Goal: Transaction & Acquisition: Book appointment/travel/reservation

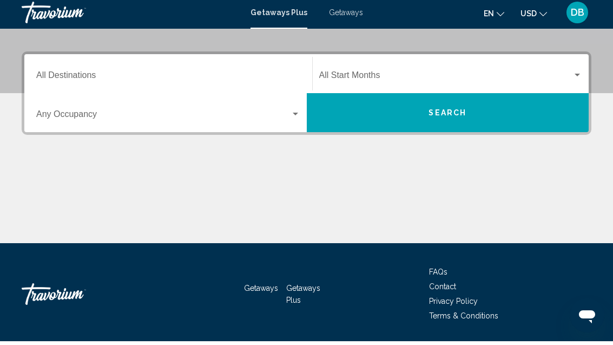
scroll to position [224, 0]
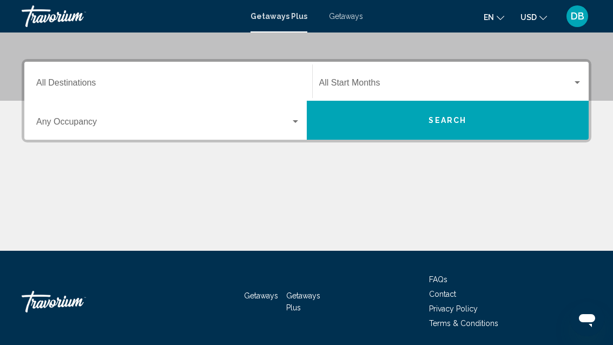
click at [296, 118] on div "Search widget" at bounding box center [296, 121] width 10 height 9
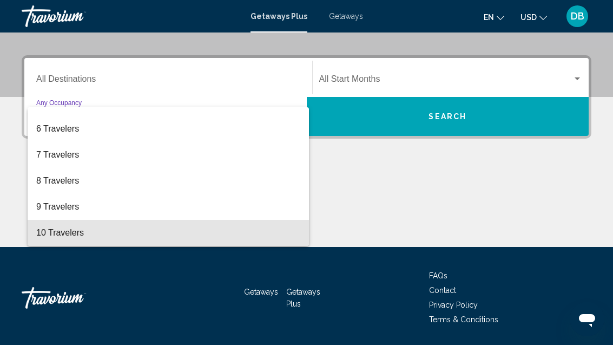
scroll to position [121, 0]
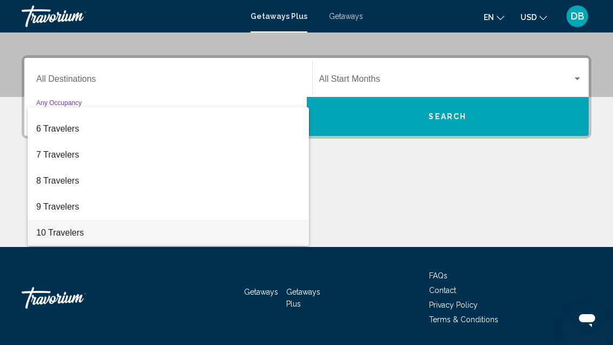
click at [113, 231] on span "10 Travelers" at bounding box center [168, 233] width 264 height 26
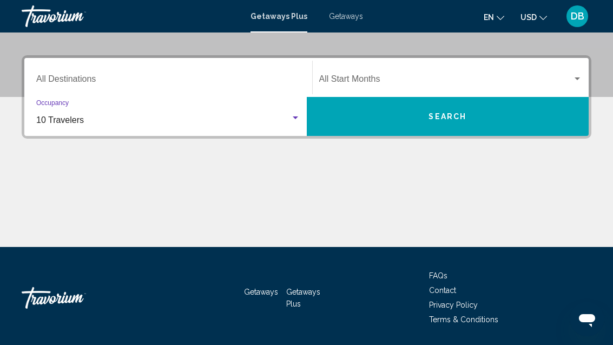
click at [211, 68] on div "Destination All Destinations" at bounding box center [168, 78] width 264 height 34
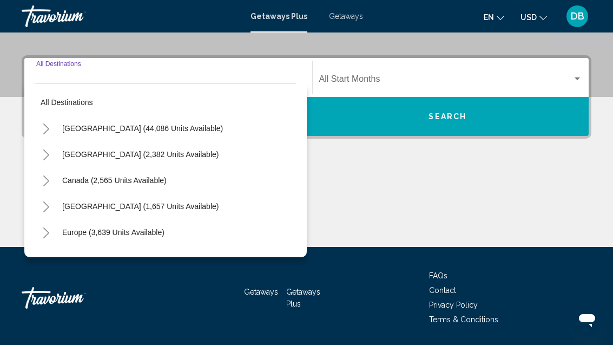
click at [166, 130] on span "[GEOGRAPHIC_DATA] (44,086 units available)" at bounding box center [142, 128] width 161 height 9
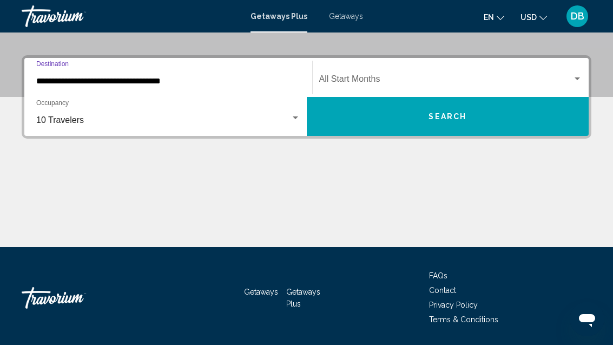
click at [164, 78] on input "**********" at bounding box center [168, 81] width 264 height 10
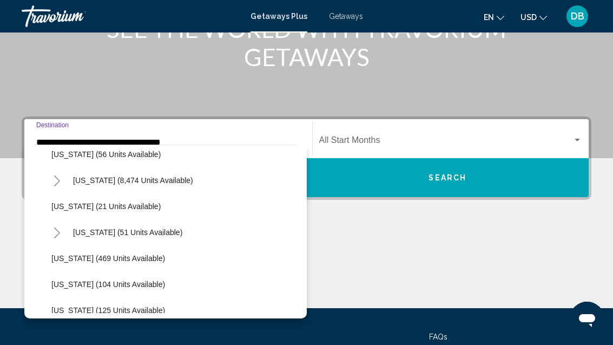
scroll to position [158, 0]
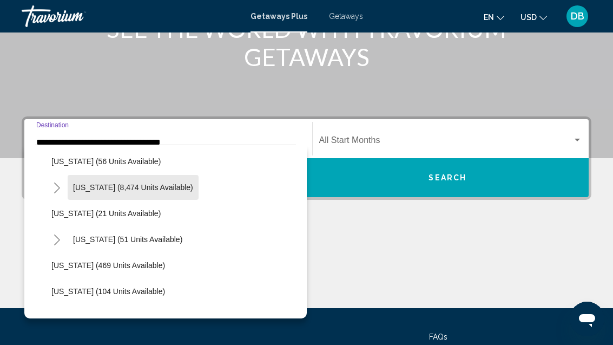
click at [163, 181] on button "[US_STATE] (8,474 units available)" at bounding box center [133, 187] width 131 height 25
type input "**********"
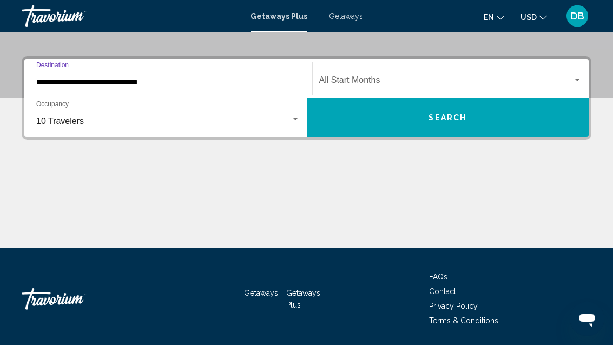
scroll to position [228, 0]
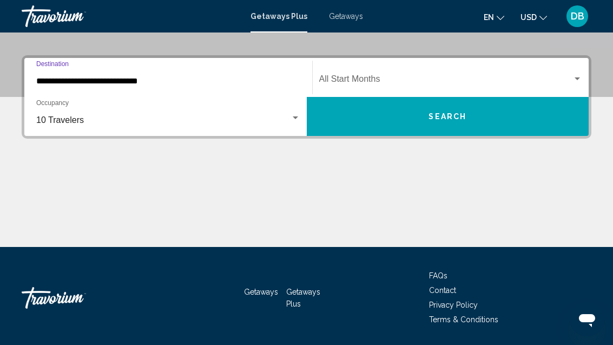
click at [537, 79] on span "Search widget" at bounding box center [446, 81] width 254 height 10
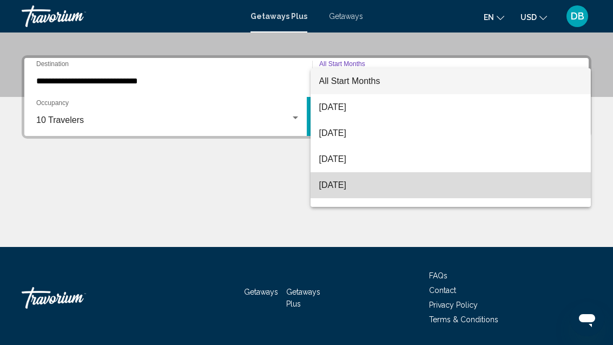
click at [390, 185] on span "[DATE]" at bounding box center [451, 185] width 264 height 26
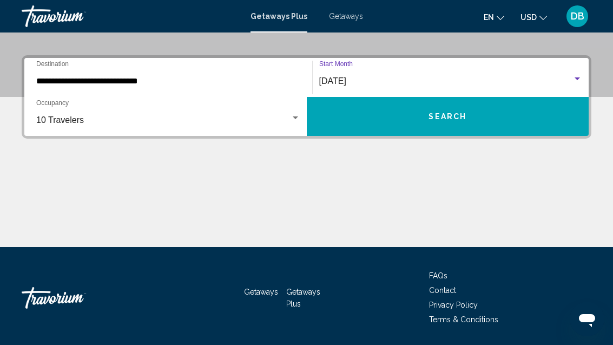
click at [452, 125] on button "Search" at bounding box center [448, 116] width 283 height 39
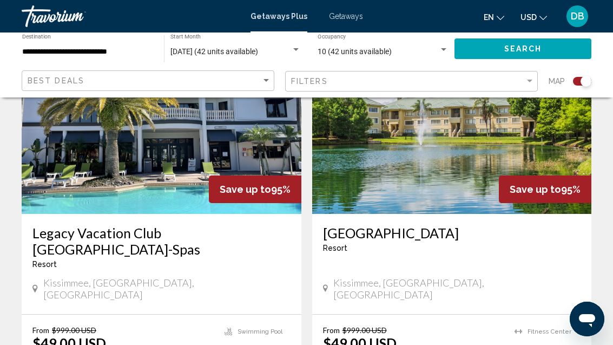
scroll to position [841, 0]
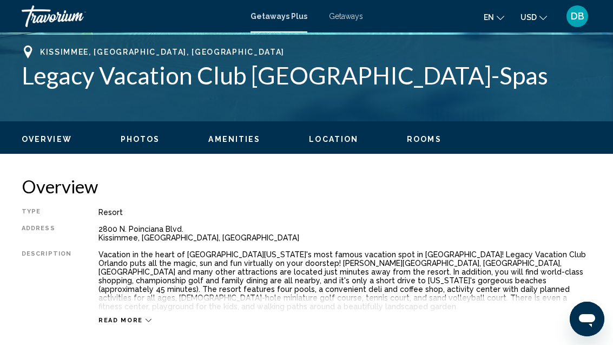
scroll to position [427, 0]
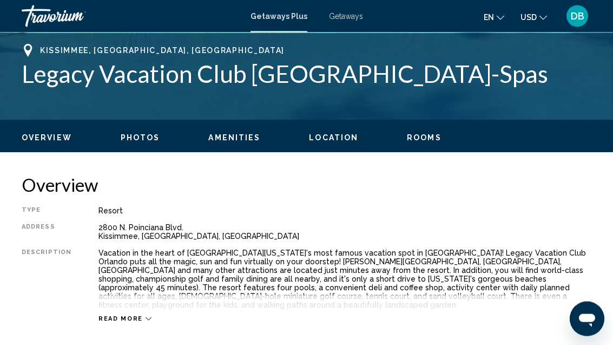
click at [351, 14] on span "Getaways" at bounding box center [346, 16] width 34 height 9
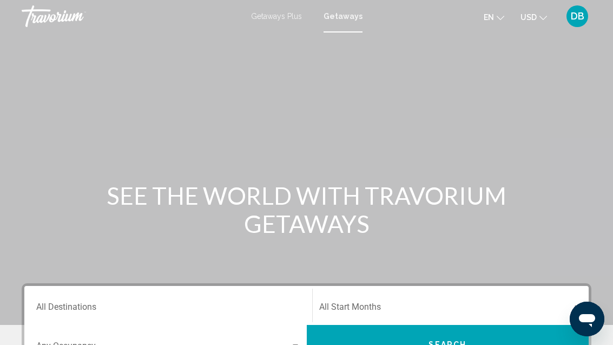
click at [102, 307] on input "Destination All Destinations" at bounding box center [168, 309] width 264 height 10
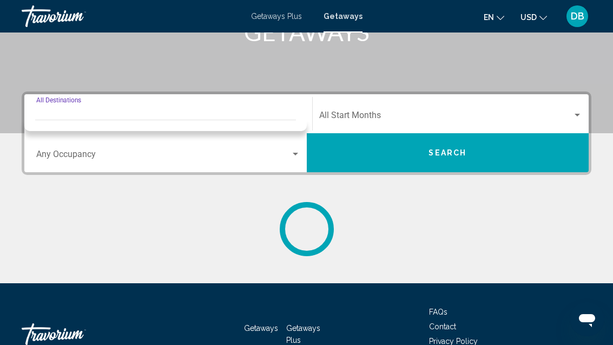
scroll to position [228, 0]
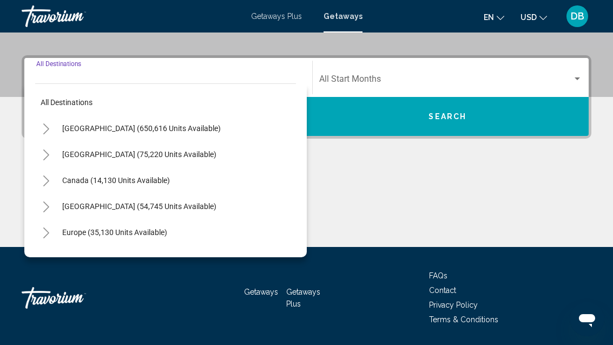
click at [164, 126] on span "[GEOGRAPHIC_DATA] (650,616 units available)" at bounding box center [141, 128] width 159 height 9
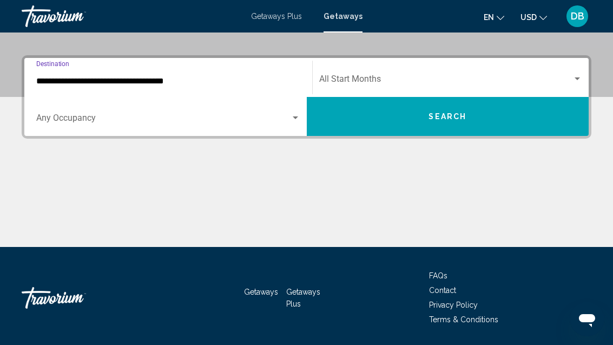
click at [230, 79] on input "**********" at bounding box center [168, 81] width 264 height 10
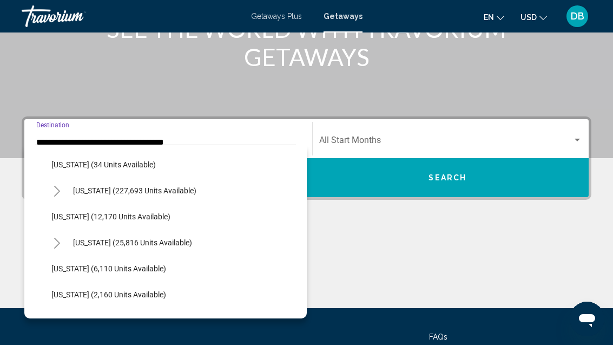
scroll to position [186, 0]
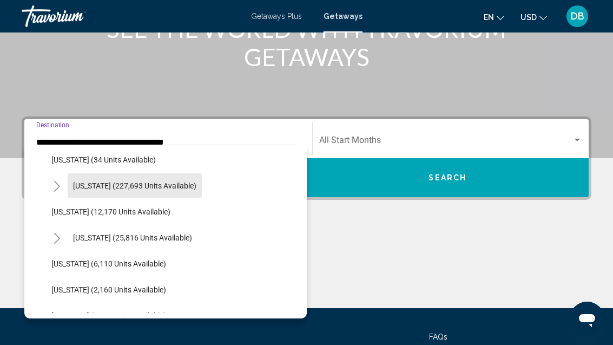
click at [178, 184] on span "[US_STATE] (227,693 units available)" at bounding box center [134, 185] width 123 height 9
type input "**********"
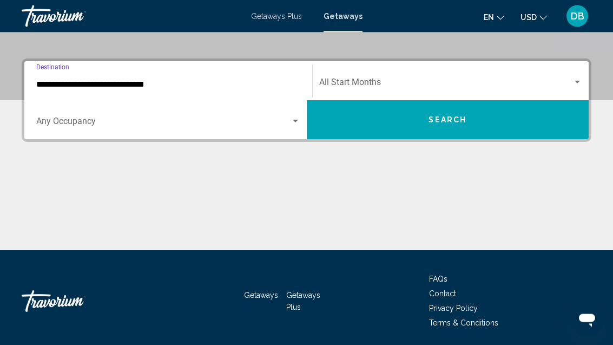
scroll to position [228, 0]
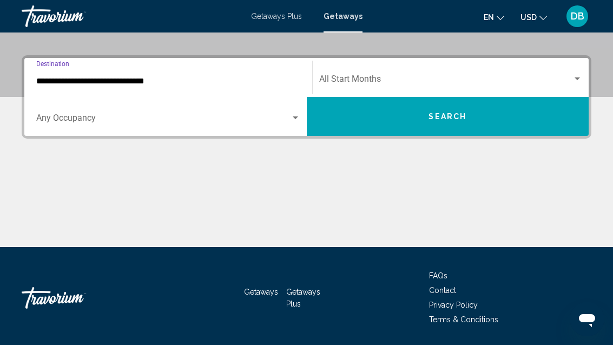
click at [222, 122] on span "Search widget" at bounding box center [163, 120] width 254 height 10
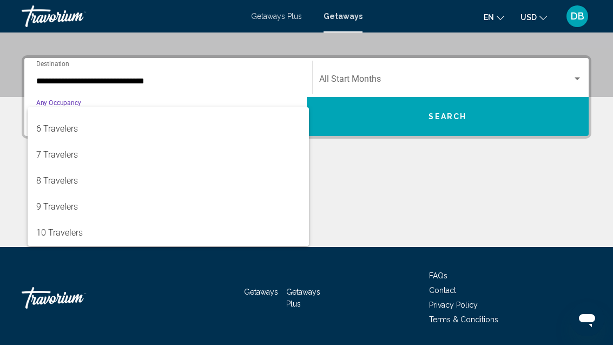
scroll to position [121, 0]
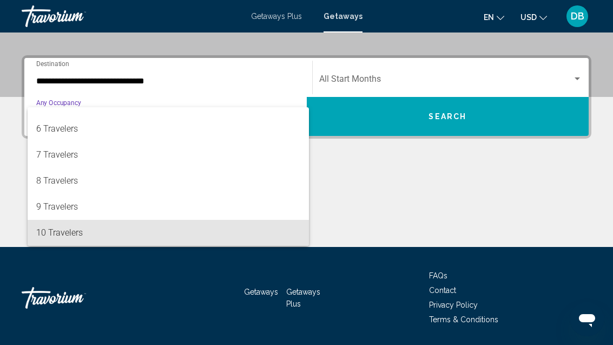
click at [159, 239] on span "10 Travelers" at bounding box center [168, 233] width 264 height 26
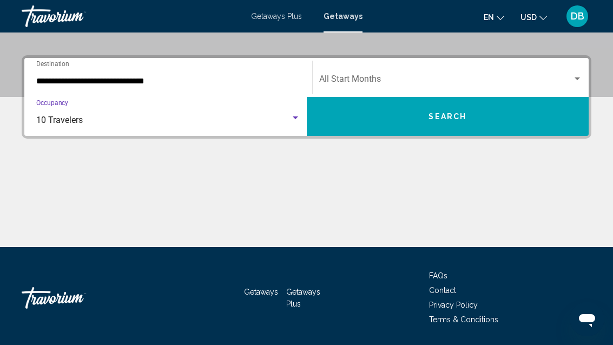
click at [457, 84] on span "Search widget" at bounding box center [446, 81] width 254 height 10
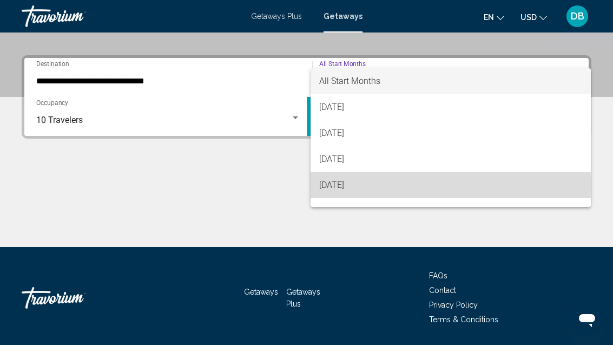
click at [395, 188] on span "[DATE]" at bounding box center [451, 185] width 264 height 26
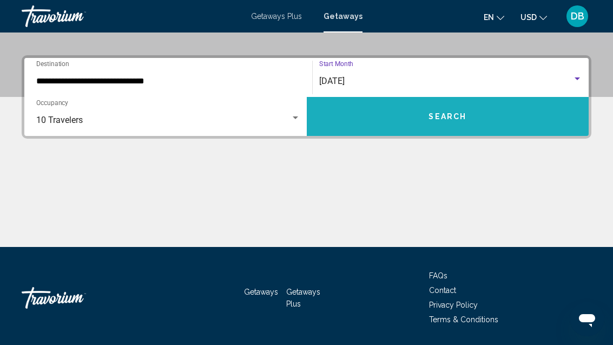
click at [442, 128] on button "Search" at bounding box center [448, 116] width 283 height 39
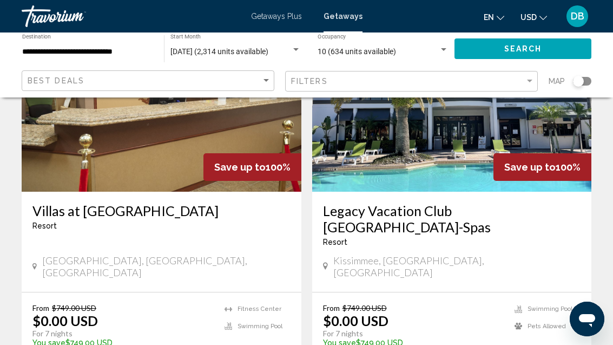
scroll to position [143, 0]
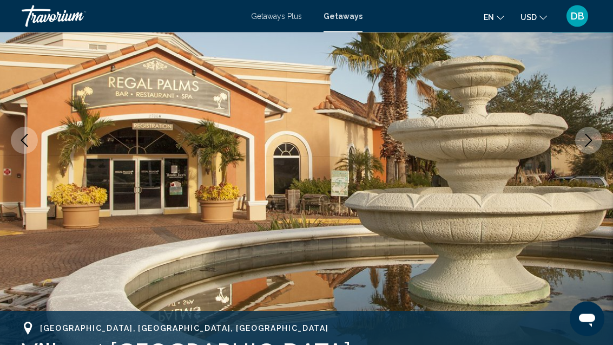
scroll to position [167, 0]
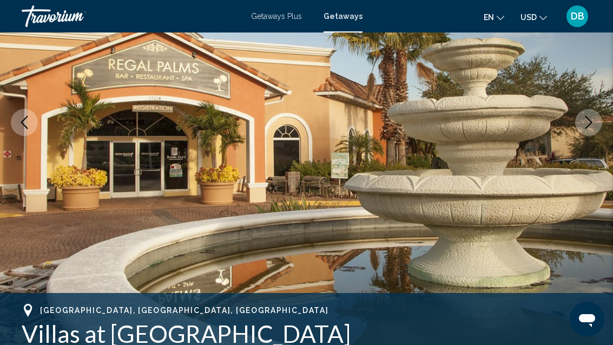
click at [586, 128] on icon "Next image" at bounding box center [589, 122] width 13 height 13
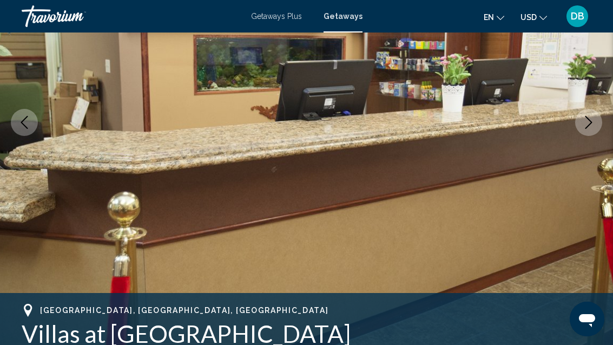
click at [587, 120] on icon "Next image" at bounding box center [589, 122] width 13 height 13
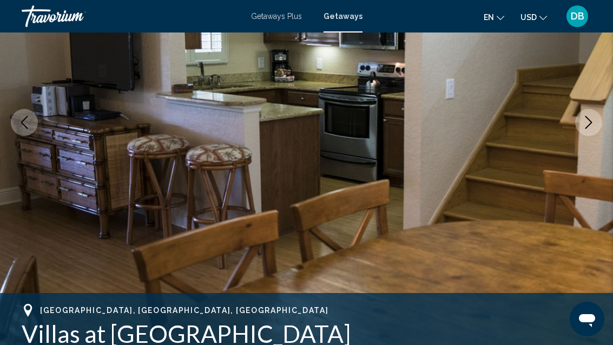
click at [589, 123] on icon "Next image" at bounding box center [589, 122] width 13 height 13
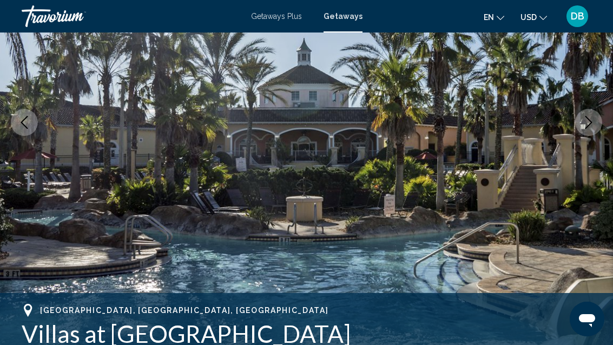
click at [592, 124] on icon "Next image" at bounding box center [589, 122] width 13 height 13
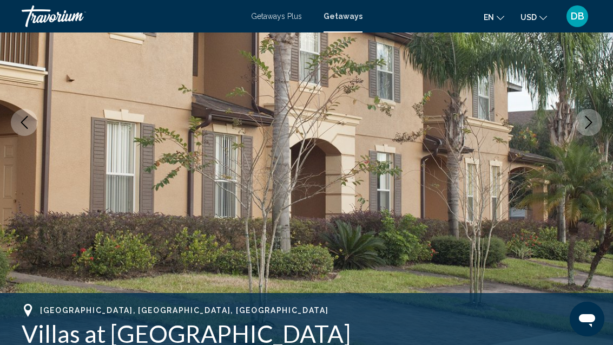
click at [589, 127] on icon "Next image" at bounding box center [589, 122] width 13 height 13
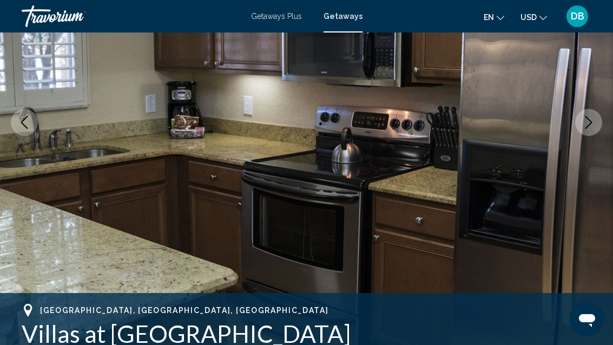
click at [591, 126] on icon "Next image" at bounding box center [589, 122] width 13 height 13
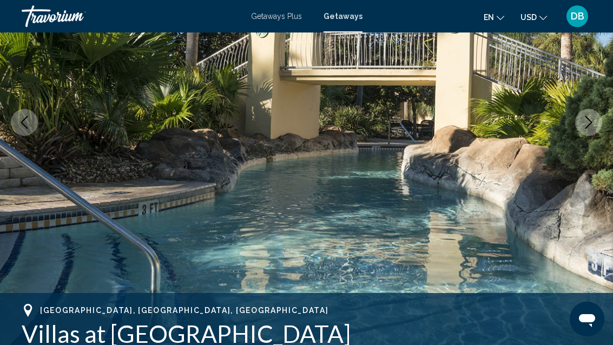
click at [591, 126] on icon "Next image" at bounding box center [589, 122] width 13 height 13
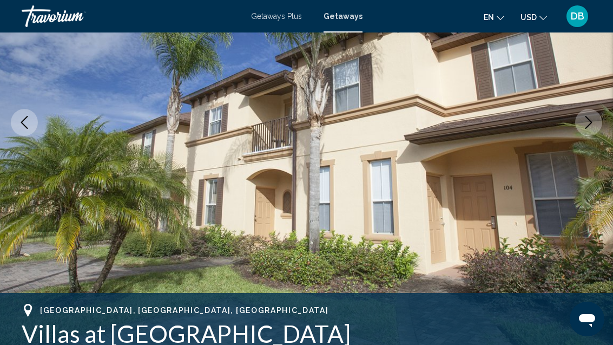
click at [593, 126] on icon "Next image" at bounding box center [589, 122] width 13 height 13
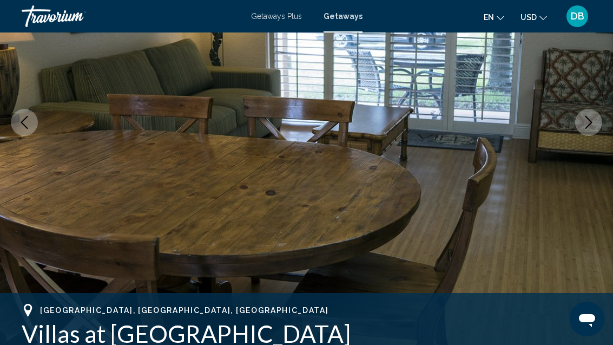
click at [593, 123] on icon "Next image" at bounding box center [589, 122] width 13 height 13
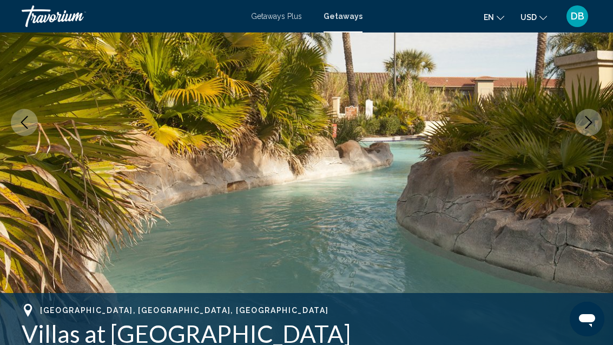
click at [588, 127] on icon "Next image" at bounding box center [589, 122] width 7 height 13
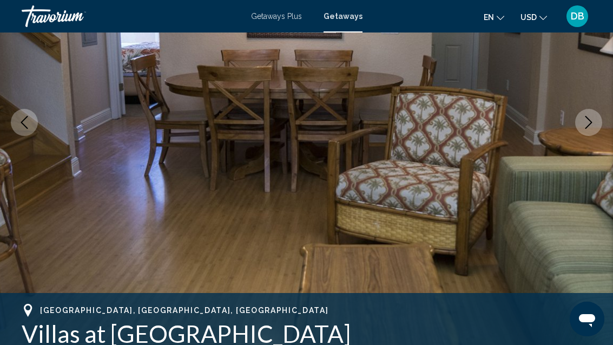
click at [591, 126] on icon "Next image" at bounding box center [589, 122] width 13 height 13
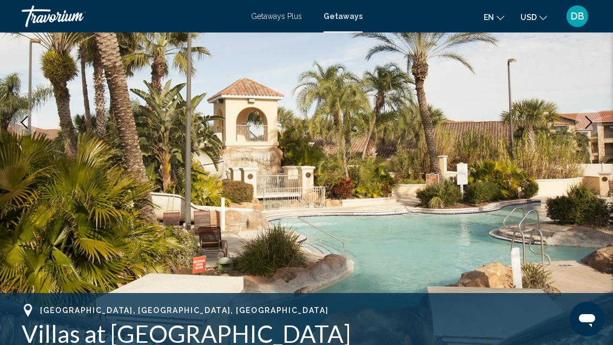
click at [591, 127] on icon "Next image" at bounding box center [589, 122] width 13 height 13
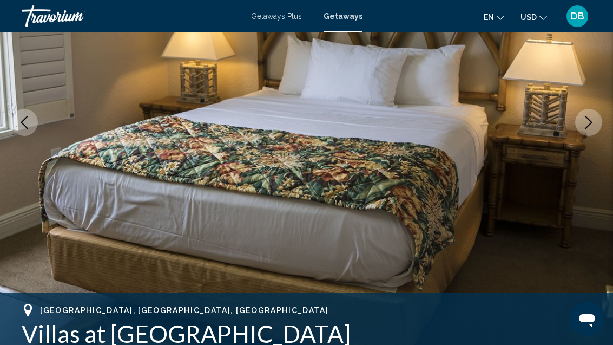
click at [592, 127] on icon "Next image" at bounding box center [589, 122] width 13 height 13
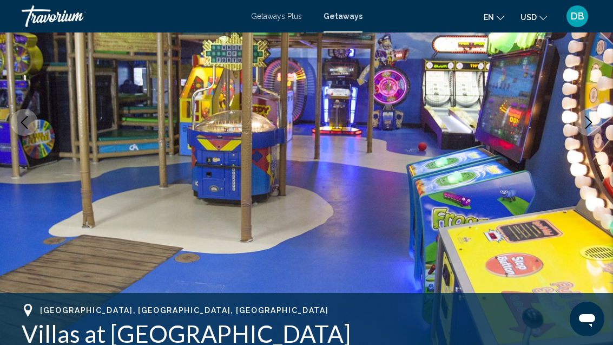
click at [594, 127] on icon "Next image" at bounding box center [589, 122] width 13 height 13
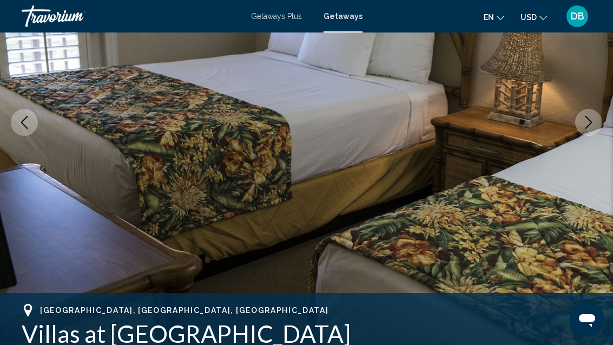
click at [593, 128] on icon "Next image" at bounding box center [589, 122] width 13 height 13
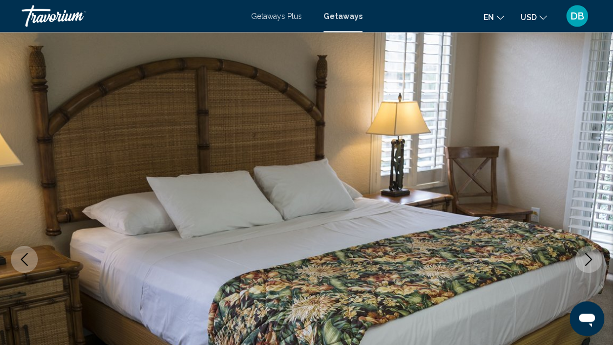
scroll to position [0, 0]
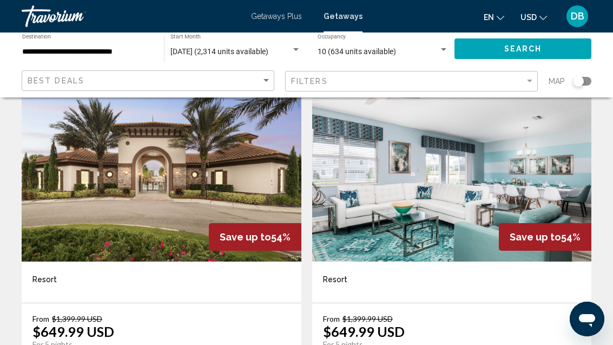
scroll to position [455, 0]
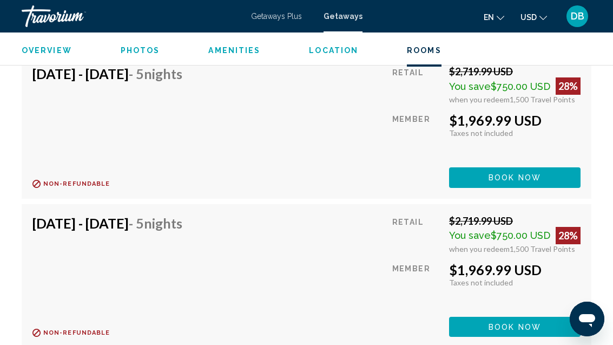
scroll to position [5741, 0]
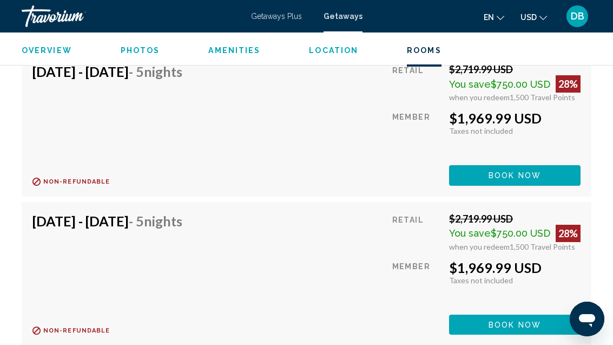
click at [270, 300] on div "Nov 29, 2025 - Dec 4, 2025 - 5 Nights Refundable until : Non-refundable Retail …" at bounding box center [306, 274] width 548 height 122
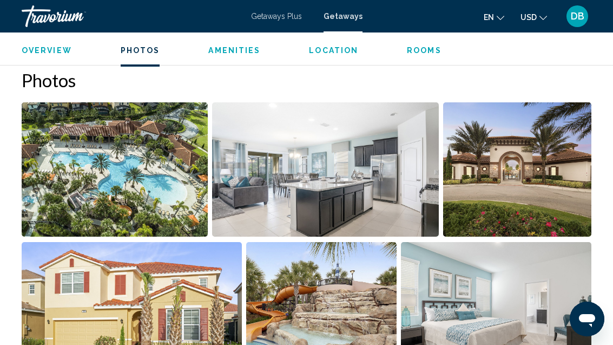
scroll to position [618, 0]
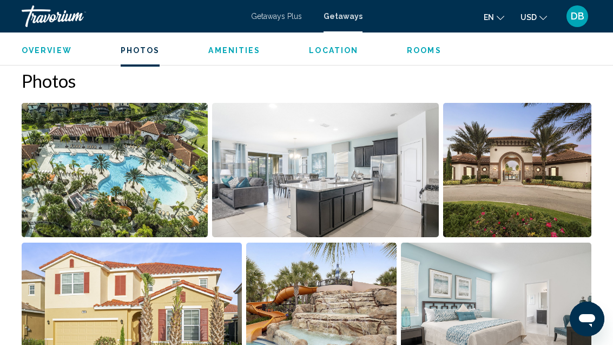
click at [369, 202] on img "Open full-screen image slider" at bounding box center [325, 170] width 227 height 134
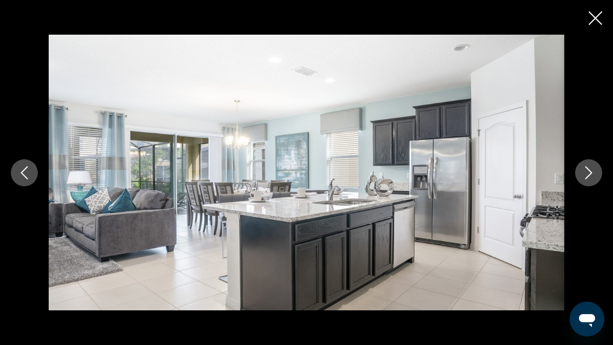
click at [592, 175] on icon "Next image" at bounding box center [589, 172] width 13 height 13
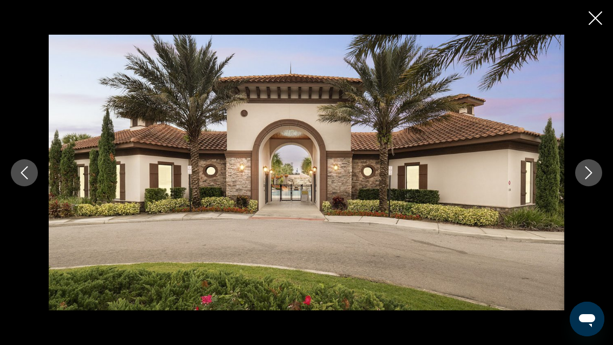
click at [594, 174] on icon "Next image" at bounding box center [589, 172] width 13 height 13
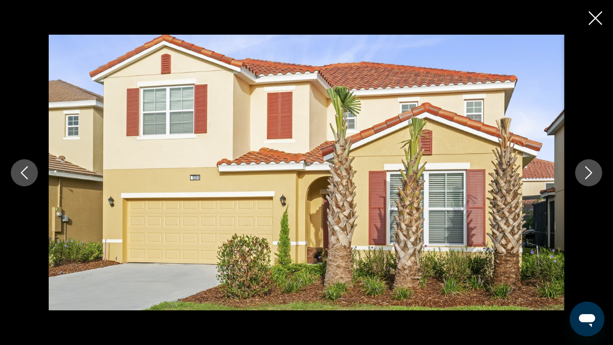
click at [585, 176] on icon "Next image" at bounding box center [589, 172] width 13 height 13
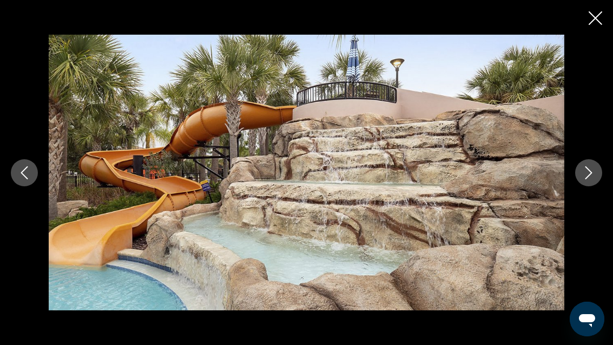
click at [581, 178] on button "Next image" at bounding box center [589, 172] width 27 height 27
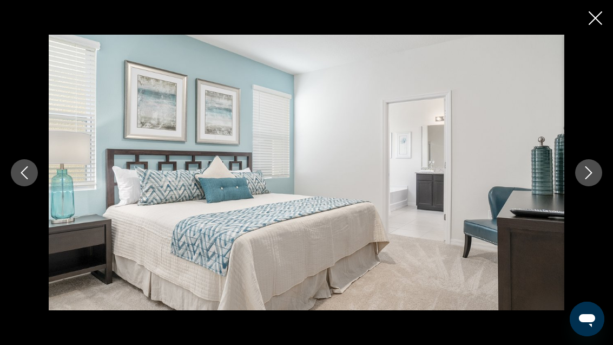
click at [589, 176] on icon "Next image" at bounding box center [589, 172] width 7 height 13
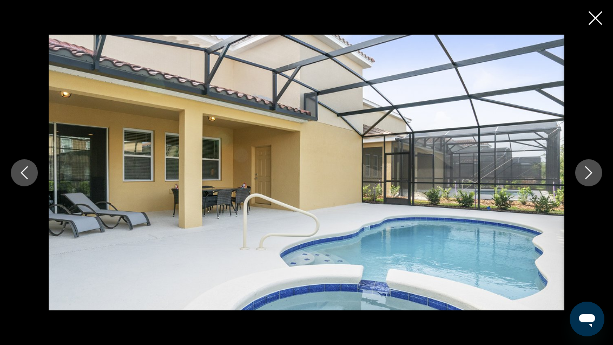
click at [592, 174] on icon "Next image" at bounding box center [589, 172] width 13 height 13
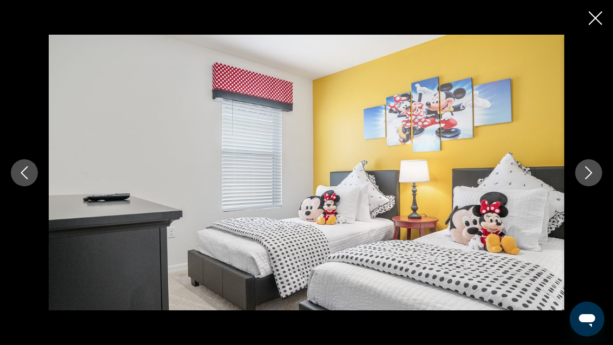
click at [591, 175] on icon "Next image" at bounding box center [589, 172] width 13 height 13
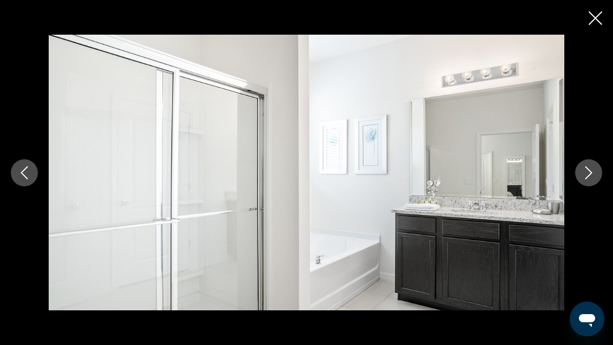
click at [590, 35] on div "Main content" at bounding box center [306, 173] width 613 height 276
click at [585, 167] on icon "Next image" at bounding box center [589, 172] width 13 height 13
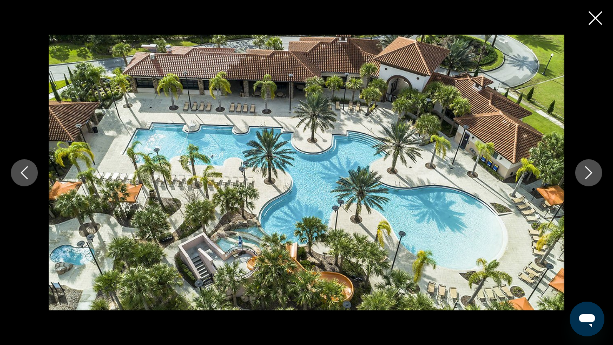
click at [596, 17] on icon "Close slideshow" at bounding box center [596, 18] width 14 height 14
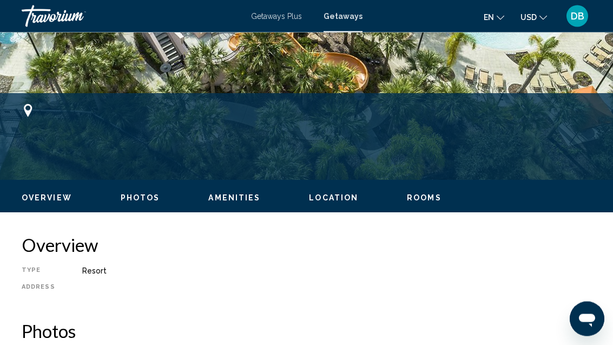
click at [337, 195] on span "Location" at bounding box center [333, 198] width 49 height 9
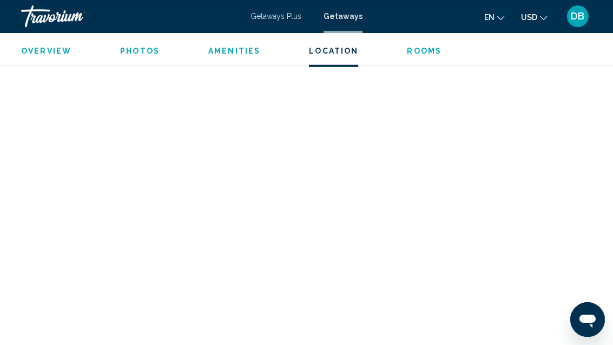
scroll to position [1068, 0]
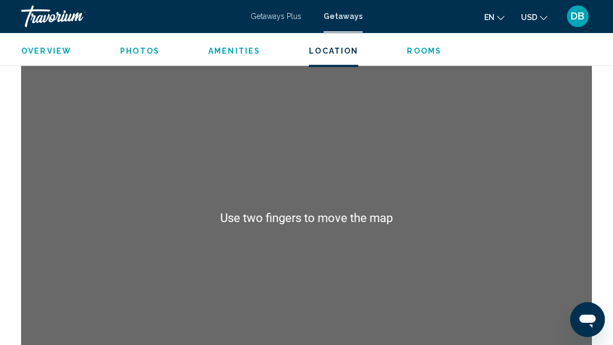
click at [351, 224] on div "Main content" at bounding box center [307, 217] width 570 height 325
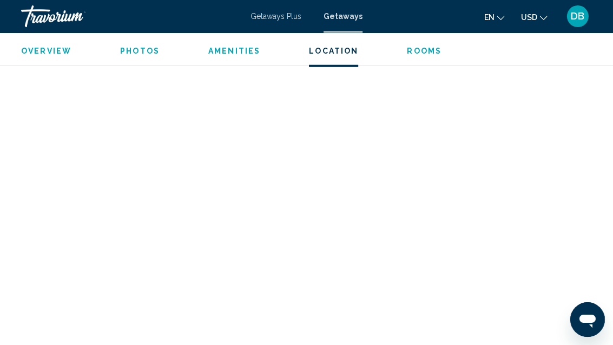
click at [346, 257] on div "Main content" at bounding box center [307, 217] width 570 height 325
click at [356, 218] on div "Main content" at bounding box center [307, 217] width 570 height 325
click at [368, 194] on div "Main content" at bounding box center [307, 217] width 570 height 325
click at [350, 240] on div "Main content" at bounding box center [307, 247] width 570 height 325
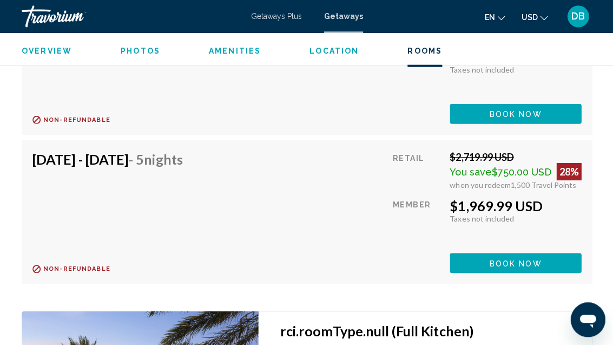
scroll to position [5954, 0]
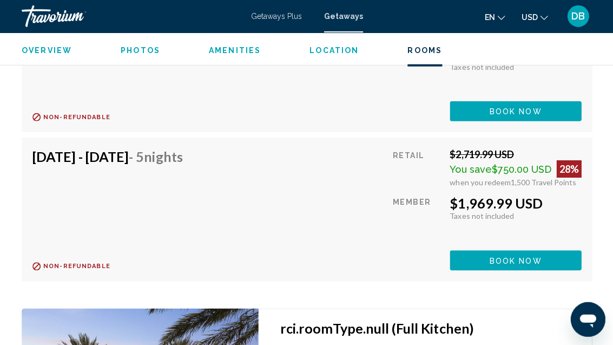
click at [359, 243] on div "Nov 30, 2025 - Dec 5, 2025 - 5 Nights Refundable until : Non-refundable Retail …" at bounding box center [306, 209] width 548 height 122
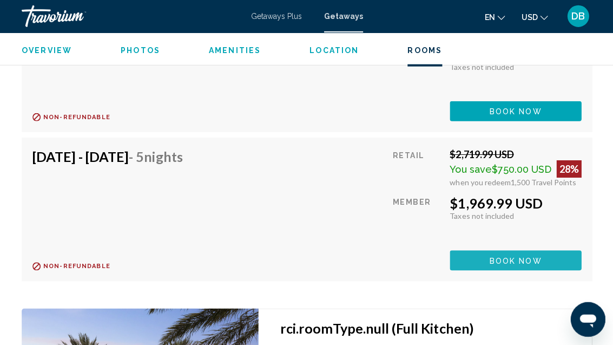
scroll to position [5955, 0]
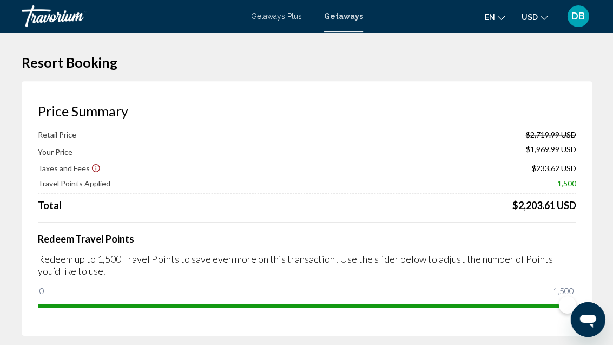
click at [94, 167] on icon "Show Taxes and Fees disclaimer" at bounding box center [96, 168] width 10 height 10
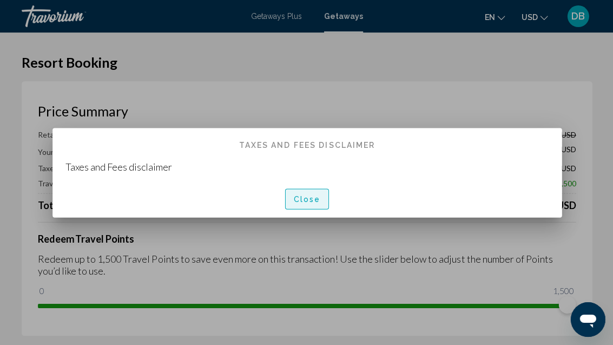
click at [308, 201] on span "Close" at bounding box center [306, 199] width 27 height 9
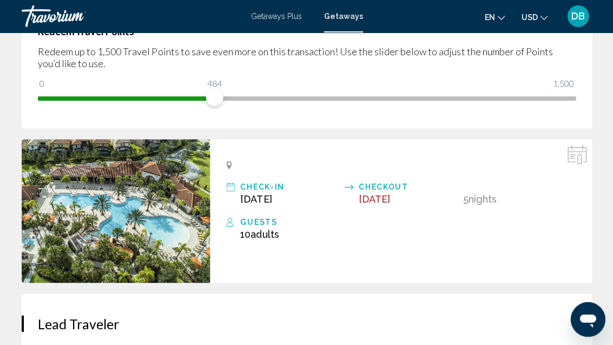
click at [384, 195] on span "[DATE]" at bounding box center [373, 198] width 31 height 11
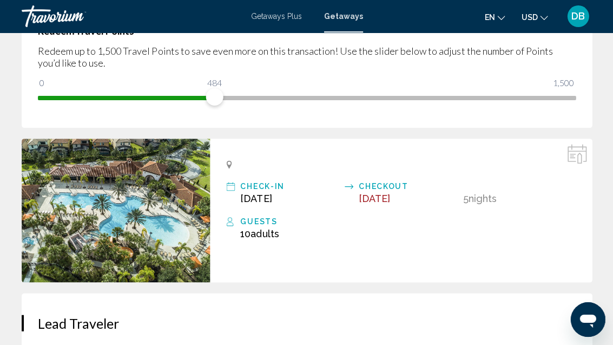
click at [390, 197] on span "[DATE]" at bounding box center [373, 198] width 31 height 11
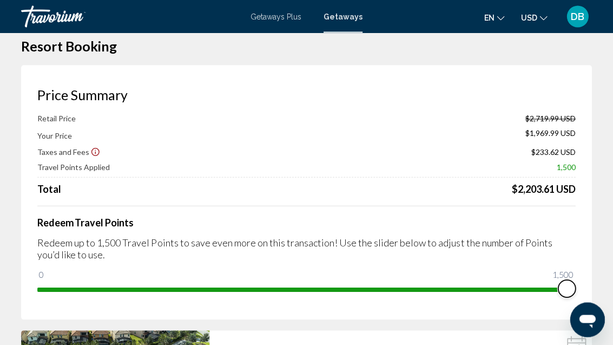
scroll to position [0, 0]
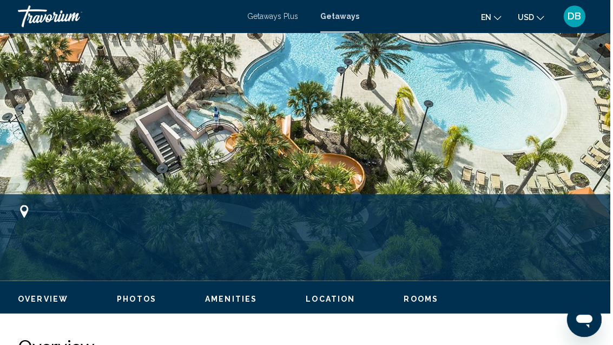
scroll to position [295, 1]
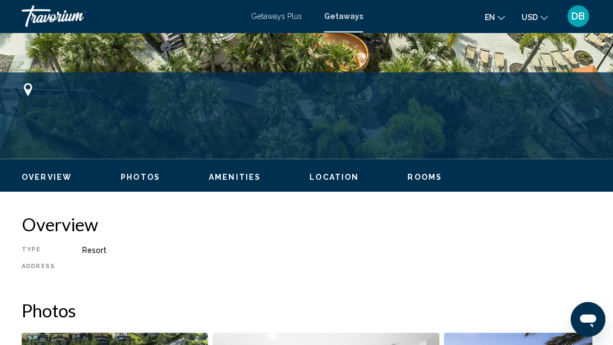
click at [324, 176] on span "Location" at bounding box center [333, 177] width 49 height 9
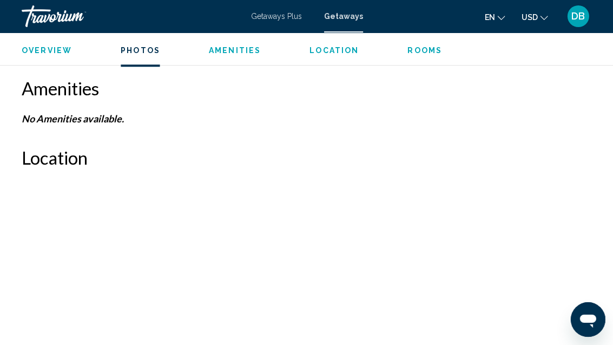
scroll to position [1024, 0]
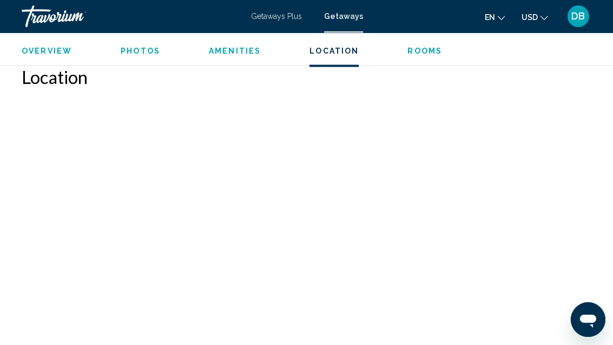
click at [416, 43] on div "Overview Photos Amenities Location Rooms Search" at bounding box center [306, 49] width 613 height 34
click at [417, 50] on span "Rooms" at bounding box center [424, 50] width 35 height 9
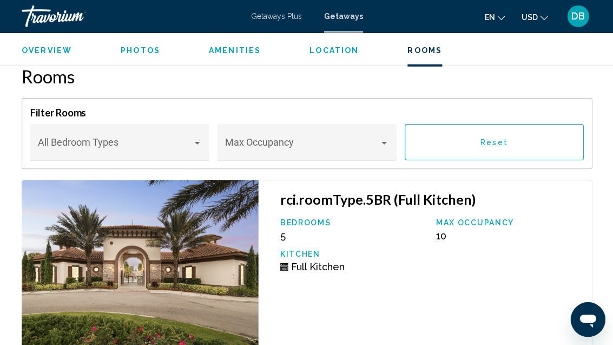
scroll to position [1404, 0]
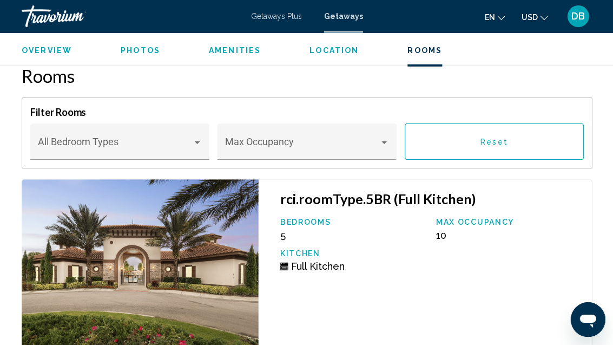
click at [189, 143] on span "Main content" at bounding box center [115, 146] width 154 height 11
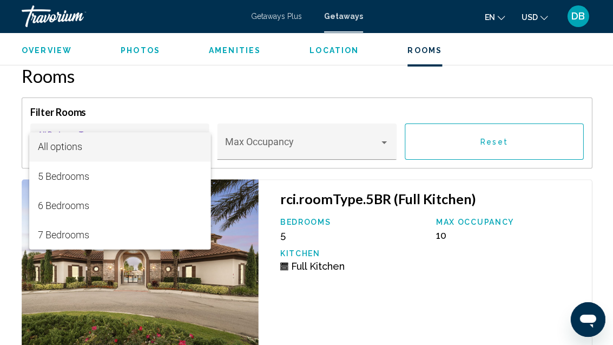
click at [187, 283] on div at bounding box center [306, 172] width 613 height 345
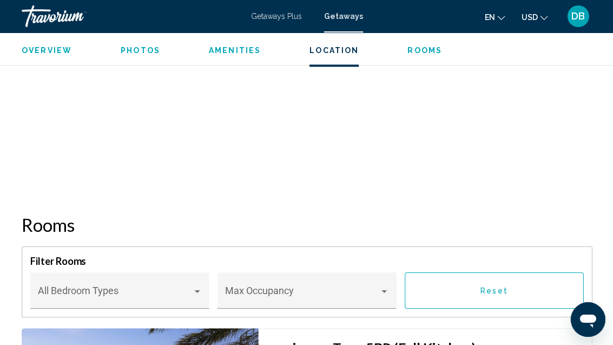
scroll to position [1256, 1]
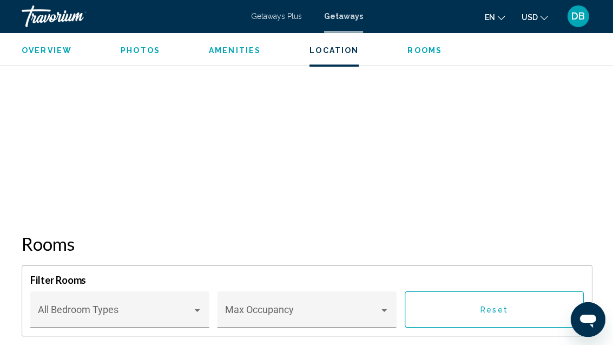
click at [135, 47] on span "Photos" at bounding box center [141, 50] width 40 height 9
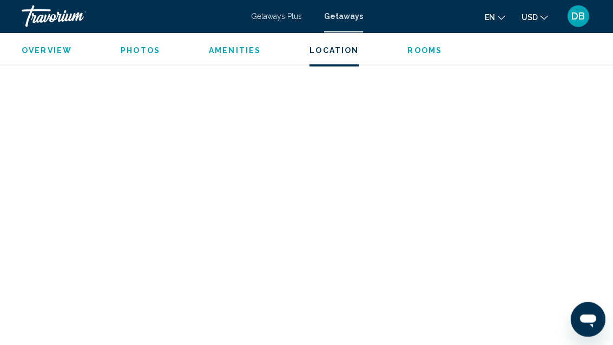
scroll to position [622, 0]
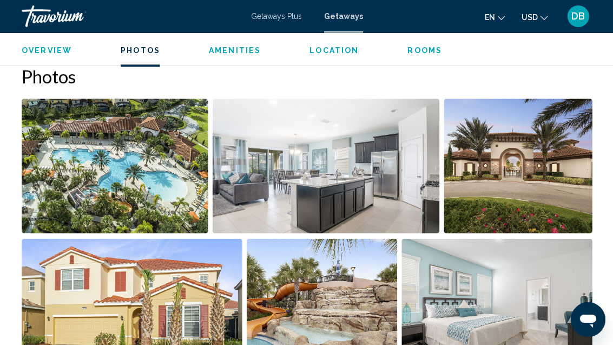
click at [38, 40] on div "Overview Photos Amenities Location Rooms Search" at bounding box center [306, 49] width 613 height 34
click at [43, 46] on span "Overview" at bounding box center [47, 50] width 50 height 9
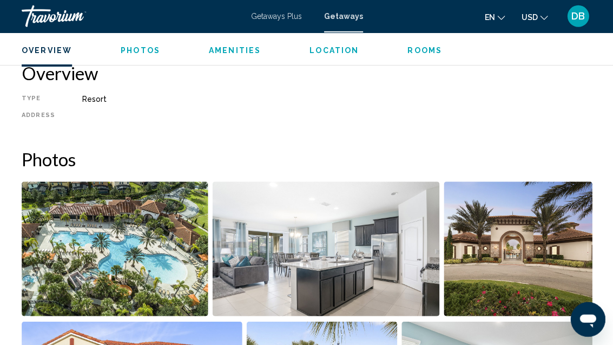
scroll to position [537, 0]
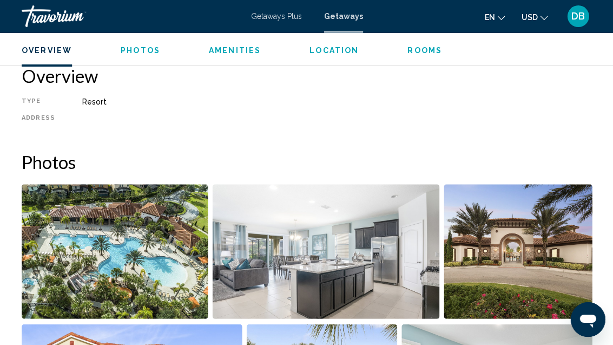
click at [87, 96] on div "Overview Type Resort All-Inclusive Address" at bounding box center [307, 97] width 570 height 64
click at [83, 103] on div "Resort" at bounding box center [336, 101] width 509 height 9
click at [28, 123] on div "Type Resort All-Inclusive Address" at bounding box center [307, 113] width 570 height 32
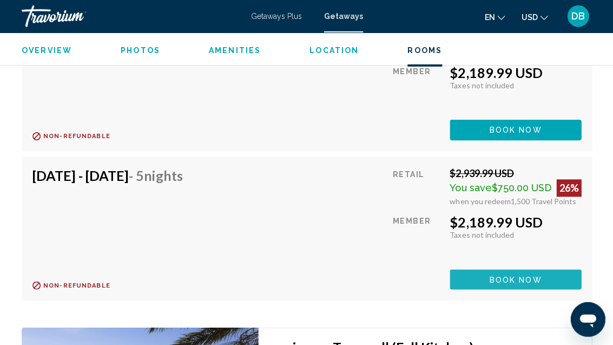
scroll to position [10616, 0]
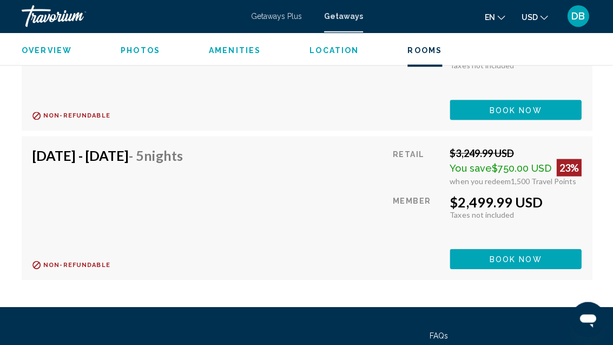
scroll to position [15316, 0]
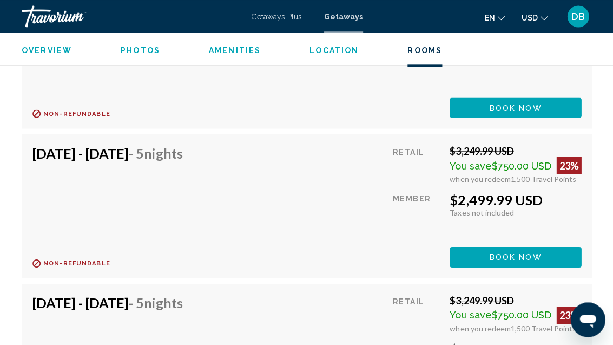
scroll to position [14124, 0]
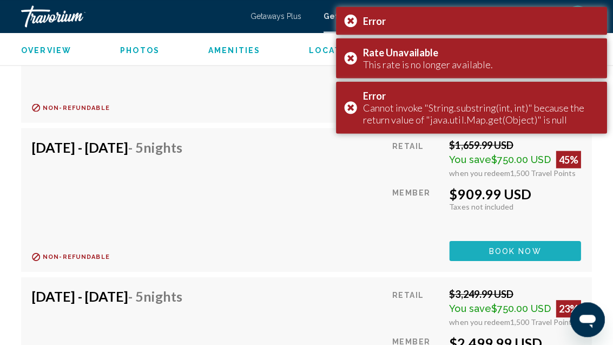
scroll to position [13833, 0]
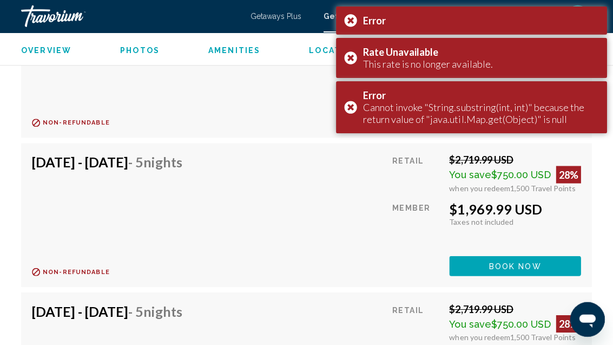
scroll to position [5801, 0]
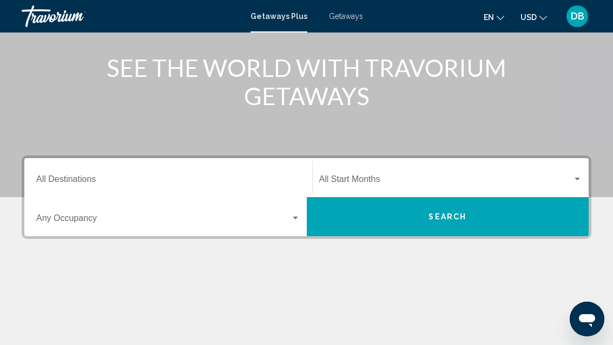
scroll to position [129, 0]
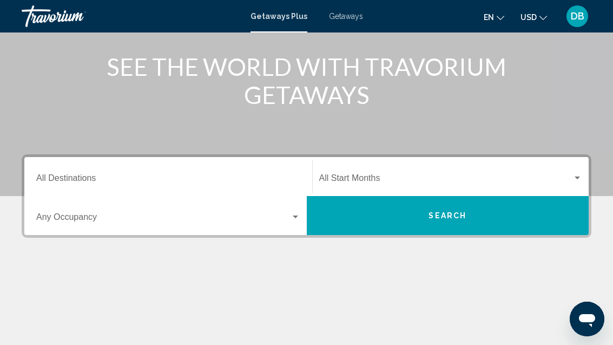
click at [342, 12] on span "Getaways" at bounding box center [346, 16] width 34 height 9
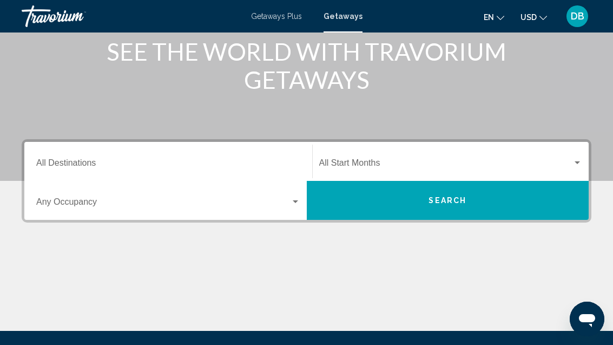
click at [63, 164] on input "Destination All Destinations" at bounding box center [168, 165] width 264 height 10
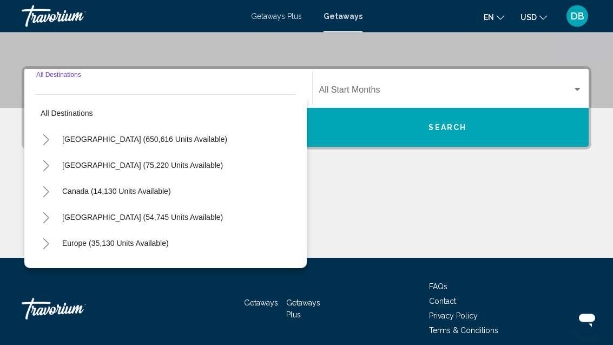
scroll to position [228, 0]
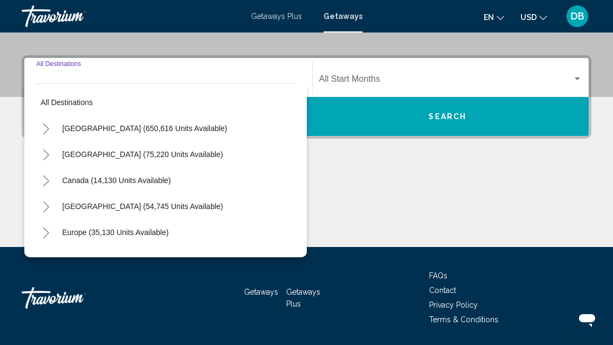
click at [80, 122] on button "[GEOGRAPHIC_DATA] (650,616 units available)" at bounding box center [145, 128] width 176 height 25
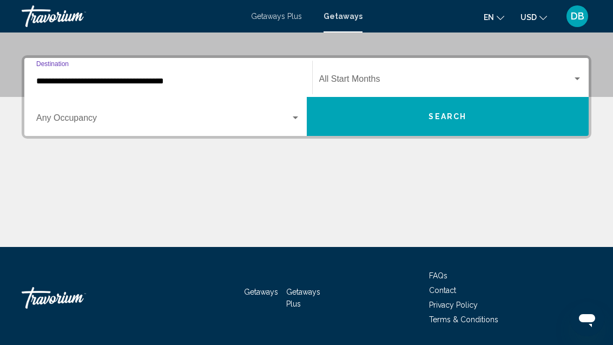
click at [64, 112] on div "Occupancy Any Occupancy" at bounding box center [168, 117] width 264 height 34
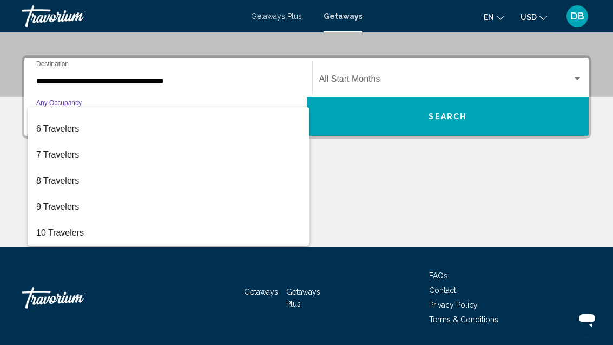
scroll to position [121, 0]
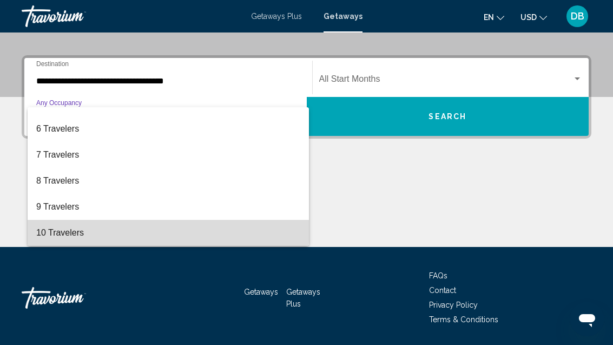
click at [55, 227] on span "10 Travelers" at bounding box center [168, 233] width 264 height 26
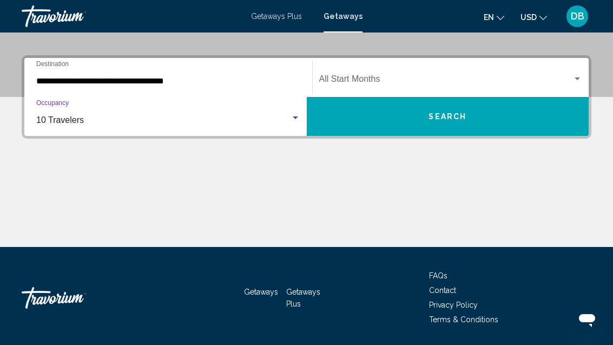
click at [91, 82] on input "**********" at bounding box center [168, 81] width 264 height 10
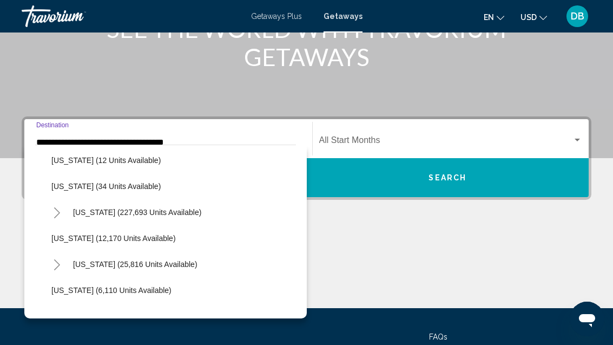
scroll to position [160, 0]
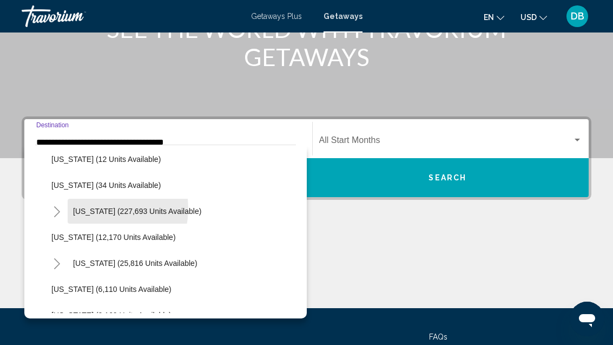
click at [95, 208] on span "[US_STATE] (227,693 units available)" at bounding box center [137, 211] width 128 height 9
type input "**********"
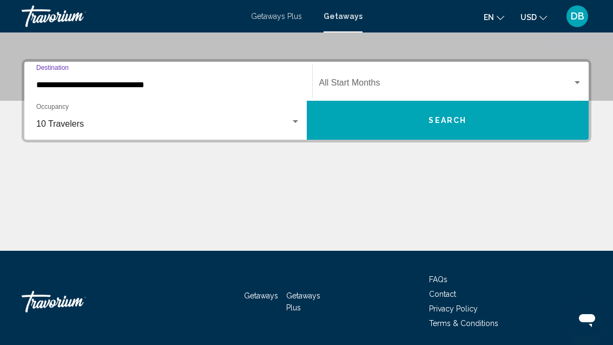
scroll to position [228, 0]
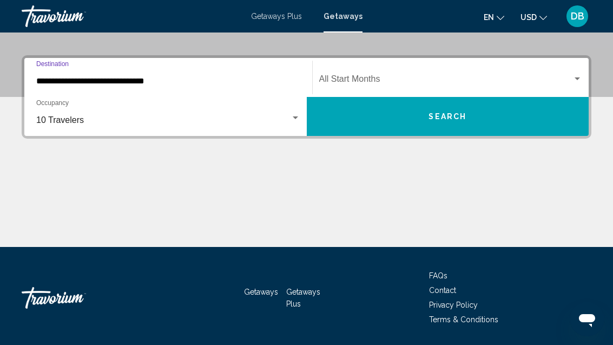
click at [389, 115] on button "Search" at bounding box center [448, 116] width 283 height 39
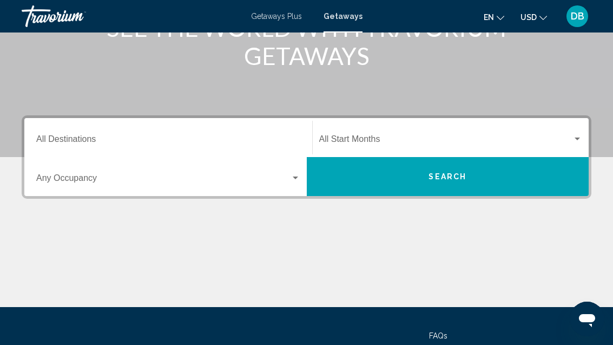
click at [73, 140] on input "Destination All Destinations" at bounding box center [168, 141] width 264 height 10
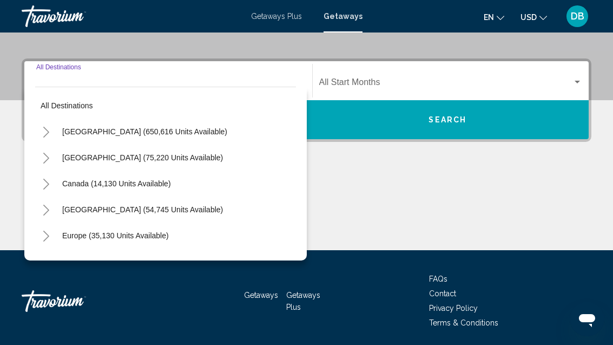
scroll to position [228, 0]
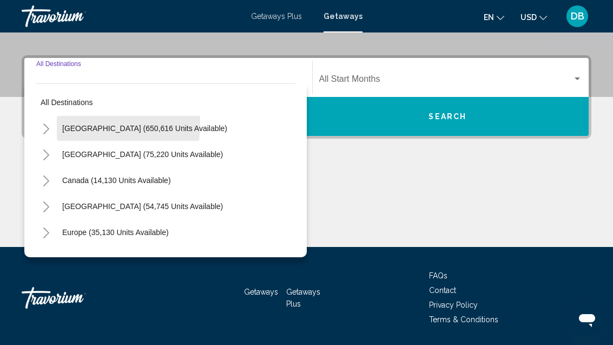
click at [68, 124] on span "[GEOGRAPHIC_DATA] (650,616 units available)" at bounding box center [144, 128] width 165 height 9
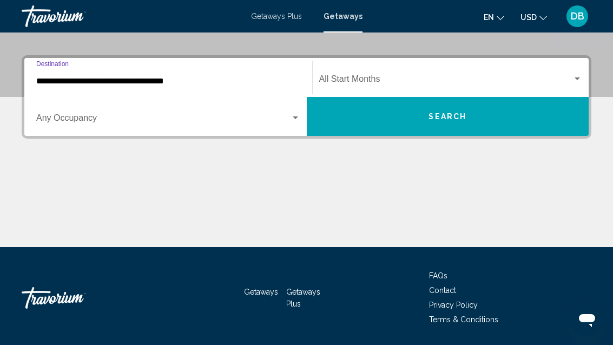
click at [134, 120] on span "Search widget" at bounding box center [163, 120] width 254 height 10
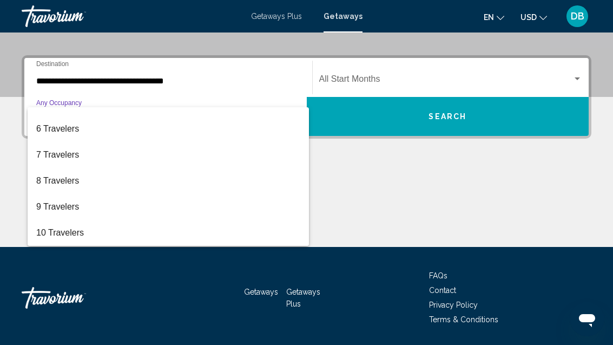
scroll to position [121, 0]
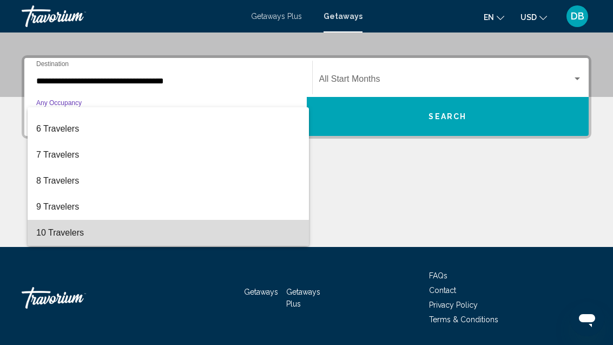
click at [129, 234] on span "10 Travelers" at bounding box center [168, 233] width 264 height 26
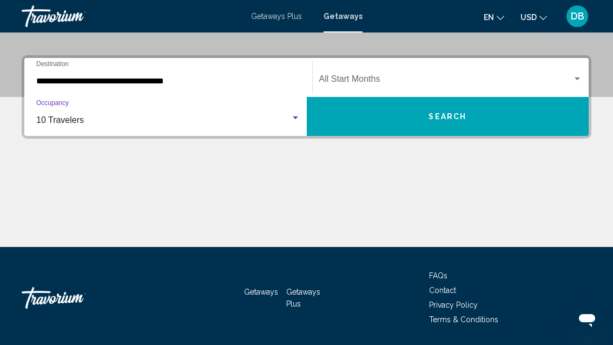
click at [178, 78] on input "**********" at bounding box center [168, 81] width 264 height 10
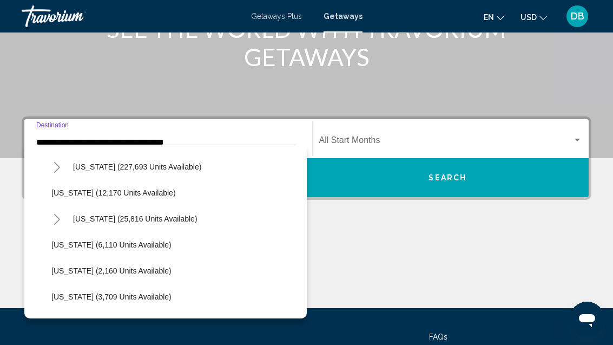
scroll to position [214, 0]
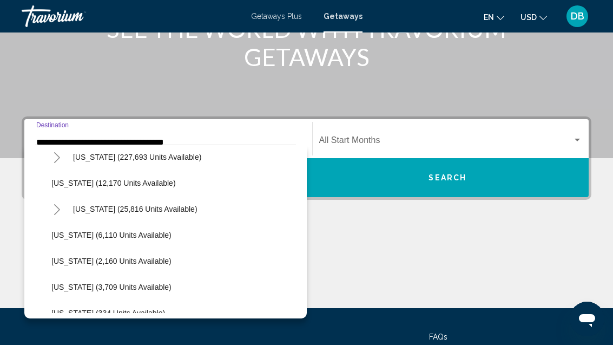
click at [174, 158] on span "[US_STATE] (227,693 units available)" at bounding box center [137, 157] width 128 height 9
type input "**********"
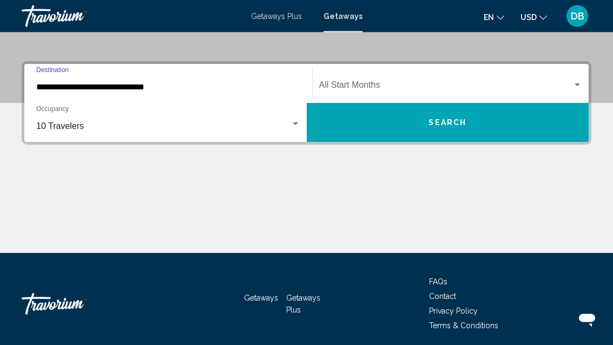
scroll to position [228, 0]
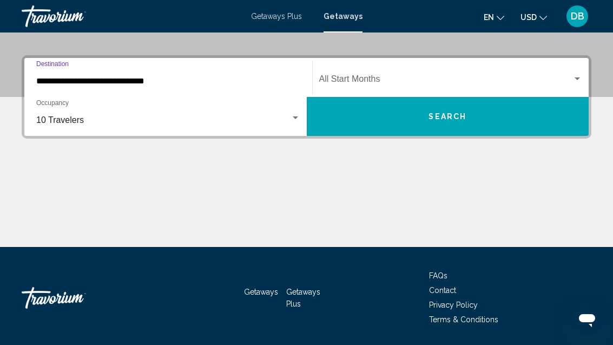
click at [474, 81] on span "Search widget" at bounding box center [446, 81] width 254 height 10
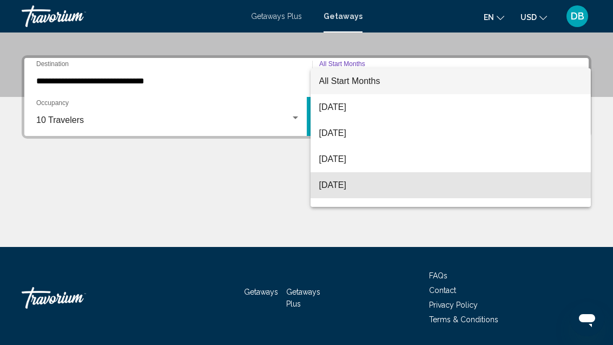
click at [395, 191] on span "[DATE]" at bounding box center [451, 185] width 264 height 26
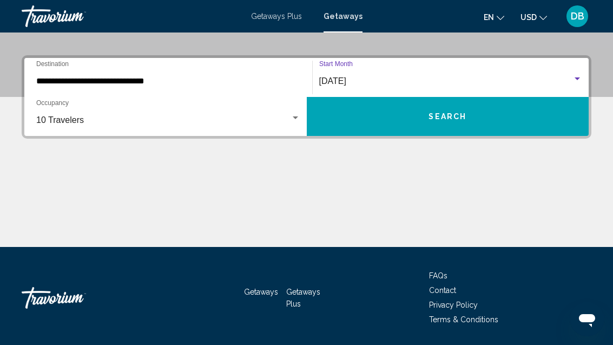
click at [486, 124] on button "Search" at bounding box center [448, 116] width 283 height 39
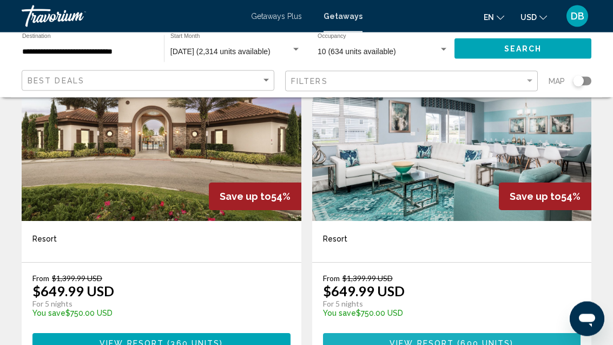
scroll to position [495, 0]
click at [383, 333] on button "View Resort ( 600 units )" at bounding box center [452, 343] width 258 height 20
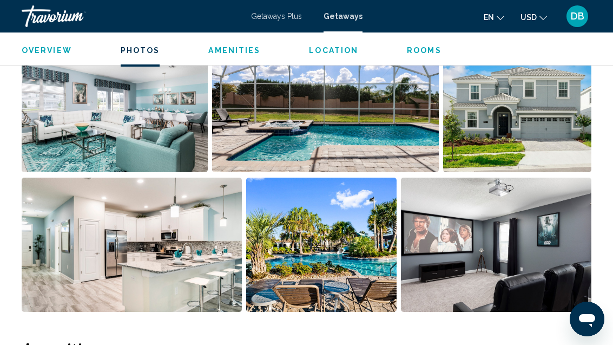
scroll to position [682, 0]
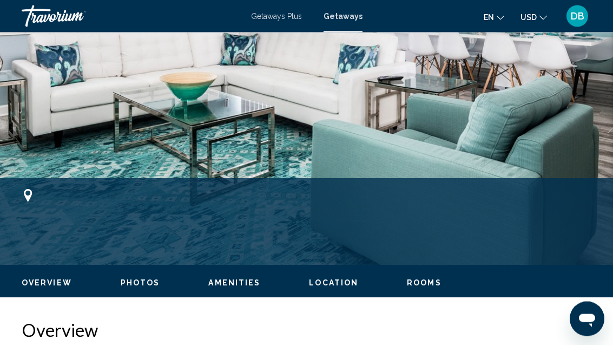
click at [335, 284] on span "Location" at bounding box center [333, 283] width 49 height 9
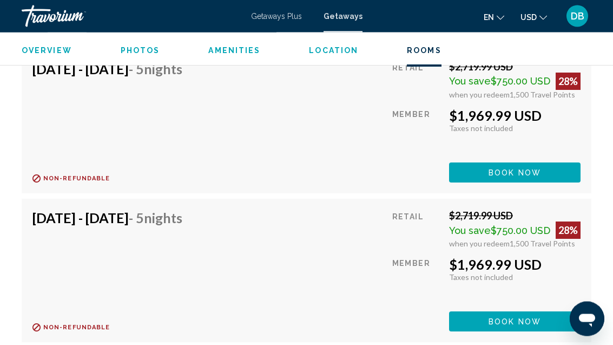
scroll to position [5912, 0]
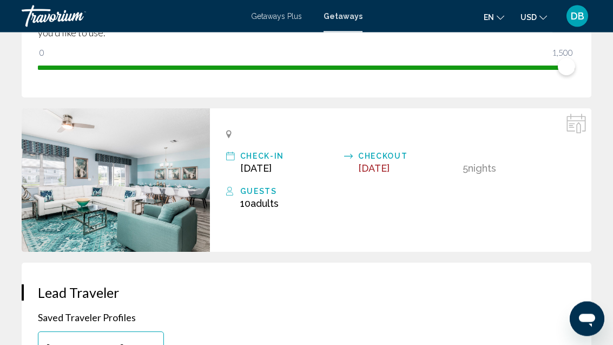
scroll to position [281, 0]
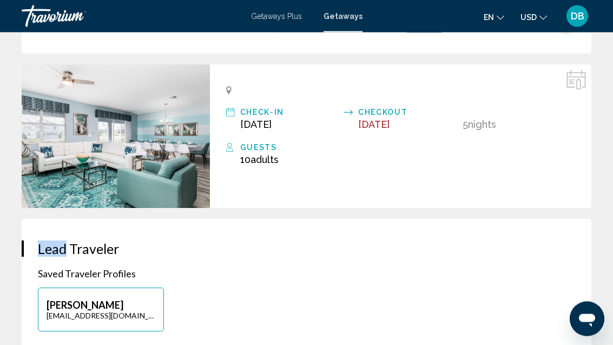
click at [387, 125] on span "[DATE]" at bounding box center [373, 124] width 31 height 11
click at [346, 290] on div "Demetria Bender dbender07@gmail.com" at bounding box center [306, 315] width 548 height 55
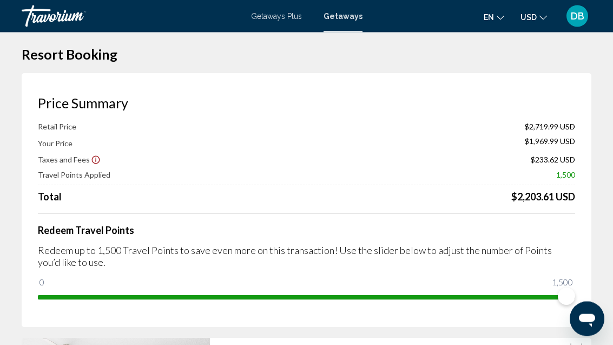
scroll to position [0, 0]
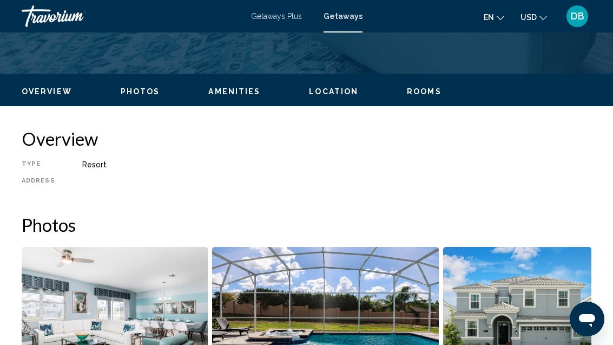
scroll to position [474, 0]
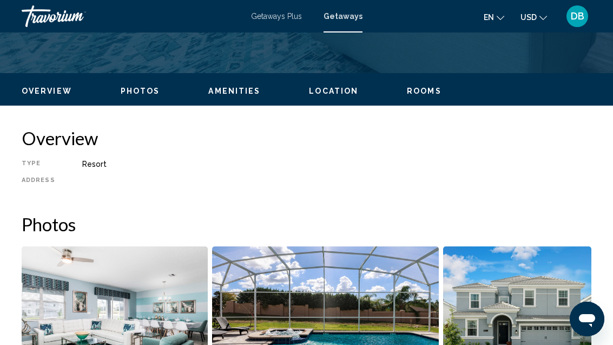
click at [232, 88] on span "Amenities" at bounding box center [234, 91] width 52 height 9
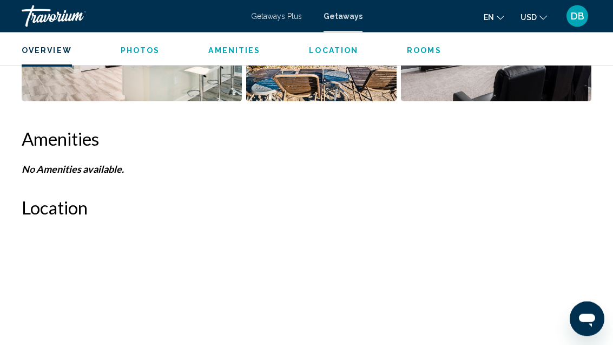
scroll to position [956, 0]
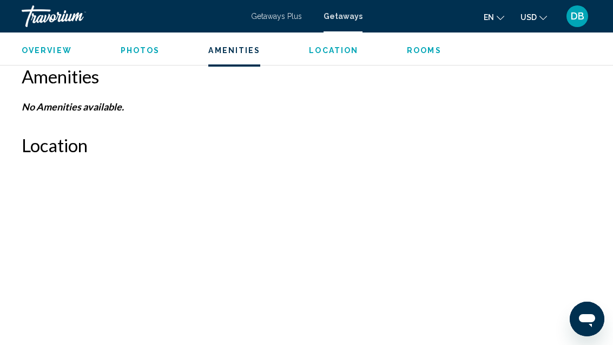
click at [135, 49] on span "Photos" at bounding box center [141, 50] width 40 height 9
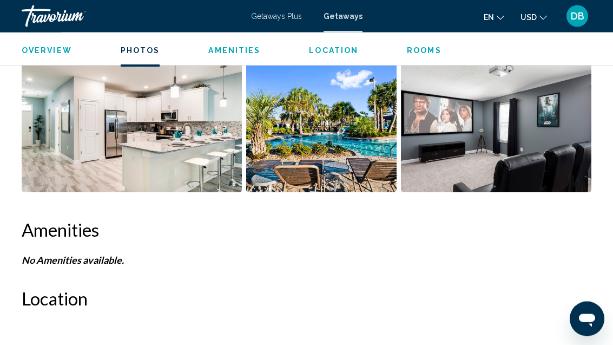
scroll to position [809, 0]
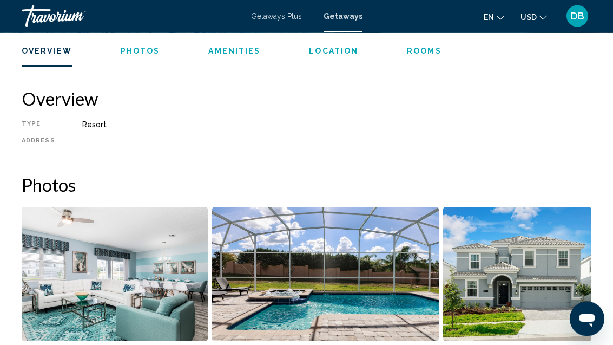
click at [323, 48] on span "Location" at bounding box center [333, 51] width 49 height 9
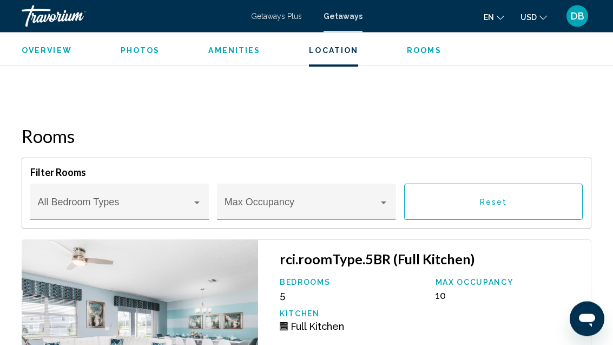
scroll to position [1344, 0]
click at [55, 199] on div "Bedroom Types All Bedroom Types" at bounding box center [120, 205] width 164 height 29
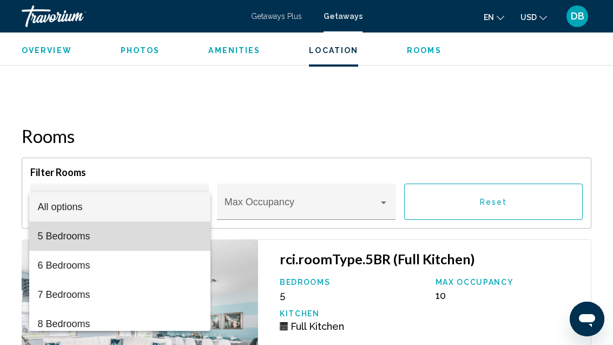
click at [49, 233] on span "5 Bedrooms" at bounding box center [120, 235] width 164 height 29
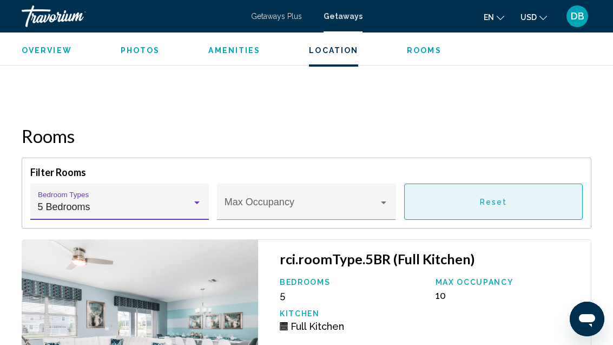
click at [466, 204] on button "Reset" at bounding box center [493, 202] width 179 height 36
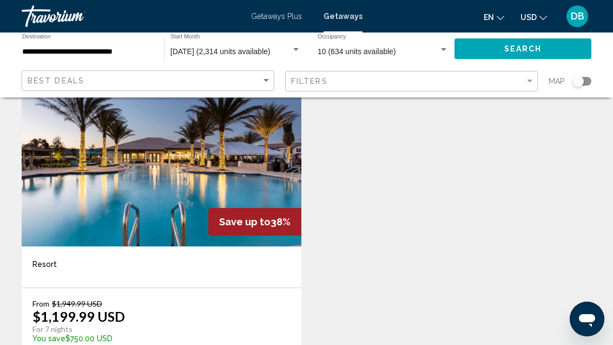
scroll to position [1149, 0]
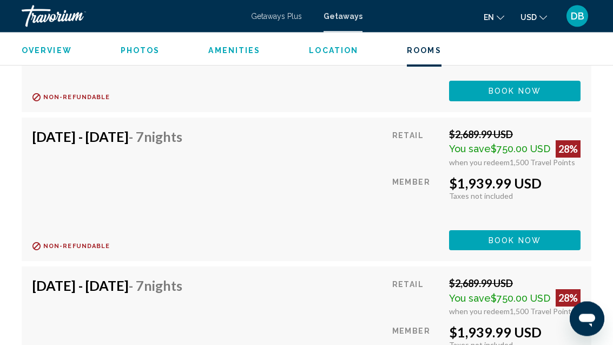
scroll to position [5825, 0]
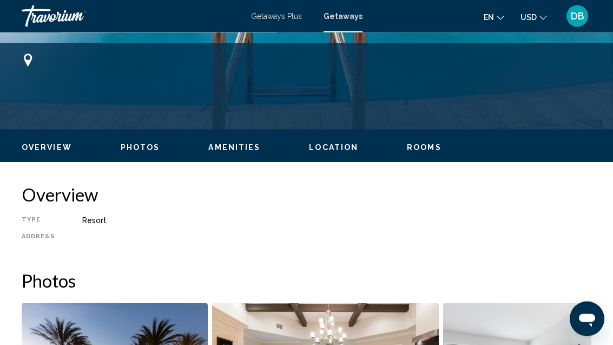
scroll to position [419, 0]
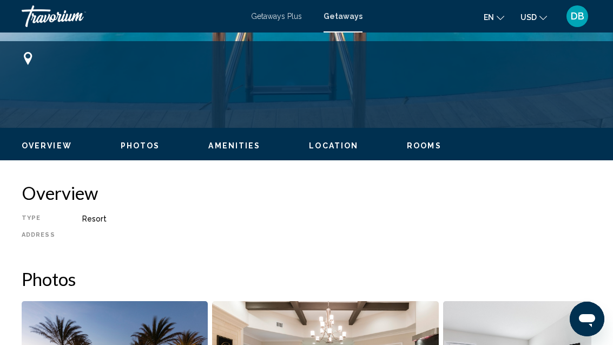
click at [137, 147] on span "Photos" at bounding box center [141, 145] width 40 height 9
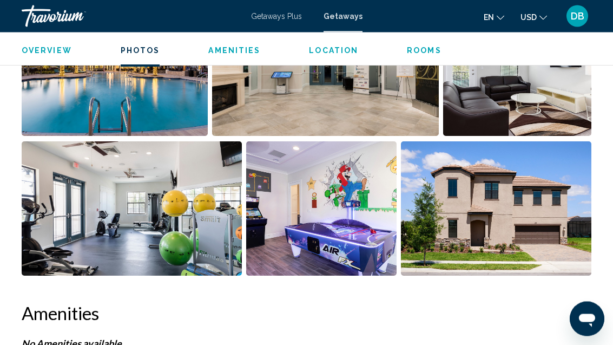
scroll to position [720, 0]
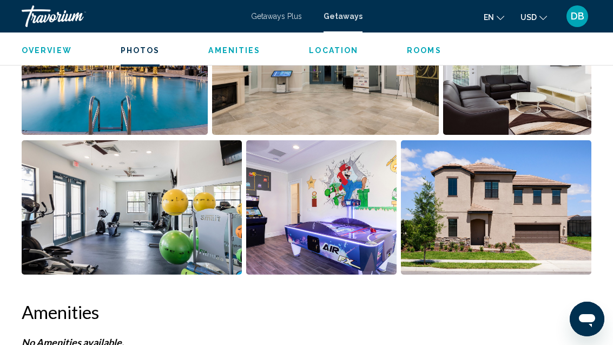
click at [99, 228] on img "Open full-screen image slider" at bounding box center [132, 207] width 220 height 134
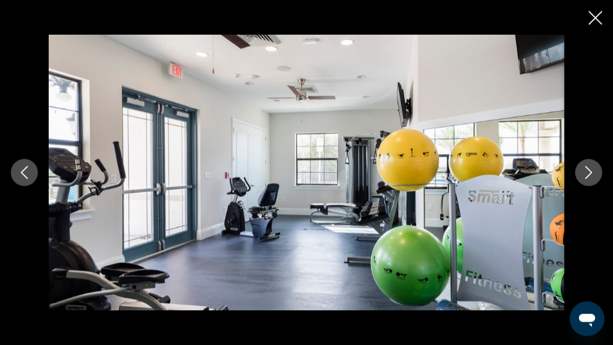
scroll to position [726, 0]
click at [584, 205] on div "Main content" at bounding box center [306, 173] width 613 height 276
click at [580, 186] on button "Next image" at bounding box center [589, 172] width 27 height 27
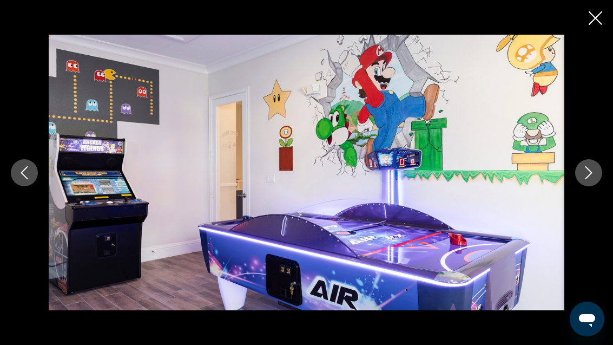
click at [593, 179] on icon "Next image" at bounding box center [589, 172] width 13 height 13
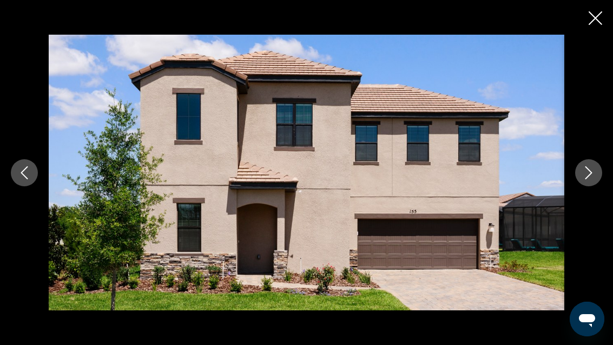
click at [584, 179] on icon "Next image" at bounding box center [589, 172] width 13 height 13
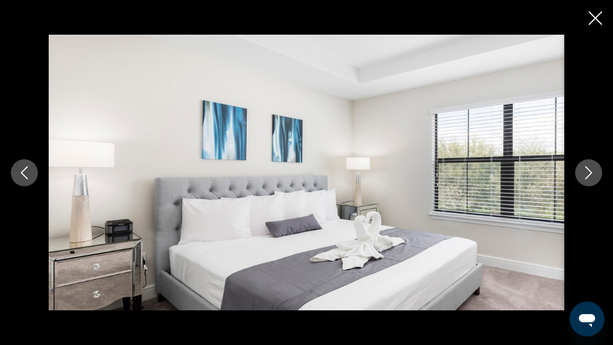
click at [575, 200] on div "Main content" at bounding box center [306, 173] width 613 height 276
click at [583, 179] on icon "Next image" at bounding box center [589, 172] width 13 height 13
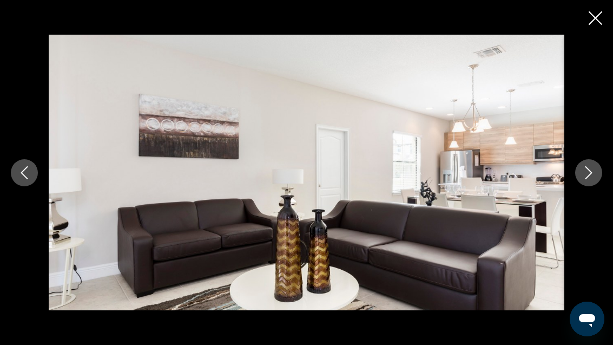
click at [580, 186] on button "Next image" at bounding box center [589, 172] width 27 height 27
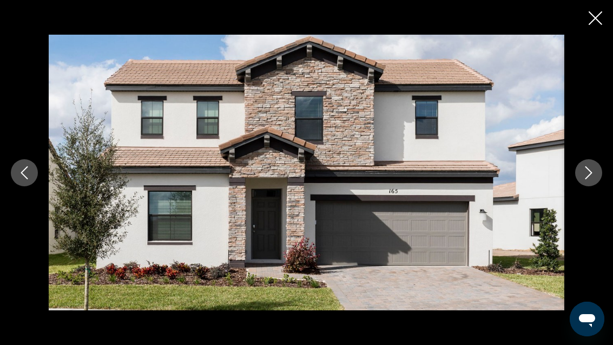
click at [577, 186] on button "Next image" at bounding box center [589, 172] width 27 height 27
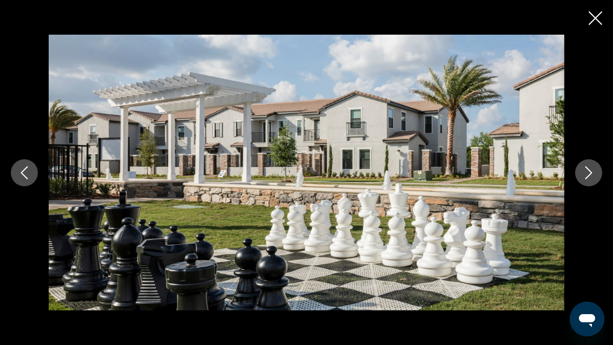
click at [577, 186] on button "Next image" at bounding box center [589, 172] width 27 height 27
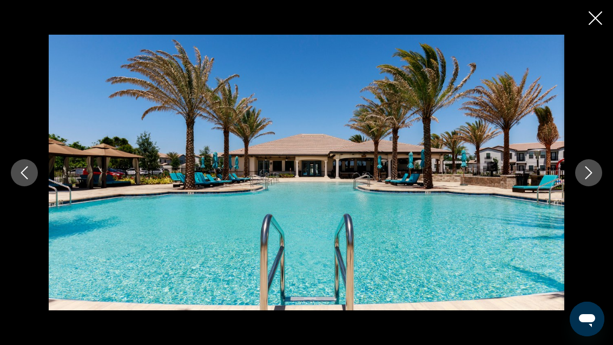
click at [576, 186] on button "Next image" at bounding box center [589, 172] width 27 height 27
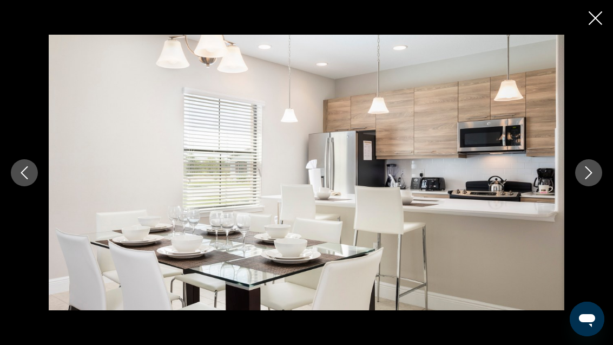
click at [582, 186] on button "Next image" at bounding box center [589, 172] width 27 height 27
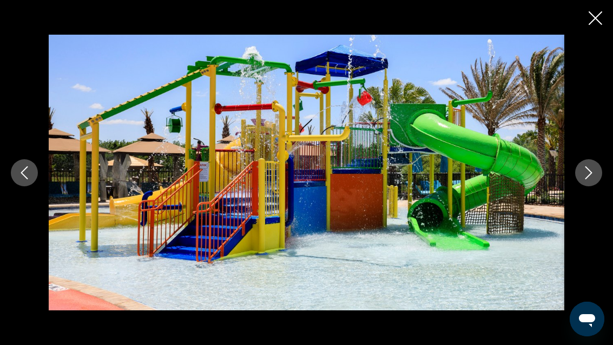
click at [564, 181] on img "Main content" at bounding box center [307, 173] width 516 height 276
click at [564, 184] on img "Main content" at bounding box center [307, 173] width 516 height 276
click at [576, 186] on button "Next image" at bounding box center [589, 172] width 27 height 27
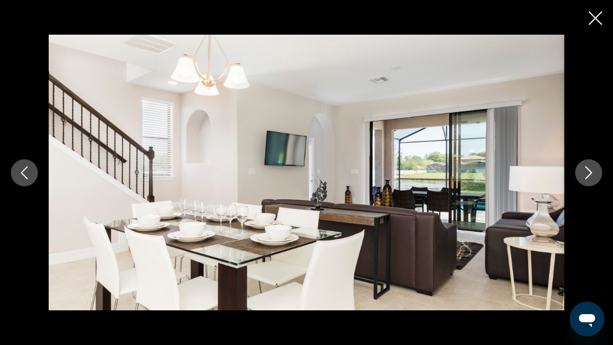
click at [582, 186] on button "Next image" at bounding box center [589, 172] width 27 height 27
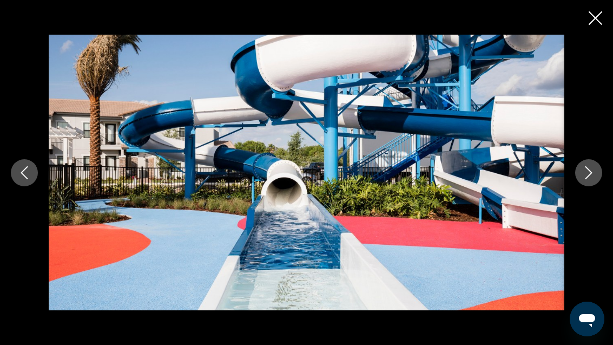
click at [597, 13] on icon "Close slideshow" at bounding box center [596, 18] width 14 height 14
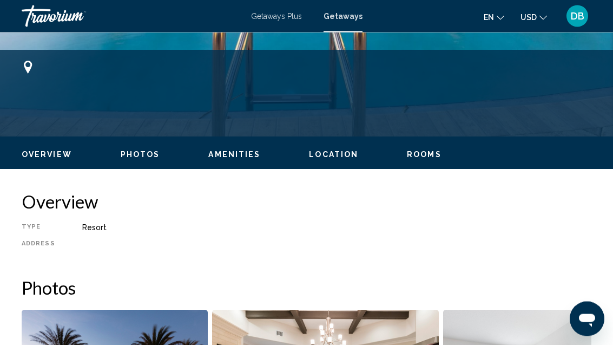
scroll to position [411, 0]
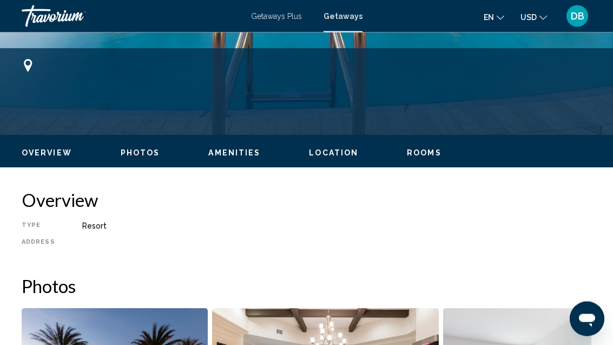
click at [86, 223] on div "Resort" at bounding box center [336, 226] width 509 height 9
click at [87, 222] on div "Resort" at bounding box center [336, 226] width 509 height 9
click at [77, 230] on div "Type Resort All-Inclusive Address" at bounding box center [307, 238] width 570 height 32
click at [323, 152] on span "Location" at bounding box center [333, 153] width 49 height 9
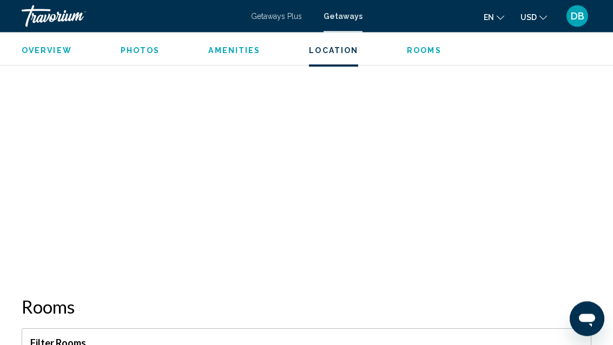
scroll to position [1166, 0]
click at [371, 204] on div "Main content" at bounding box center [307, 118] width 570 height 325
click at [371, 203] on div "Main content" at bounding box center [307, 118] width 570 height 325
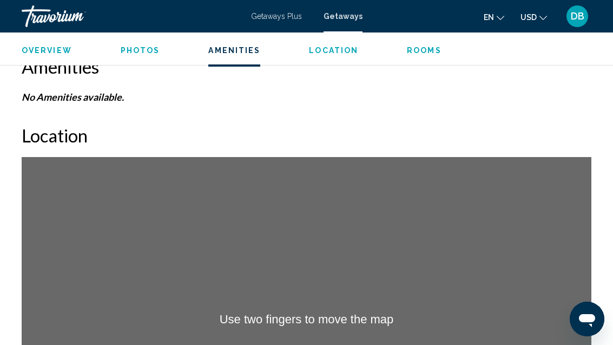
scroll to position [965, 0]
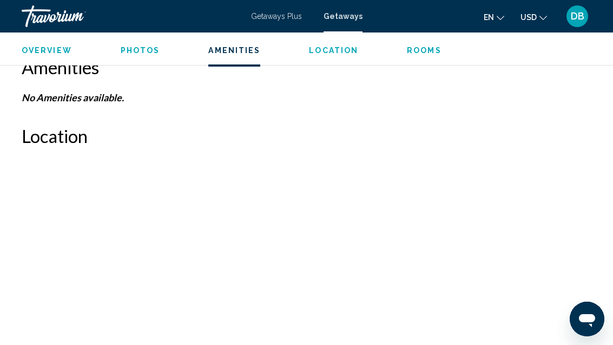
click at [128, 51] on span "Photos" at bounding box center [141, 50] width 40 height 9
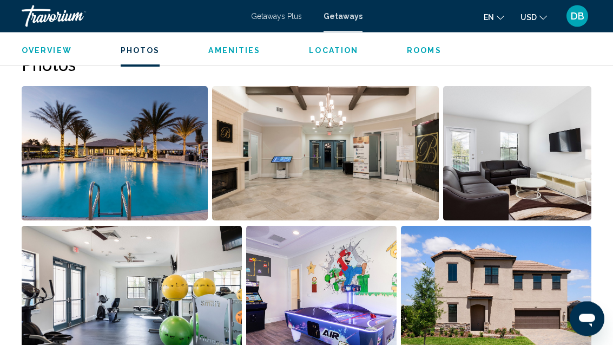
scroll to position [623, 0]
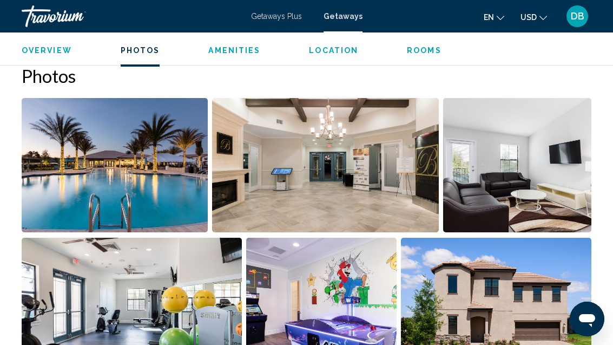
click at [32, 54] on span "Overview" at bounding box center [47, 50] width 50 height 9
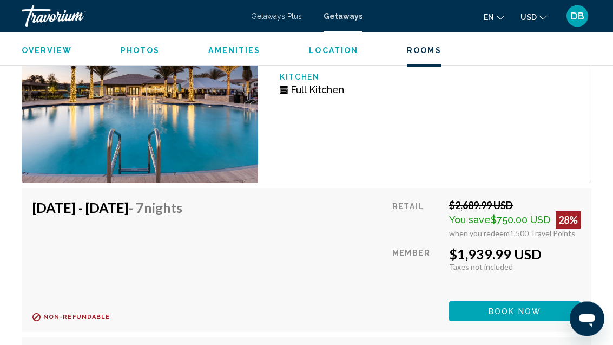
scroll to position [1581, 0]
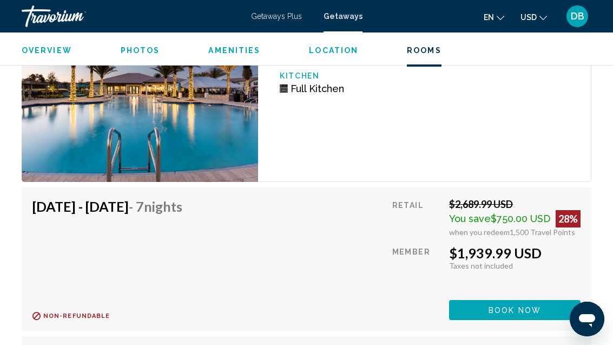
click at [474, 317] on button "Book now" at bounding box center [515, 310] width 132 height 20
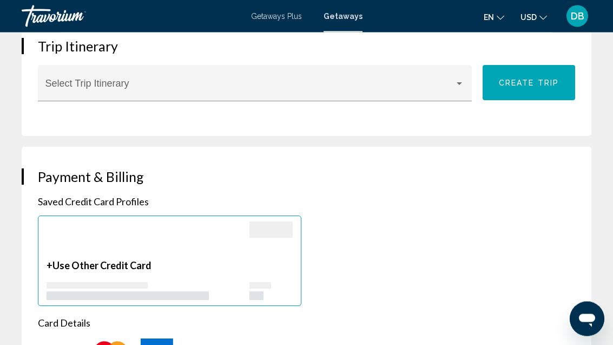
scroll to position [901, 0]
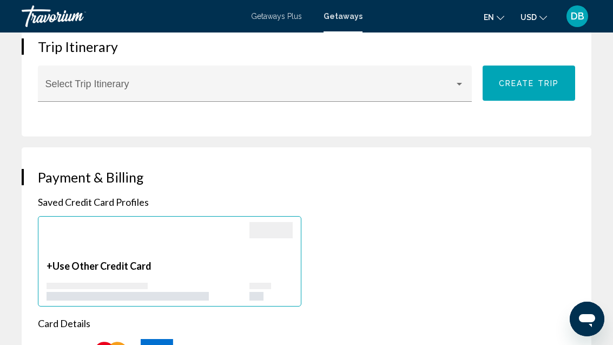
click at [455, 87] on span "Main content" at bounding box center [250, 88] width 410 height 11
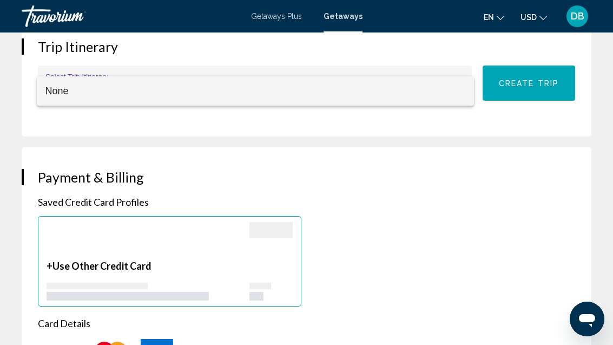
click at [436, 204] on div at bounding box center [306, 172] width 613 height 345
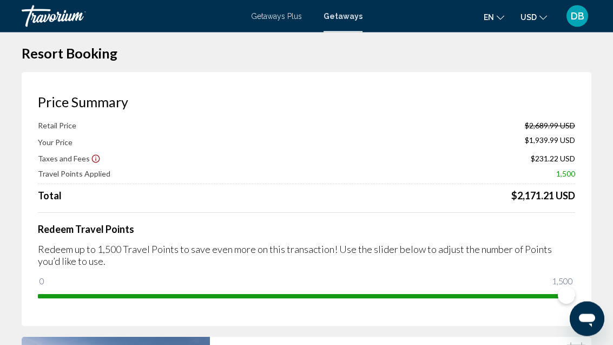
scroll to position [0, 0]
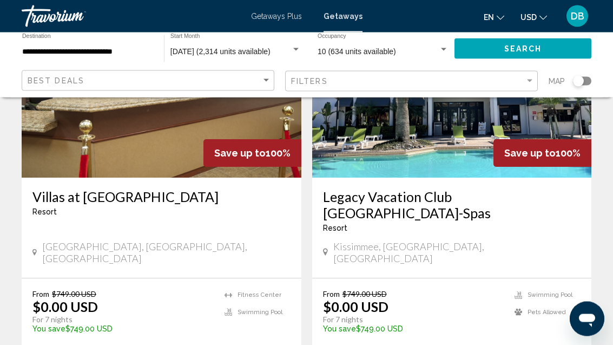
scroll to position [142, 0]
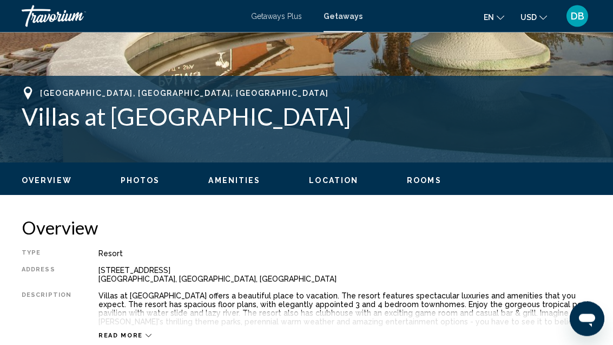
scroll to position [416, 0]
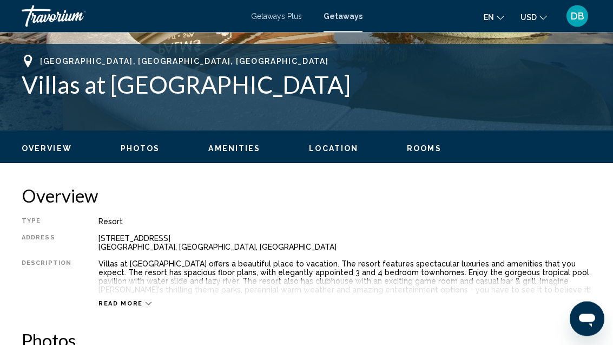
click at [122, 307] on span "Read more" at bounding box center [121, 303] width 44 height 7
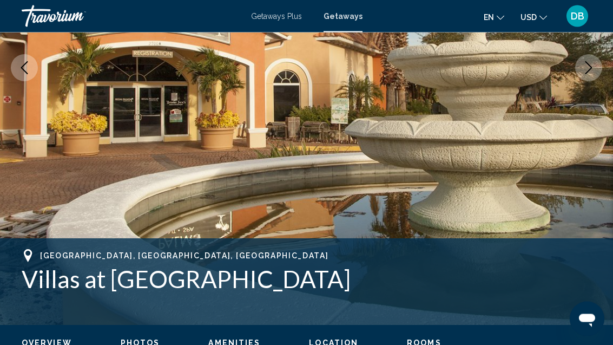
scroll to position [219, 0]
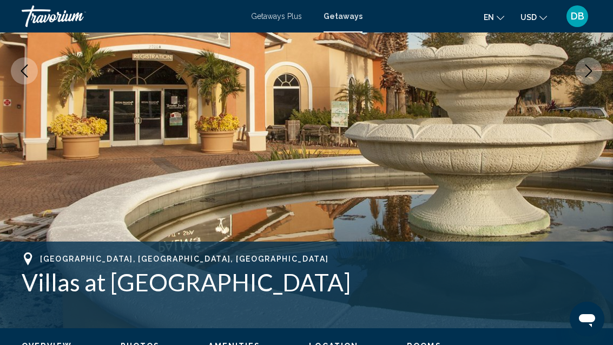
click at [584, 79] on button "Next image" at bounding box center [589, 70] width 27 height 27
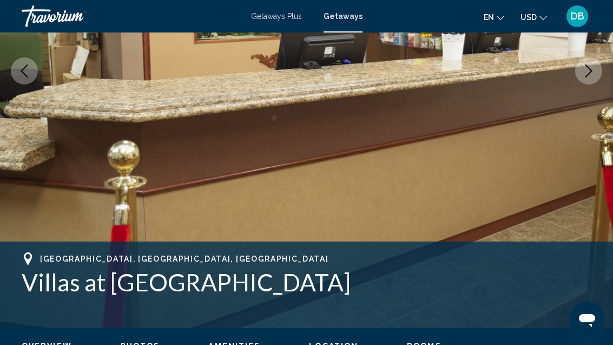
click at [583, 75] on icon "Next image" at bounding box center [589, 70] width 13 height 13
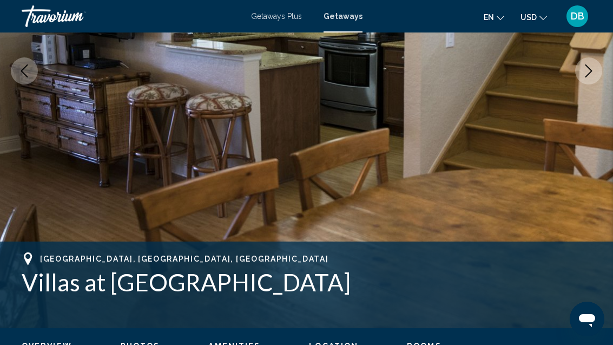
click at [585, 71] on icon "Next image" at bounding box center [589, 70] width 13 height 13
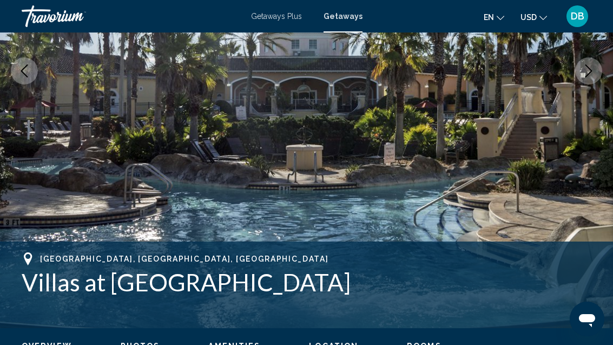
click at [584, 74] on icon "Next image" at bounding box center [589, 70] width 13 height 13
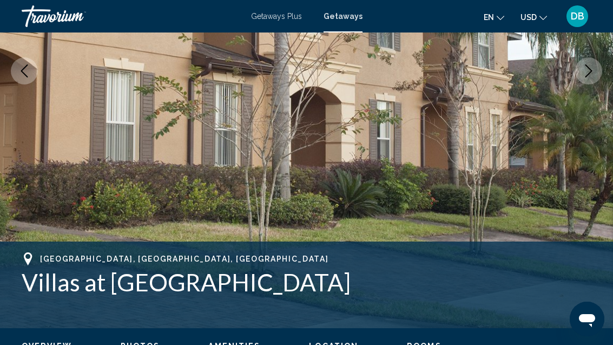
click at [584, 74] on icon "Next image" at bounding box center [589, 70] width 13 height 13
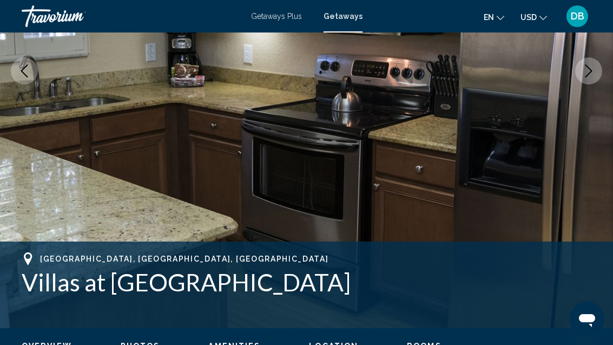
click at [588, 73] on icon "Next image" at bounding box center [589, 70] width 13 height 13
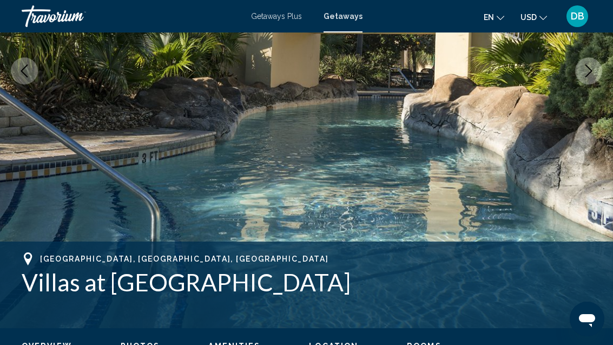
click at [581, 75] on button "Next image" at bounding box center [589, 70] width 27 height 27
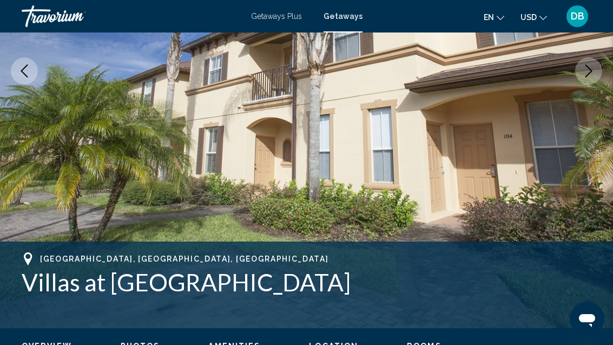
click at [584, 75] on icon "Next image" at bounding box center [589, 70] width 13 height 13
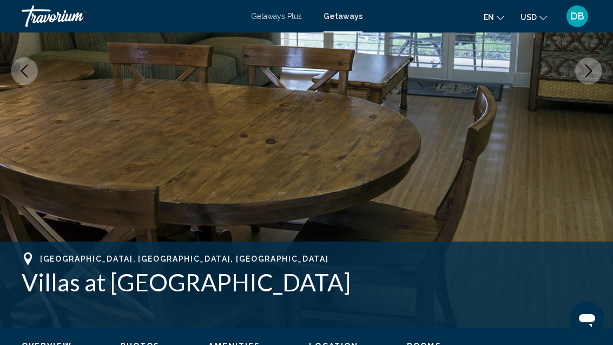
click at [584, 74] on icon "Next image" at bounding box center [589, 70] width 13 height 13
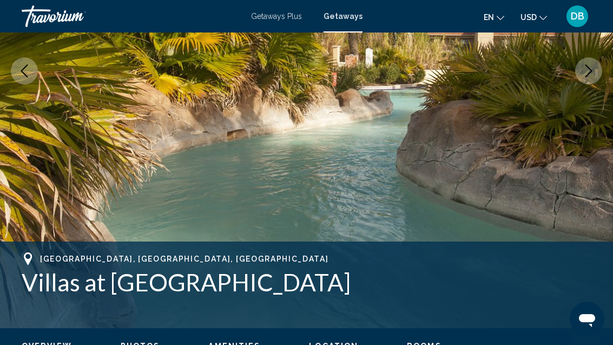
click at [584, 74] on icon "Next image" at bounding box center [589, 70] width 13 height 13
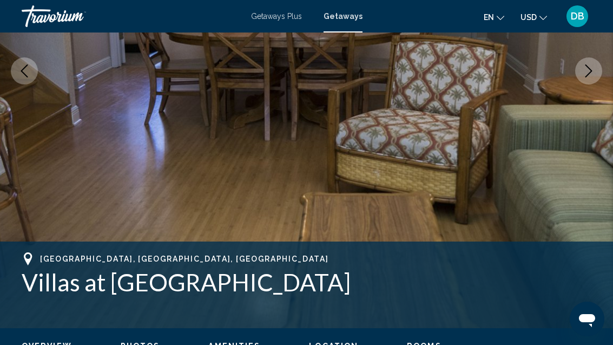
click at [583, 75] on icon "Next image" at bounding box center [589, 70] width 13 height 13
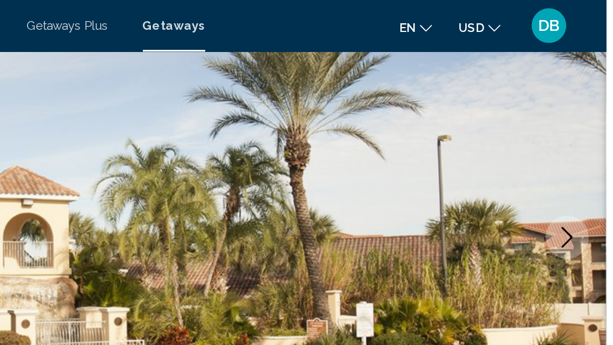
scroll to position [140, 0]
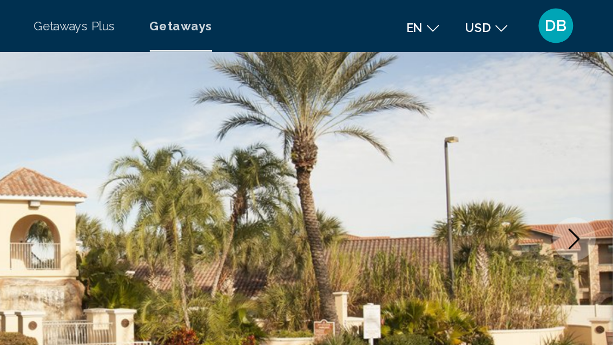
click at [251, 20] on span "Getaways Plus" at bounding box center [276, 16] width 51 height 9
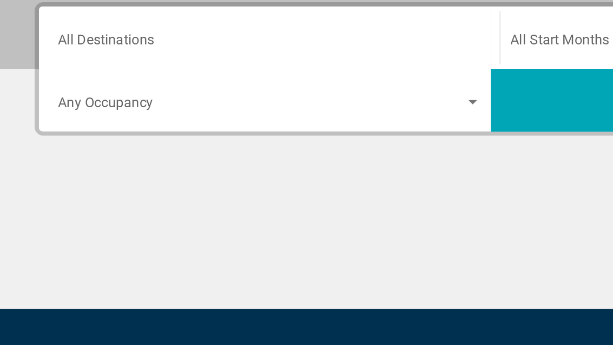
scroll to position [187, 0]
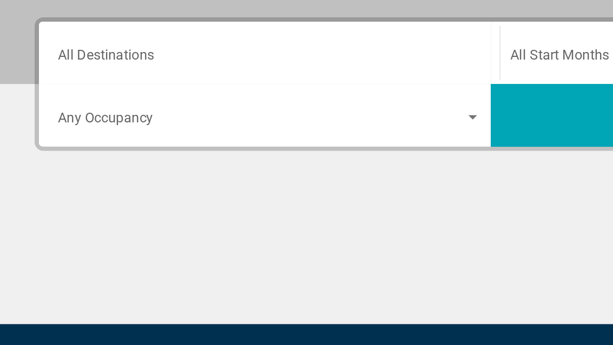
click at [83, 117] on input "Destination All Destinations" at bounding box center [168, 122] width 264 height 10
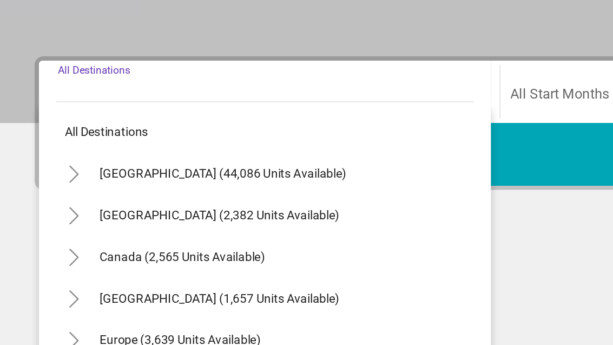
click at [139, 165] on span "[GEOGRAPHIC_DATA] (44,086 units available)" at bounding box center [139, 169] width 154 height 9
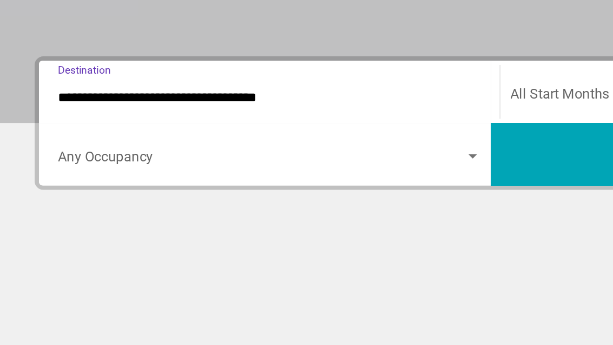
click at [134, 156] on span "Search widget" at bounding box center [163, 161] width 254 height 10
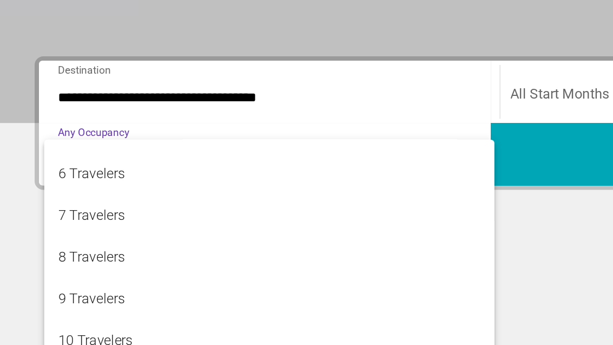
scroll to position [121, 0]
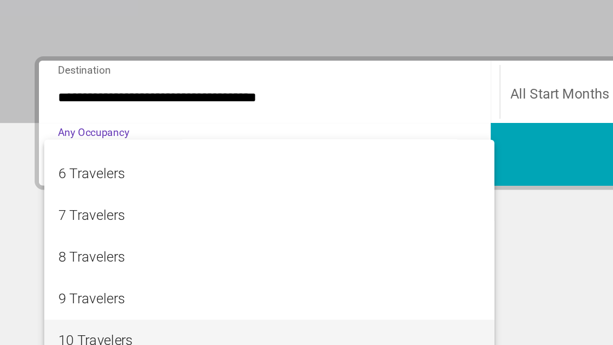
click at [85, 261] on span "10 Travelers" at bounding box center [168, 274] width 264 height 26
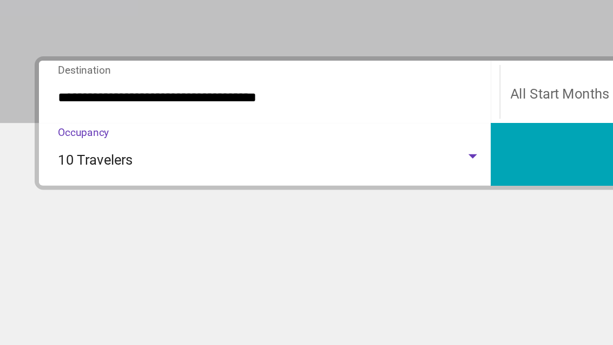
click at [166, 117] on input "**********" at bounding box center [168, 122] width 264 height 10
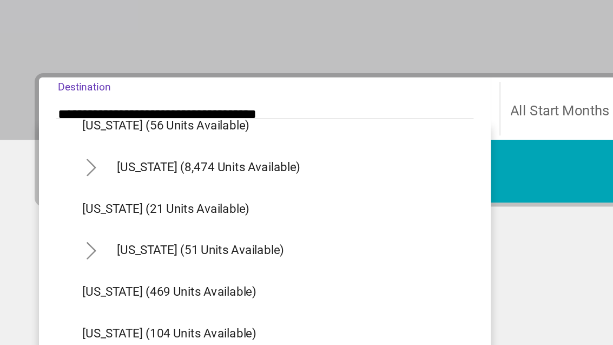
scroll to position [168, 0]
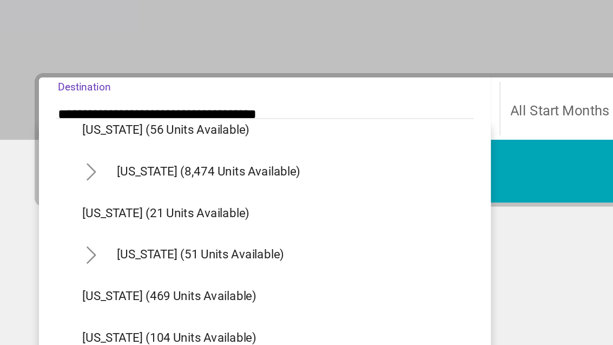
click at [164, 145] on button "[US_STATE] (8,474 units available)" at bounding box center [131, 157] width 126 height 25
type input "**********"
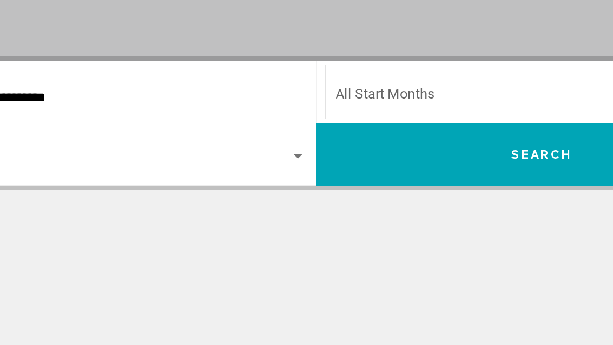
click at [319, 117] on span "Search widget" at bounding box center [446, 122] width 254 height 10
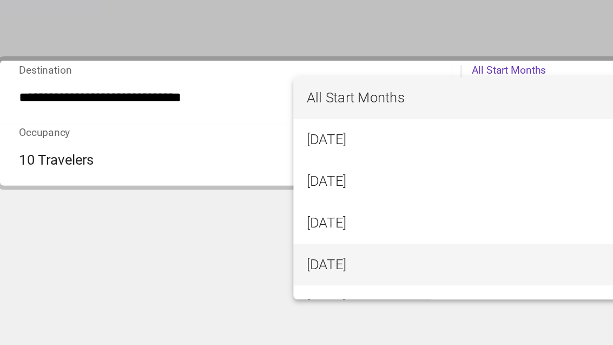
click at [241, 213] on span "[DATE]" at bounding box center [349, 226] width 264 height 26
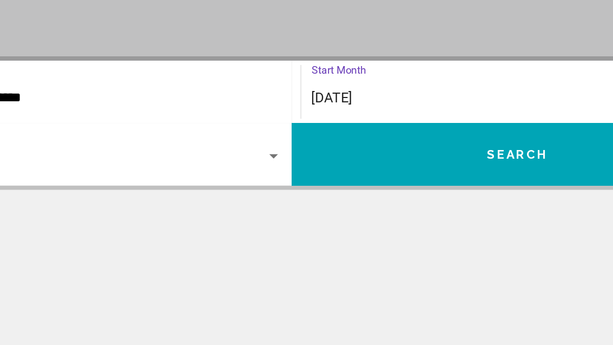
click at [429, 154] on span "Search" at bounding box center [448, 158] width 38 height 9
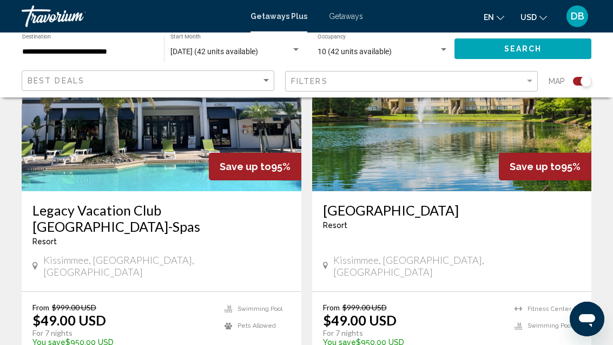
scroll to position [861, 0]
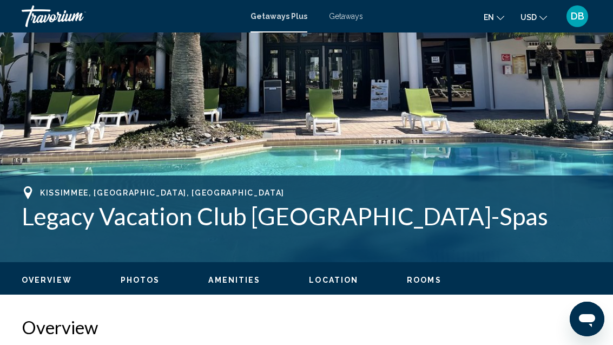
scroll to position [232, 0]
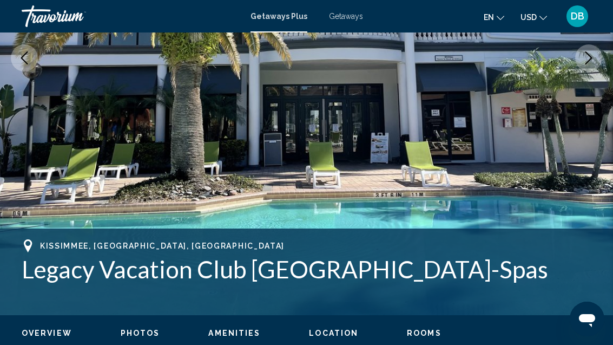
click at [591, 64] on button "Next image" at bounding box center [589, 57] width 27 height 27
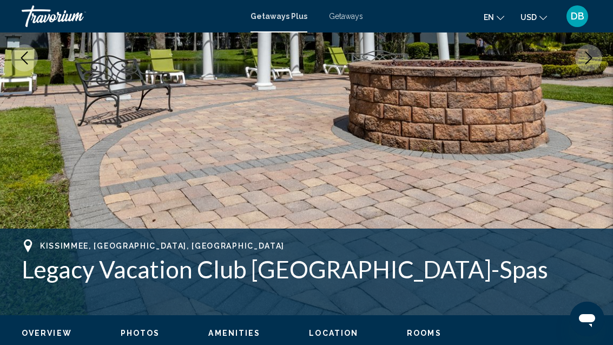
click at [592, 69] on button "Next image" at bounding box center [589, 57] width 27 height 27
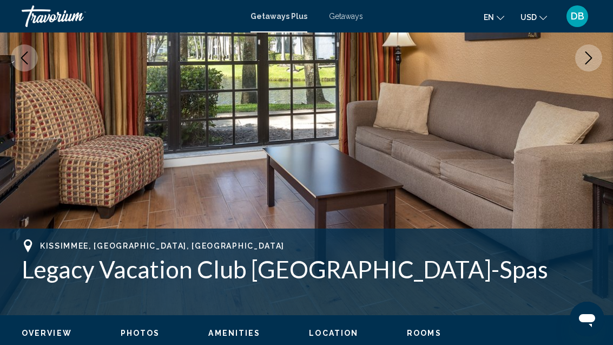
click at [589, 71] on button "Next image" at bounding box center [589, 57] width 27 height 27
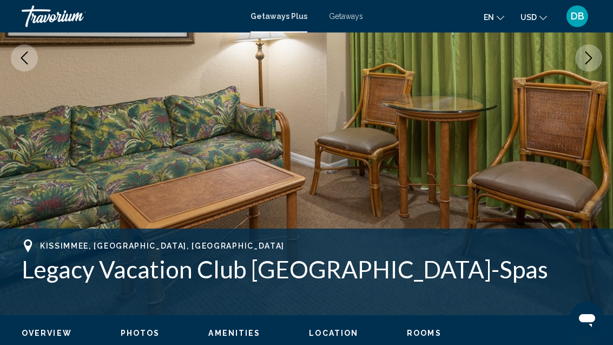
click at [589, 74] on img "Main content" at bounding box center [306, 58] width 613 height 514
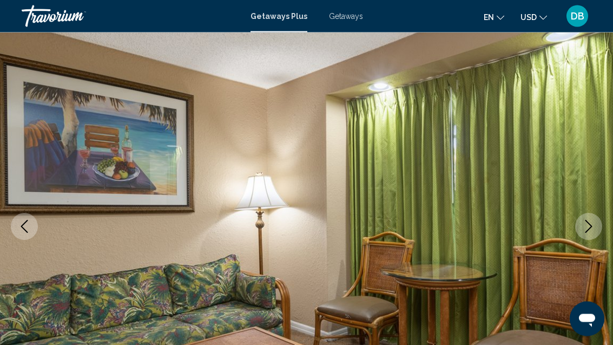
scroll to position [0, 0]
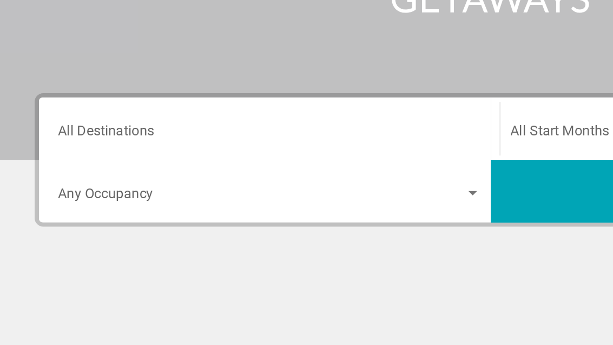
click at [84, 187] on input "Destination All Destinations" at bounding box center [168, 192] width 264 height 10
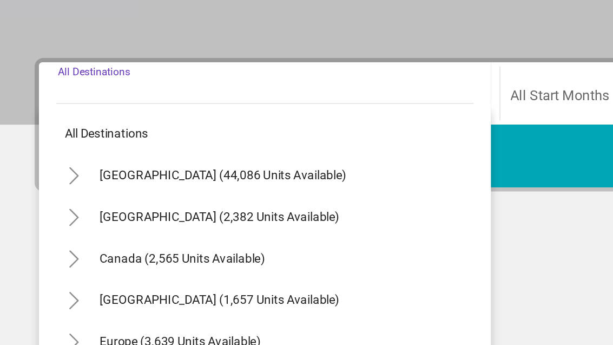
scroll to position [140, 0]
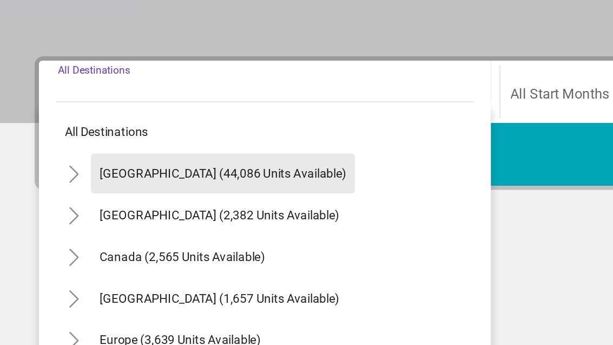
click at [153, 212] on span "[GEOGRAPHIC_DATA] (44,086 units available)" at bounding box center [139, 216] width 154 height 9
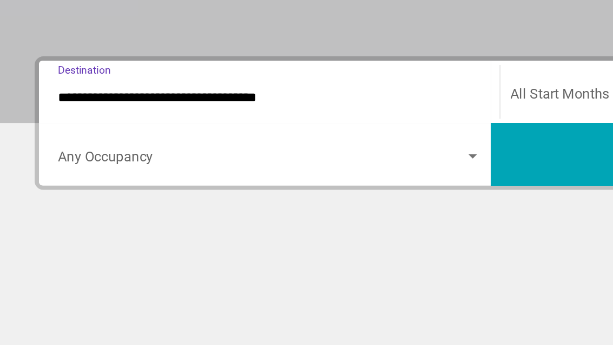
click at [156, 164] on input "**********" at bounding box center [168, 169] width 264 height 10
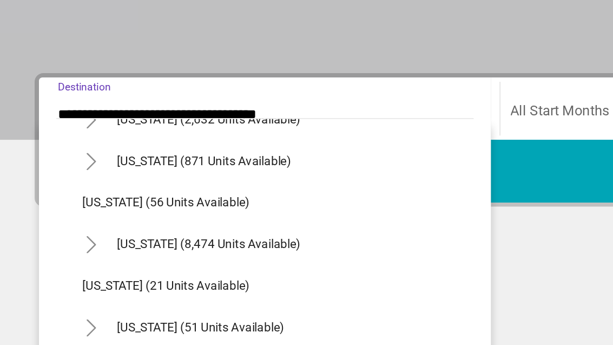
scroll to position [142, 0]
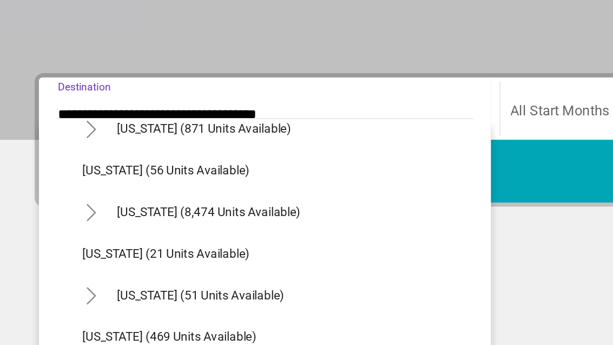
click at [164, 225] on span "[US_STATE] (8,474 units available)" at bounding box center [130, 229] width 115 height 9
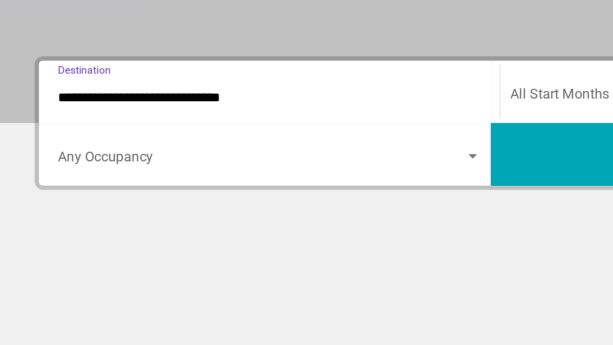
click at [188, 203] on span "Search widget" at bounding box center [163, 208] width 254 height 10
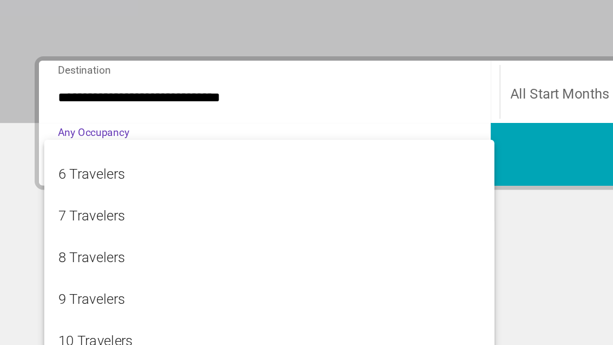
scroll to position [121, 0]
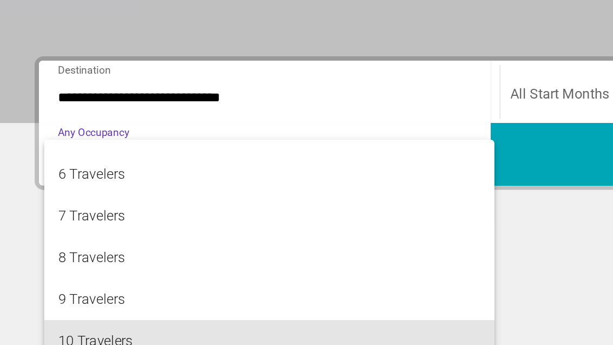
click at [120, 308] on span "10 Travelers" at bounding box center [168, 321] width 264 height 26
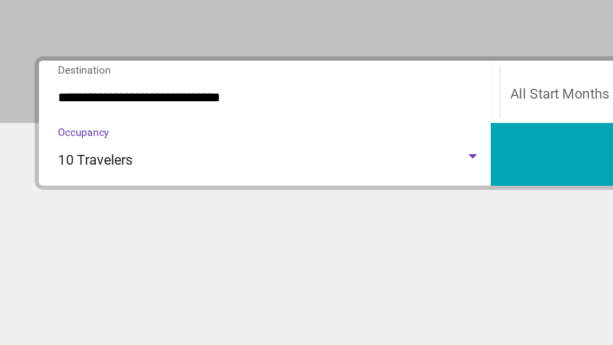
click at [129, 164] on input "**********" at bounding box center [168, 169] width 264 height 10
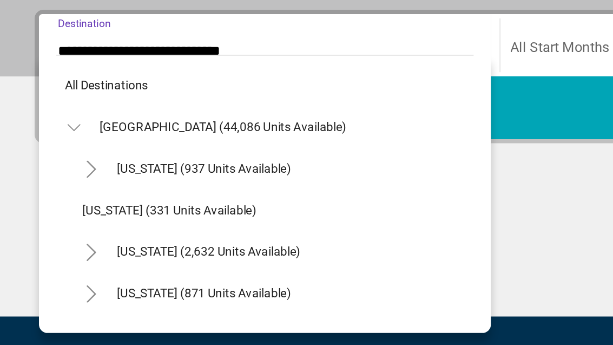
scroll to position [116, 0]
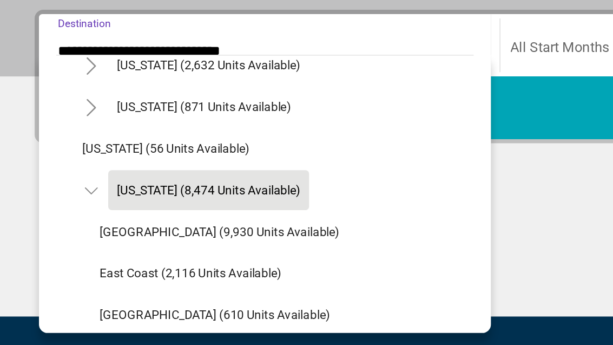
click at [190, 248] on span "Orlando & Disney Area (9,930 units available)" at bounding box center [137, 252] width 150 height 9
type input "**********"
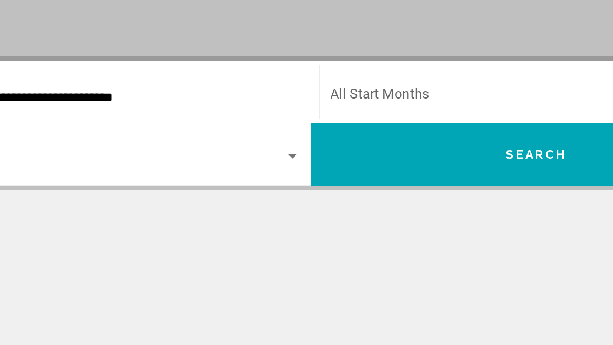
click at [319, 135] on span "Search widget" at bounding box center [446, 140] width 254 height 10
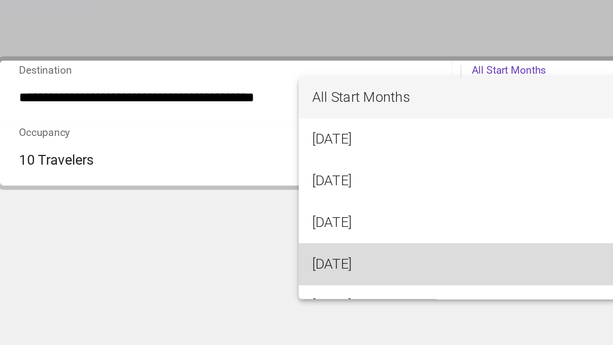
click at [243, 231] on span "[DATE]" at bounding box center [352, 244] width 264 height 26
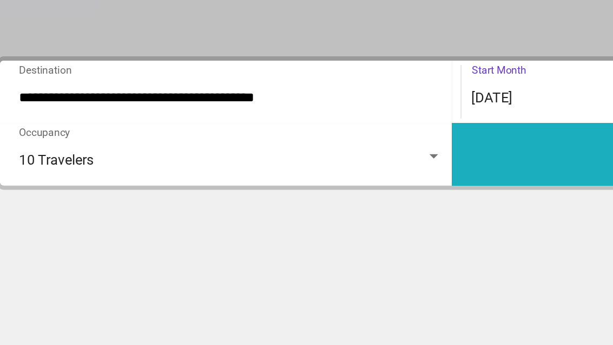
click at [345, 155] on button "Search" at bounding box center [448, 174] width 283 height 39
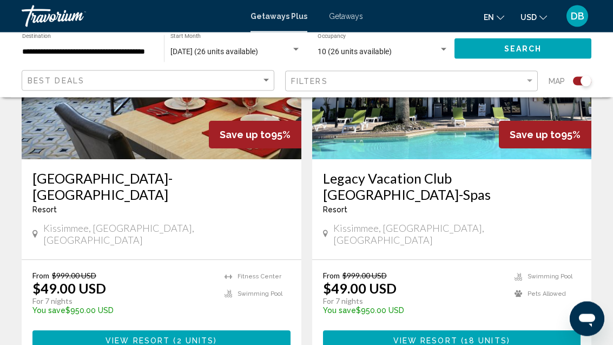
scroll to position [496, 0]
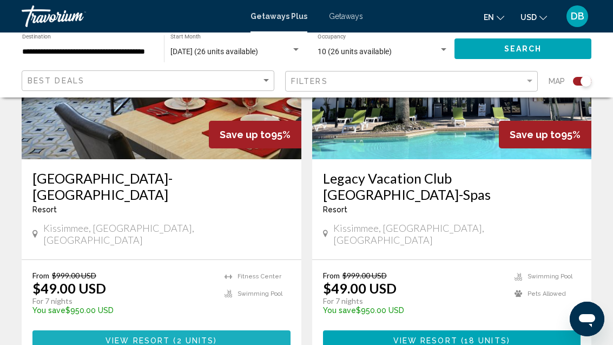
click at [249, 330] on button "View Resort ( 2 units )" at bounding box center [161, 340] width 258 height 20
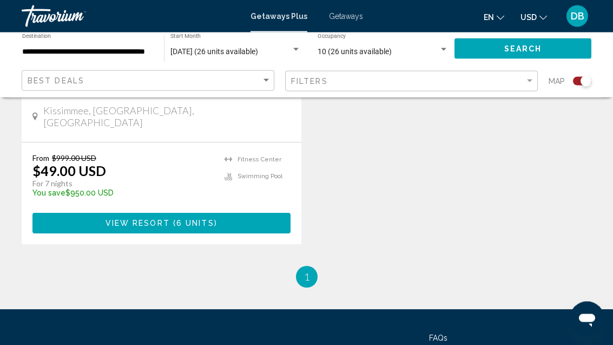
scroll to position [986, 0]
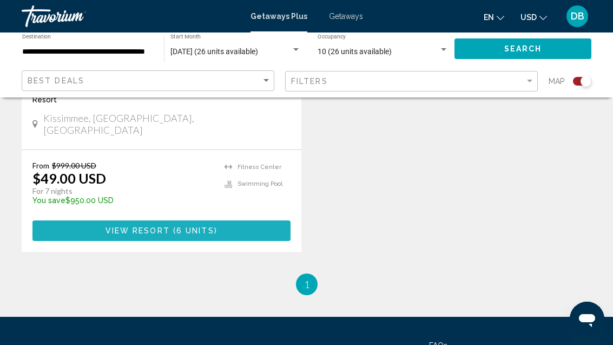
click at [246, 220] on button "View Resort ( 6 units )" at bounding box center [161, 230] width 258 height 20
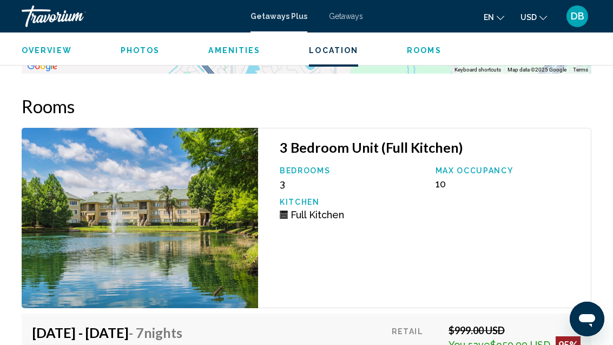
scroll to position [2372, 0]
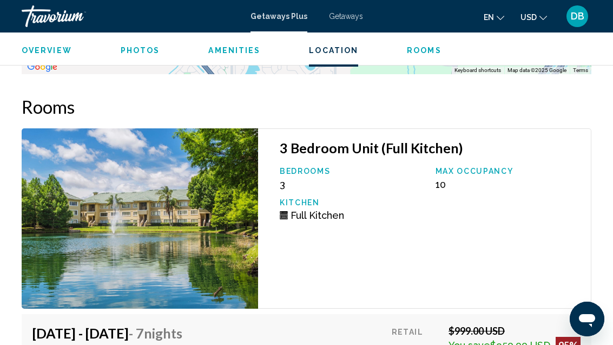
click at [424, 48] on span "Rooms" at bounding box center [424, 50] width 35 height 9
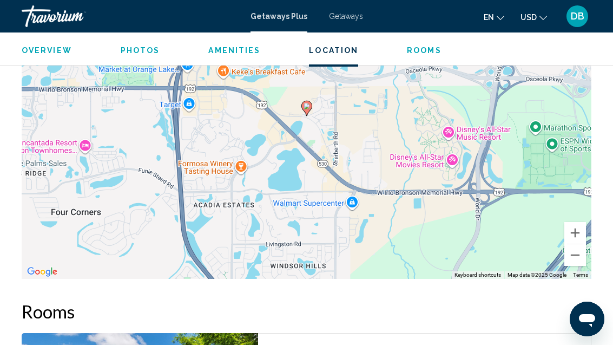
scroll to position [2168, 0]
click at [242, 50] on span "Amenities" at bounding box center [234, 50] width 52 height 9
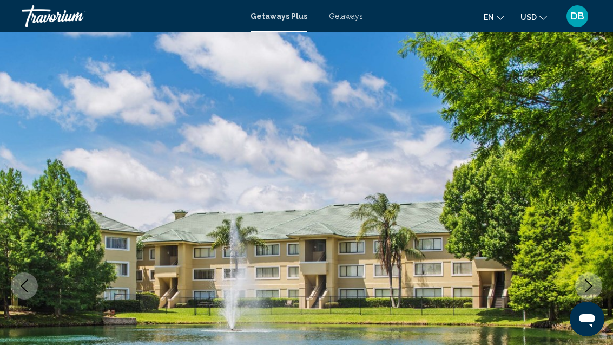
scroll to position [0, 0]
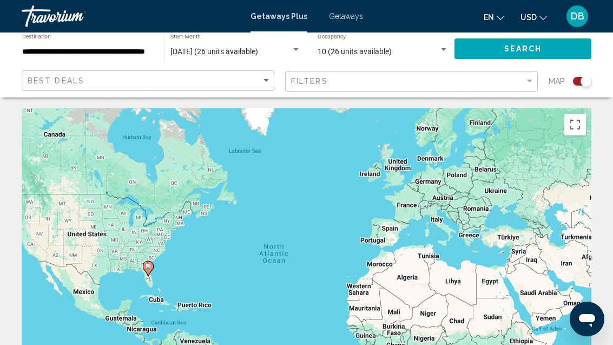
click at [431, 48] on div "10 (26 units available)" at bounding box center [378, 52] width 121 height 9
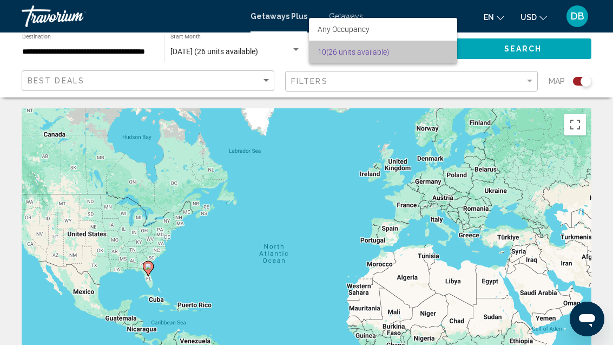
click at [436, 50] on span "10 (26 units available)" at bounding box center [383, 52] width 131 height 23
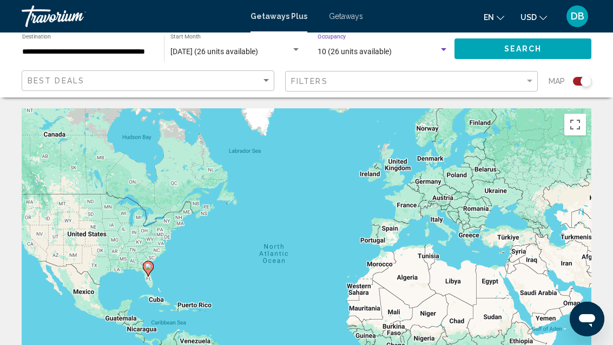
click at [444, 46] on div "Search widget" at bounding box center [444, 49] width 10 height 9
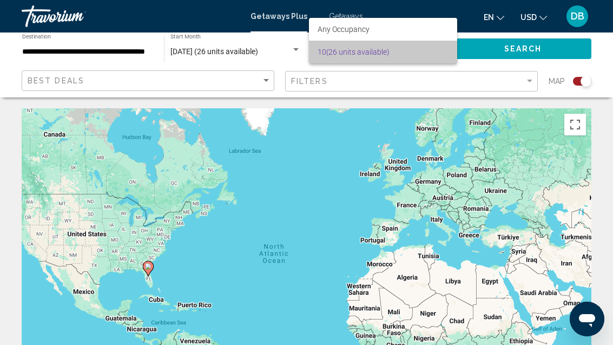
click at [386, 48] on span "10 (26 units available)" at bounding box center [383, 52] width 131 height 23
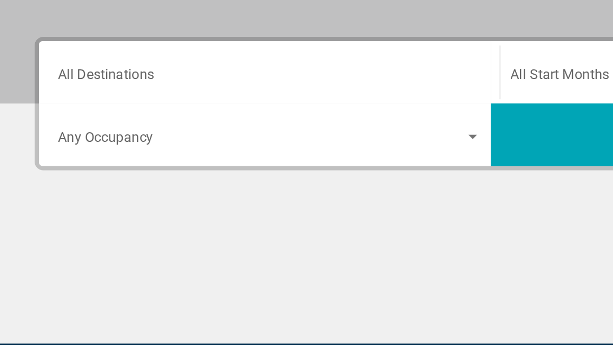
scroll to position [153, 0]
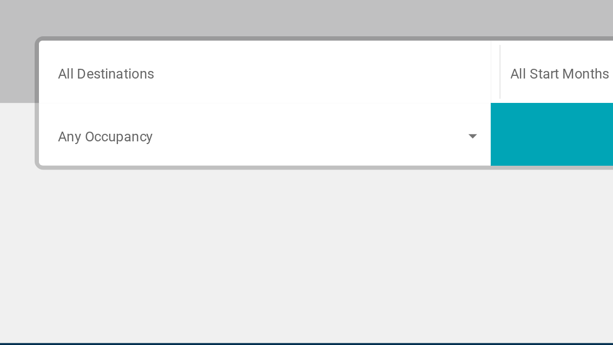
click at [196, 152] on input "Destination All Destinations" at bounding box center [168, 157] width 264 height 10
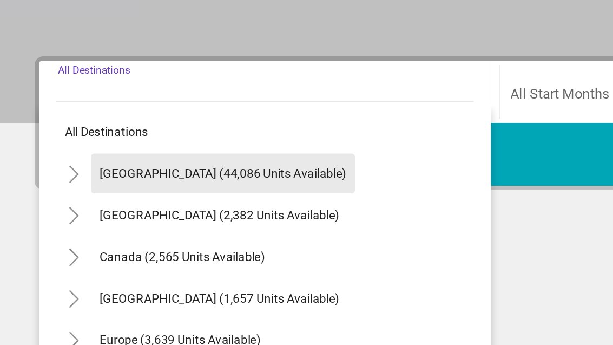
click at [169, 199] on span "[GEOGRAPHIC_DATA] (44,086 units available)" at bounding box center [139, 203] width 154 height 9
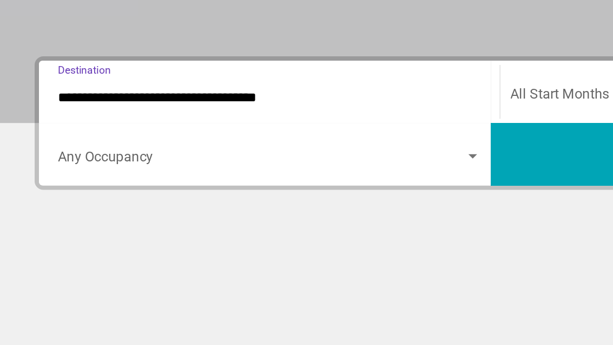
click at [164, 152] on input "**********" at bounding box center [168, 157] width 264 height 10
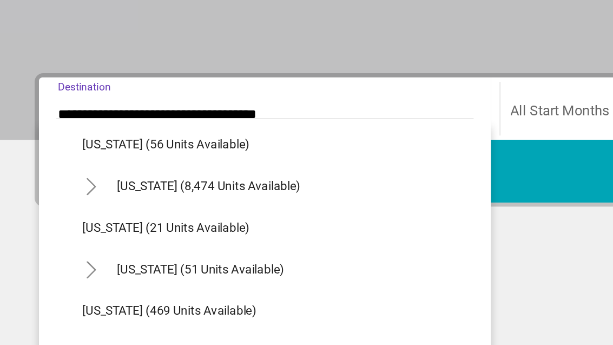
scroll to position [160, 0]
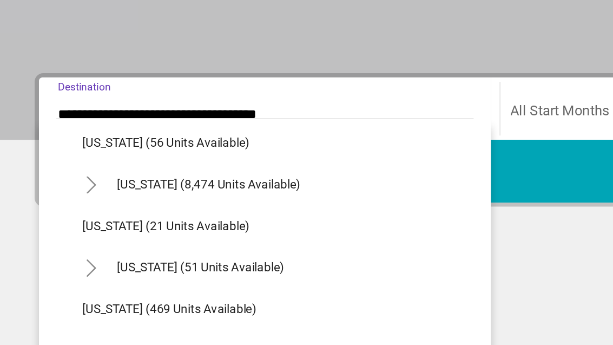
click at [167, 195] on span "[US_STATE] (8,474 units available)" at bounding box center [130, 199] width 115 height 9
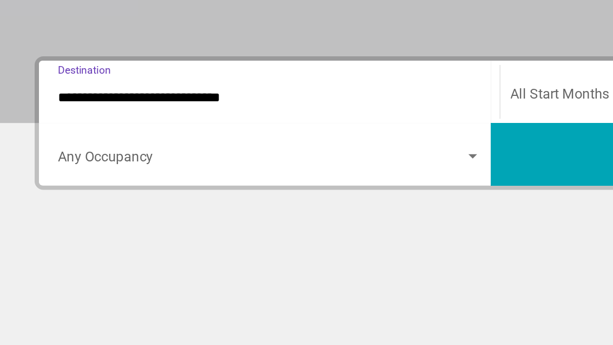
click at [181, 191] on span "Search widget" at bounding box center [163, 196] width 254 height 10
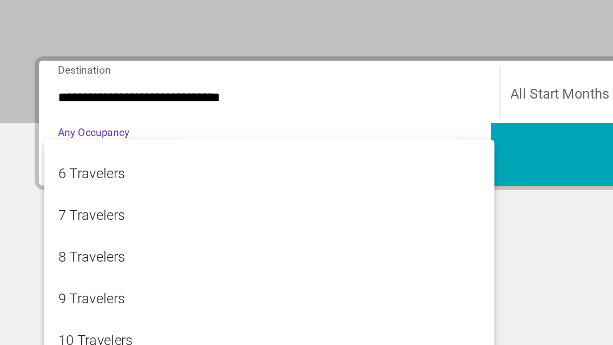
scroll to position [121, 0]
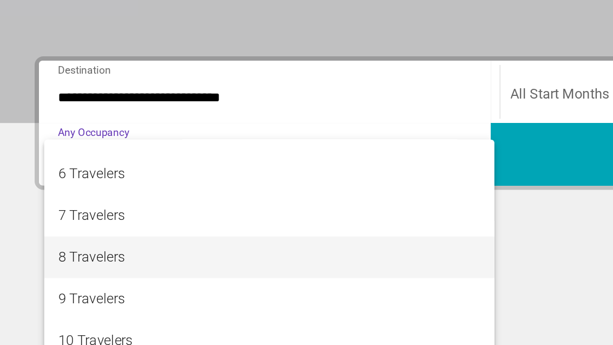
click at [149, 243] on span "8 Travelers" at bounding box center [168, 256] width 264 height 26
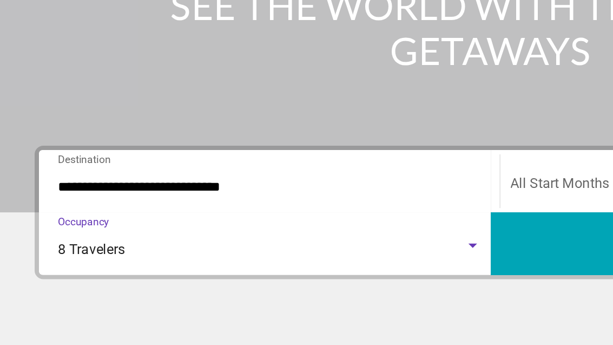
click at [140, 152] on input "**********" at bounding box center [168, 157] width 264 height 10
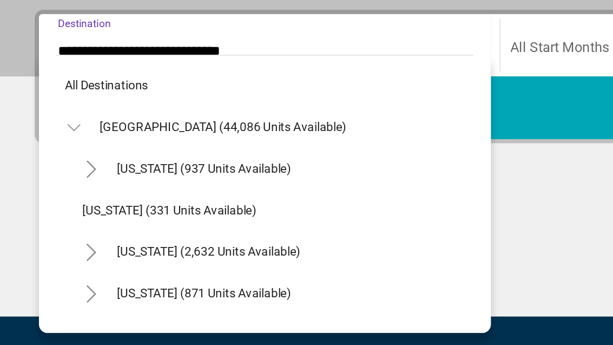
scroll to position [116, 0]
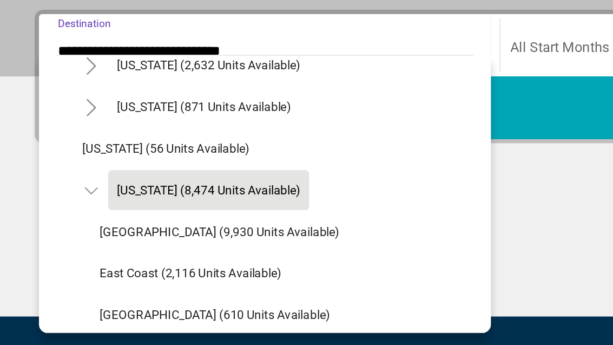
click at [171, 248] on span "Orlando & Disney Area (9,930 units available)" at bounding box center [137, 252] width 150 height 9
type input "**********"
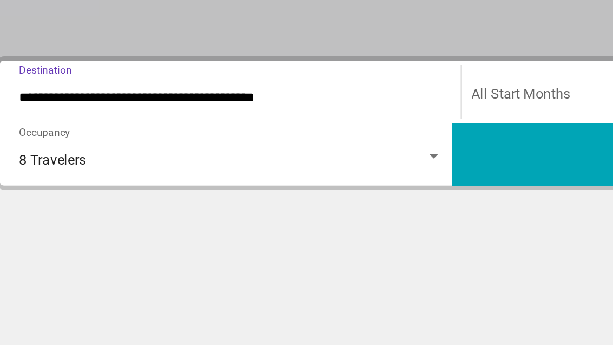
click at [293, 175] on div "Search widget" at bounding box center [295, 176] width 5 height 3
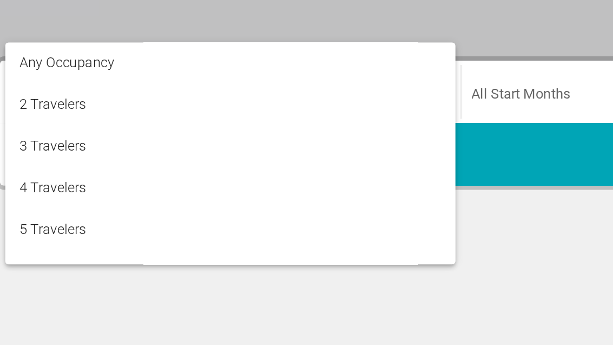
scroll to position [0, 0]
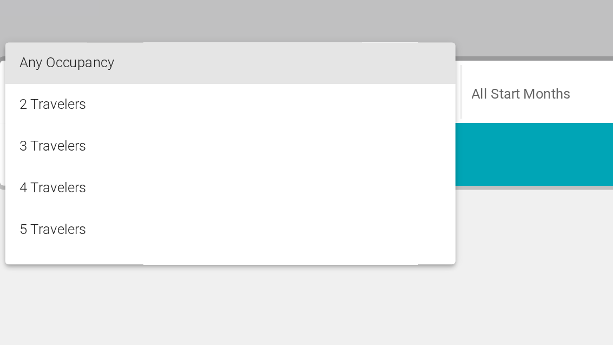
click at [127, 105] on span "Any Occupancy" at bounding box center [168, 118] width 264 height 26
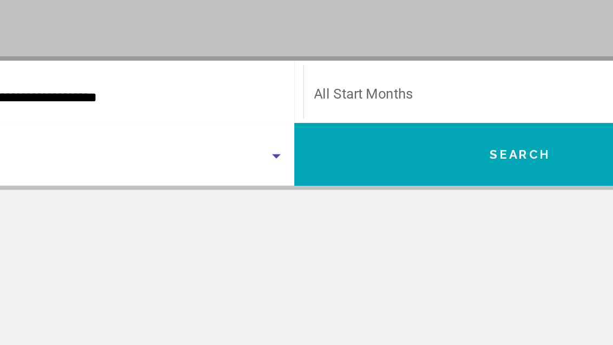
click at [319, 135] on span "Search widget" at bounding box center [446, 140] width 254 height 10
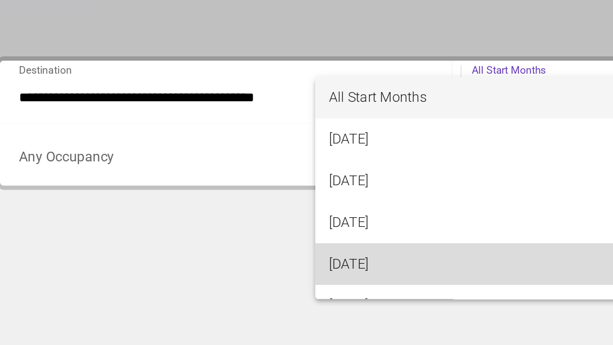
click at [262, 231] on span "[DATE]" at bounding box center [362, 244] width 264 height 26
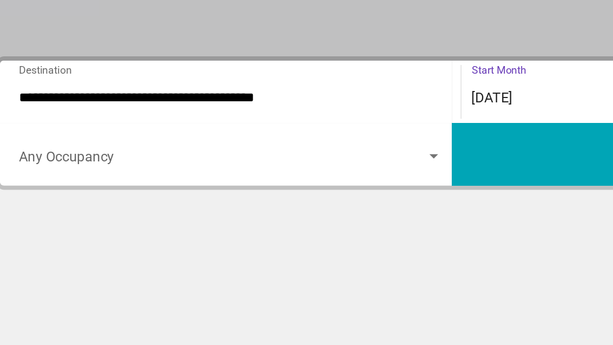
click at [345, 155] on button "Search" at bounding box center [448, 174] width 283 height 39
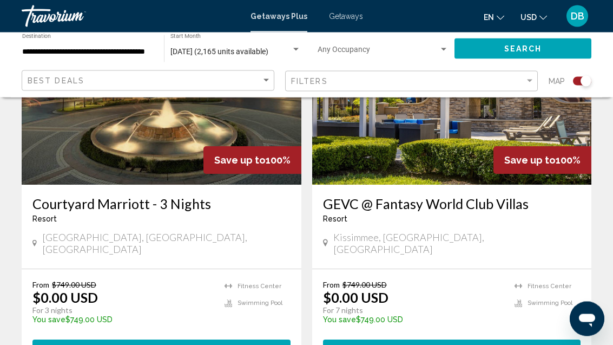
scroll to position [884, 0]
click at [404, 344] on span "View Resort" at bounding box center [428, 350] width 64 height 9
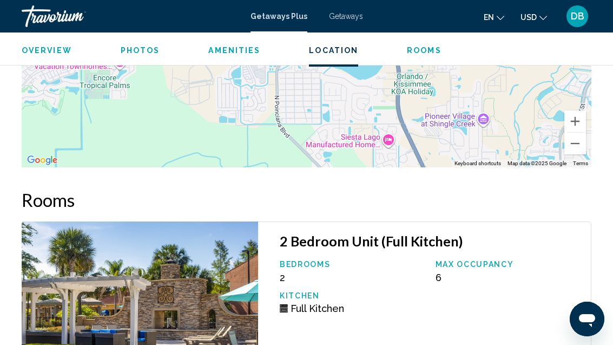
scroll to position [1974, 0]
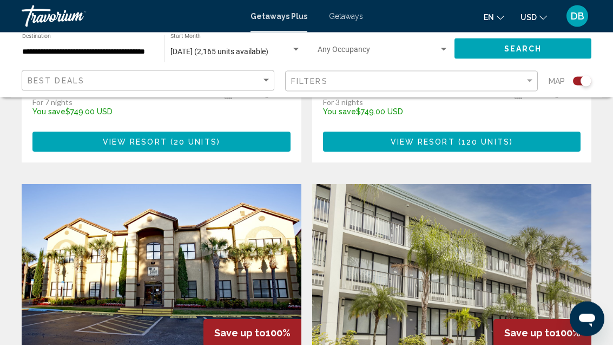
scroll to position [1902, 0]
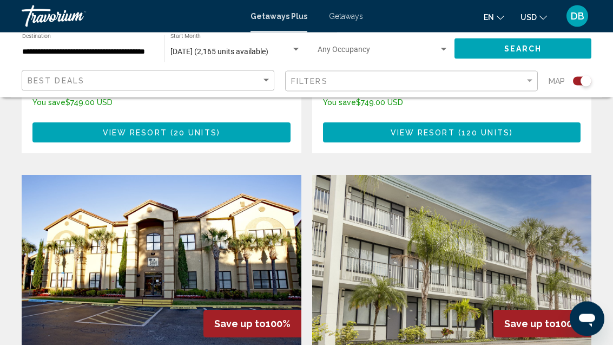
click at [61, 221] on img "Main content" at bounding box center [162, 261] width 280 height 173
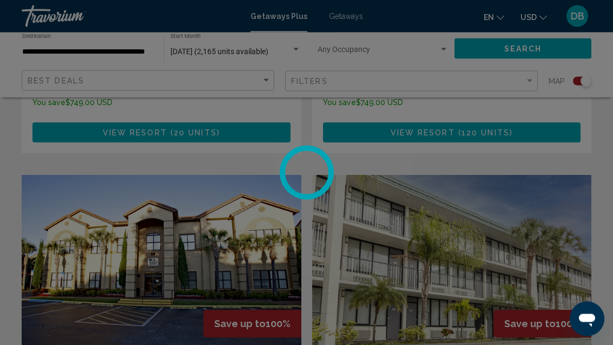
scroll to position [1911, 0]
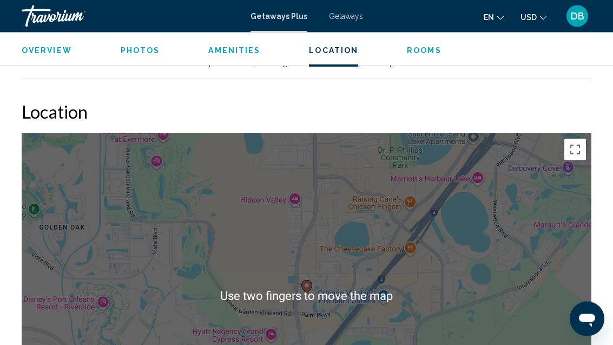
scroll to position [1453, 0]
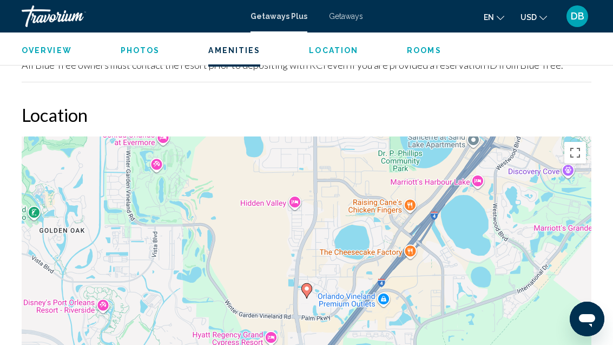
click at [70, 323] on div "To activate drag with keyboard, press Alt + Enter. Once in keyboard drag state,…" at bounding box center [307, 298] width 570 height 325
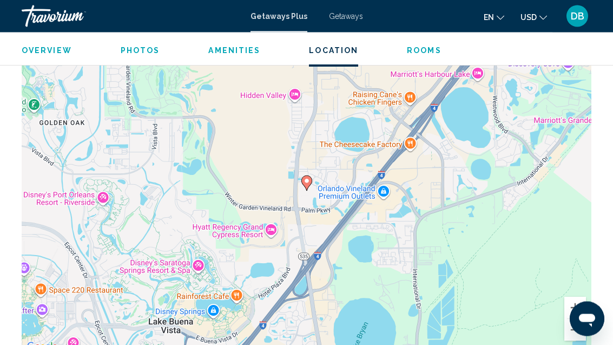
scroll to position [1560, 0]
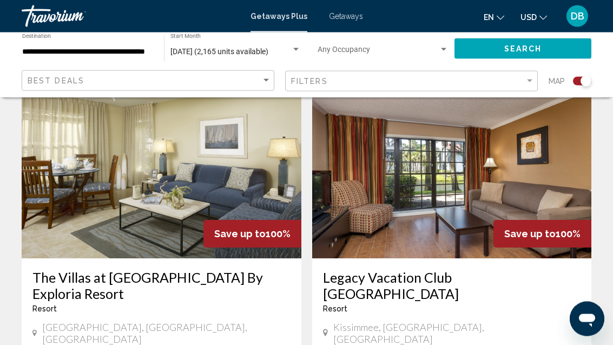
scroll to position [2398, 0]
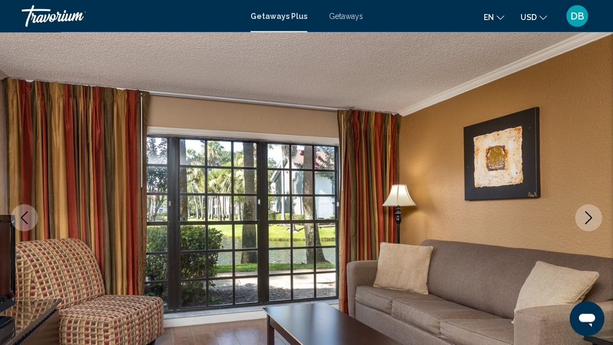
click at [590, 214] on icon "Next image" at bounding box center [589, 218] width 13 height 13
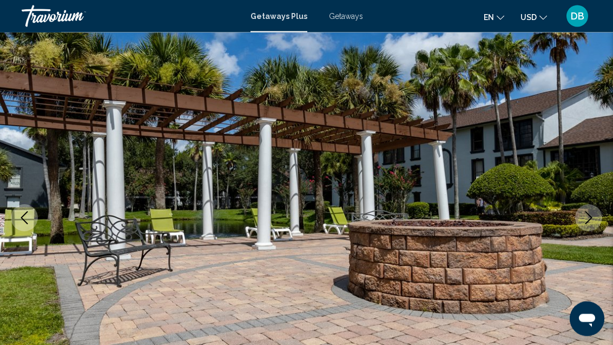
scroll to position [72, 0]
click at [593, 206] on button "Next image" at bounding box center [589, 217] width 27 height 27
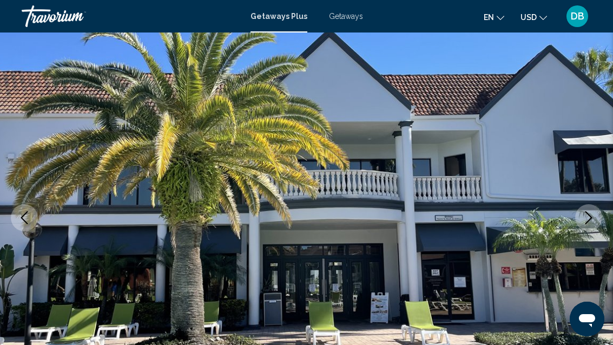
click at [590, 215] on icon "Next image" at bounding box center [589, 217] width 7 height 13
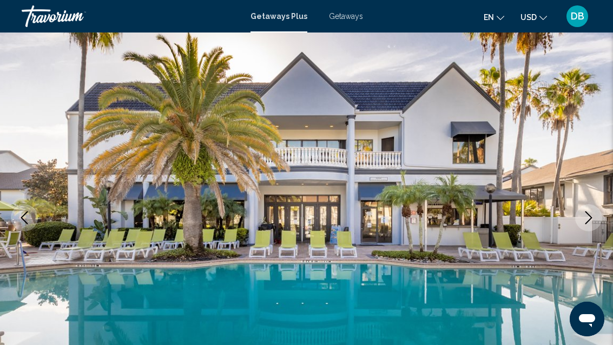
click at [592, 214] on icon "Next image" at bounding box center [589, 217] width 13 height 13
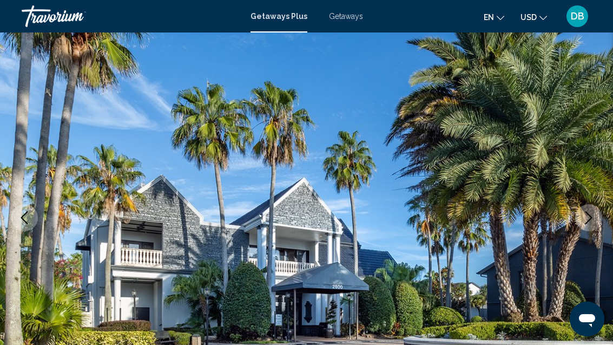
click at [591, 214] on icon "Next image" at bounding box center [589, 217] width 13 height 13
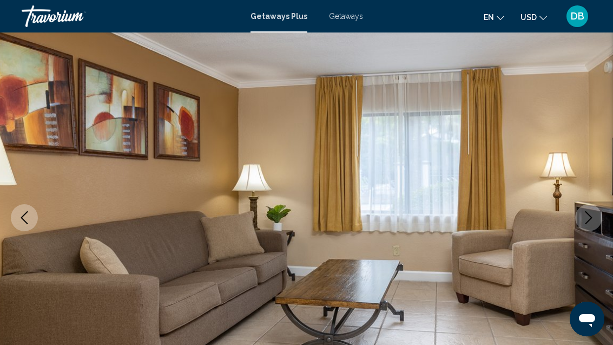
click at [590, 215] on icon "Next image" at bounding box center [589, 217] width 7 height 13
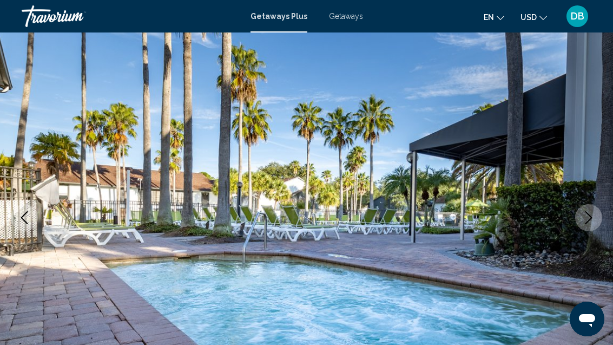
click at [591, 215] on icon "Next image" at bounding box center [589, 217] width 13 height 13
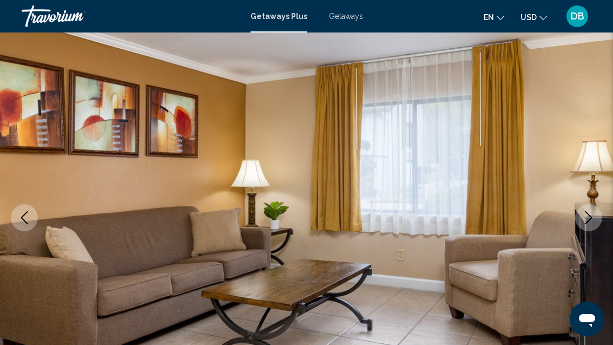
click at [591, 214] on icon "Next image" at bounding box center [589, 217] width 13 height 13
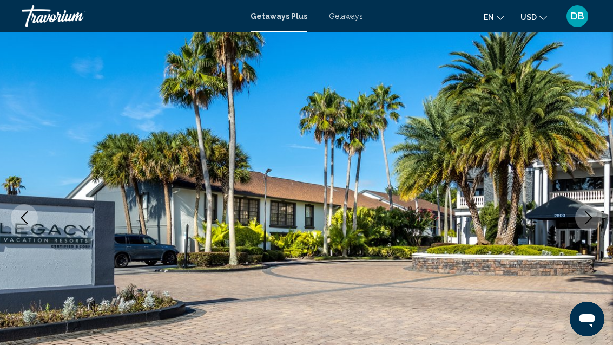
click at [592, 212] on icon "Next image" at bounding box center [589, 217] width 13 height 13
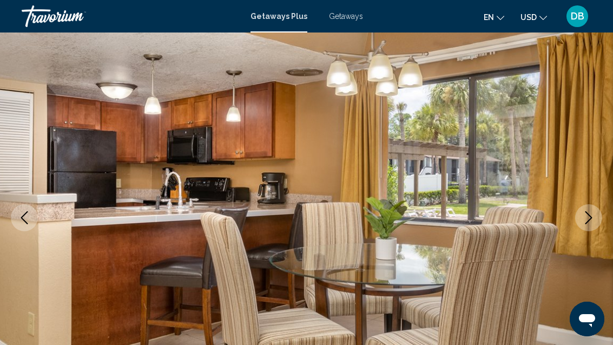
click at [588, 228] on button "Next image" at bounding box center [589, 217] width 27 height 27
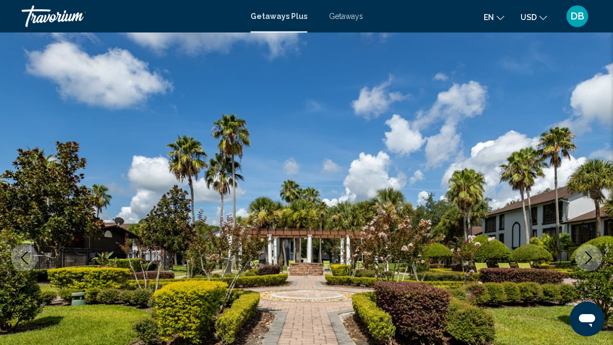
scroll to position [0, 0]
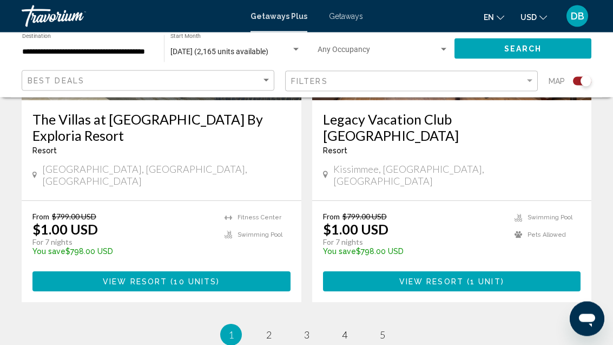
scroll to position [2557, 0]
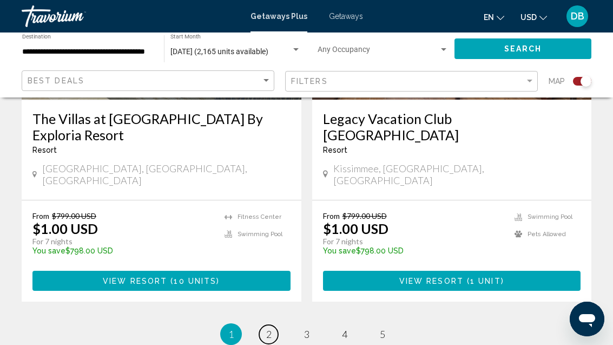
click at [265, 325] on link "page 2" at bounding box center [268, 334] width 19 height 19
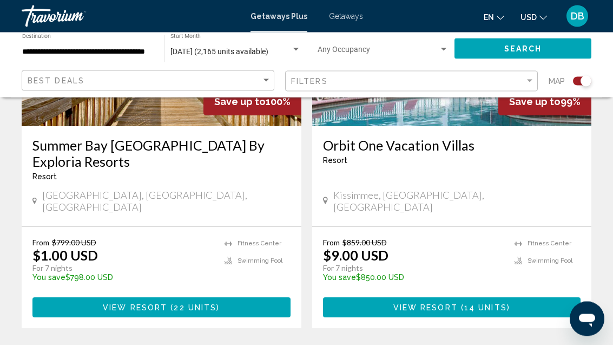
scroll to position [2508, 0]
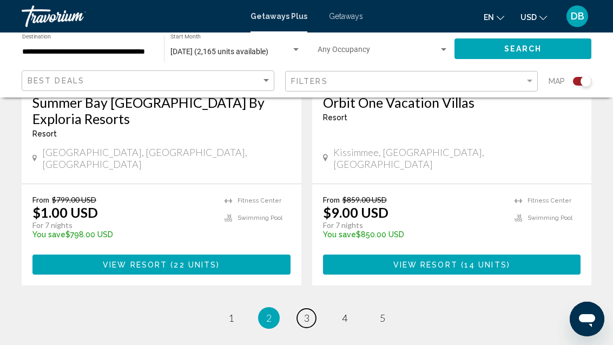
click at [315, 309] on link "page 3" at bounding box center [306, 318] width 19 height 19
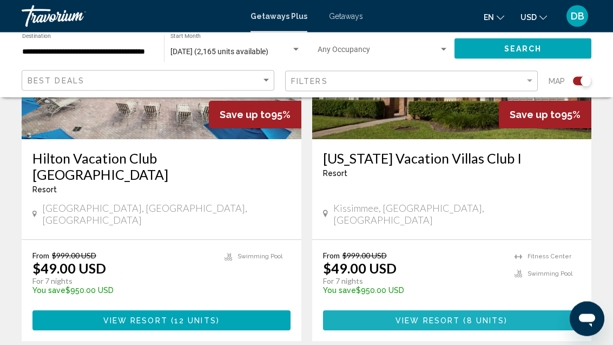
scroll to position [2501, 0]
click at [517, 310] on button "View Resort ( 8 units )" at bounding box center [452, 320] width 258 height 20
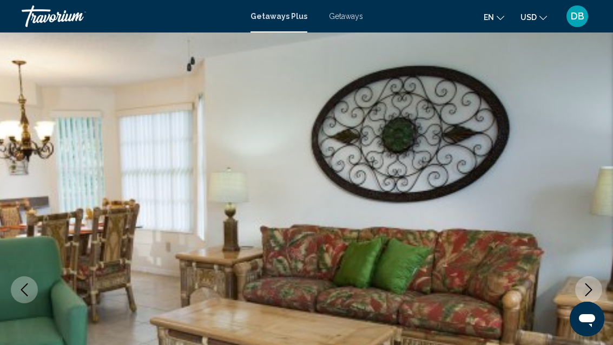
click at [587, 289] on icon "Next image" at bounding box center [589, 289] width 13 height 13
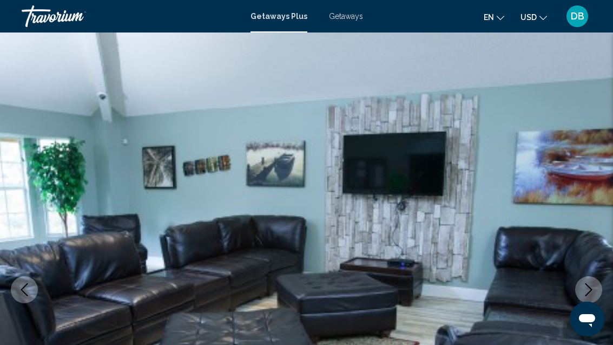
click at [583, 292] on icon "Next image" at bounding box center [589, 289] width 13 height 13
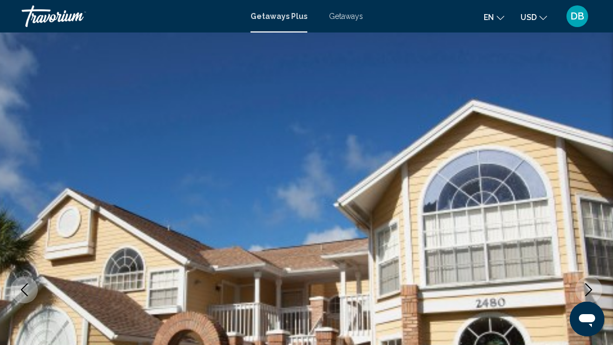
click at [578, 294] on button "Next image" at bounding box center [589, 289] width 27 height 27
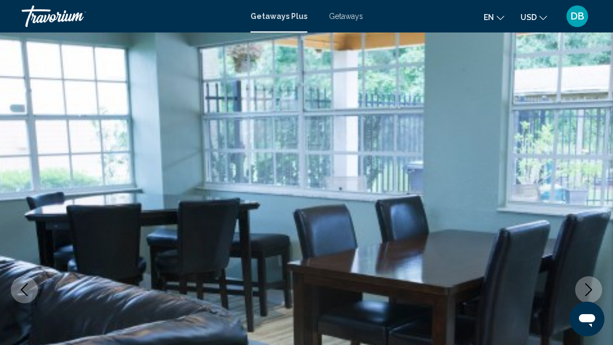
click at [576, 291] on button "Next image" at bounding box center [589, 289] width 27 height 27
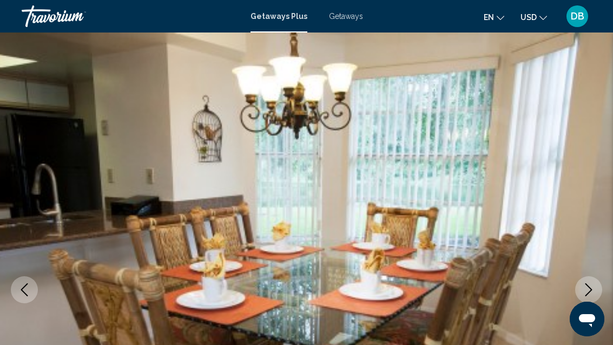
click at [574, 290] on img "Main content" at bounding box center [306, 289] width 613 height 514
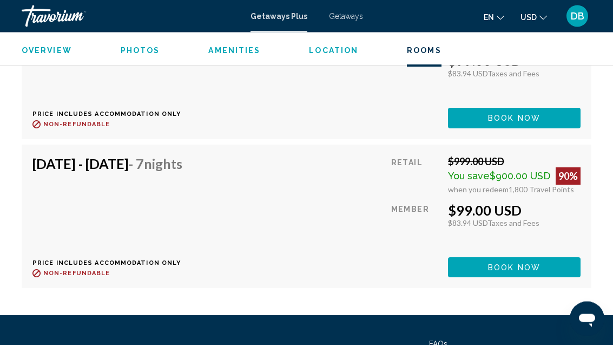
scroll to position [2939, 0]
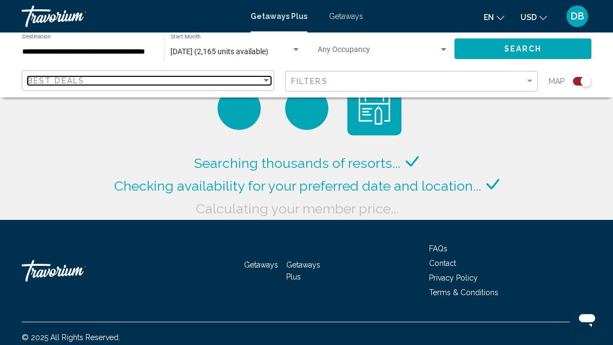
click at [64, 79] on span "Best Deals" at bounding box center [56, 80] width 57 height 9
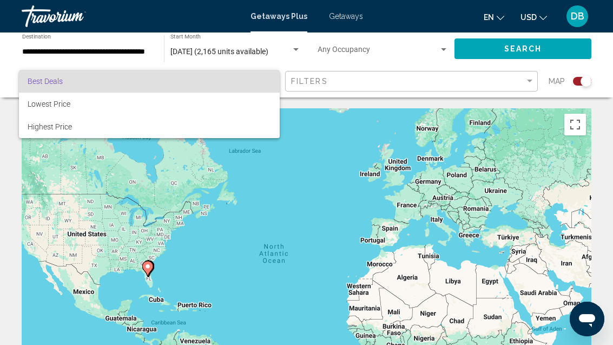
click at [523, 81] on div at bounding box center [306, 172] width 613 height 345
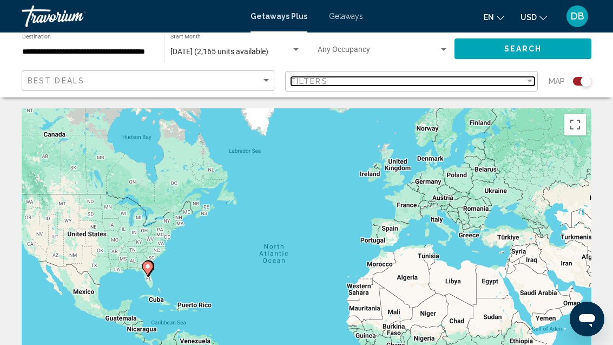
click at [525, 83] on div "Filter" at bounding box center [530, 81] width 10 height 9
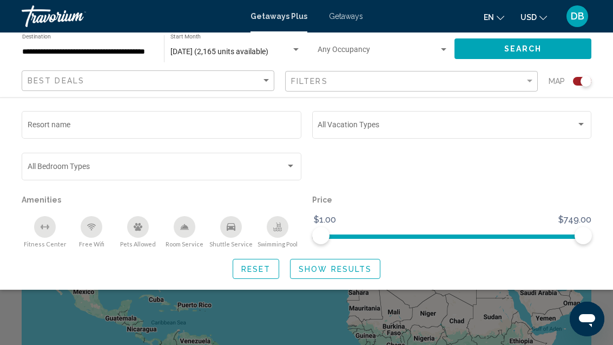
click at [55, 168] on span "Search widget" at bounding box center [157, 168] width 259 height 9
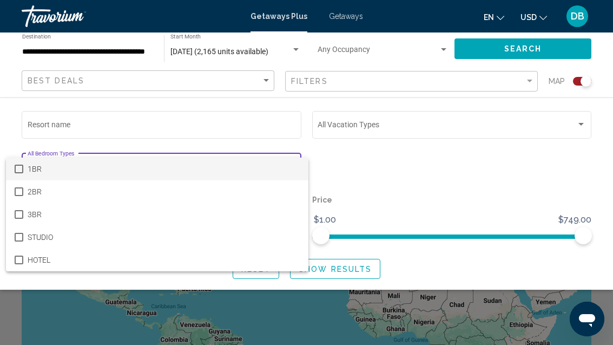
scroll to position [32, 0]
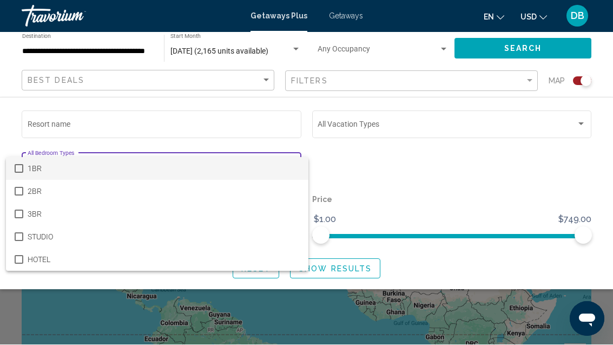
click at [538, 118] on div at bounding box center [306, 172] width 613 height 345
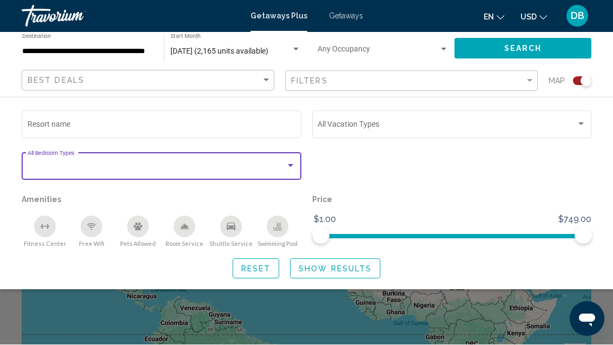
scroll to position [33, 0]
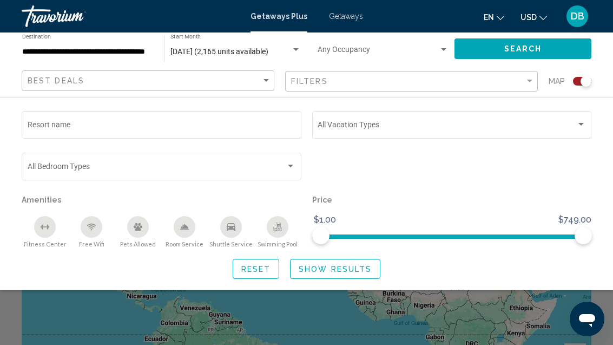
click at [558, 123] on span "Search widget" at bounding box center [447, 126] width 259 height 9
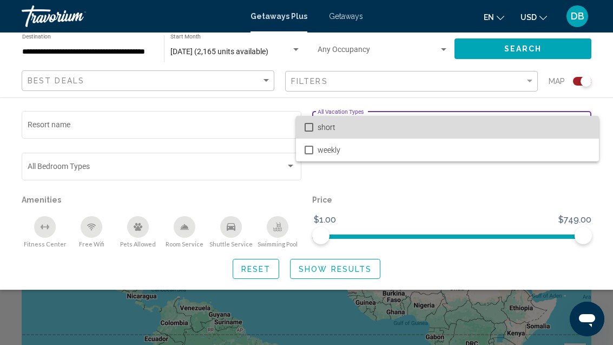
click at [537, 130] on span "short" at bounding box center [454, 127] width 273 height 23
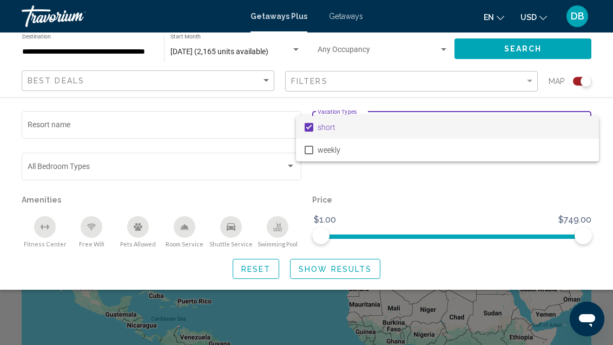
scroll to position [9, 0]
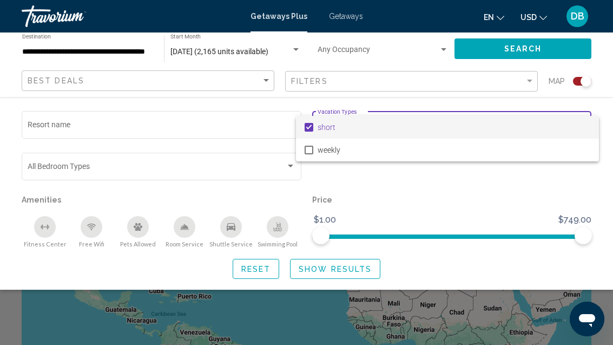
click at [49, 169] on div at bounding box center [306, 172] width 613 height 345
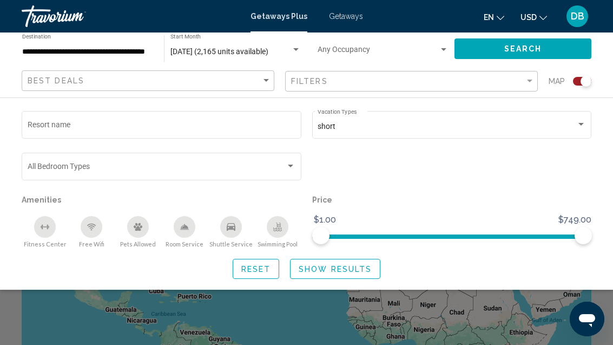
click at [40, 169] on span "Search widget" at bounding box center [157, 168] width 259 height 9
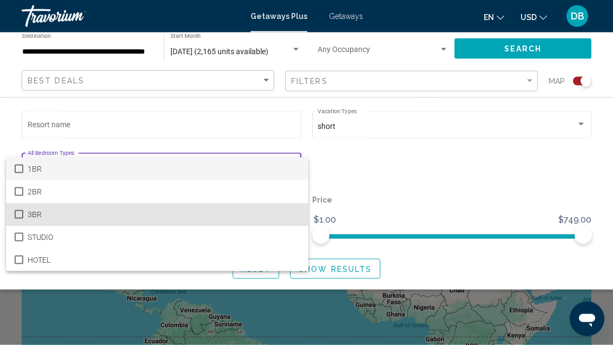
scroll to position [31, 0]
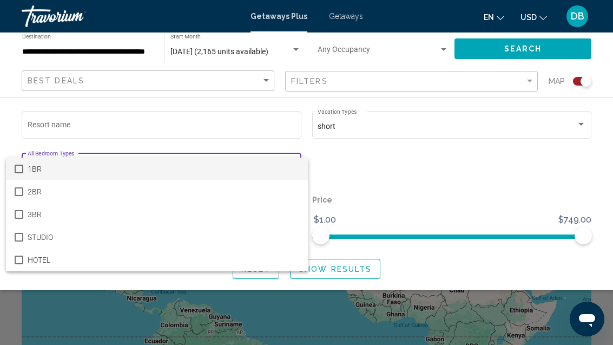
click at [526, 193] on div at bounding box center [306, 172] width 613 height 345
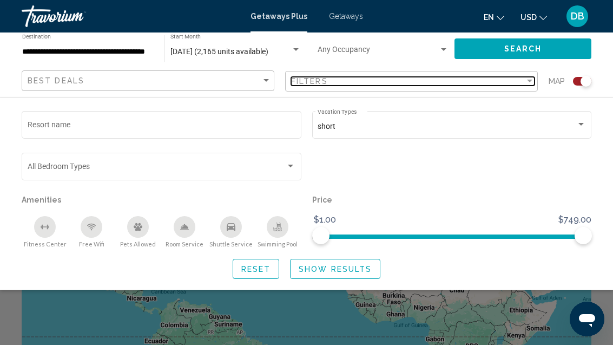
click at [529, 79] on div "Filter" at bounding box center [530, 81] width 10 height 9
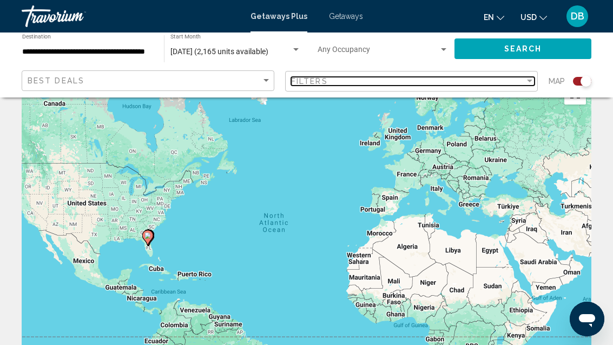
click at [525, 81] on div "Filter" at bounding box center [530, 81] width 10 height 9
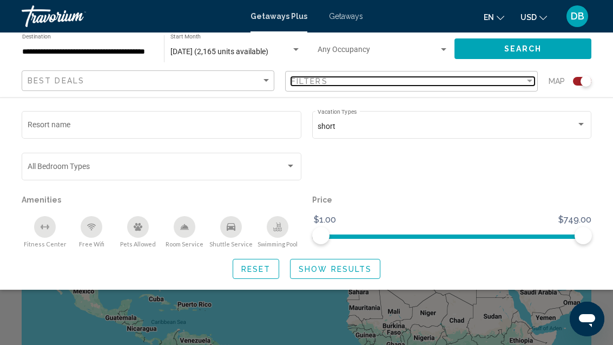
scroll to position [0, 0]
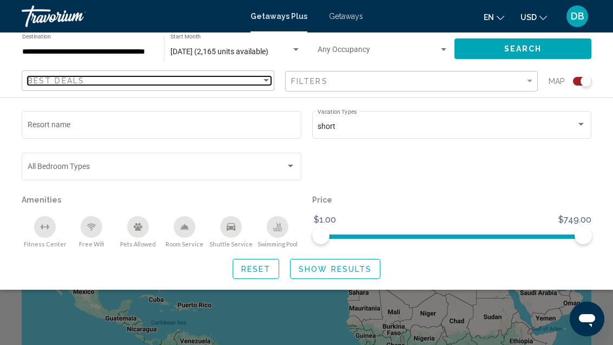
click at [40, 82] on span "Best Deals" at bounding box center [56, 80] width 57 height 9
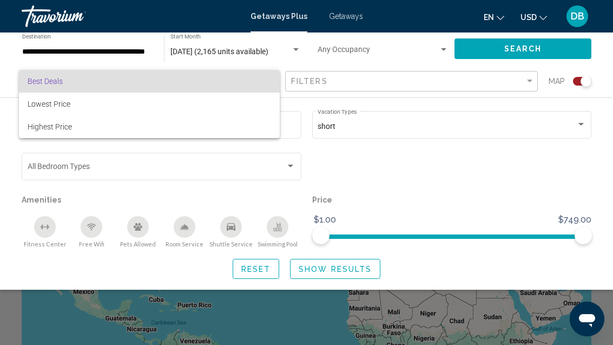
click at [491, 201] on div at bounding box center [306, 172] width 613 height 345
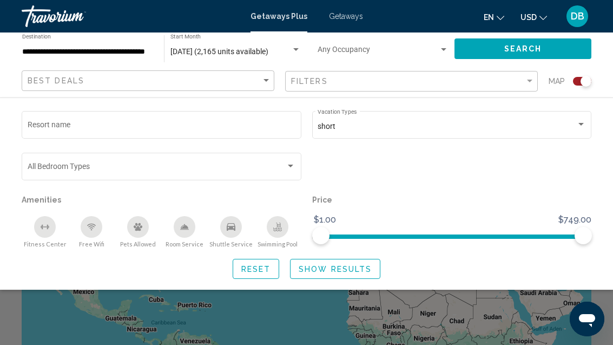
click at [439, 40] on div "Occupancy Any Occupancy" at bounding box center [383, 49] width 131 height 30
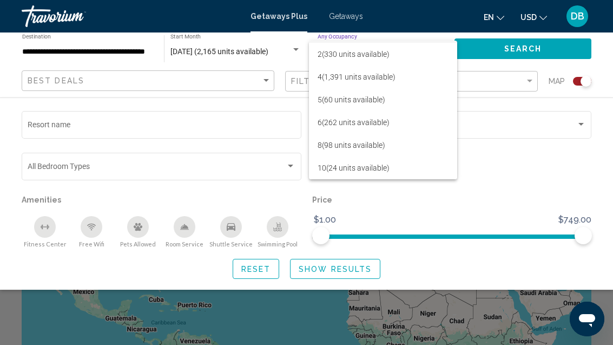
scroll to position [21, 0]
click at [376, 145] on span "8 (98 units available)" at bounding box center [383, 145] width 131 height 23
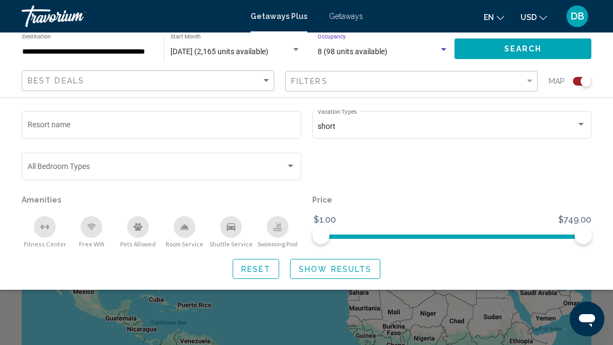
click at [545, 129] on div "short" at bounding box center [447, 126] width 259 height 9
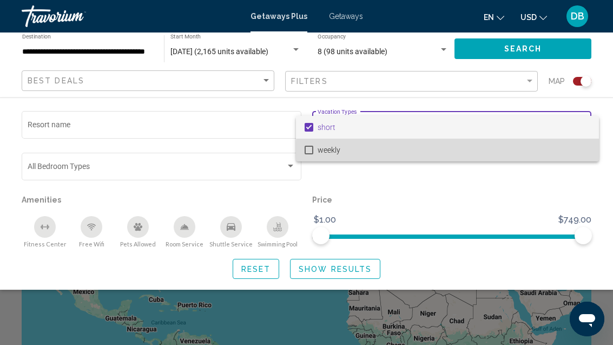
click at [487, 155] on span "weekly" at bounding box center [454, 150] width 273 height 23
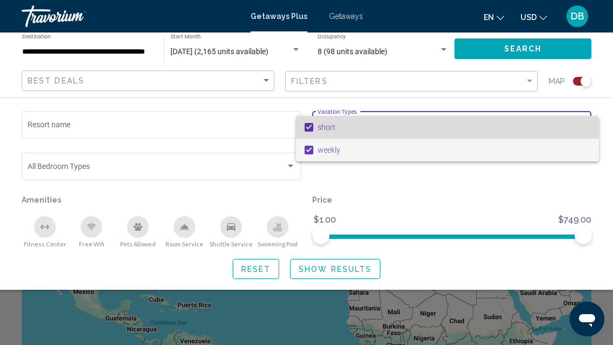
click at [433, 129] on span "short" at bounding box center [454, 127] width 273 height 23
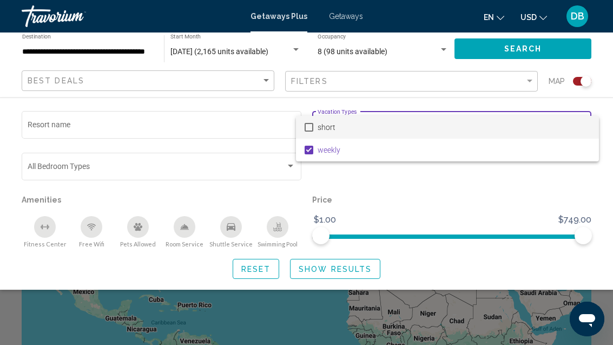
click at [430, 227] on div at bounding box center [306, 172] width 613 height 345
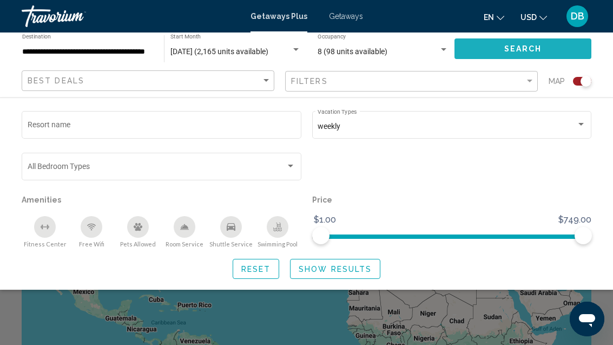
click at [550, 51] on button "Search" at bounding box center [523, 48] width 137 height 20
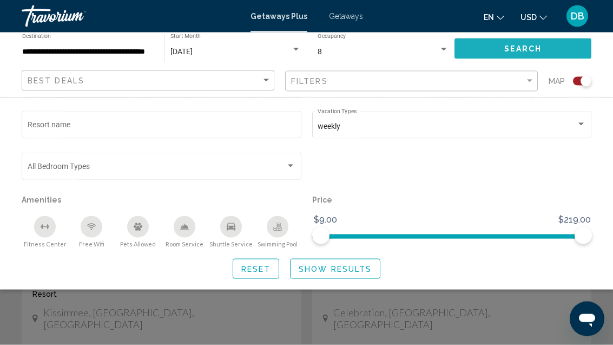
scroll to position [262, 0]
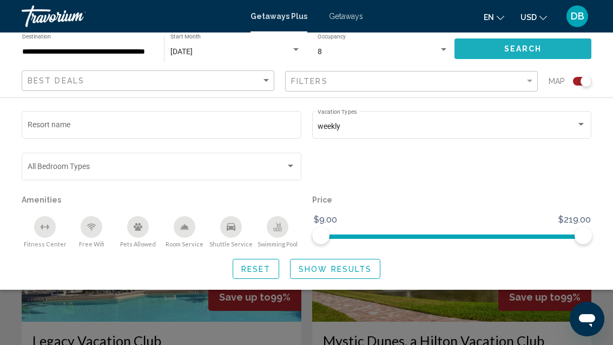
click at [552, 48] on button "Search" at bounding box center [523, 48] width 137 height 20
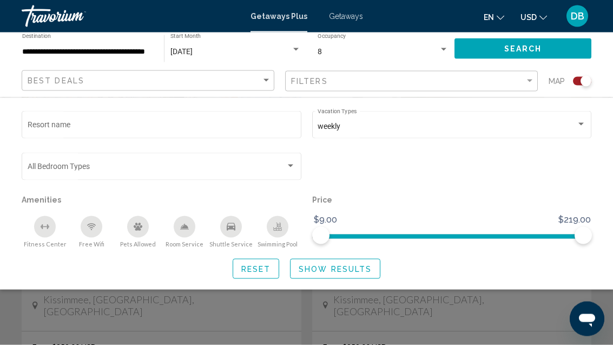
scroll to position [822, 0]
click at [120, 344] on div "Search widget" at bounding box center [306, 253] width 613 height 182
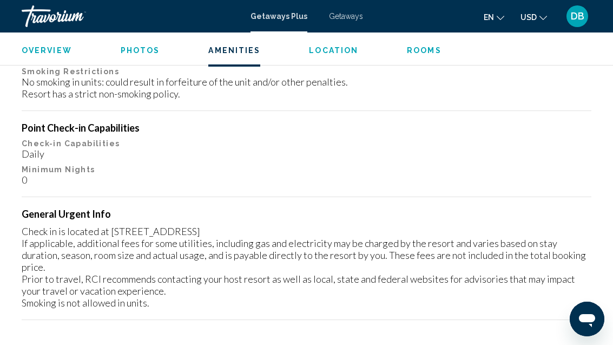
scroll to position [1294, 0]
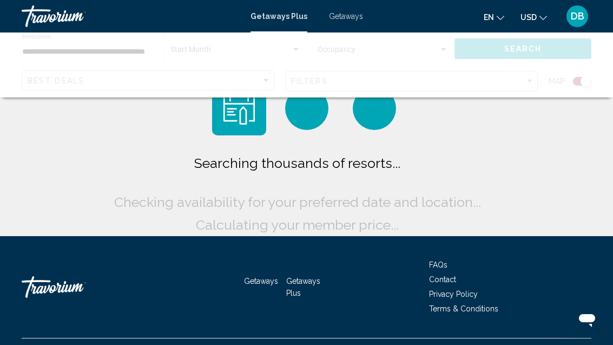
scroll to position [35, 0]
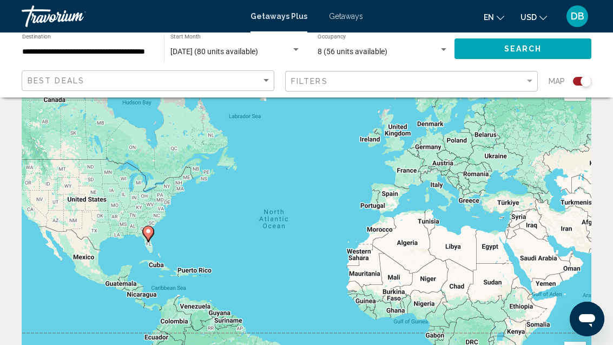
click at [440, 40] on div "8 (56 units available) Occupancy Any Occupancy" at bounding box center [383, 49] width 131 height 30
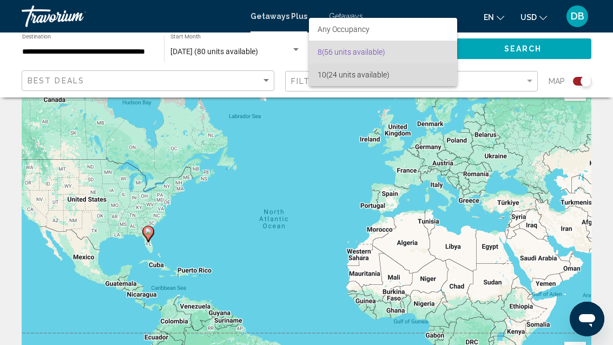
click at [447, 74] on span "10 (24 units available)" at bounding box center [383, 74] width 131 height 23
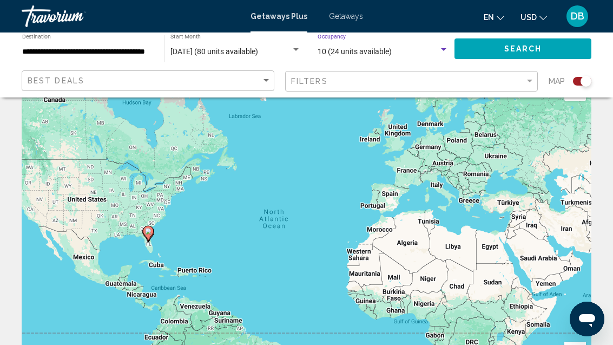
click at [561, 48] on button "Search" at bounding box center [523, 48] width 137 height 20
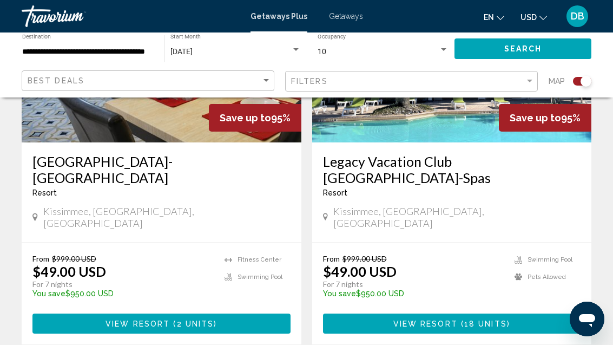
scroll to position [510, 0]
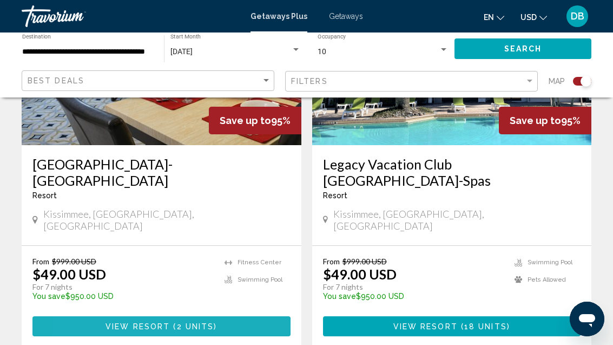
click at [103, 316] on button "View Resort ( 2 units )" at bounding box center [161, 326] width 258 height 20
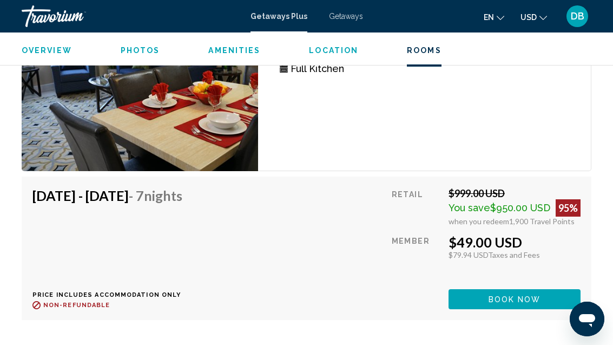
scroll to position [2441, 0]
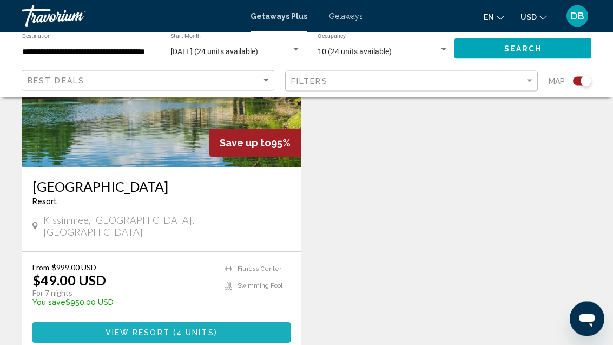
scroll to position [885, 0]
click at [89, 322] on button "View Resort ( 4 units )" at bounding box center [161, 332] width 258 height 20
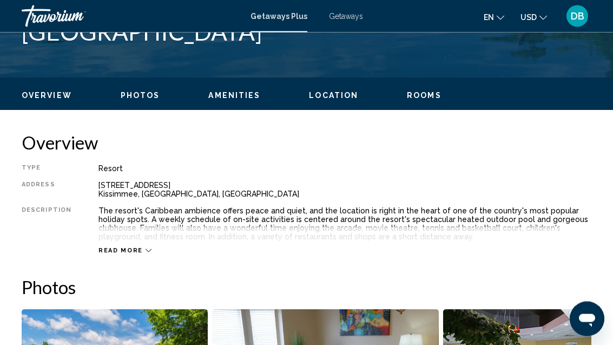
scroll to position [470, 0]
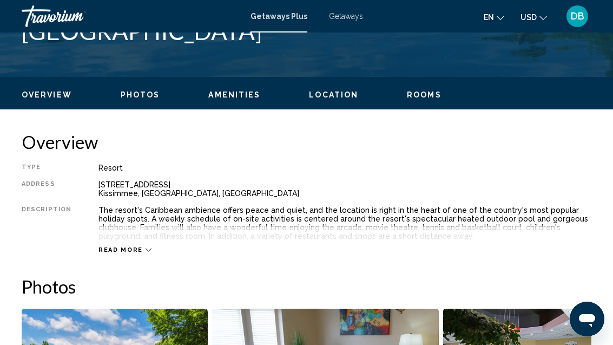
click at [134, 253] on span "Read more" at bounding box center [121, 249] width 44 height 7
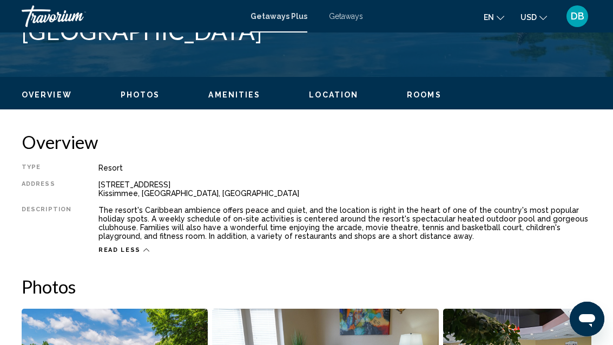
click at [323, 99] on span "Location" at bounding box center [333, 94] width 49 height 9
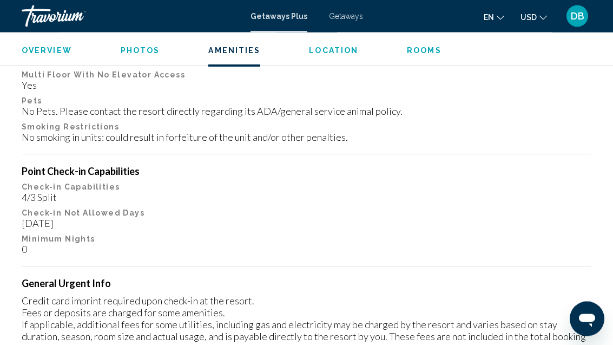
scroll to position [1523, 0]
click at [56, 42] on div "Overview Photos Amenities Location Rooms Search" at bounding box center [306, 49] width 613 height 34
click at [40, 46] on span "Overview" at bounding box center [47, 50] width 50 height 9
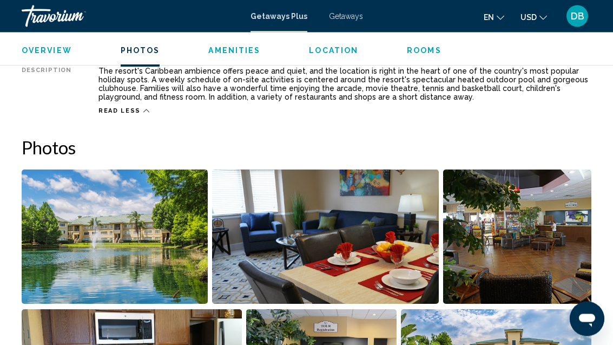
scroll to position [537, 0]
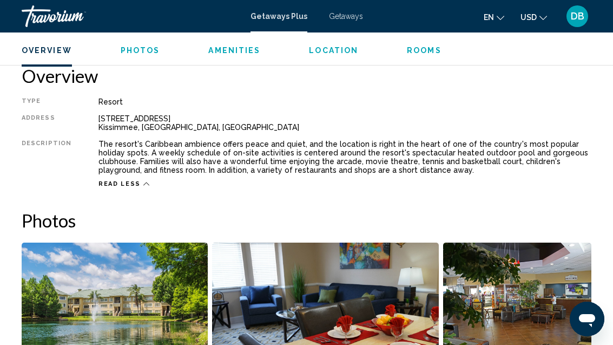
click at [143, 187] on icon "Main content" at bounding box center [146, 184] width 6 height 6
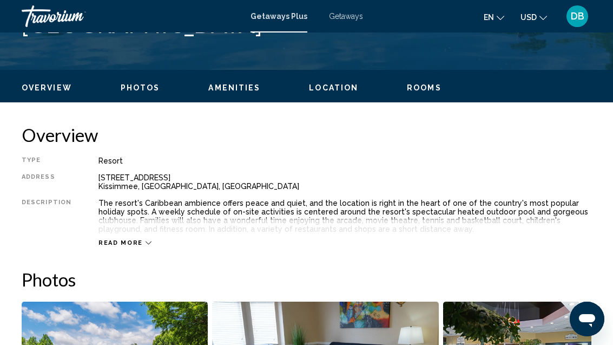
scroll to position [480, 0]
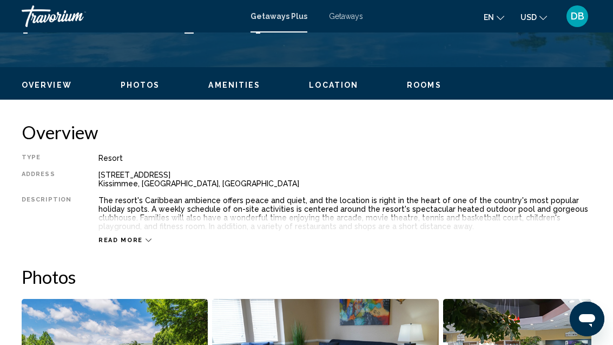
click at [135, 243] on span "Read more" at bounding box center [121, 240] width 44 height 7
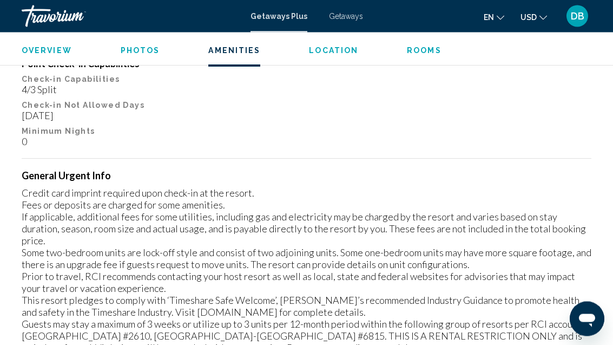
scroll to position [1629, 0]
click at [321, 50] on span "Location" at bounding box center [333, 50] width 49 height 9
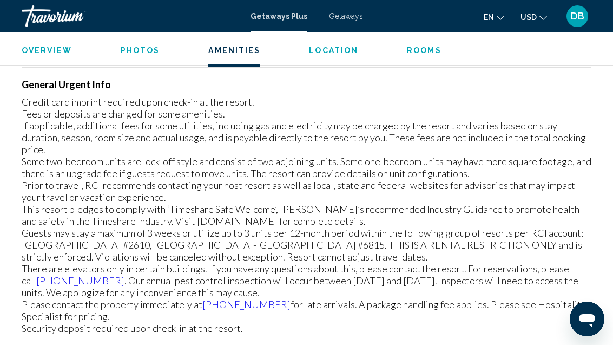
scroll to position [2012, 0]
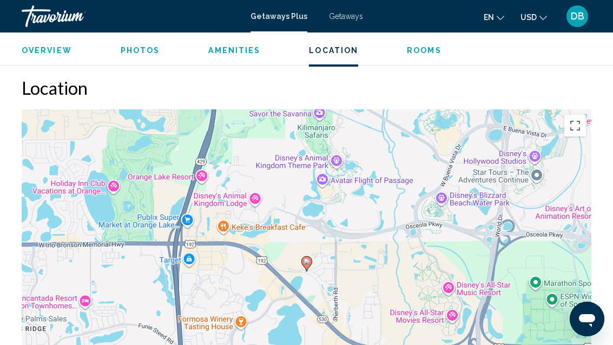
click at [422, 53] on span "Rooms" at bounding box center [424, 50] width 35 height 9
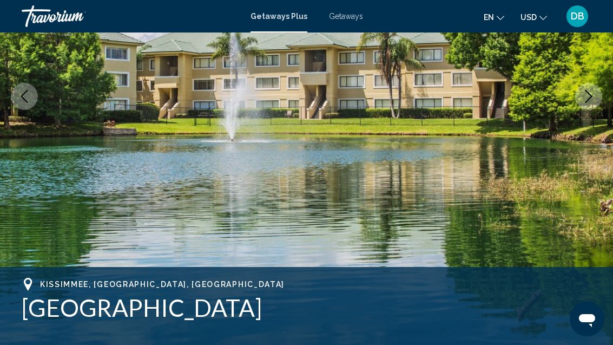
scroll to position [0, 0]
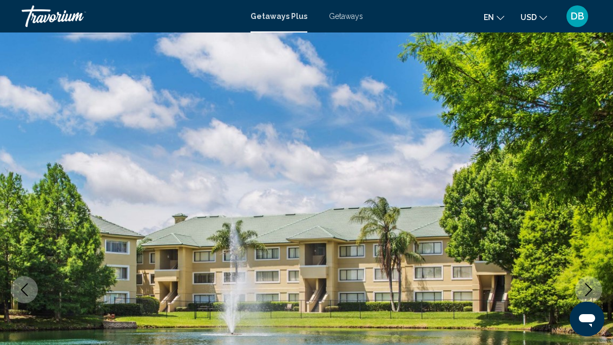
click at [2, 276] on img "Main content" at bounding box center [306, 289] width 613 height 514
click at [7, 270] on img "Main content" at bounding box center [306, 289] width 613 height 514
click at [9, 273] on img "Main content" at bounding box center [306, 289] width 613 height 514
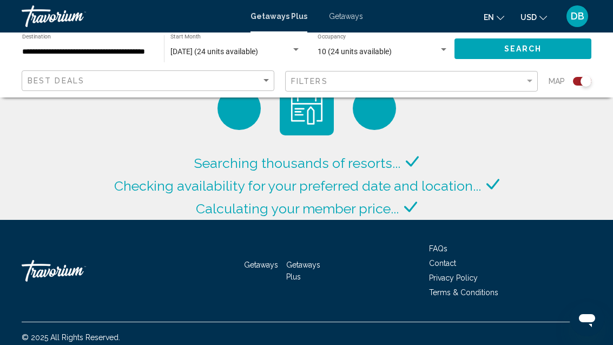
click at [97, 48] on input "**********" at bounding box center [87, 52] width 131 height 9
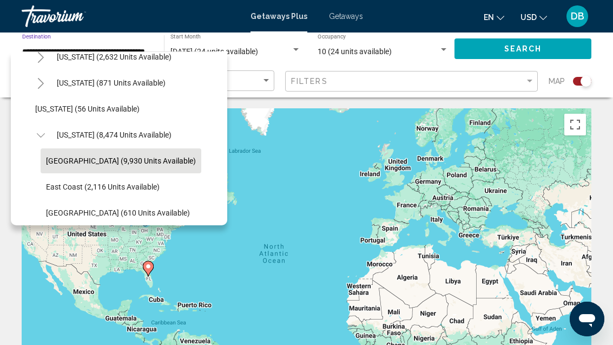
scroll to position [116, 3]
click at [138, 130] on button "[US_STATE] (8,474 units available)" at bounding box center [114, 135] width 126 height 25
type input "**********"
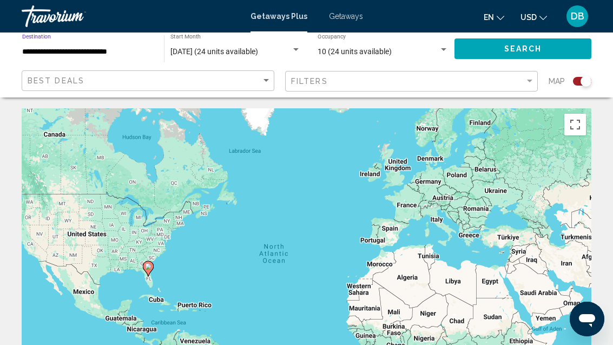
click at [519, 45] on span "Search" at bounding box center [524, 49] width 38 height 9
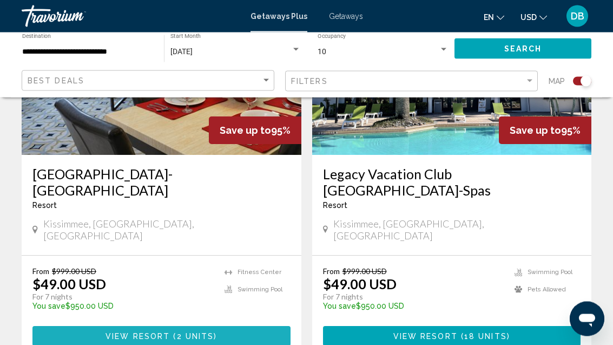
scroll to position [500, 0]
click at [212, 332] on span "2 units" at bounding box center [195, 336] width 37 height 9
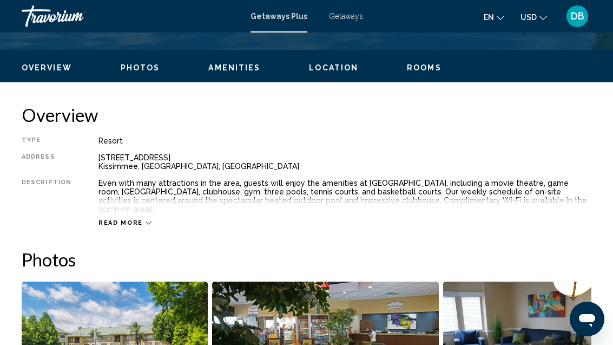
click at [425, 68] on span "Rooms" at bounding box center [424, 67] width 35 height 9
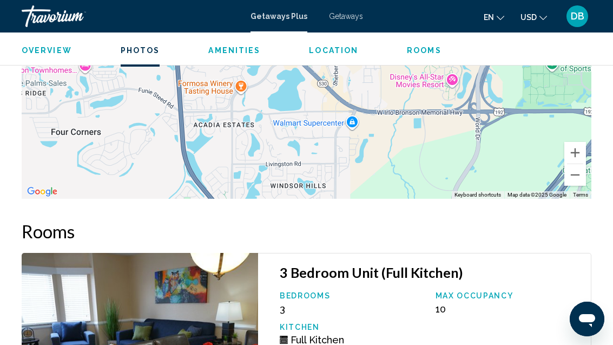
scroll to position [2306, 0]
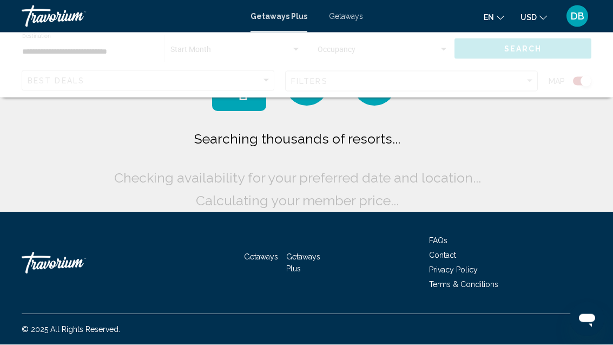
scroll to position [35, 0]
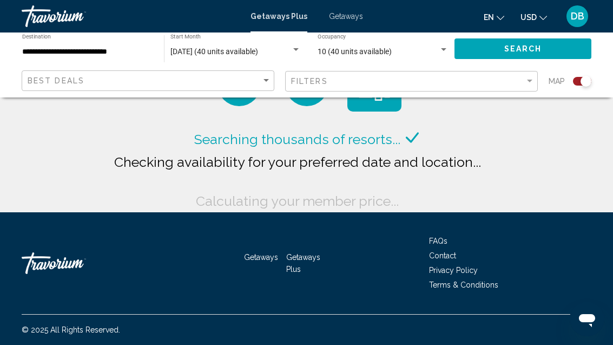
click at [350, 14] on span "Getaways" at bounding box center [346, 16] width 34 height 9
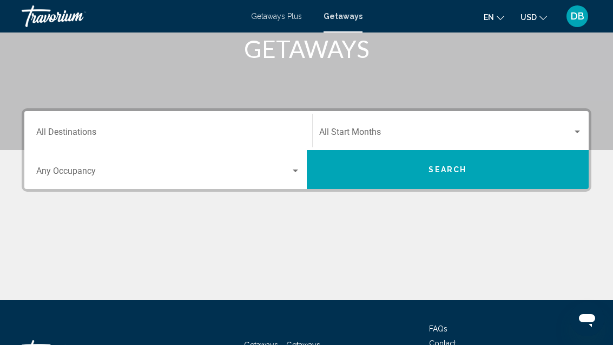
click at [73, 133] on input "Destination All Destinations" at bounding box center [168, 134] width 264 height 10
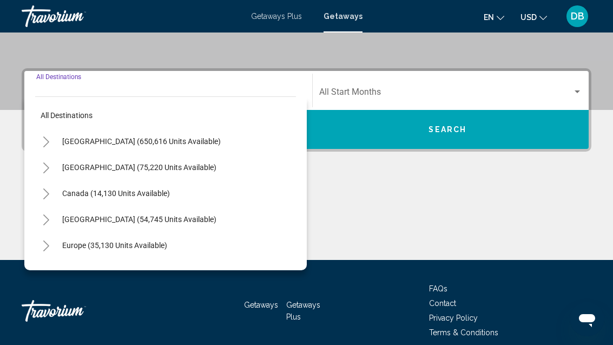
scroll to position [228, 0]
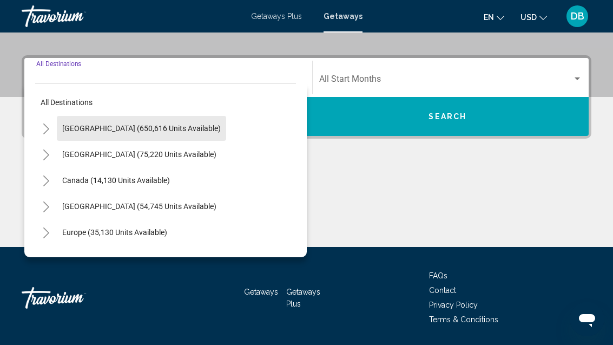
click at [175, 133] on button "United States (650,616 units available)" at bounding box center [141, 128] width 169 height 25
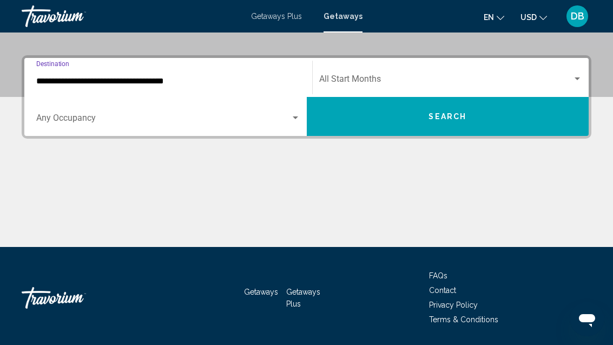
click at [186, 83] on input "**********" at bounding box center [168, 81] width 264 height 10
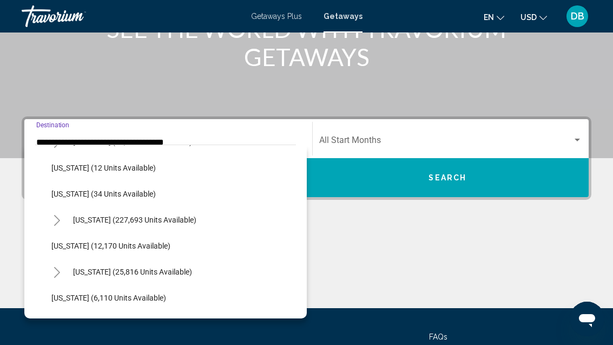
scroll to position [155, 0]
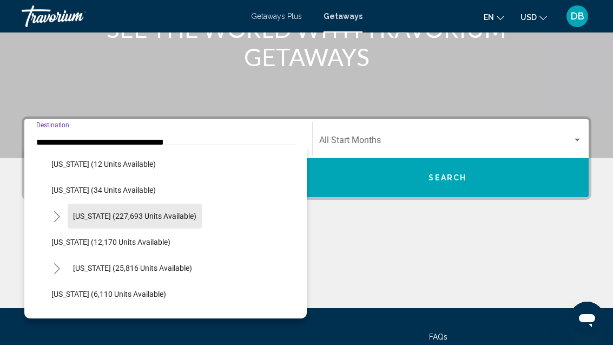
click at [165, 221] on button "Florida (227,693 units available)" at bounding box center [135, 216] width 134 height 25
type input "**********"
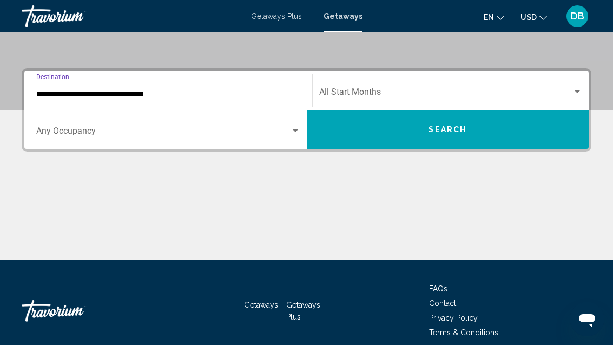
scroll to position [228, 0]
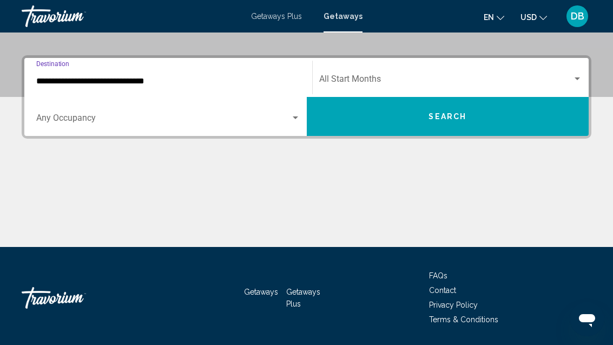
click at [172, 121] on span "Search widget" at bounding box center [163, 120] width 254 height 10
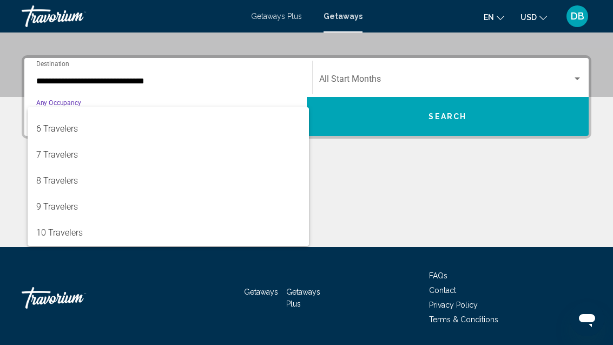
scroll to position [121, 0]
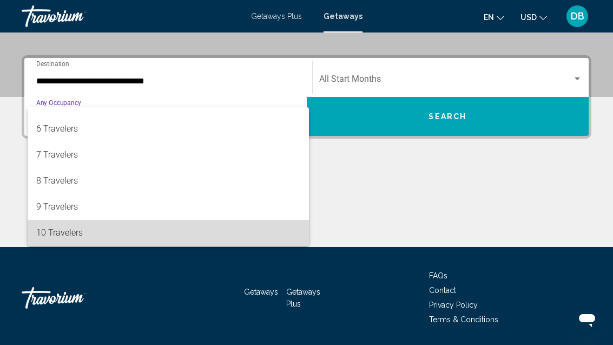
click at [121, 236] on span "10 Travelers" at bounding box center [168, 233] width 264 height 26
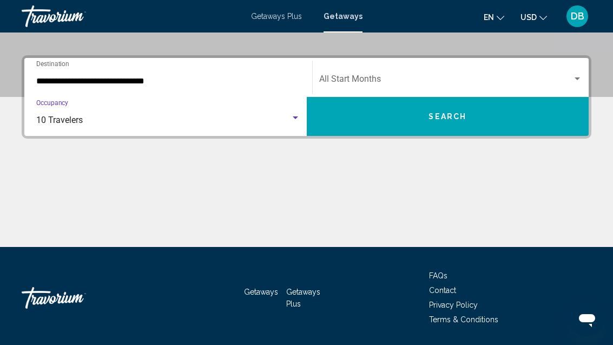
click at [443, 84] on span "Search widget" at bounding box center [446, 81] width 254 height 10
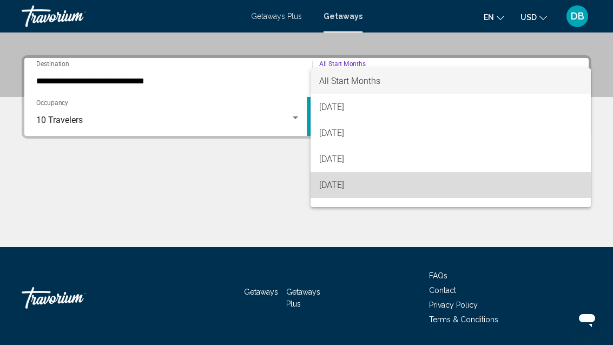
click at [393, 188] on span "[DATE]" at bounding box center [451, 185] width 264 height 26
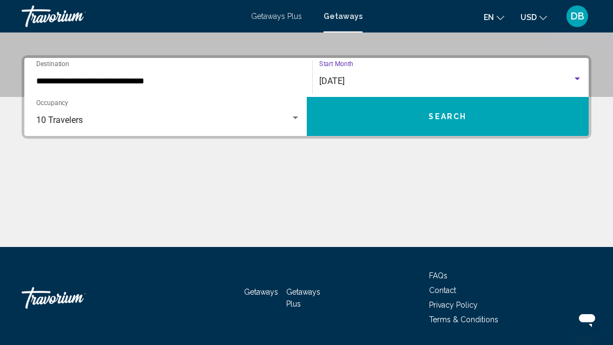
click at [503, 132] on button "Search" at bounding box center [448, 116] width 283 height 39
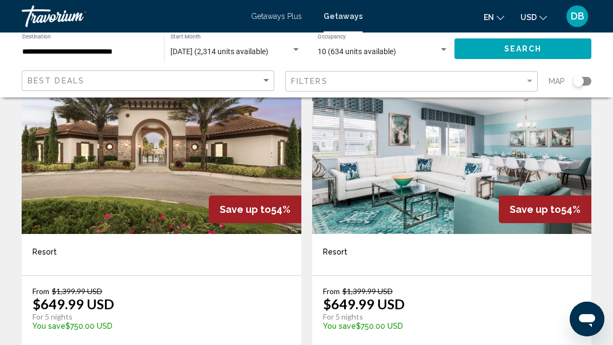
scroll to position [478, 0]
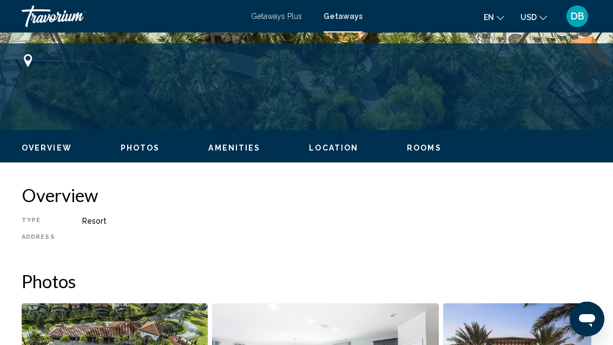
click at [330, 148] on span "Location" at bounding box center [333, 147] width 49 height 9
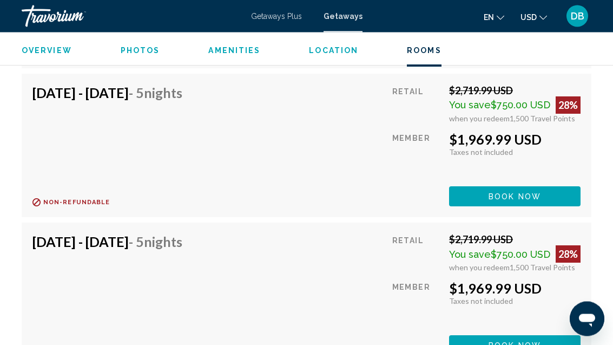
scroll to position [5869, 0]
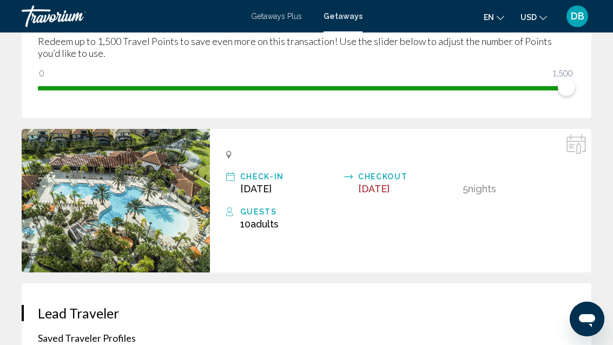
scroll to position [209, 0]
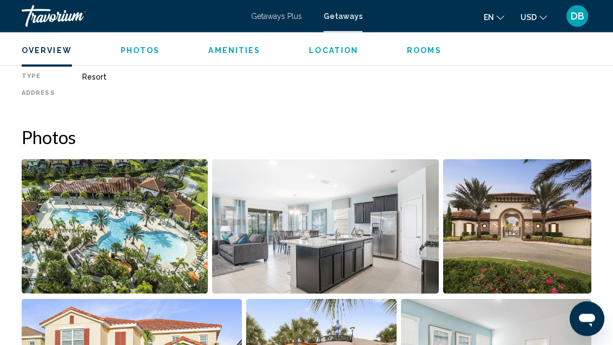
scroll to position [555, 0]
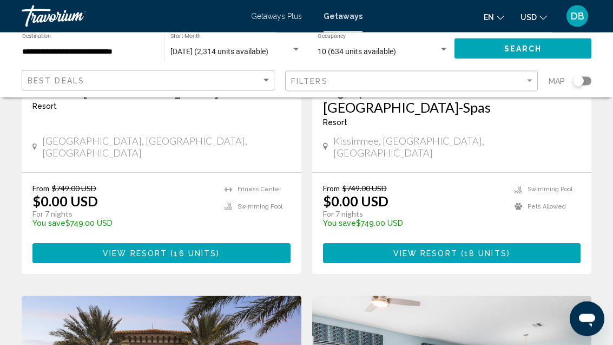
scroll to position [247, 0]
click at [104, 43] on div "**********" at bounding box center [87, 49] width 131 height 30
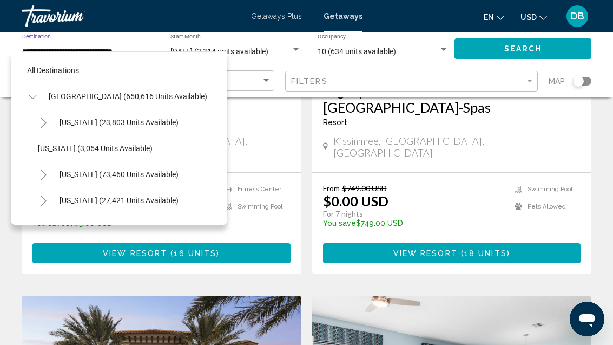
scroll to position [142, 0]
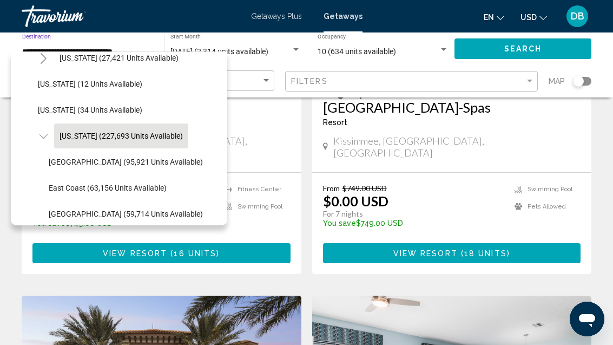
click at [183, 165] on span "Orlando & Disney Area (95,921 units available)" at bounding box center [126, 162] width 154 height 9
type input "**********"
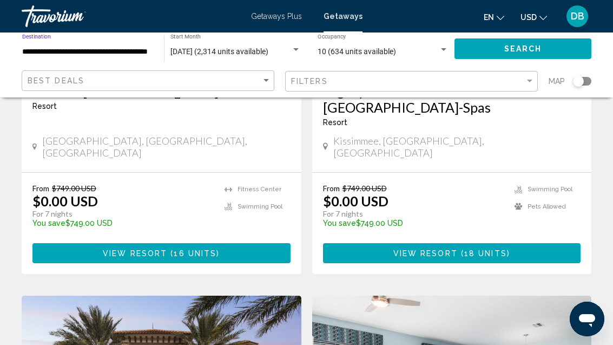
click at [535, 55] on button "Search" at bounding box center [523, 48] width 137 height 20
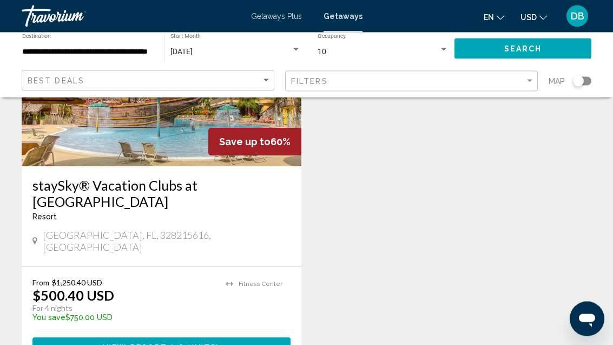
scroll to position [553, 0]
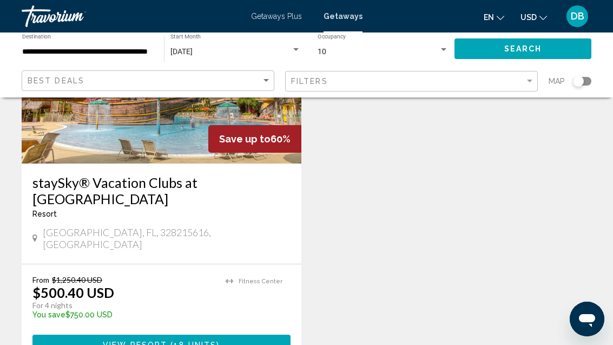
click at [187, 335] on button "View Resort ( 18 units )" at bounding box center [161, 345] width 258 height 20
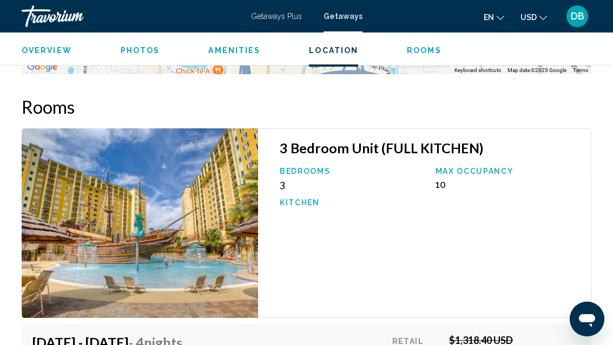
scroll to position [1754, 0]
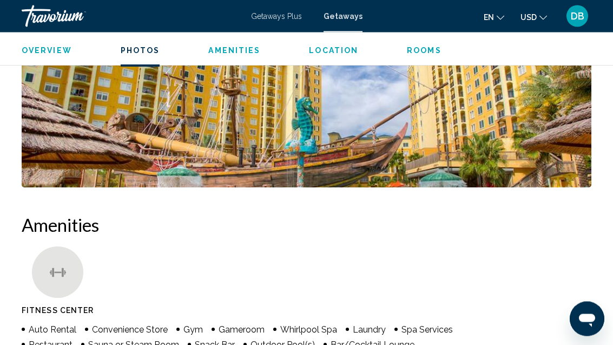
click at [423, 52] on span "Rooms" at bounding box center [424, 50] width 35 height 9
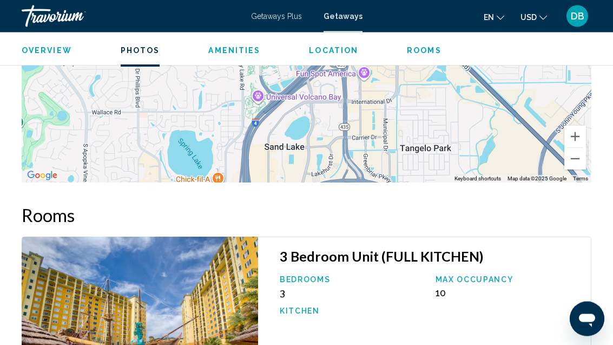
scroll to position [1776, 0]
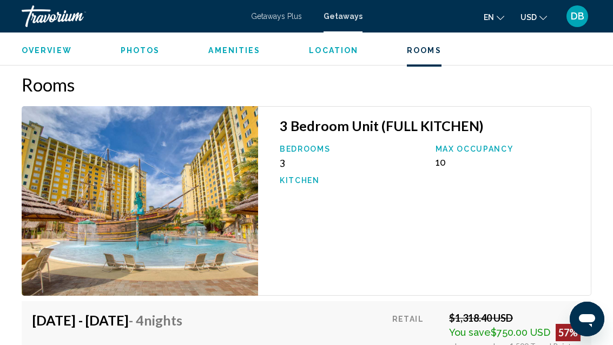
click at [153, 46] on span "Photos" at bounding box center [141, 50] width 40 height 9
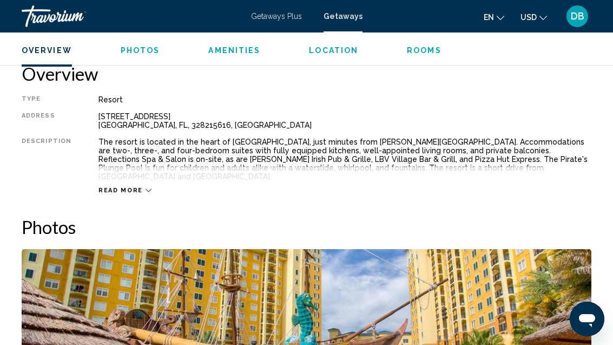
scroll to position [535, 0]
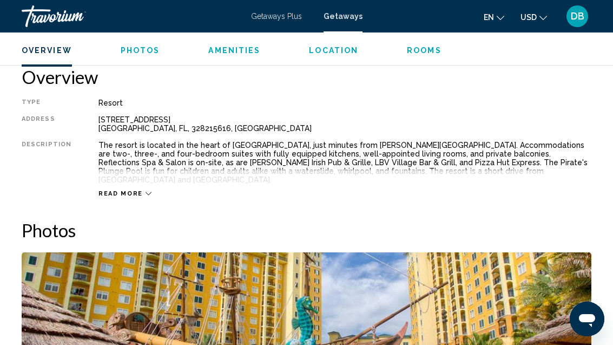
click at [146, 191] on icon "Main content" at bounding box center [149, 194] width 6 height 6
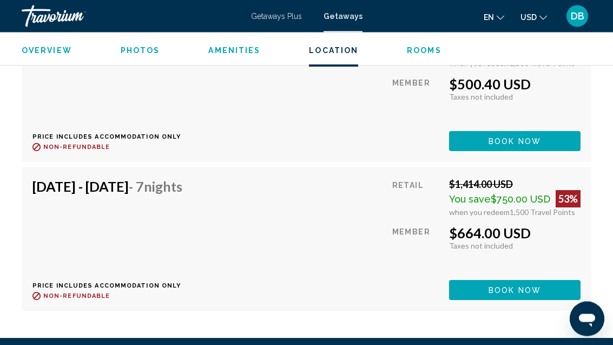
scroll to position [2999, 0]
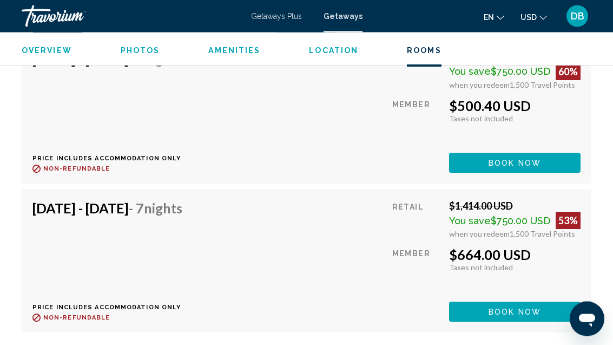
scroll to position [2932, 0]
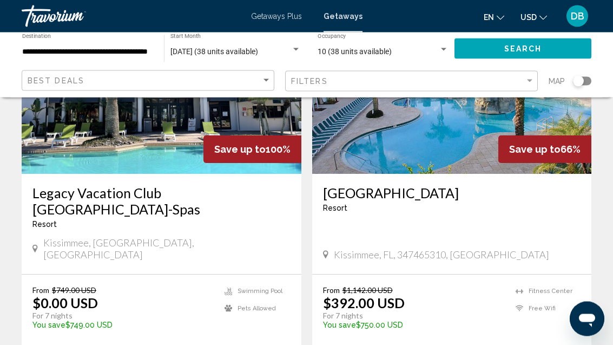
scroll to position [146, 0]
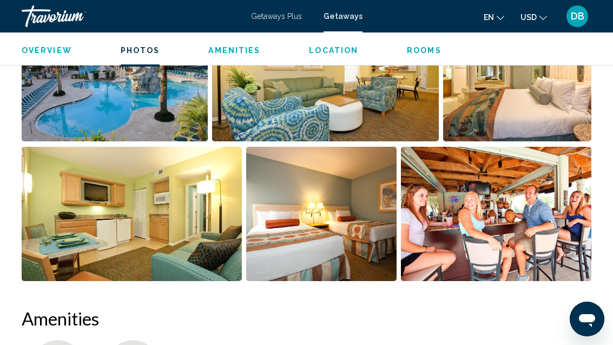
scroll to position [779, 0]
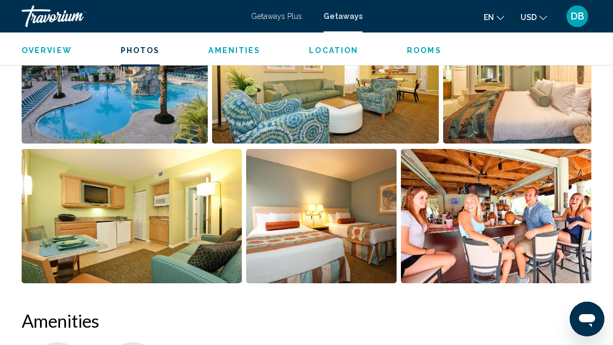
click at [130, 232] on img "Open full-screen image slider" at bounding box center [132, 216] width 220 height 134
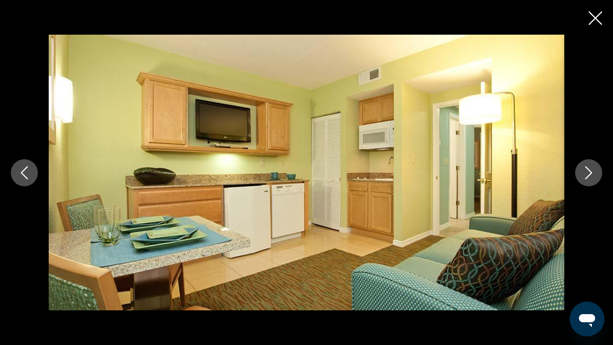
click at [591, 168] on icon "Next image" at bounding box center [589, 172] width 13 height 13
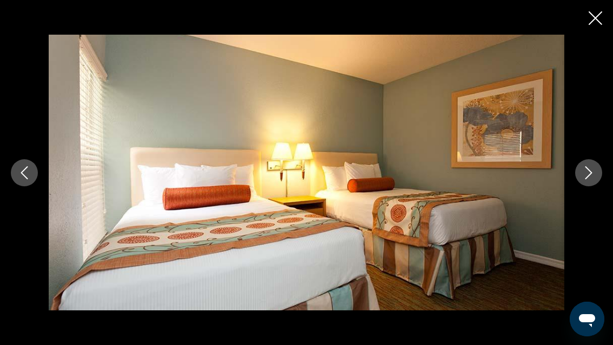
click at [587, 173] on icon "Next image" at bounding box center [589, 172] width 13 height 13
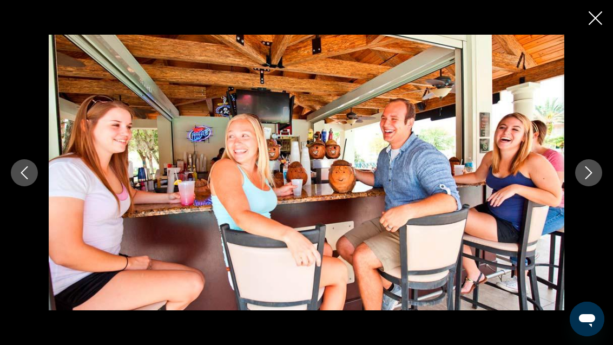
click at [592, 171] on icon "Next image" at bounding box center [589, 172] width 13 height 13
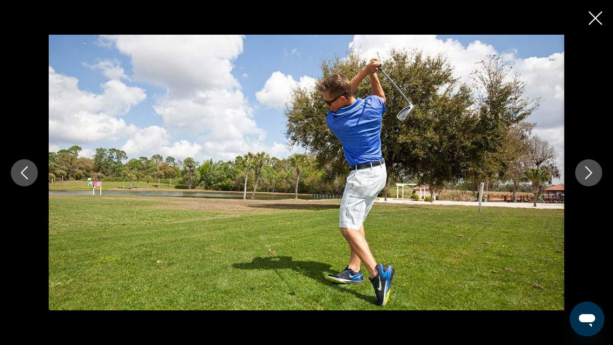
click at [590, 176] on icon "Next image" at bounding box center [589, 172] width 13 height 13
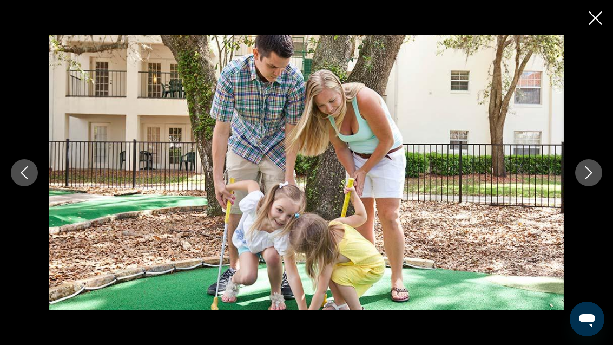
click at [593, 176] on icon "Next image" at bounding box center [589, 172] width 13 height 13
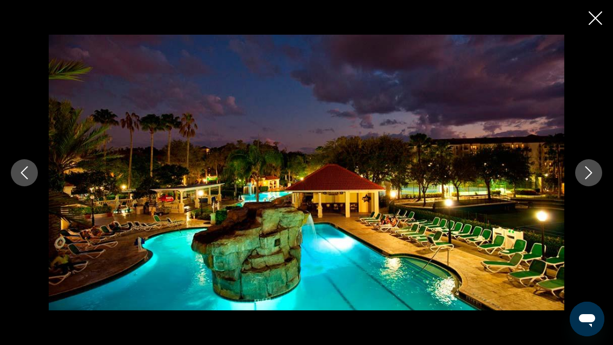
click at [597, 172] on button "Next image" at bounding box center [589, 172] width 27 height 27
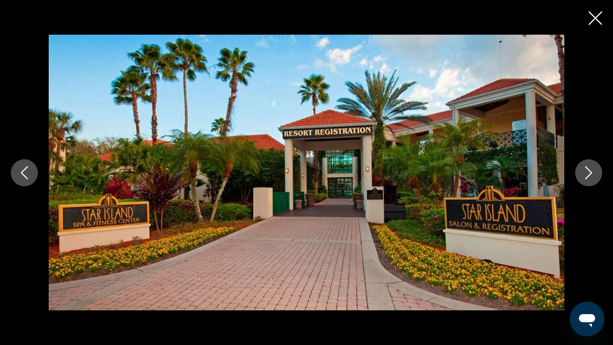
click at [597, 172] on button "Next image" at bounding box center [589, 172] width 27 height 27
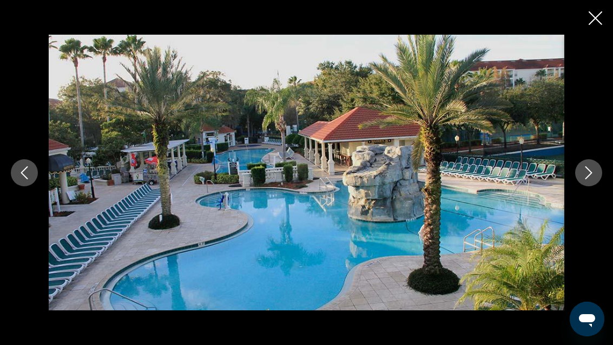
click at [593, 173] on icon "Next image" at bounding box center [589, 172] width 13 height 13
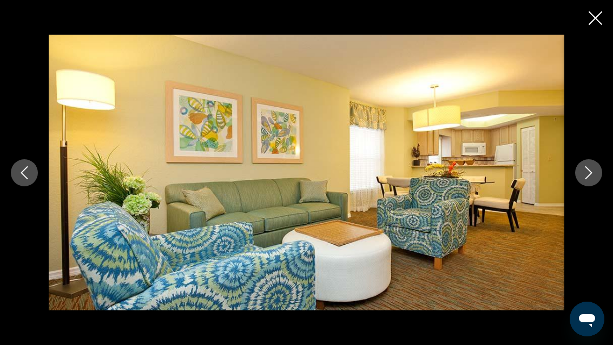
click at [593, 176] on icon "Next image" at bounding box center [589, 172] width 13 height 13
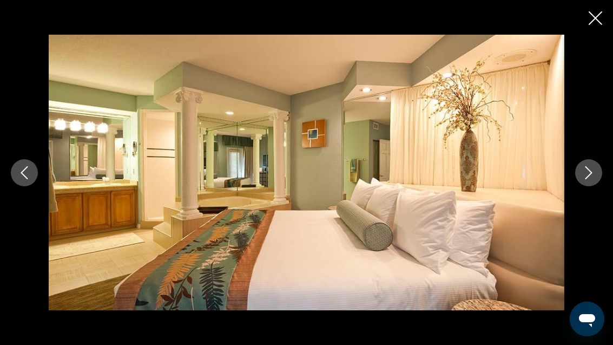
click at [594, 169] on icon "Next image" at bounding box center [589, 172] width 13 height 13
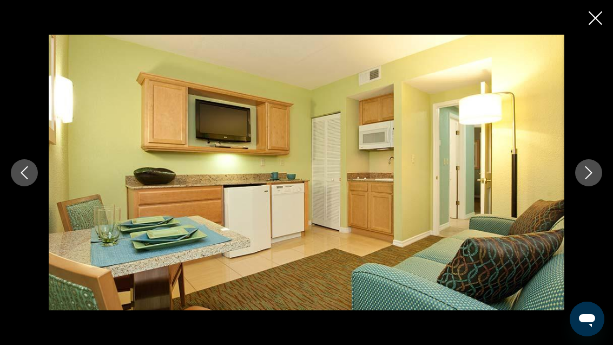
click at [594, 171] on icon "Next image" at bounding box center [589, 172] width 13 height 13
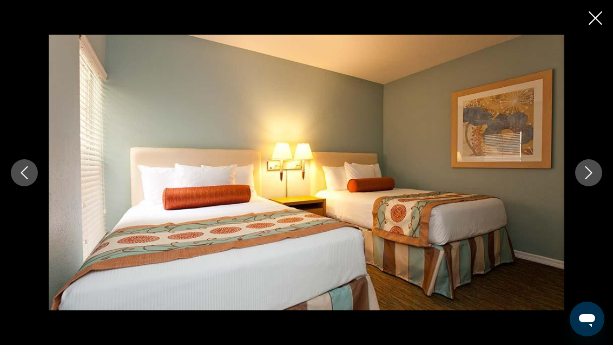
click at [592, 171] on icon "Next image" at bounding box center [589, 172] width 13 height 13
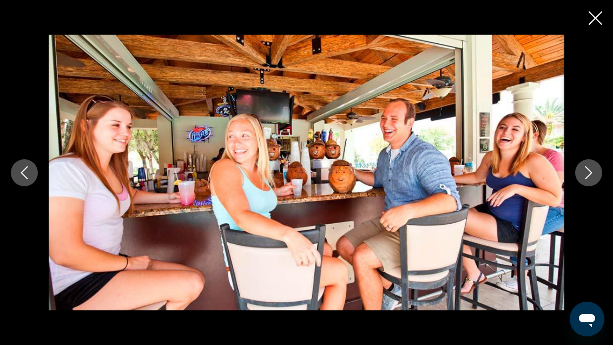
click at [594, 12] on icon "Close slideshow" at bounding box center [596, 18] width 14 height 14
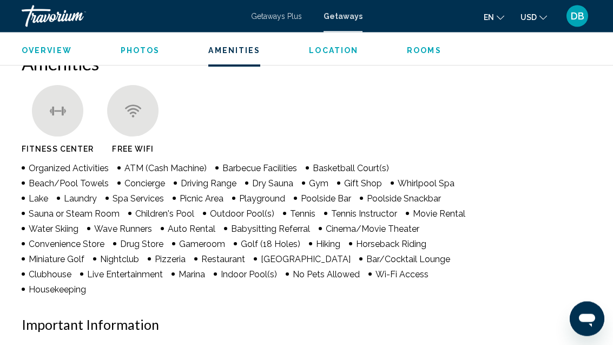
scroll to position [1004, 0]
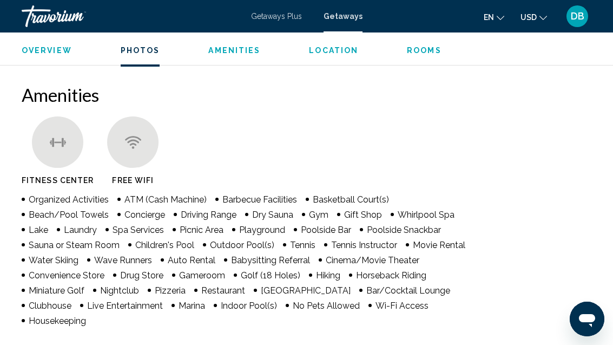
click at [238, 46] on span "Amenities" at bounding box center [234, 50] width 52 height 9
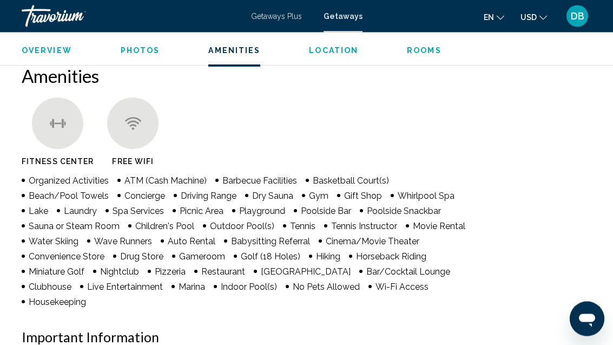
click at [335, 46] on span "Location" at bounding box center [333, 50] width 49 height 9
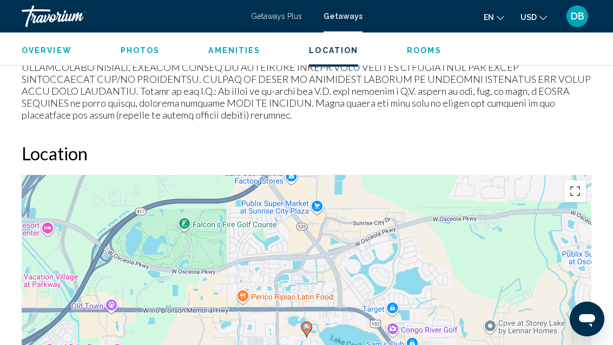
scroll to position [1702, 0]
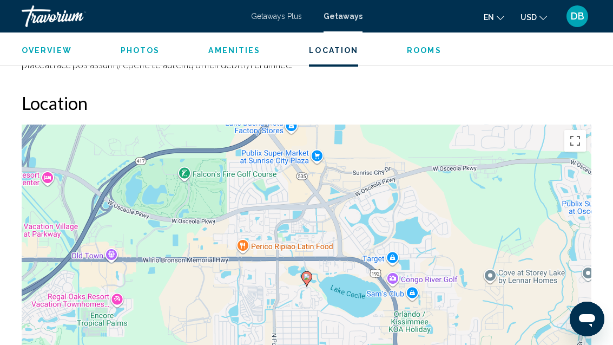
click at [420, 46] on span "Rooms" at bounding box center [424, 50] width 35 height 9
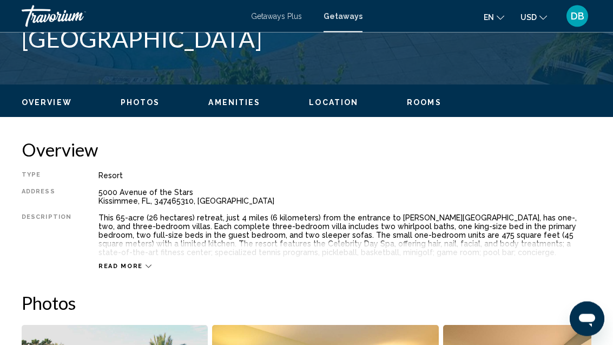
scroll to position [462, 0]
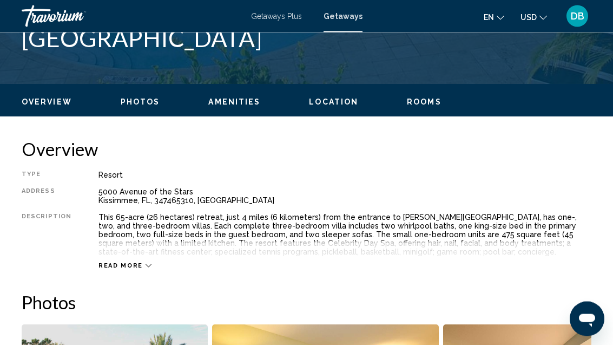
click at [136, 267] on span "Read more" at bounding box center [121, 266] width 44 height 7
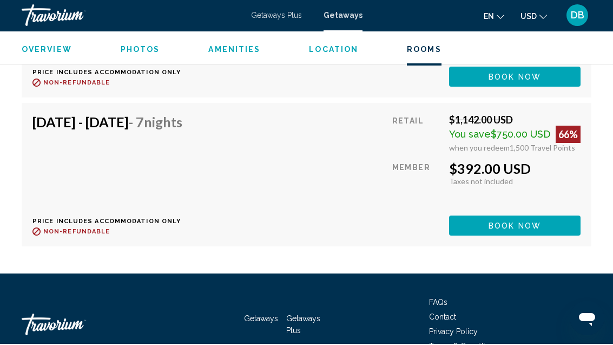
scroll to position [2414, 0]
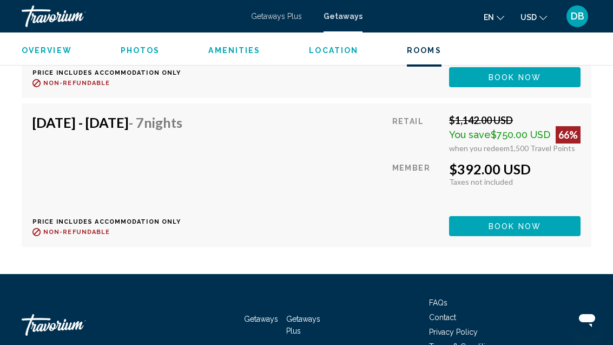
click at [538, 82] on span "Book now" at bounding box center [515, 77] width 53 height 9
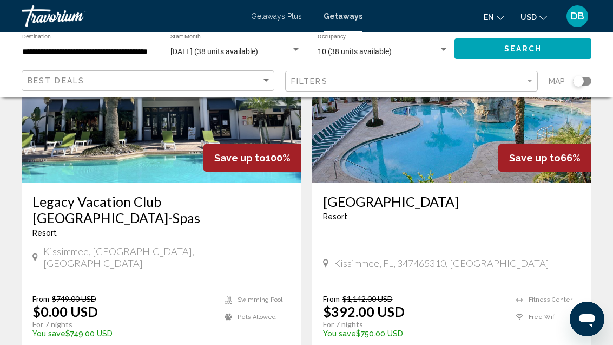
scroll to position [136, 0]
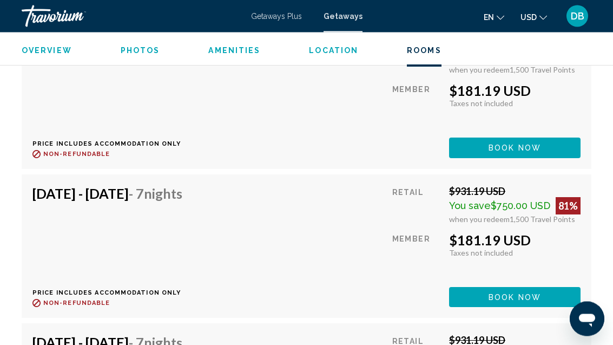
scroll to position [3666, 0]
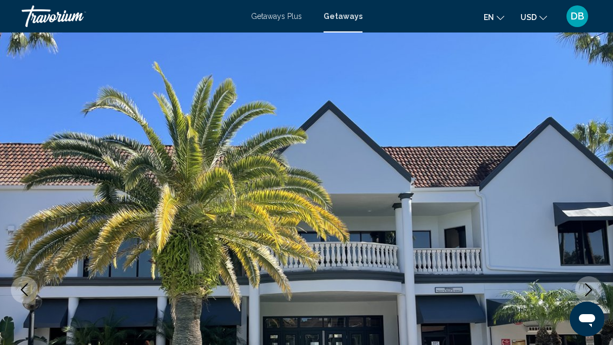
click at [278, 12] on span "Getaways Plus" at bounding box center [276, 16] width 51 height 9
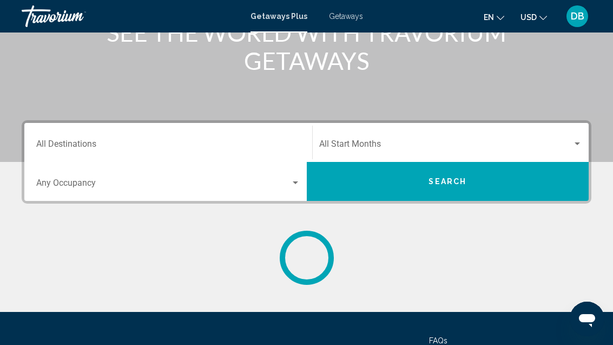
scroll to position [205, 0]
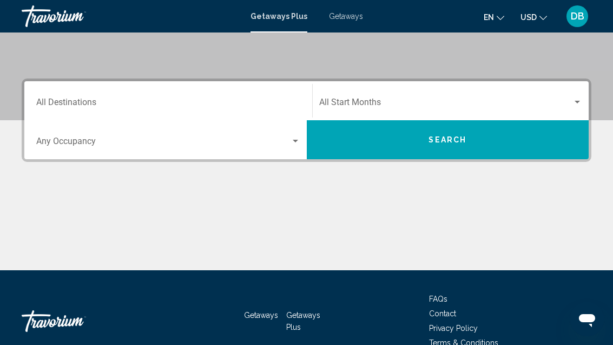
click at [132, 93] on div "Destination All Destinations" at bounding box center [168, 101] width 264 height 34
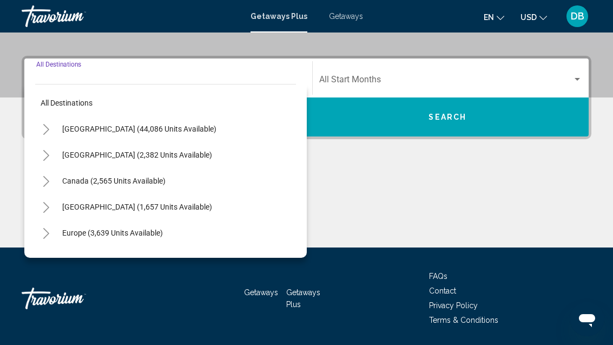
scroll to position [228, 0]
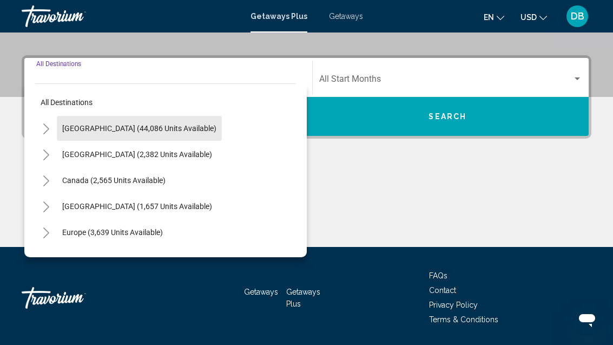
click at [165, 122] on button "[GEOGRAPHIC_DATA] (44,086 units available)" at bounding box center [139, 128] width 165 height 25
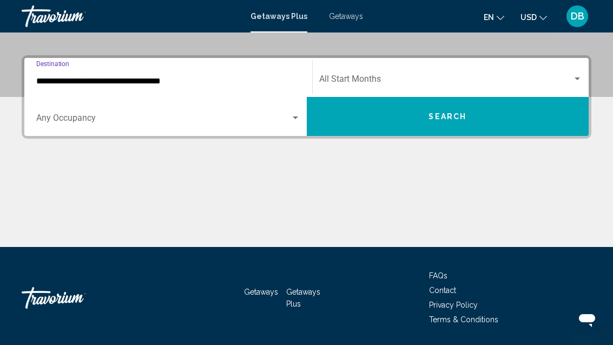
click at [89, 119] on span "Search widget" at bounding box center [163, 120] width 254 height 10
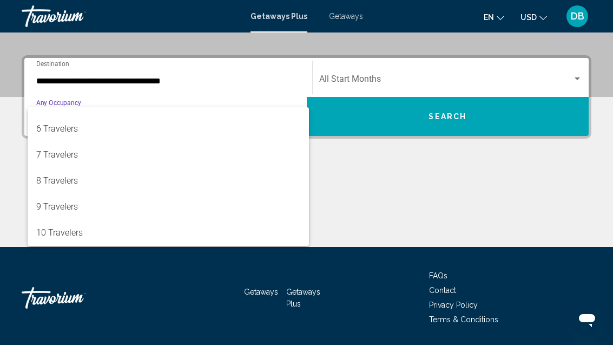
scroll to position [121, 0]
click at [121, 237] on span "10 Travelers" at bounding box center [168, 233] width 264 height 26
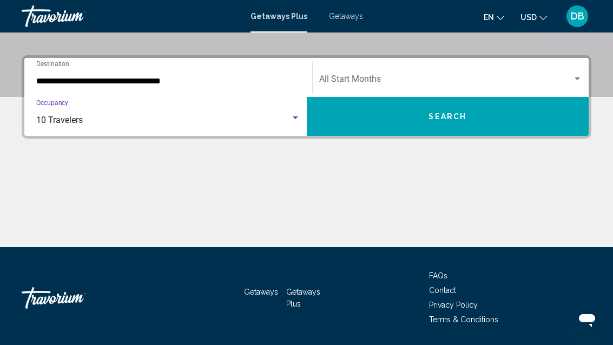
click at [158, 78] on input "**********" at bounding box center [168, 81] width 264 height 10
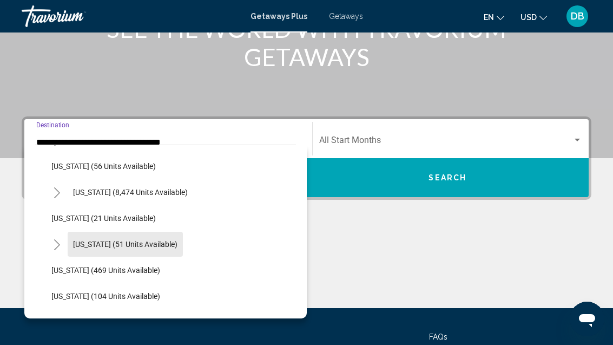
scroll to position [154, 0]
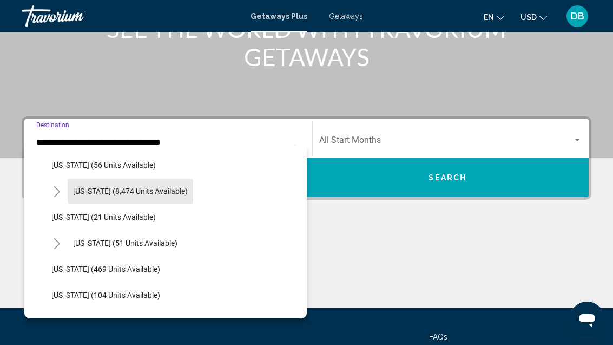
click at [160, 185] on button "[US_STATE] (8,474 units available)" at bounding box center [131, 191] width 126 height 25
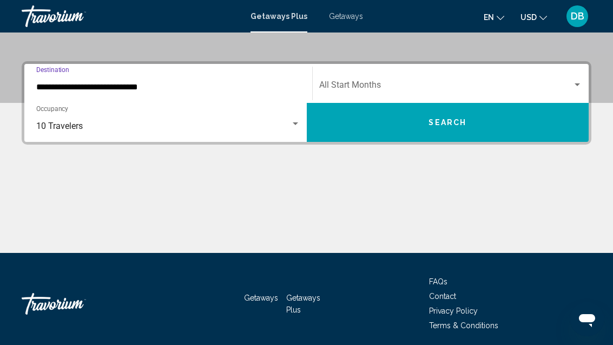
scroll to position [228, 0]
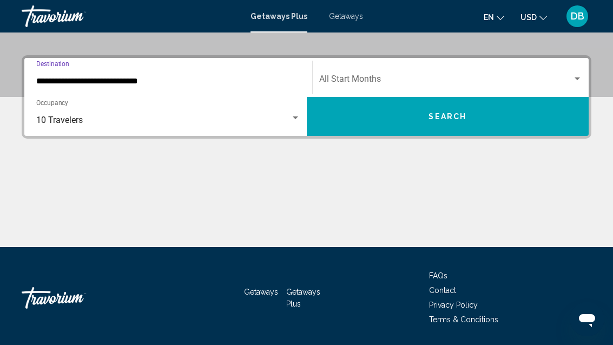
click at [143, 77] on input "**********" at bounding box center [168, 81] width 264 height 10
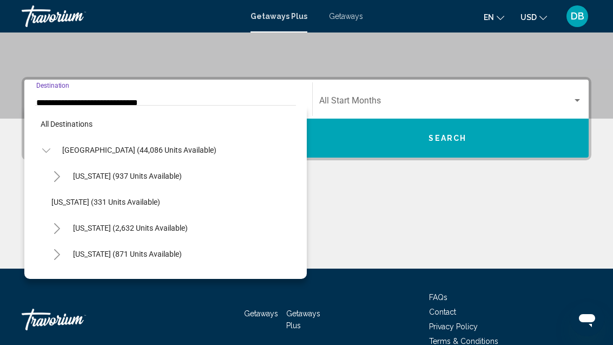
scroll to position [116, 0]
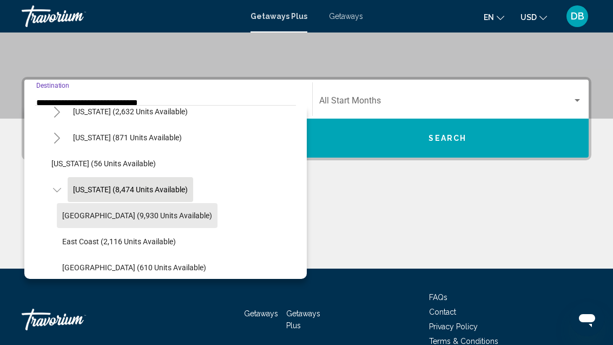
click at [201, 216] on span "Orlando & Disney Area (9,930 units available)" at bounding box center [137, 215] width 150 height 9
type input "**********"
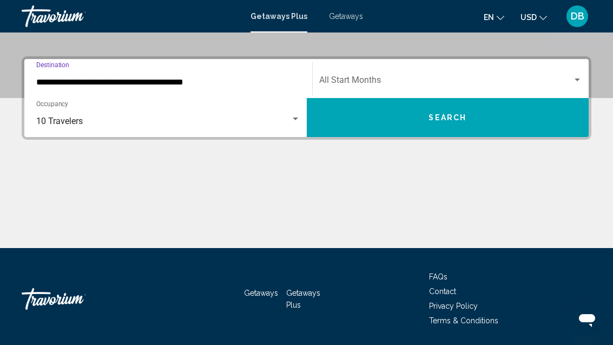
scroll to position [228, 0]
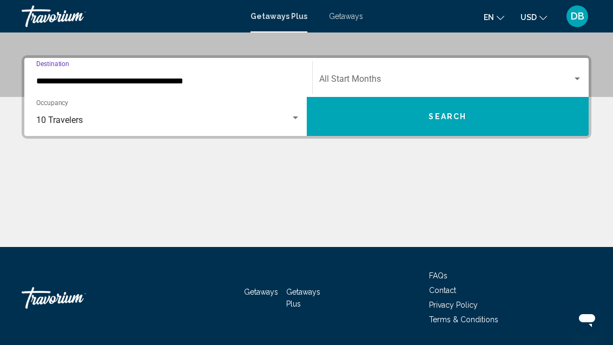
click at [499, 81] on span "Search widget" at bounding box center [446, 81] width 254 height 10
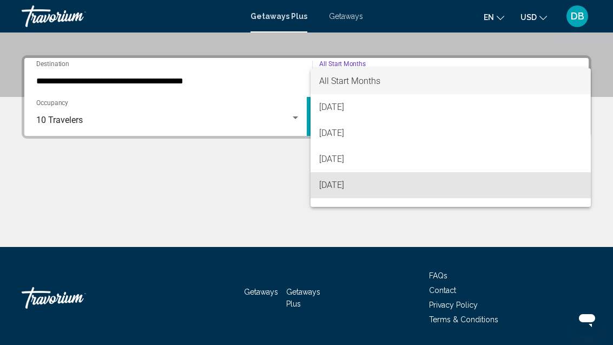
click at [400, 188] on span "[DATE]" at bounding box center [451, 185] width 264 height 26
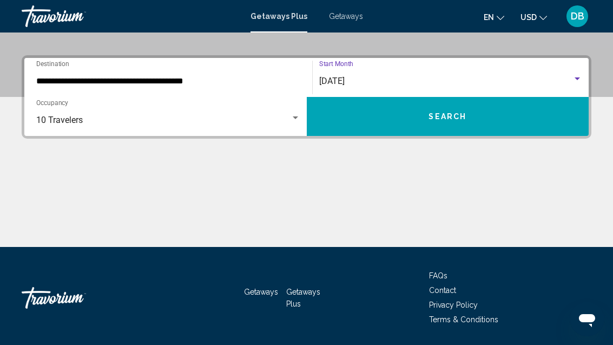
click at [491, 118] on button "Search" at bounding box center [448, 116] width 283 height 39
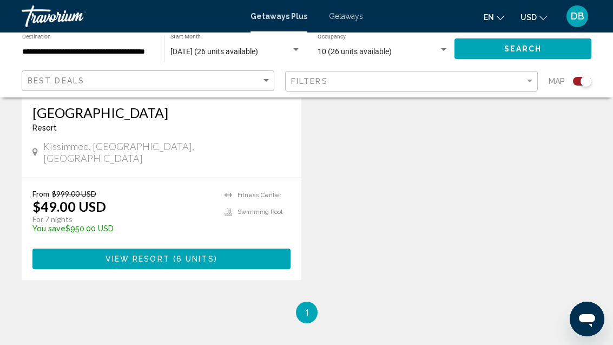
scroll to position [963, 0]
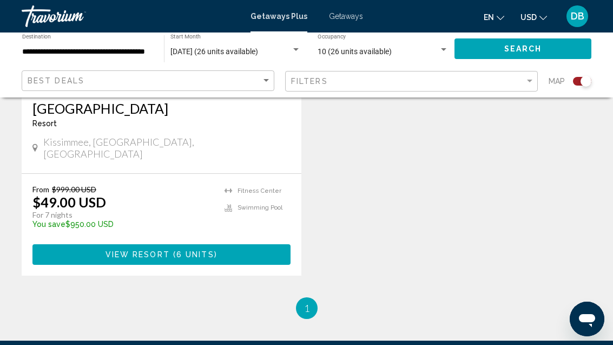
click at [240, 244] on button "View Resort ( 6 units )" at bounding box center [161, 254] width 258 height 20
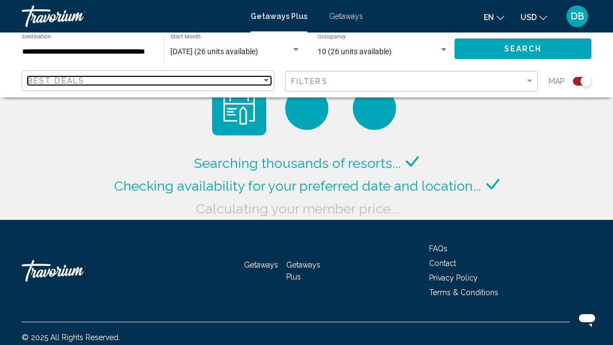
click at [177, 77] on div "Best Deals" at bounding box center [145, 80] width 234 height 9
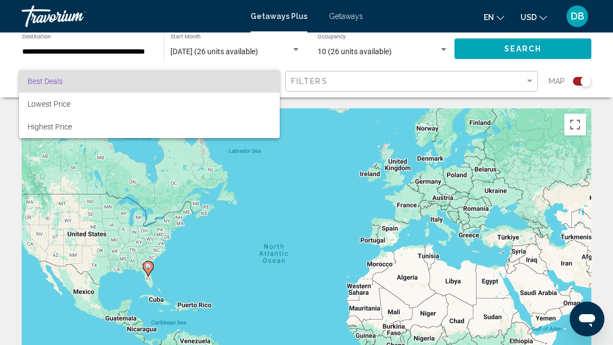
click at [110, 53] on div at bounding box center [306, 172] width 613 height 345
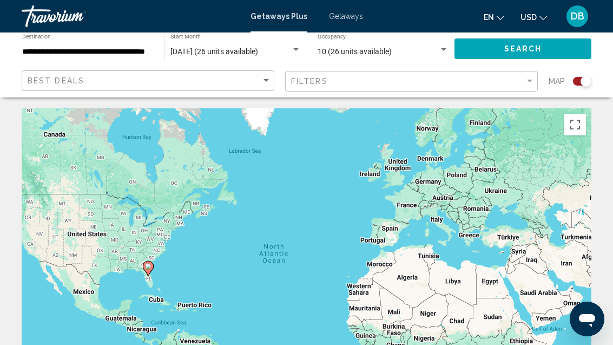
click at [127, 51] on input "**********" at bounding box center [87, 52] width 131 height 9
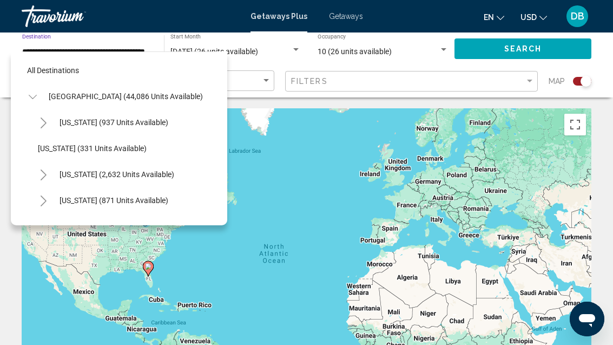
scroll to position [142, 0]
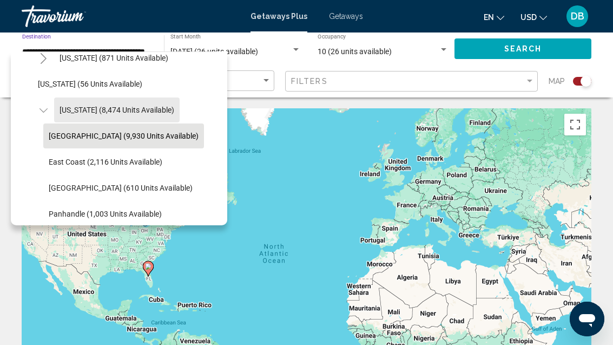
click at [148, 111] on span "[US_STATE] (8,474 units available)" at bounding box center [117, 110] width 115 height 9
type input "**********"
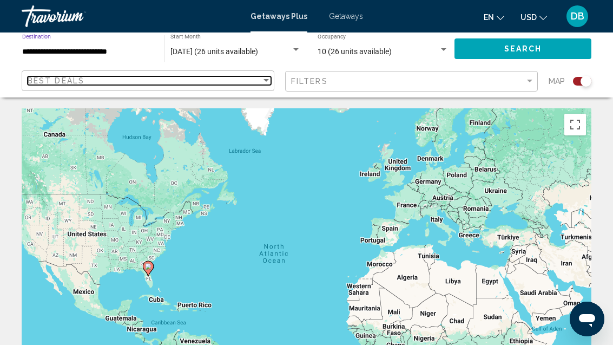
click at [269, 81] on div "Sort by" at bounding box center [266, 80] width 5 height 3
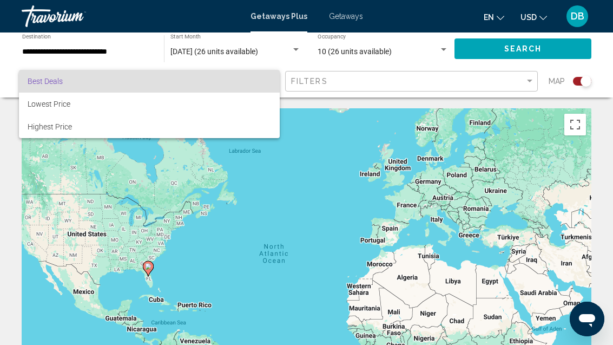
click at [390, 77] on div at bounding box center [306, 172] width 613 height 345
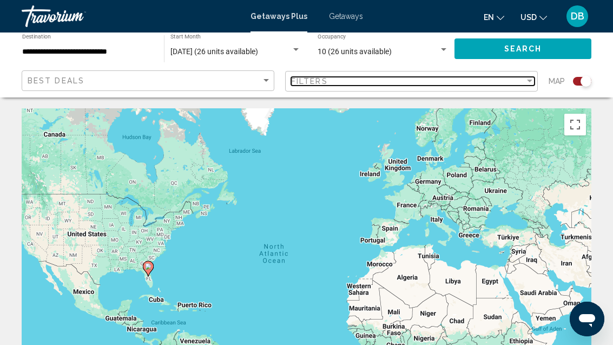
click at [416, 82] on div "Filters" at bounding box center [408, 81] width 234 height 9
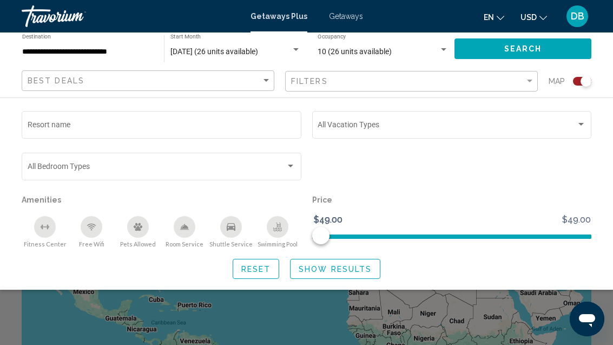
click at [213, 128] on input "Resort name" at bounding box center [162, 126] width 269 height 9
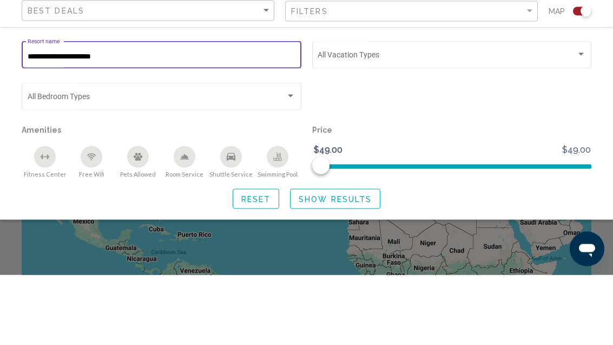
type input "**********"
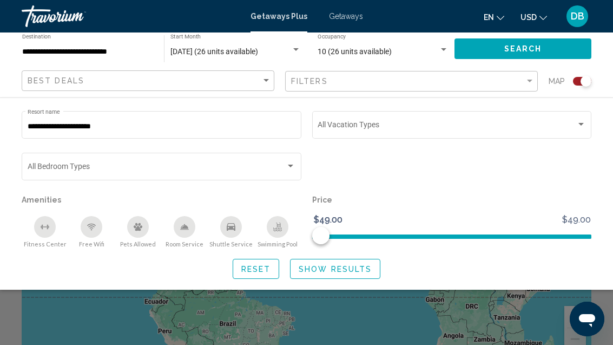
click at [357, 277] on button "Show Results" at bounding box center [335, 269] width 90 height 20
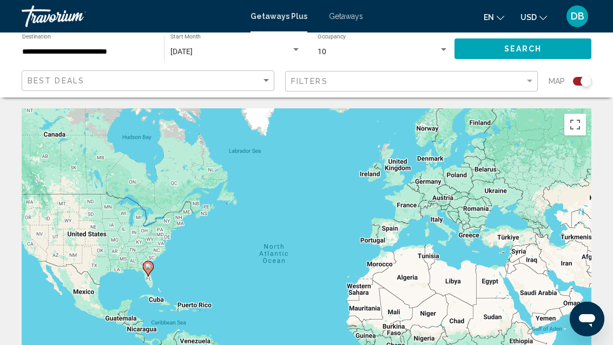
click at [522, 49] on span "Search" at bounding box center [524, 49] width 38 height 9
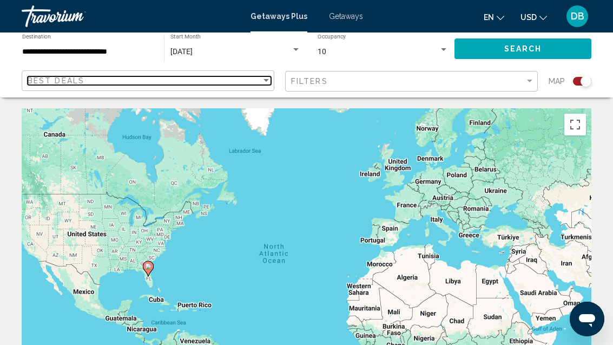
click at [238, 83] on div "Best Deals" at bounding box center [145, 80] width 234 height 9
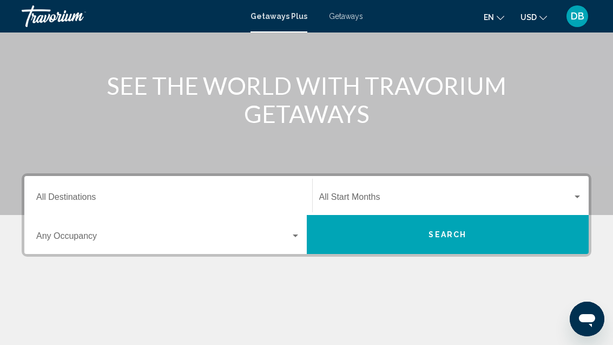
click at [226, 195] on input "Destination All Destinations" at bounding box center [168, 199] width 264 height 10
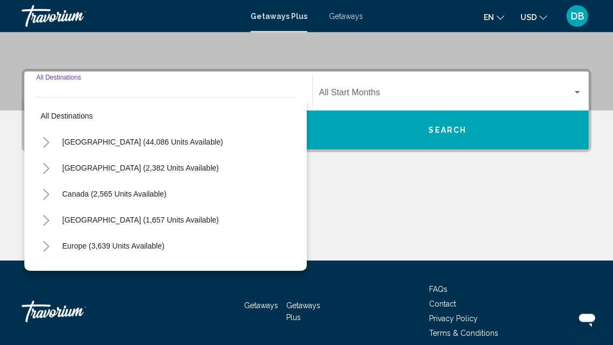
scroll to position [228, 0]
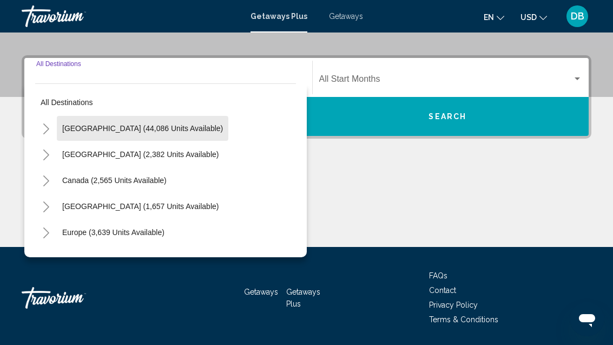
click at [180, 126] on span "[GEOGRAPHIC_DATA] (44,086 units available)" at bounding box center [142, 128] width 161 height 9
type input "**********"
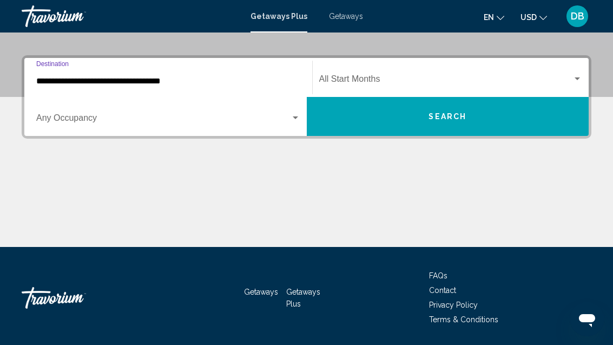
click at [222, 123] on span "Search widget" at bounding box center [163, 120] width 254 height 10
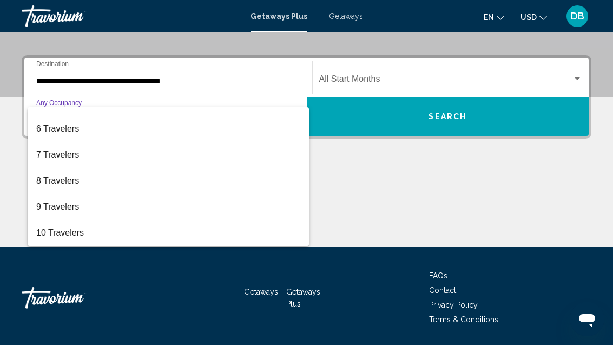
scroll to position [121, 0]
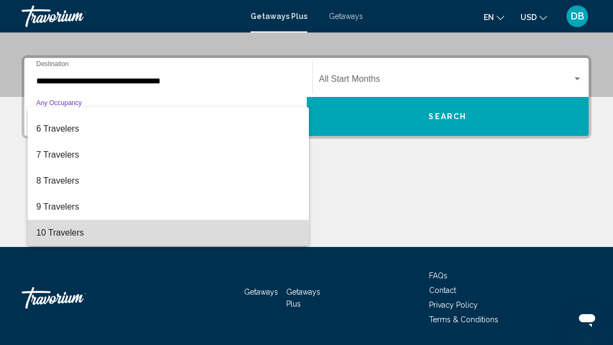
click at [155, 238] on span "10 Travelers" at bounding box center [168, 233] width 264 height 26
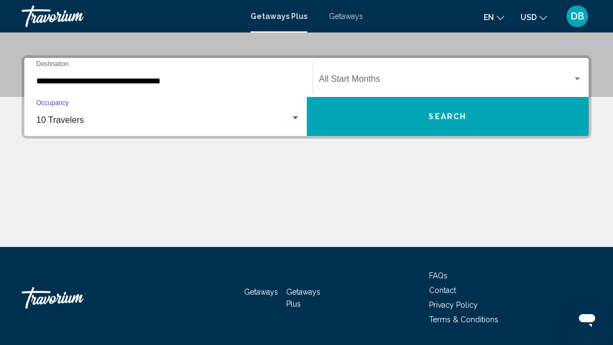
click at [514, 80] on span "Search widget" at bounding box center [446, 81] width 254 height 10
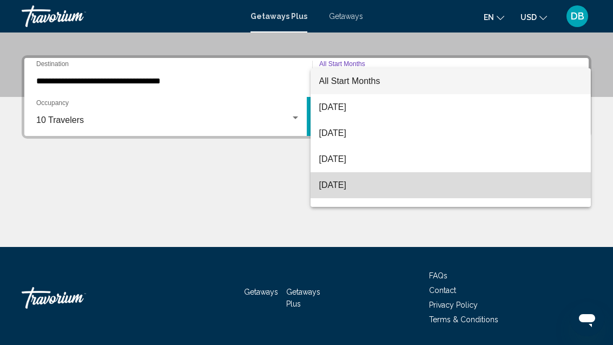
click at [372, 187] on span "[DATE]" at bounding box center [451, 185] width 264 height 26
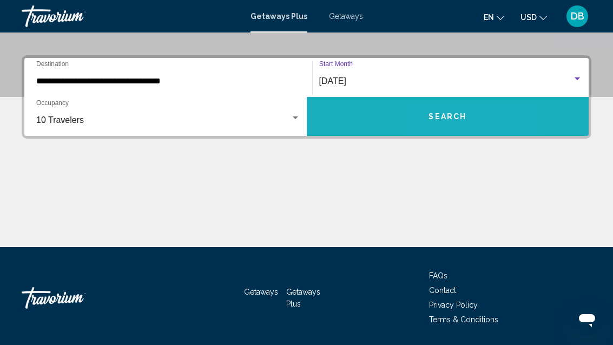
click at [430, 126] on button "Search" at bounding box center [448, 116] width 283 height 39
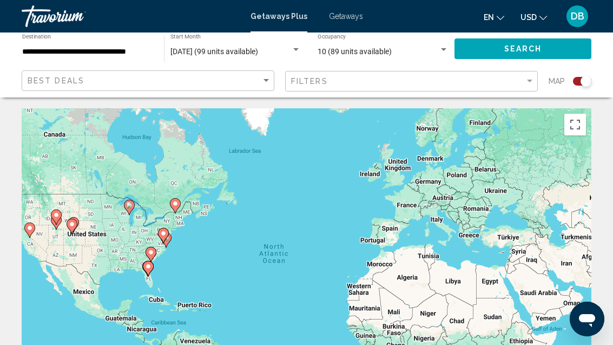
click at [105, 48] on input "**********" at bounding box center [87, 52] width 131 height 9
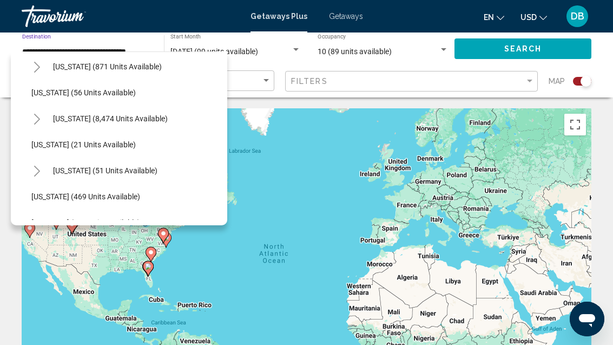
scroll to position [136, 6]
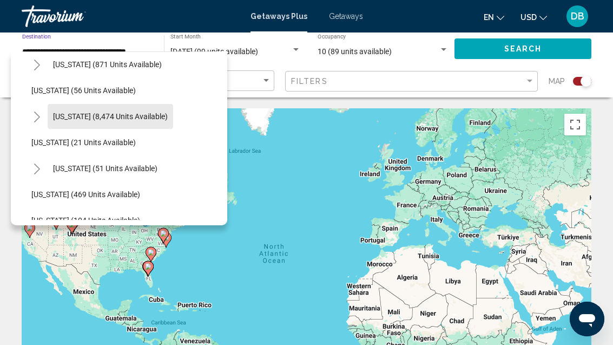
click at [141, 113] on span "[US_STATE] (8,474 units available)" at bounding box center [110, 116] width 115 height 9
type input "**********"
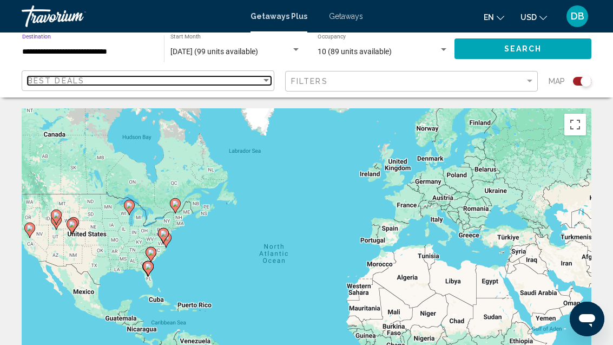
click at [238, 81] on div "Best Deals" at bounding box center [145, 80] width 234 height 9
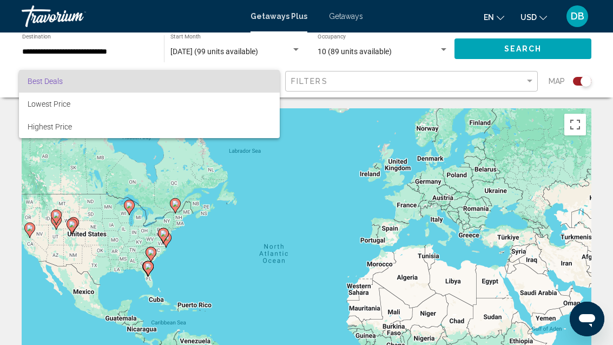
click at [250, 84] on span "Best Deals" at bounding box center [150, 81] width 244 height 23
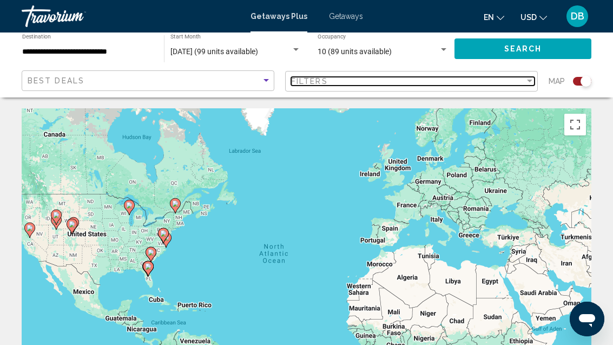
click at [348, 82] on div "Filters" at bounding box center [408, 81] width 234 height 9
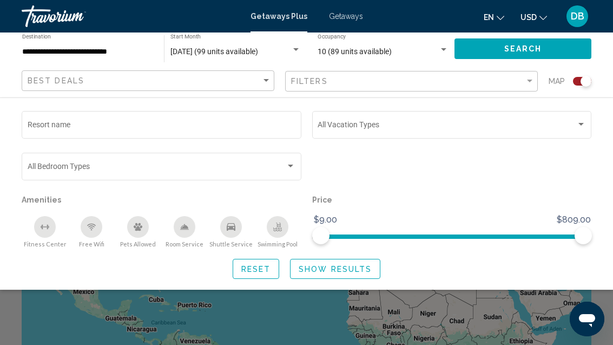
click at [180, 129] on input "Resort name" at bounding box center [162, 126] width 269 height 9
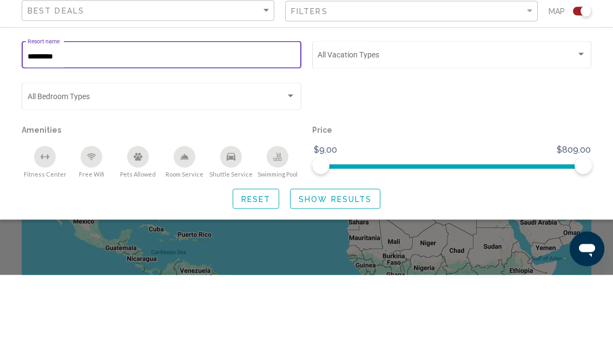
type input "**********"
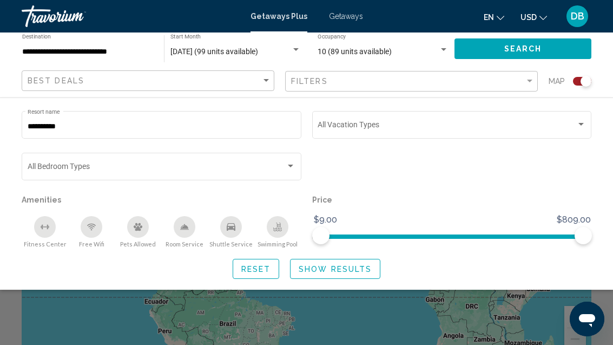
click at [345, 269] on span "Show Results" at bounding box center [335, 269] width 73 height 9
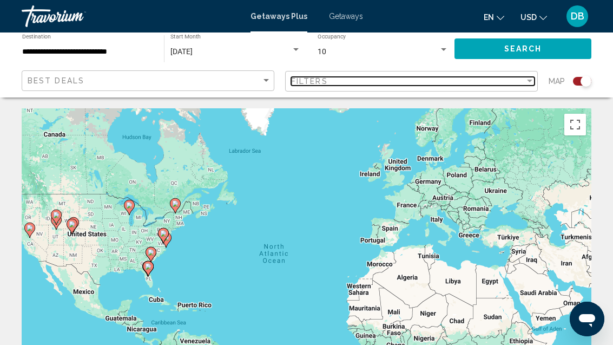
click at [430, 83] on div "Filters" at bounding box center [408, 81] width 234 height 9
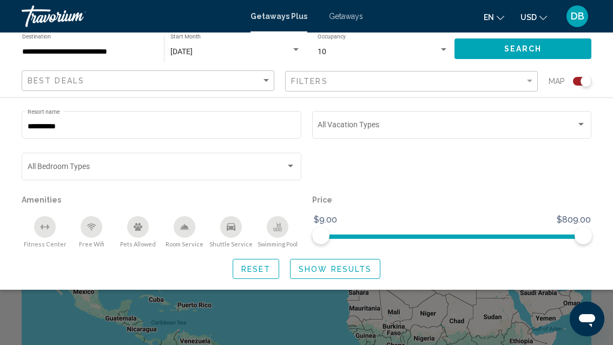
click at [142, 125] on input "**********" at bounding box center [162, 126] width 269 height 9
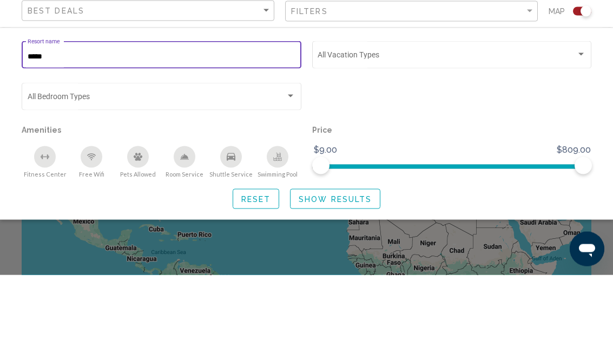
scroll to position [70, 0]
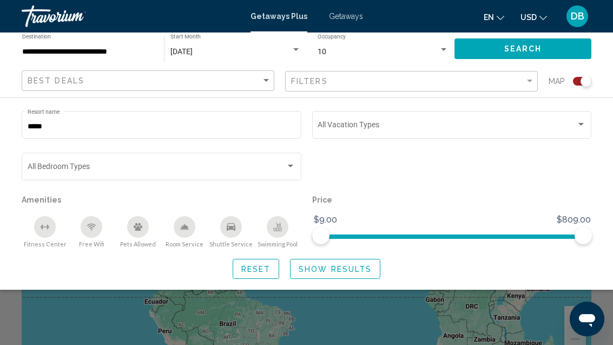
type input "****"
click at [534, 44] on span "Search" at bounding box center [524, 48] width 38 height 9
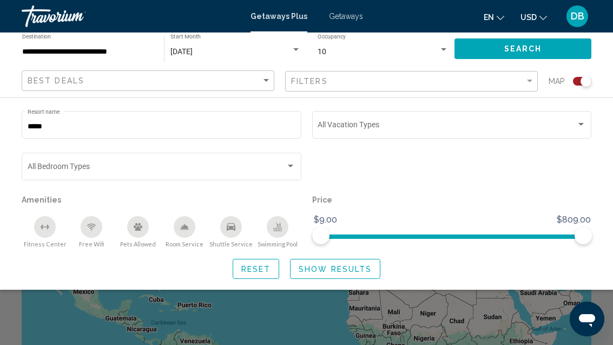
click at [346, 274] on button "Show Results" at bounding box center [335, 269] width 90 height 20
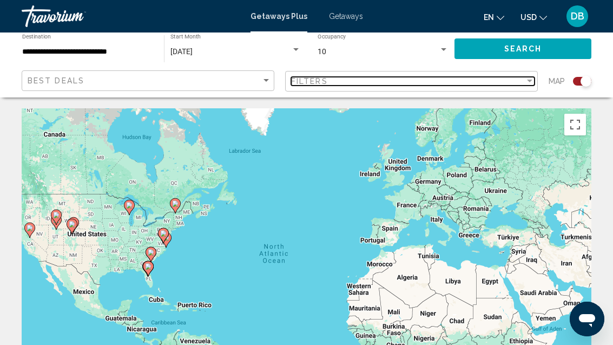
click at [501, 81] on div "Filters" at bounding box center [408, 81] width 234 height 9
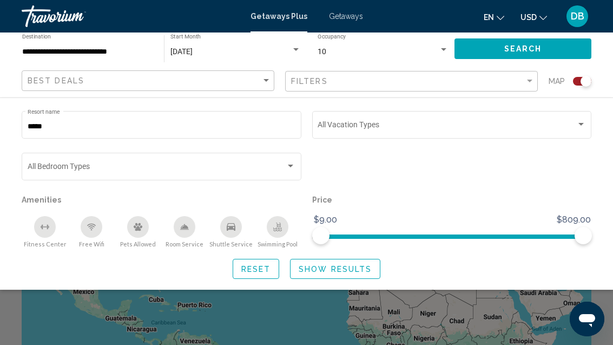
click at [197, 122] on input "****" at bounding box center [162, 126] width 269 height 9
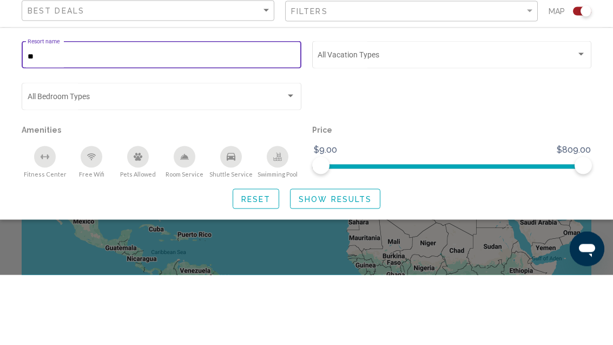
type input "*"
type input "******"
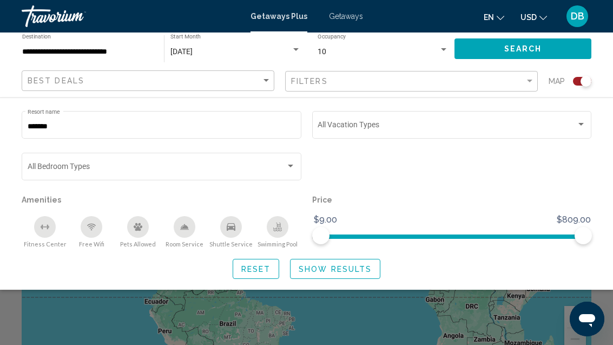
click at [354, 274] on button "Show Results" at bounding box center [335, 269] width 90 height 20
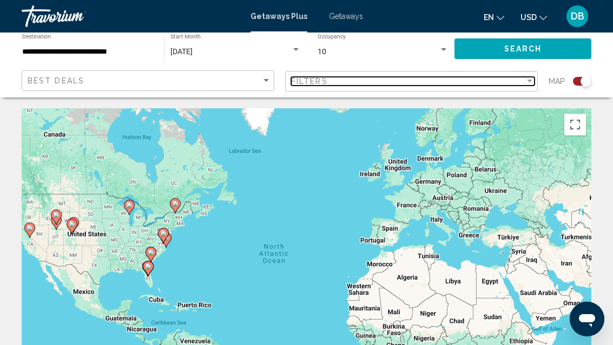
click at [395, 83] on div "Filters" at bounding box center [408, 81] width 234 height 9
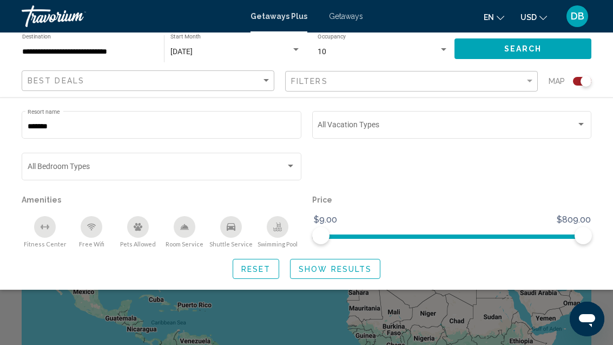
click at [278, 166] on span "Search widget" at bounding box center [157, 168] width 259 height 9
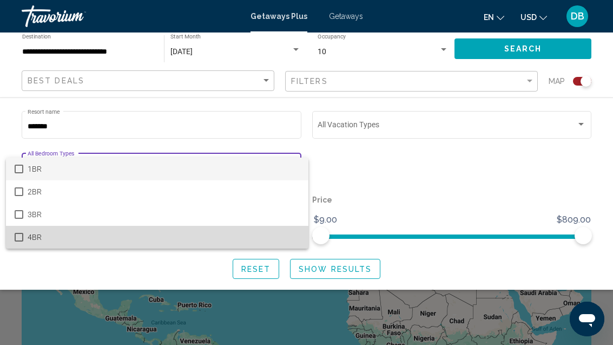
click at [236, 240] on span "4BR" at bounding box center [164, 237] width 273 height 23
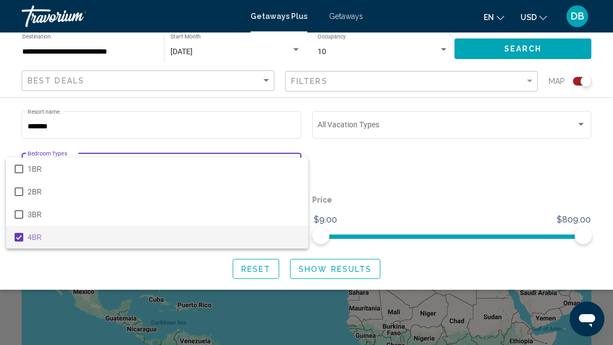
click at [380, 187] on div at bounding box center [306, 172] width 613 height 345
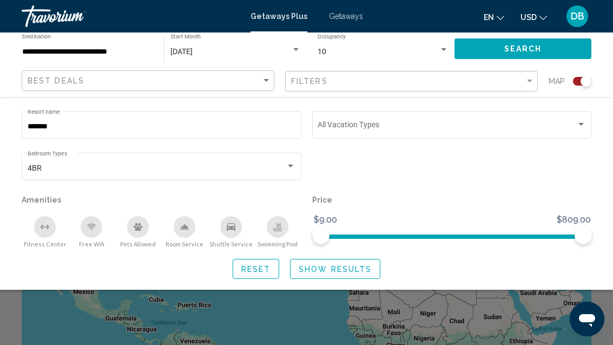
click at [241, 129] on input "******" at bounding box center [162, 126] width 269 height 9
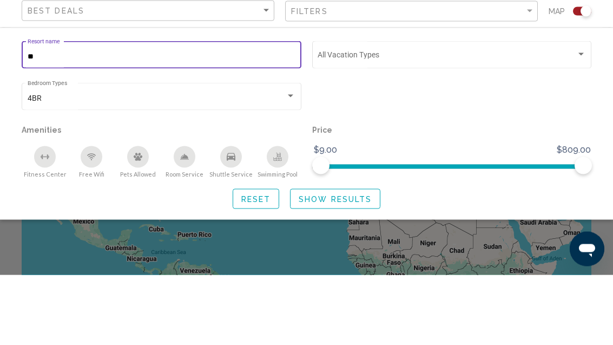
type input "*"
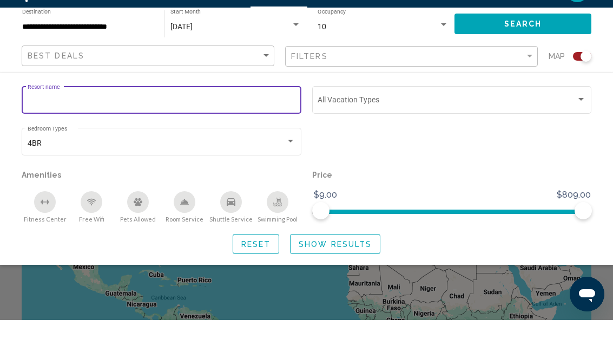
click at [540, 45] on span "Search" at bounding box center [524, 49] width 38 height 9
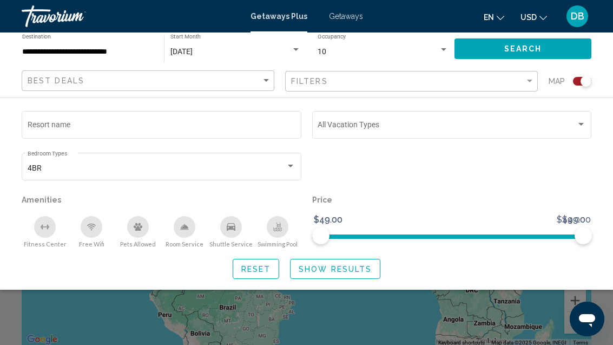
scroll to position [85, 0]
click at [355, 260] on button "Show Results" at bounding box center [335, 269] width 90 height 20
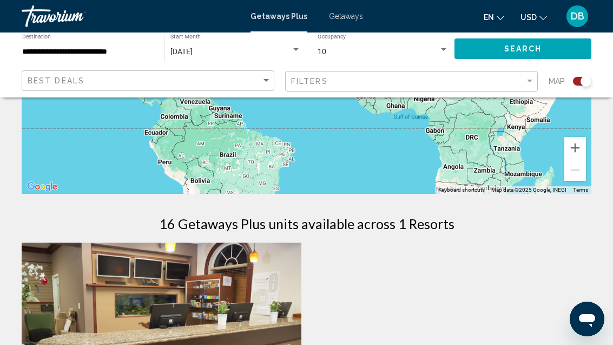
scroll to position [239, 0]
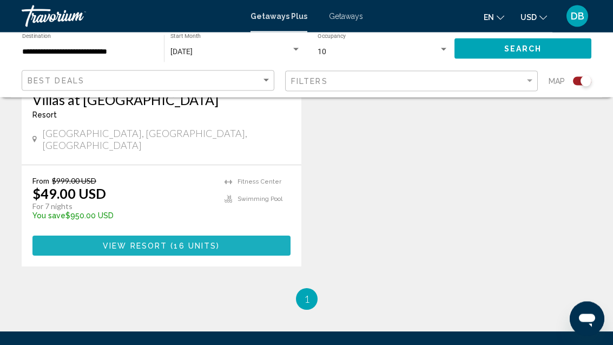
click at [277, 236] on button "View Resort ( 16 units )" at bounding box center [161, 246] width 258 height 20
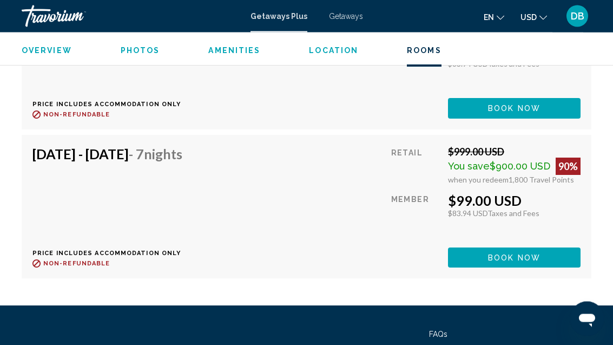
scroll to position [3401, 0]
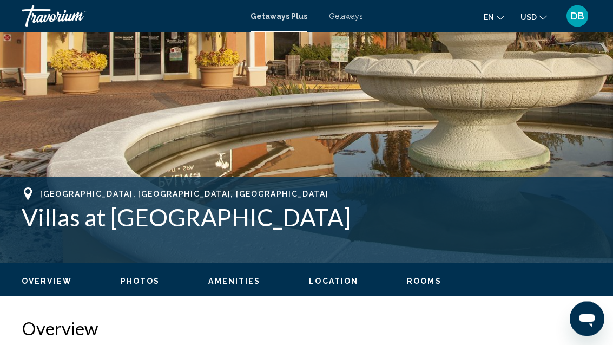
click at [334, 285] on span "Location" at bounding box center [333, 281] width 49 height 9
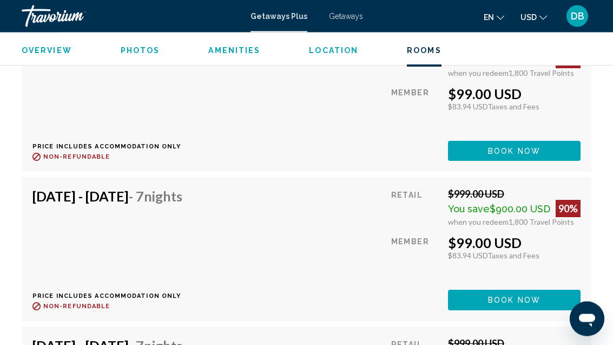
scroll to position [3194, 0]
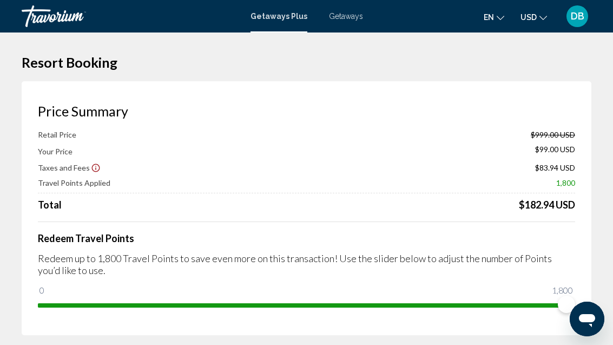
click at [342, 14] on span "Getaways" at bounding box center [346, 16] width 34 height 9
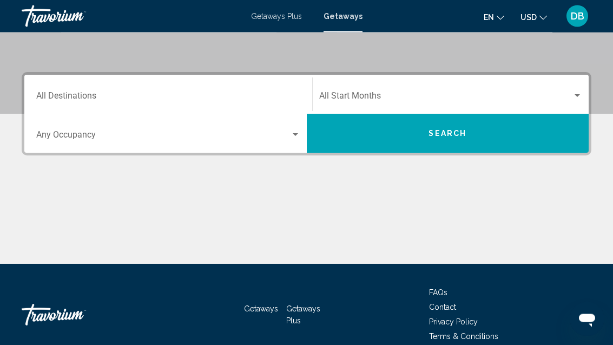
scroll to position [228, 0]
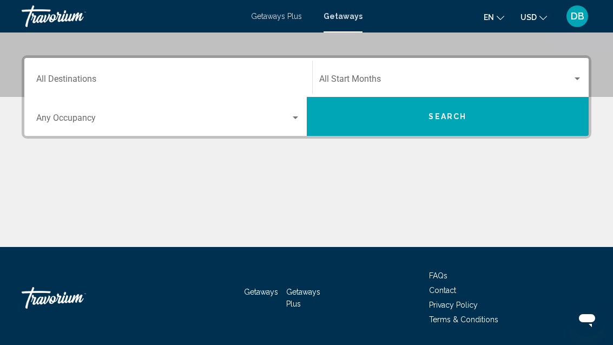
click at [97, 73] on div "Destination All Destinations" at bounding box center [168, 78] width 264 height 34
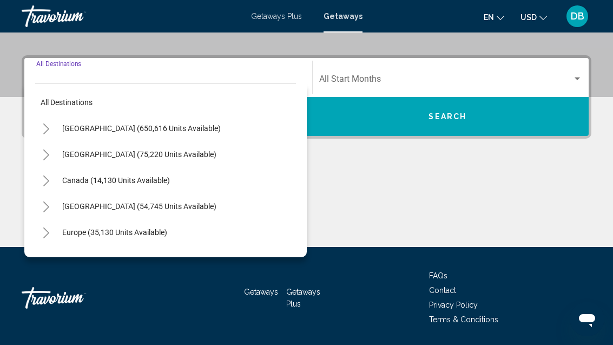
click at [184, 129] on span "United States (650,616 units available)" at bounding box center [141, 128] width 159 height 9
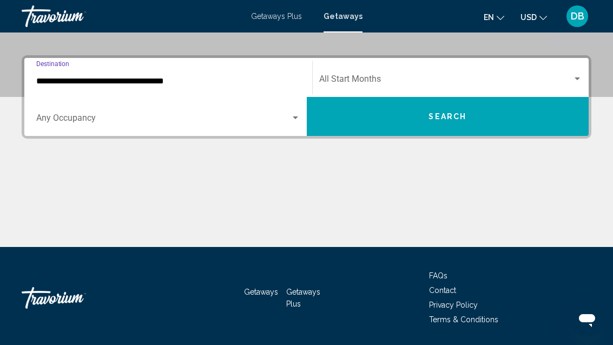
click at [170, 82] on input "**********" at bounding box center [168, 81] width 264 height 10
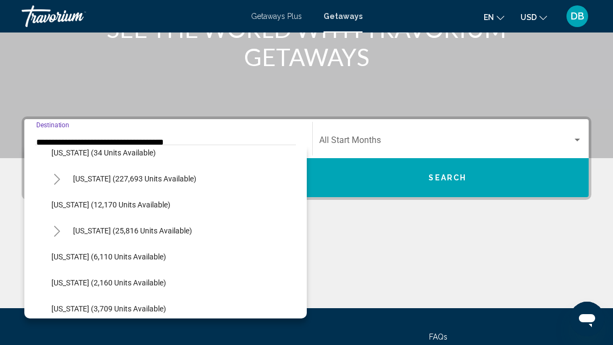
scroll to position [195, 0]
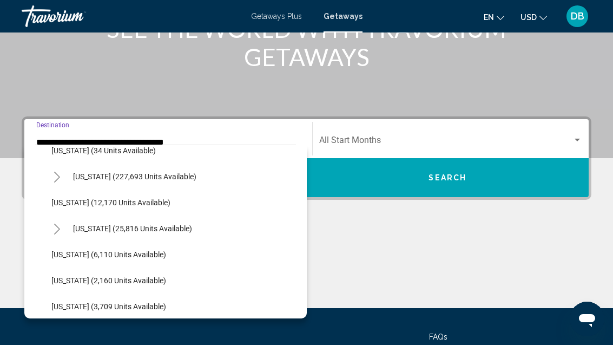
click at [174, 167] on button "Florida (227,693 units available)" at bounding box center [135, 176] width 134 height 25
type input "**********"
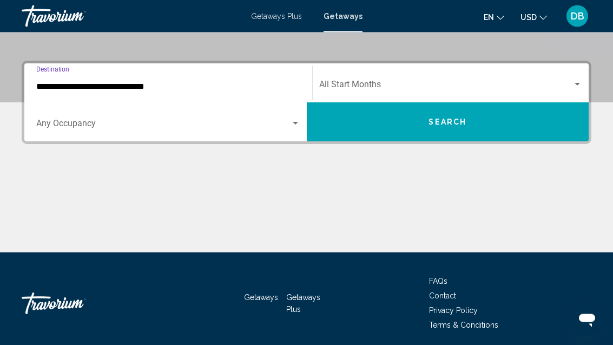
scroll to position [228, 0]
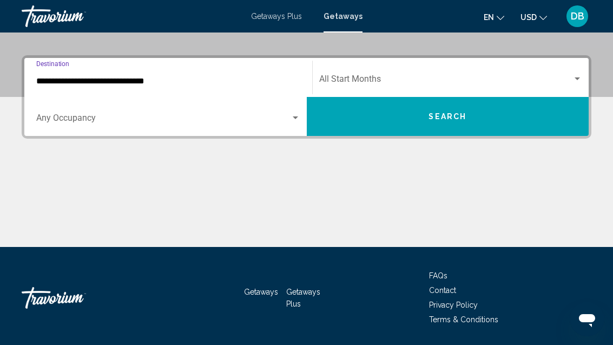
click at [165, 123] on span "Search widget" at bounding box center [163, 120] width 254 height 10
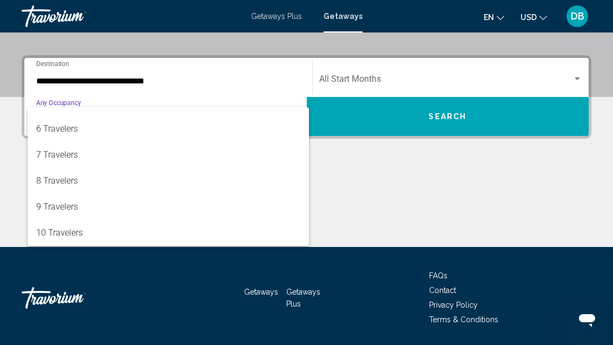
scroll to position [121, 0]
click at [482, 84] on div at bounding box center [306, 172] width 613 height 345
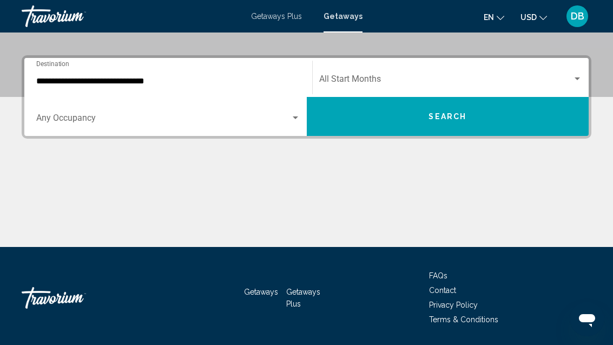
click at [447, 76] on span "Search widget" at bounding box center [446, 81] width 254 height 10
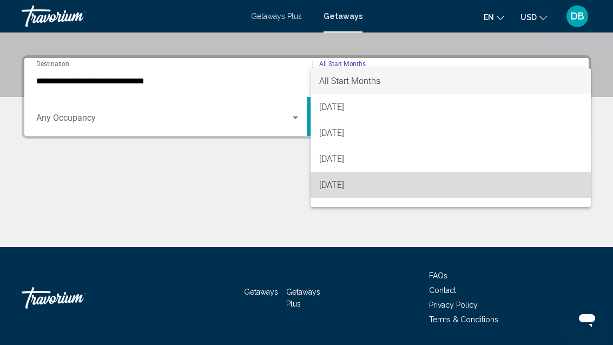
click at [378, 189] on span "[DATE]" at bounding box center [451, 185] width 264 height 26
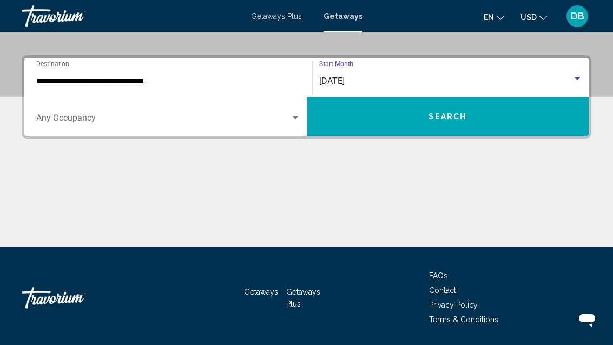
click at [476, 121] on button "Search" at bounding box center [448, 116] width 283 height 39
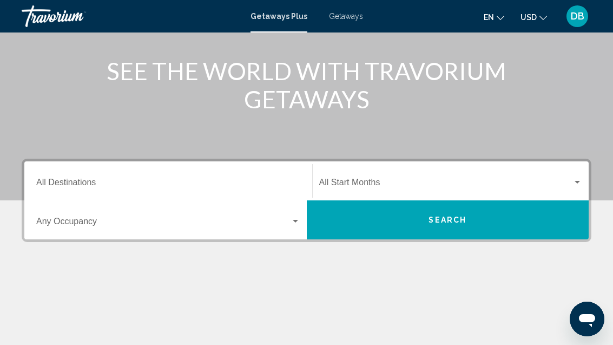
click at [232, 184] on input "Destination All Destinations" at bounding box center [168, 185] width 264 height 10
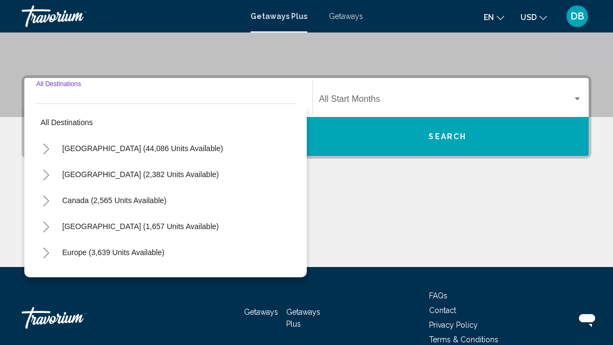
scroll to position [228, 0]
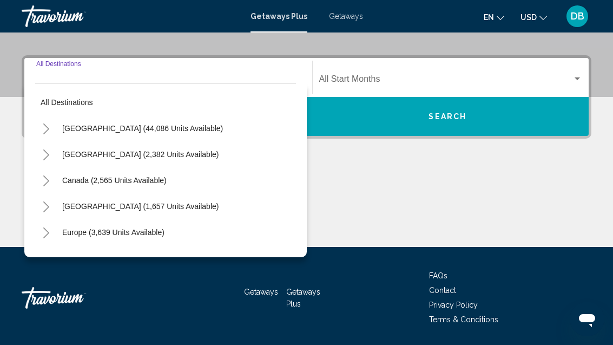
click at [162, 129] on span "[GEOGRAPHIC_DATA] (44,086 units available)" at bounding box center [142, 128] width 161 height 9
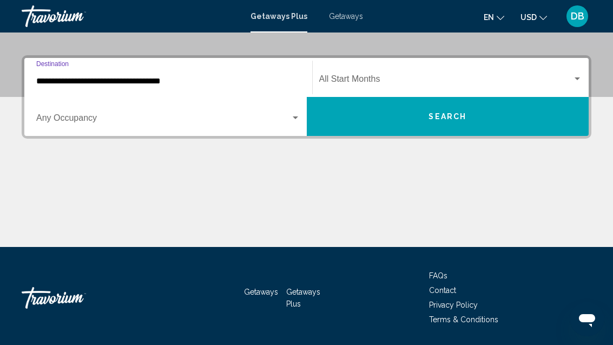
click at [139, 79] on input "**********" at bounding box center [168, 81] width 264 height 10
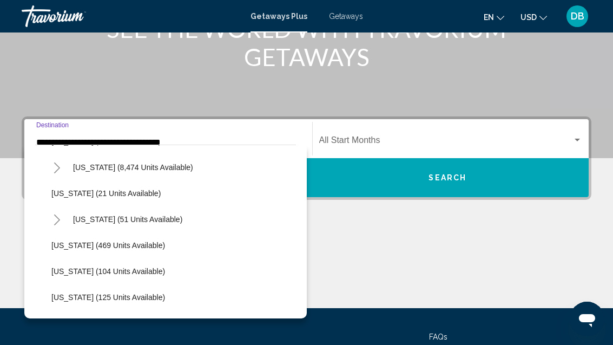
scroll to position [177, 0]
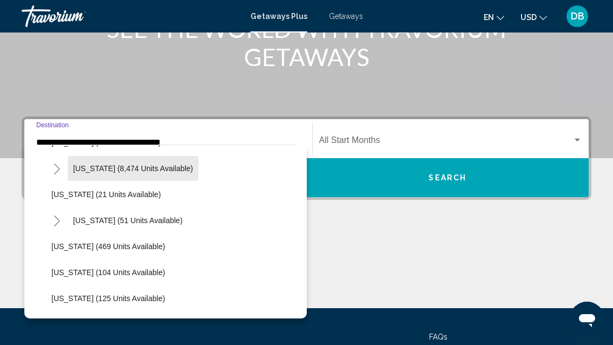
click at [166, 167] on span "[US_STATE] (8,474 units available)" at bounding box center [133, 168] width 120 height 9
type input "**********"
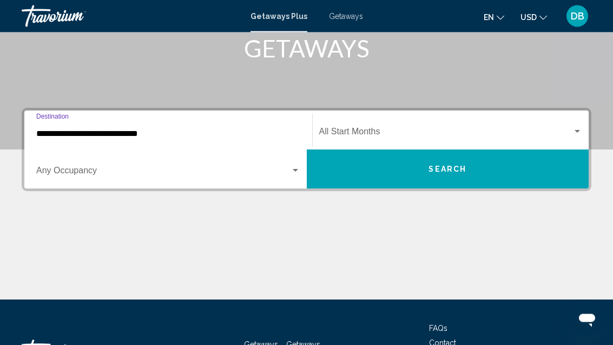
scroll to position [228, 0]
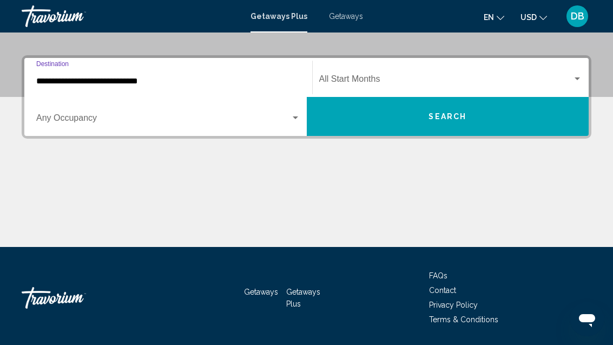
click at [136, 125] on span "Search widget" at bounding box center [163, 120] width 254 height 10
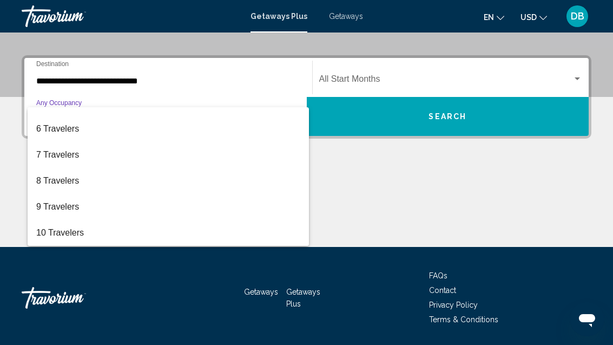
scroll to position [121, 0]
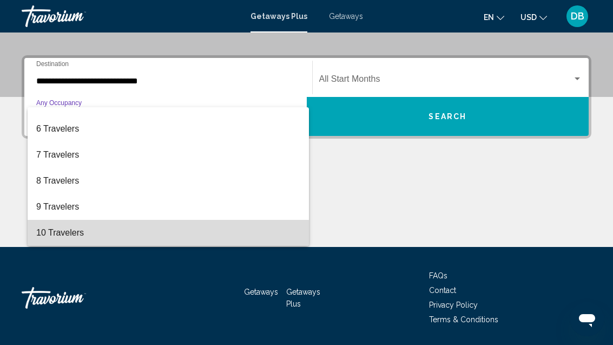
click at [113, 235] on span "10 Travelers" at bounding box center [168, 233] width 264 height 26
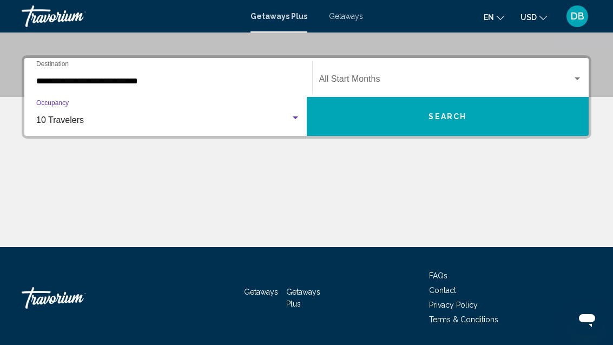
click at [511, 81] on span "Search widget" at bounding box center [446, 81] width 254 height 10
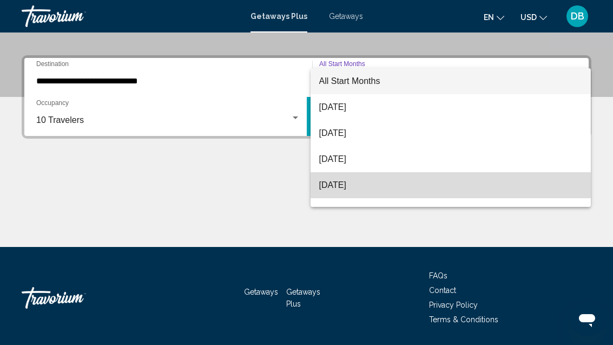
click at [365, 186] on span "[DATE]" at bounding box center [451, 185] width 264 height 26
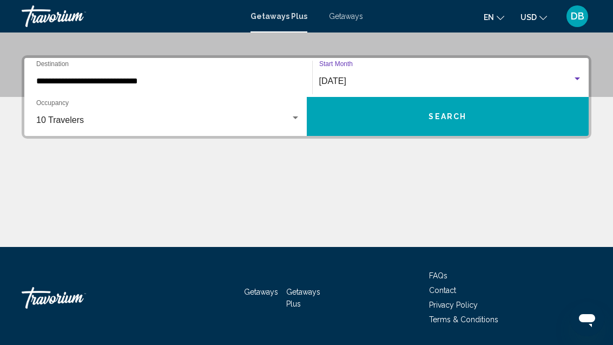
click at [449, 118] on span "Search" at bounding box center [448, 117] width 38 height 9
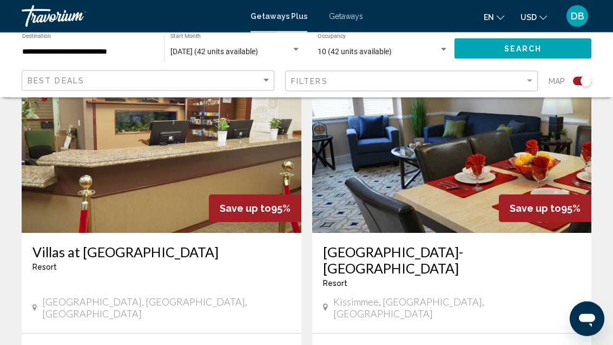
scroll to position [423, 0]
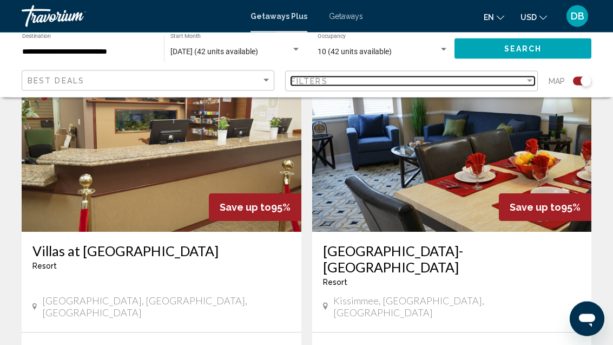
click at [363, 77] on div "Filters" at bounding box center [408, 81] width 234 height 9
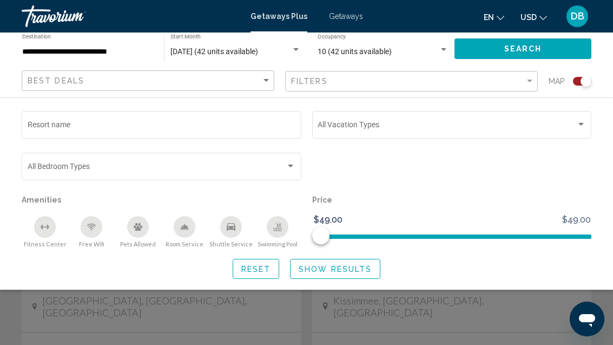
click at [278, 169] on span "Search widget" at bounding box center [157, 168] width 259 height 9
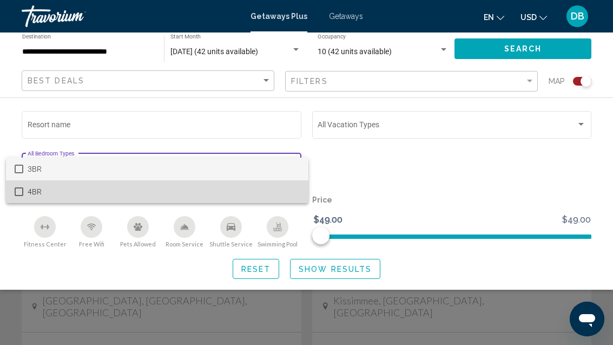
click at [213, 193] on span "4BR" at bounding box center [164, 191] width 273 height 23
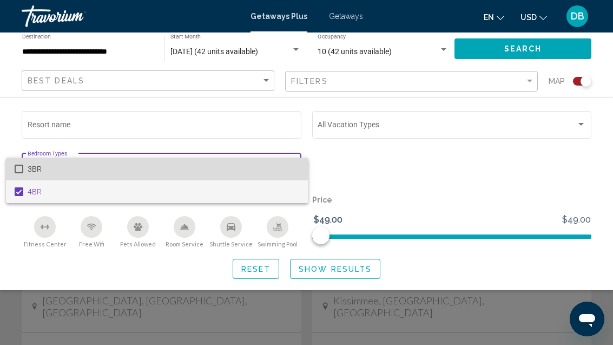
click at [28, 169] on span "3BR" at bounding box center [164, 169] width 273 height 23
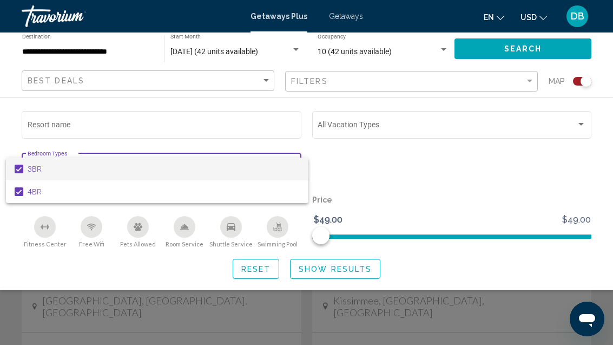
click at [366, 272] on div at bounding box center [306, 172] width 613 height 345
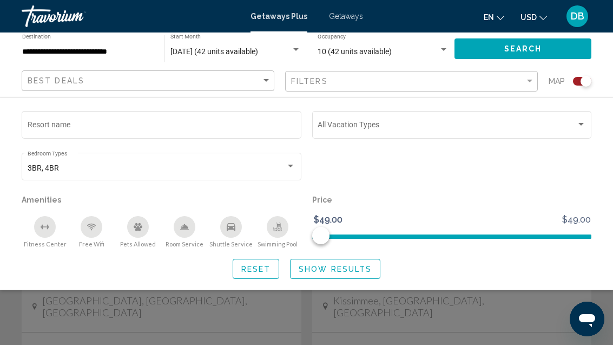
click at [345, 266] on span "Show Results" at bounding box center [335, 269] width 73 height 9
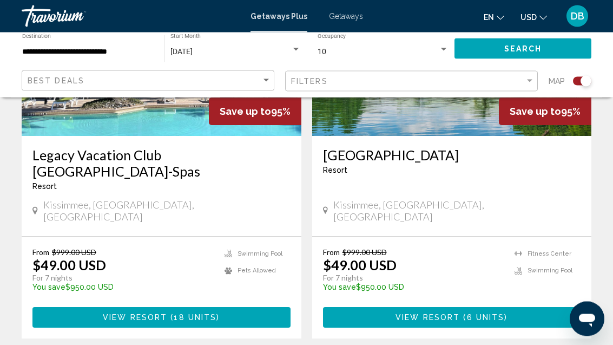
scroll to position [916, 0]
click at [376, 307] on button "View Resort ( 6 units )" at bounding box center [452, 317] width 258 height 20
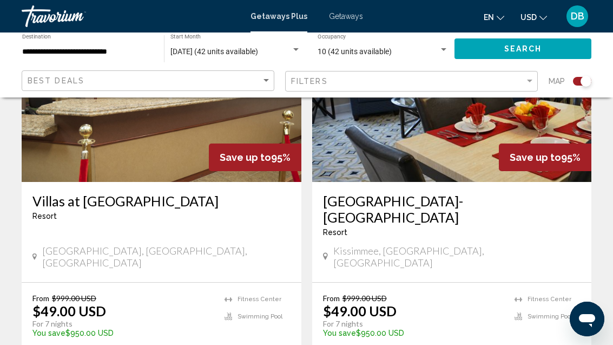
scroll to position [472, 0]
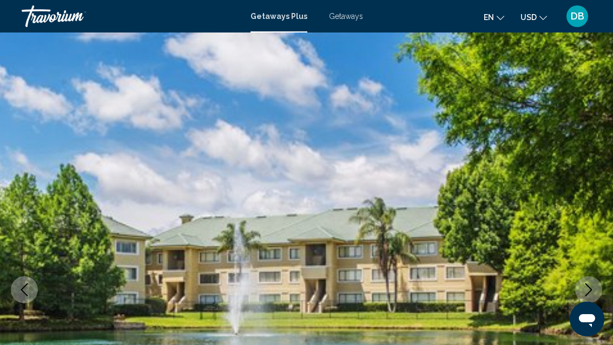
click at [346, 18] on span "Getaways" at bounding box center [346, 16] width 34 height 9
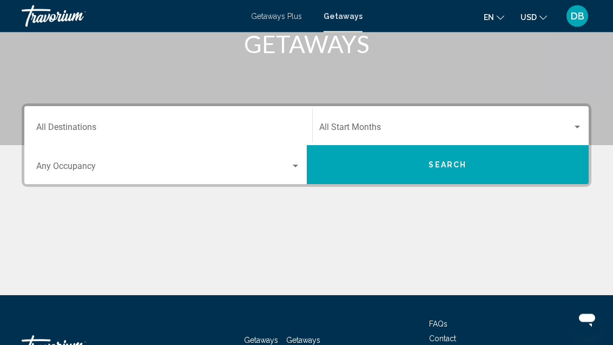
scroll to position [228, 0]
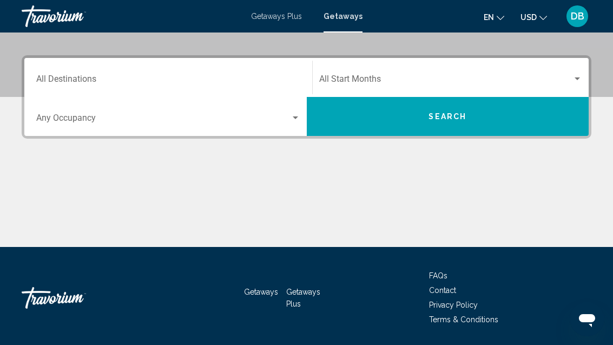
click at [218, 78] on input "Destination All Destinations" at bounding box center [168, 81] width 264 height 10
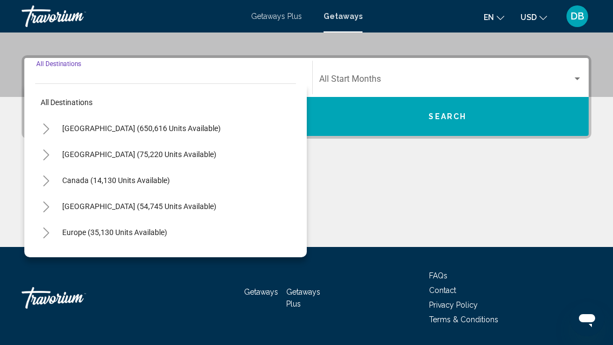
click at [174, 136] on button "[GEOGRAPHIC_DATA] (650,616 units available)" at bounding box center [141, 128] width 169 height 25
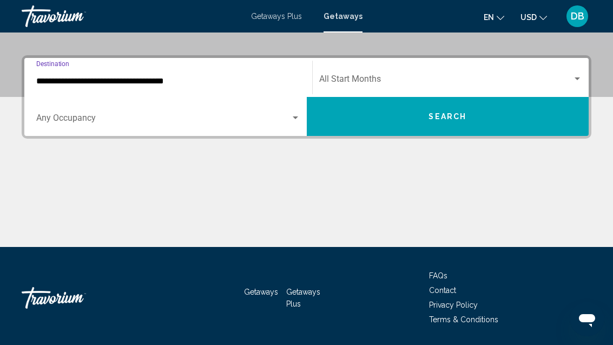
click at [159, 86] on input "**********" at bounding box center [168, 81] width 264 height 10
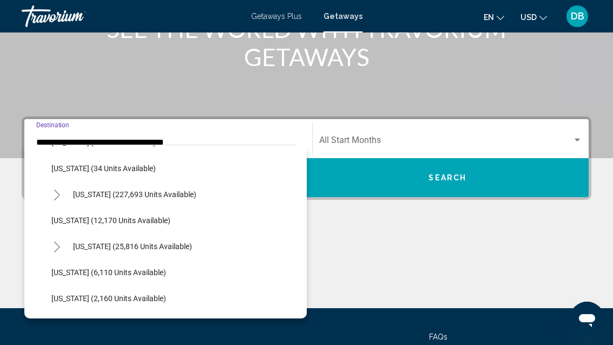
scroll to position [178, 0]
click at [179, 185] on button "[US_STATE] (227,693 units available)" at bounding box center [135, 193] width 134 height 25
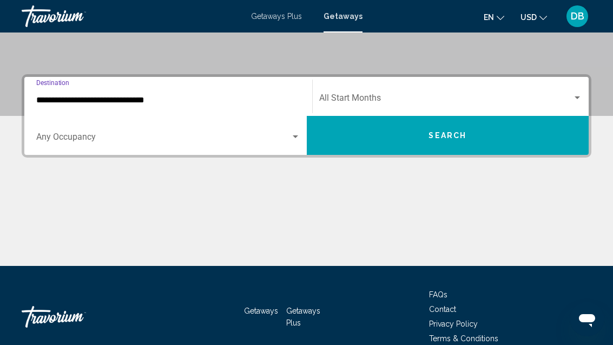
scroll to position [228, 0]
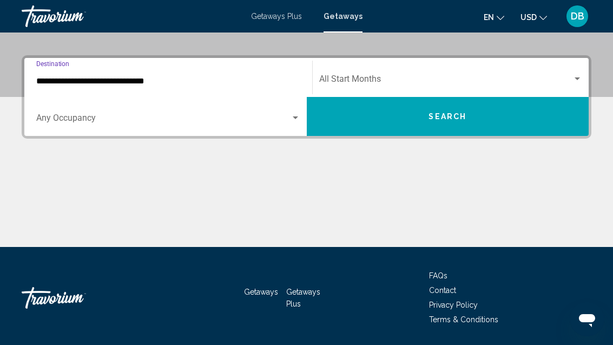
click at [189, 115] on span "Search widget" at bounding box center [163, 120] width 254 height 10
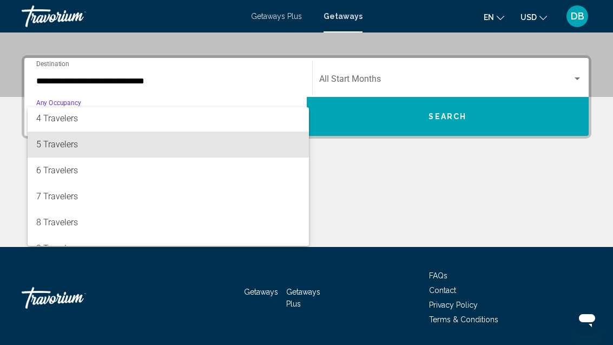
scroll to position [81, 0]
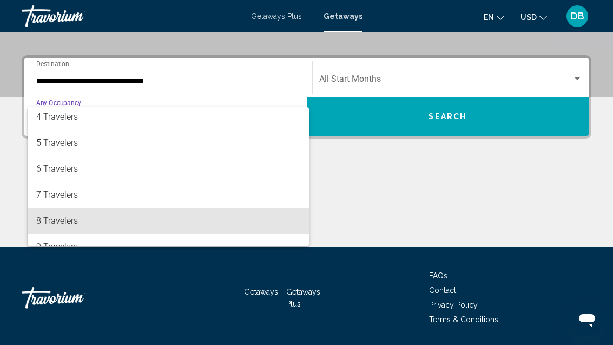
click at [135, 222] on span "8 Travelers" at bounding box center [168, 221] width 264 height 26
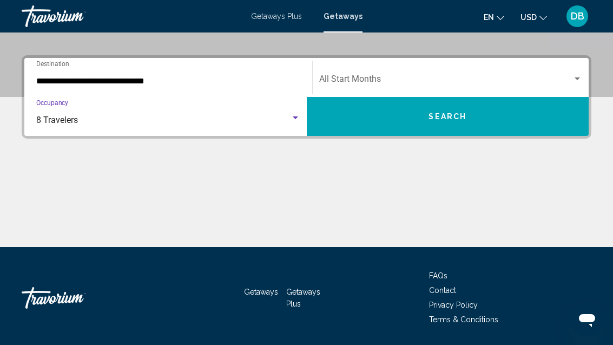
click at [152, 83] on input "**********" at bounding box center [168, 81] width 264 height 10
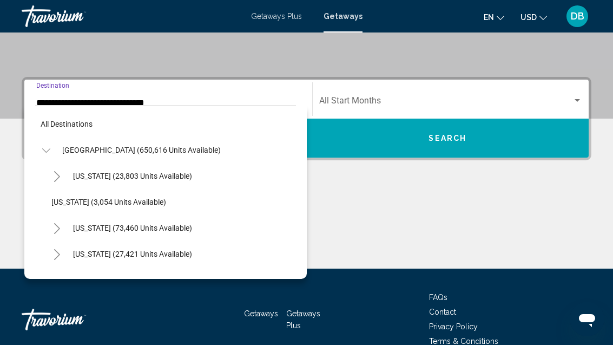
scroll to position [142, 0]
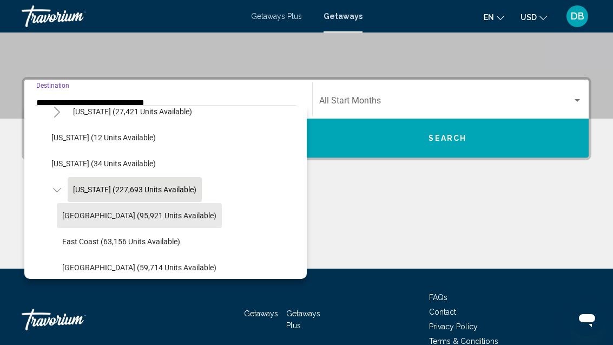
click at [168, 219] on span "[GEOGRAPHIC_DATA] (95,921 units available)" at bounding box center [139, 215] width 154 height 9
type input "**********"
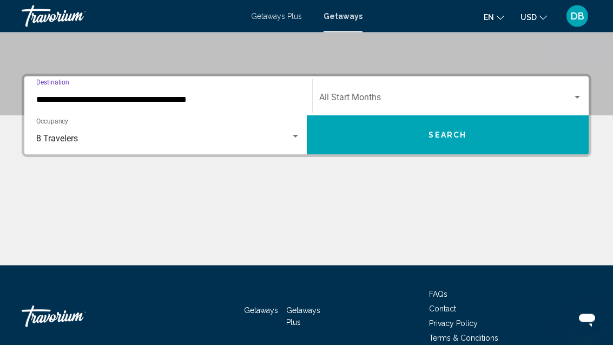
scroll to position [228, 0]
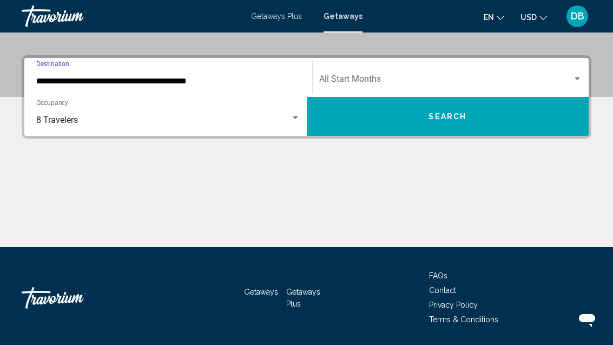
click at [513, 84] on span "Search widget" at bounding box center [446, 81] width 254 height 10
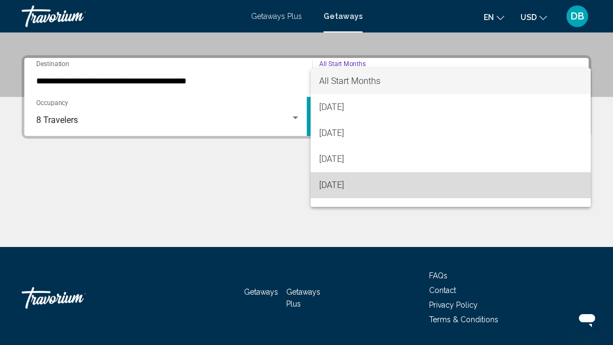
click at [381, 188] on span "[DATE]" at bounding box center [451, 185] width 264 height 26
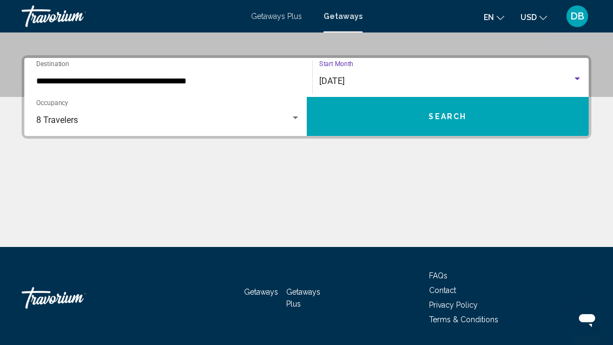
click at [459, 121] on span "Search" at bounding box center [448, 117] width 38 height 9
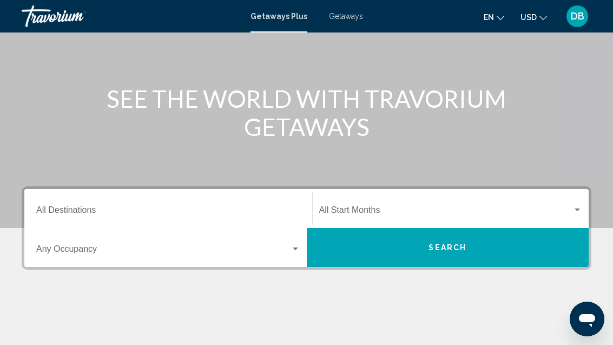
click at [168, 217] on input "Destination All Destinations" at bounding box center [168, 212] width 264 height 10
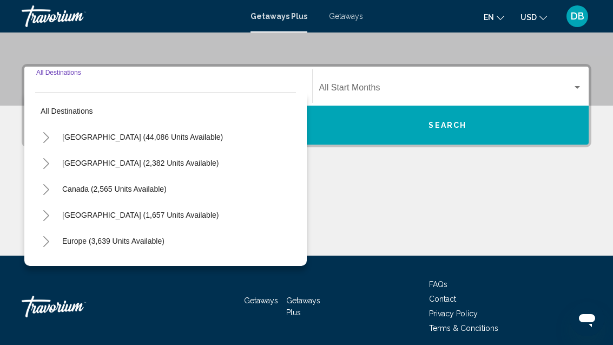
scroll to position [228, 0]
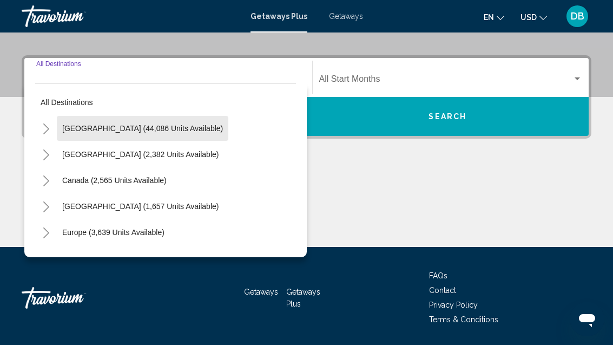
click at [157, 125] on span "[GEOGRAPHIC_DATA] (44,086 units available)" at bounding box center [142, 128] width 161 height 9
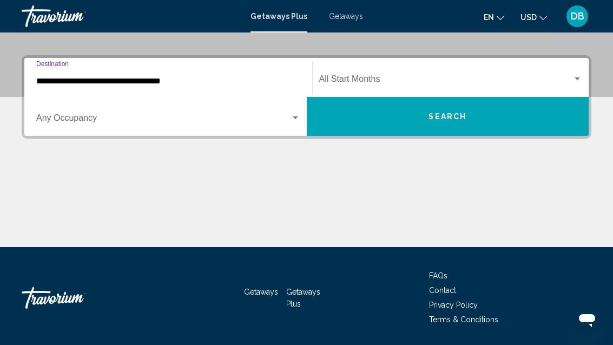
click at [152, 81] on input "**********" at bounding box center [168, 81] width 264 height 10
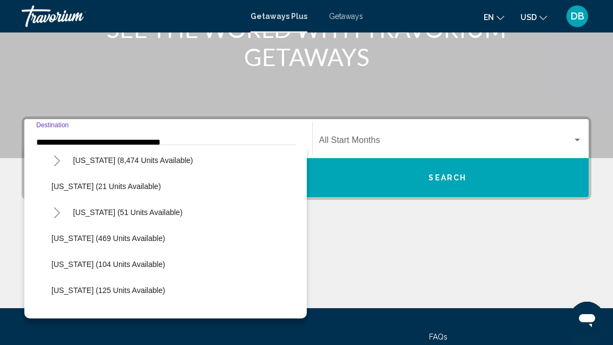
scroll to position [172, 0]
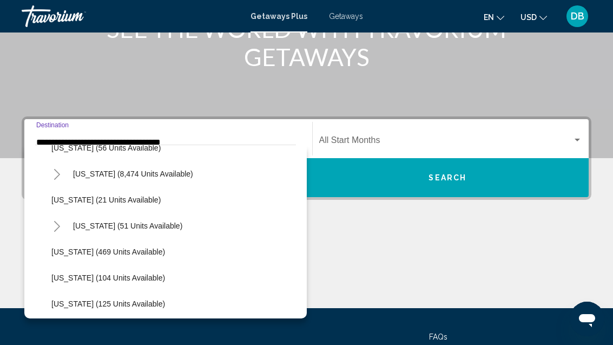
click at [159, 174] on span "[US_STATE] (8,474 units available)" at bounding box center [133, 173] width 120 height 9
type input "**********"
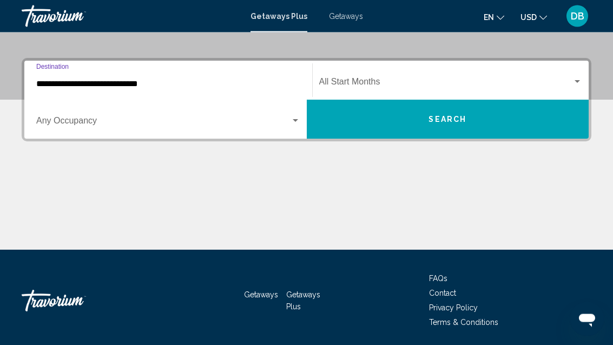
scroll to position [228, 0]
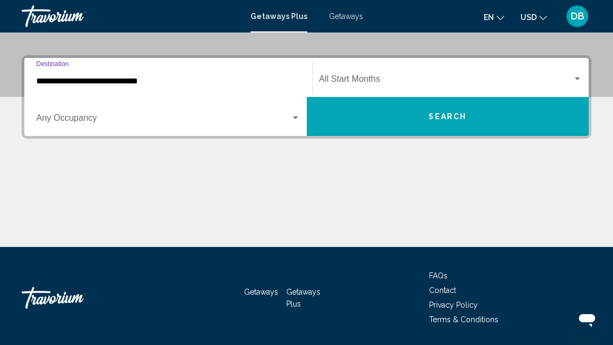
click at [138, 123] on span "Search widget" at bounding box center [163, 120] width 254 height 10
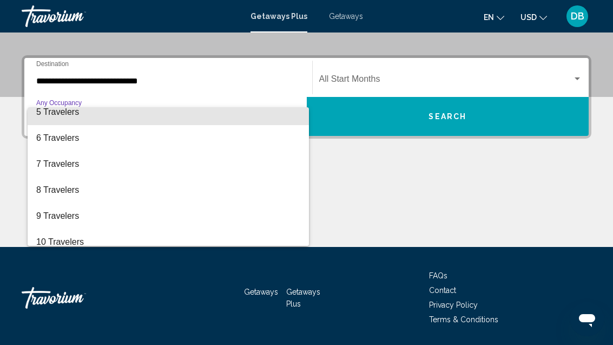
scroll to position [113, 0]
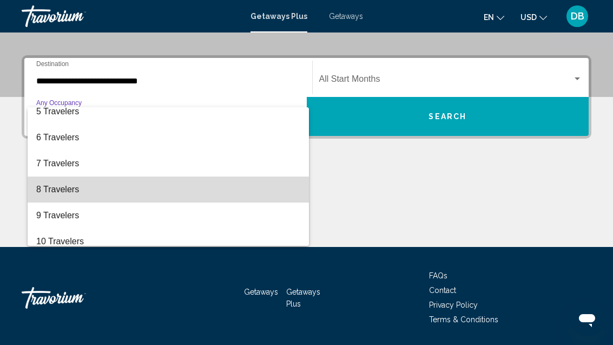
click at [122, 193] on span "8 Travelers" at bounding box center [168, 189] width 264 height 26
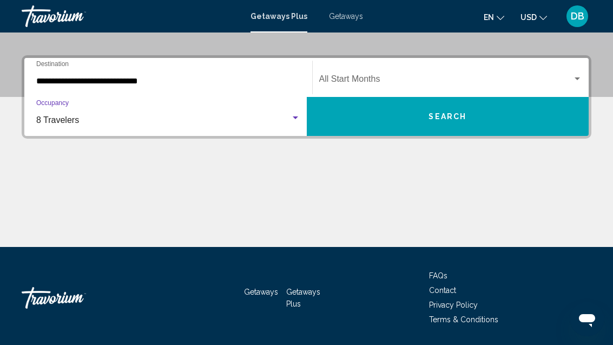
click at [480, 80] on span "Search widget" at bounding box center [446, 81] width 254 height 10
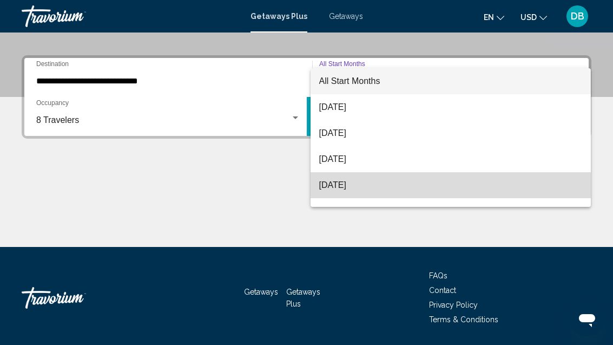
click at [375, 193] on span "[DATE]" at bounding box center [451, 185] width 264 height 26
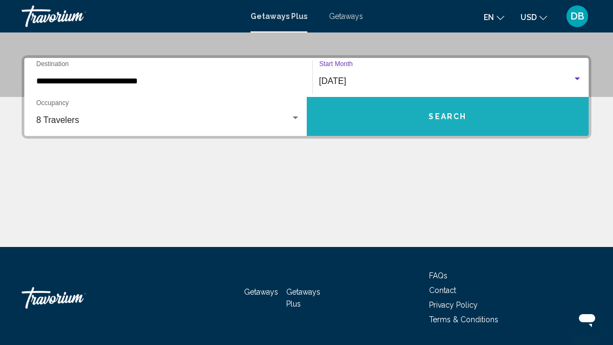
click at [457, 122] on button "Search" at bounding box center [448, 116] width 283 height 39
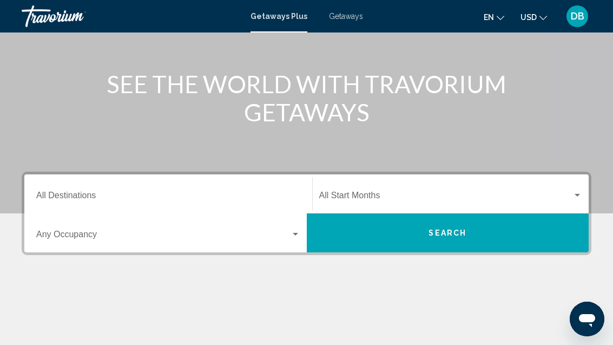
click at [164, 201] on input "Destination All Destinations" at bounding box center [168, 198] width 264 height 10
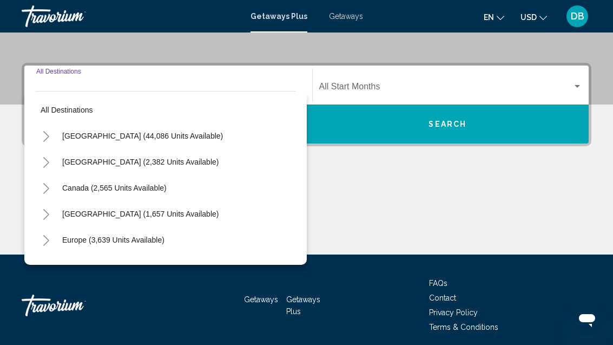
scroll to position [228, 0]
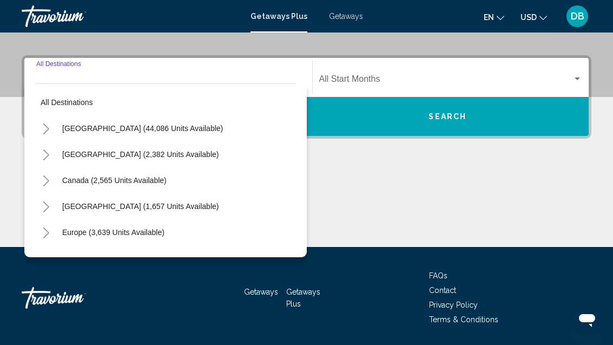
click at [167, 129] on span "[GEOGRAPHIC_DATA] (44,086 units available)" at bounding box center [142, 128] width 161 height 9
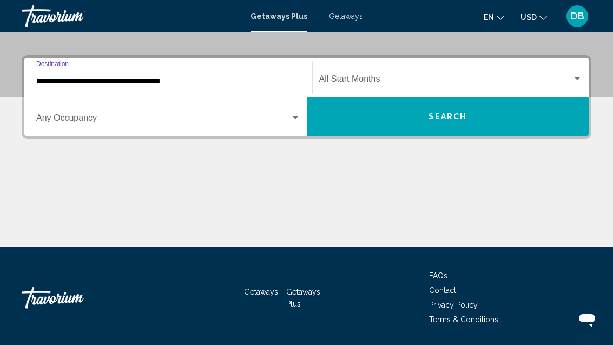
click at [148, 95] on div "**********" at bounding box center [168, 78] width 264 height 34
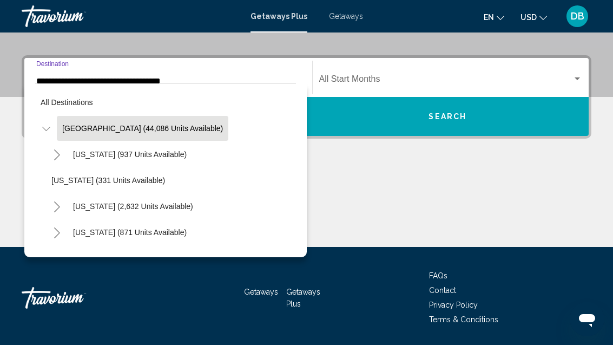
scroll to position [167, 0]
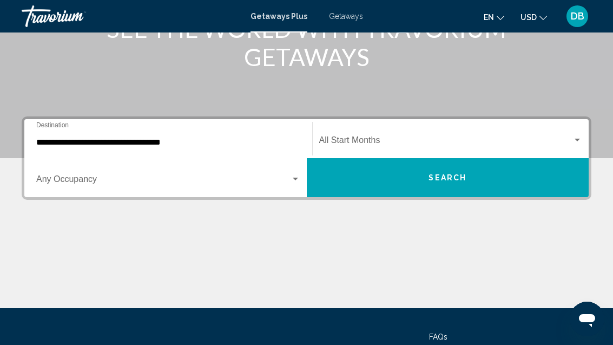
click at [153, 147] on input "**********" at bounding box center [168, 143] width 264 height 10
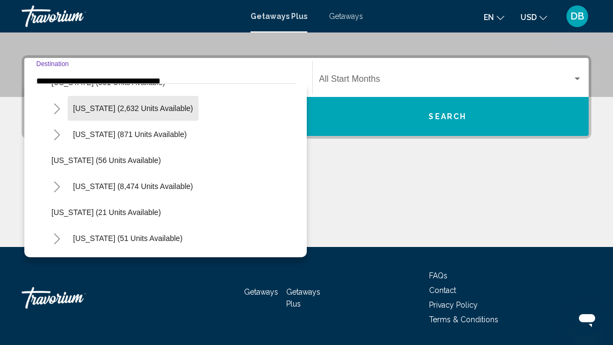
scroll to position [108, 0]
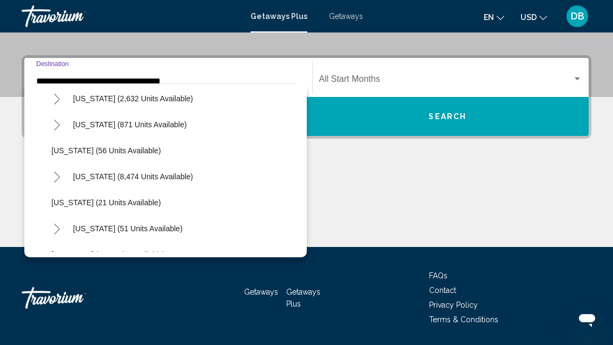
click at [154, 178] on span "[US_STATE] (8,474 units available)" at bounding box center [133, 176] width 120 height 9
type input "**********"
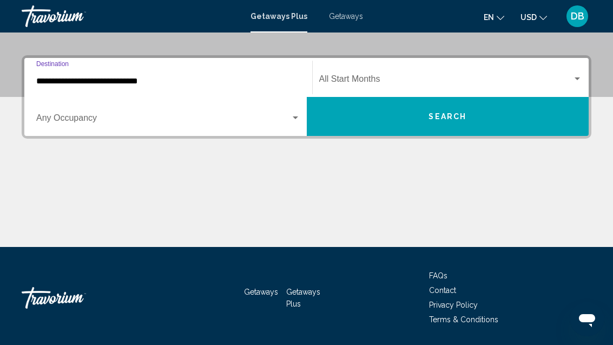
click at [191, 125] on span "Search widget" at bounding box center [163, 120] width 254 height 10
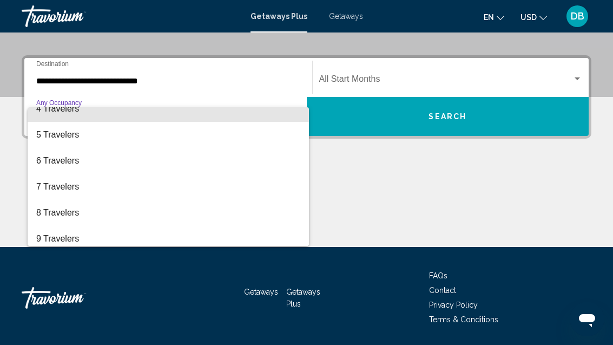
scroll to position [91, 0]
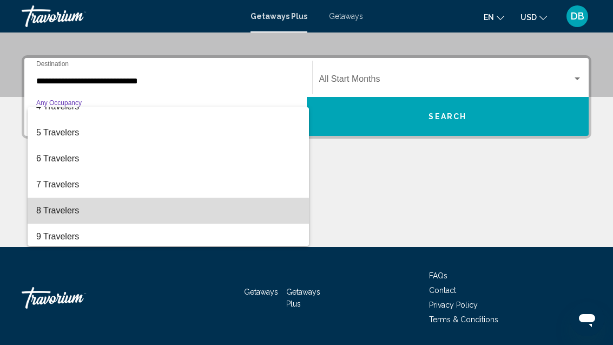
click at [107, 213] on span "8 Travelers" at bounding box center [168, 211] width 264 height 26
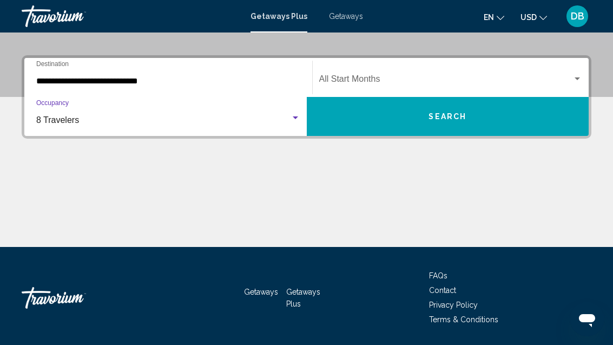
click at [473, 77] on span "Search widget" at bounding box center [446, 81] width 254 height 10
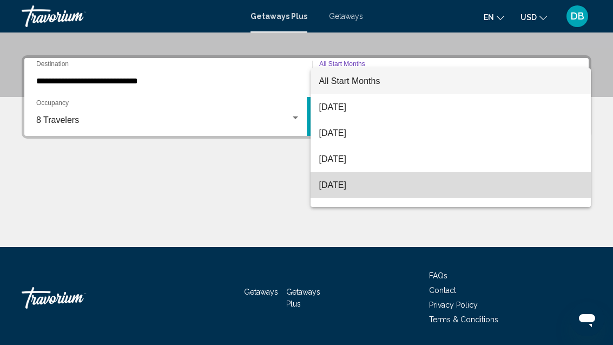
click at [378, 185] on span "[DATE]" at bounding box center [451, 185] width 264 height 26
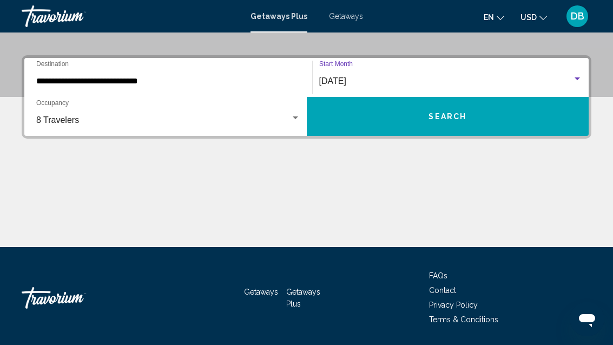
click at [462, 120] on span "Search" at bounding box center [448, 117] width 38 height 9
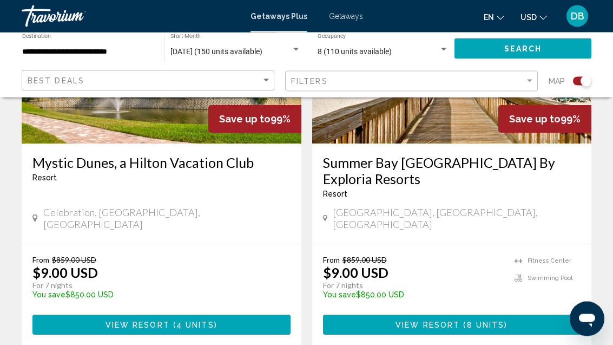
scroll to position [512, 0]
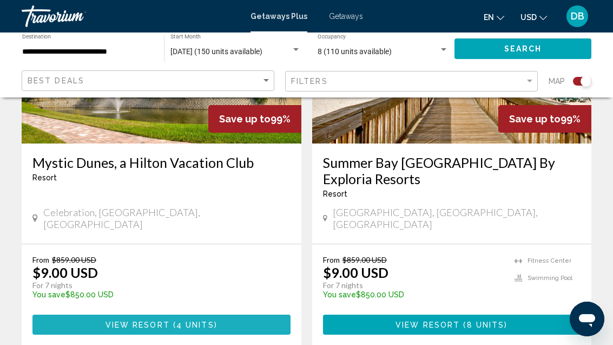
click at [254, 315] on button "View Resort ( 4 units )" at bounding box center [161, 325] width 258 height 20
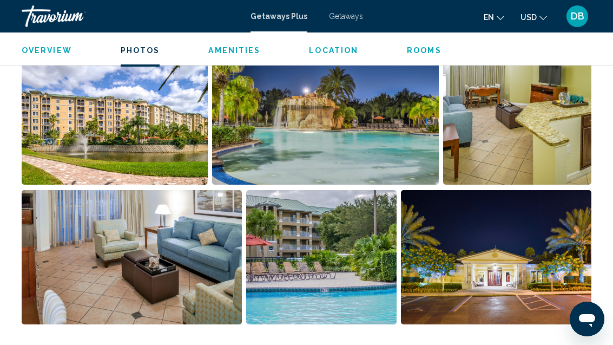
scroll to position [711, 0]
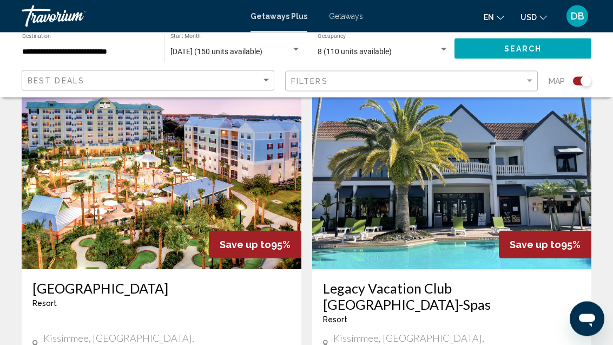
scroll to position [1180, 0]
click at [277, 280] on div "[GEOGRAPHIC_DATA] - This is an adults only resort" at bounding box center [161, 298] width 258 height 36
click at [199, 188] on img "Main content" at bounding box center [162, 182] width 280 height 173
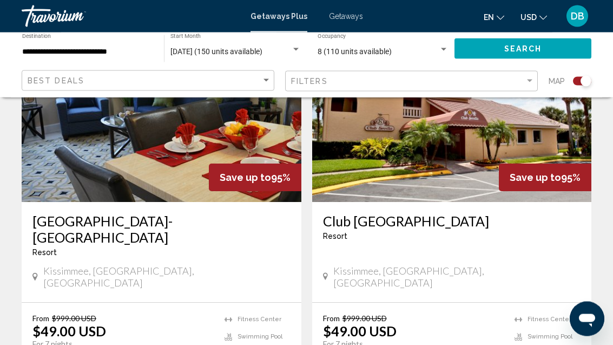
scroll to position [1645, 0]
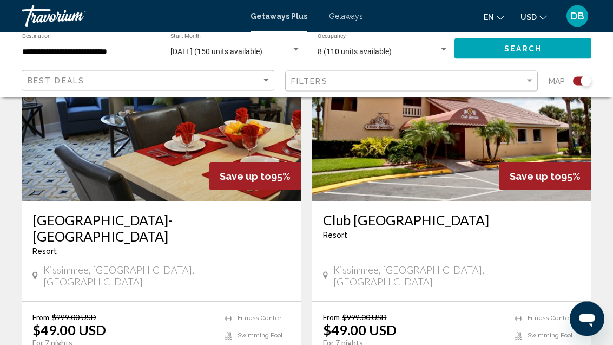
click at [448, 264] on div "Kissimmee, [GEOGRAPHIC_DATA], [GEOGRAPHIC_DATA]" at bounding box center [452, 276] width 258 height 24
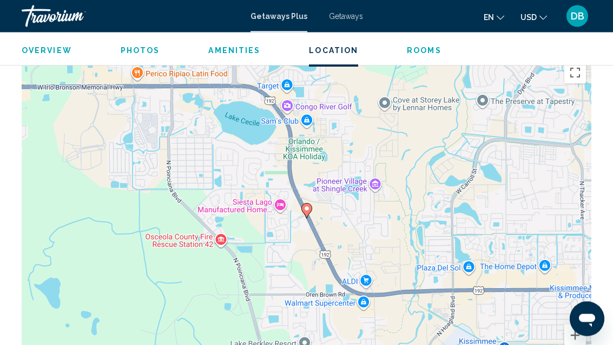
scroll to position [35, 0]
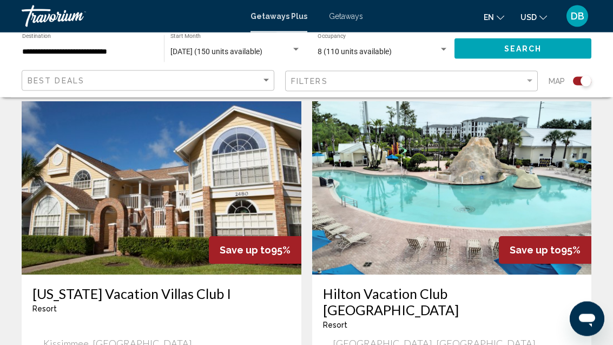
scroll to position [1969, 0]
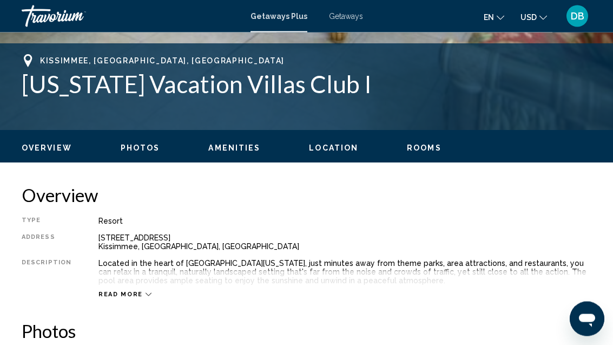
scroll to position [417, 0]
click at [120, 298] on span "Read more" at bounding box center [121, 294] width 44 height 7
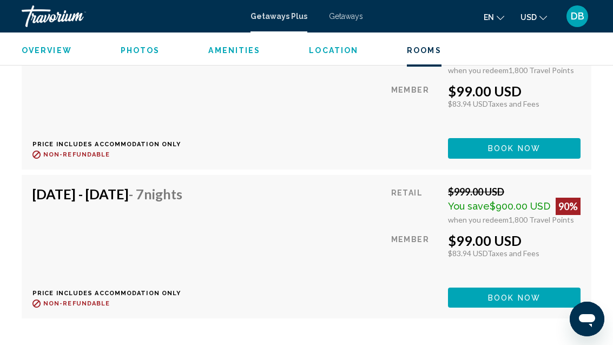
scroll to position [2907, 0]
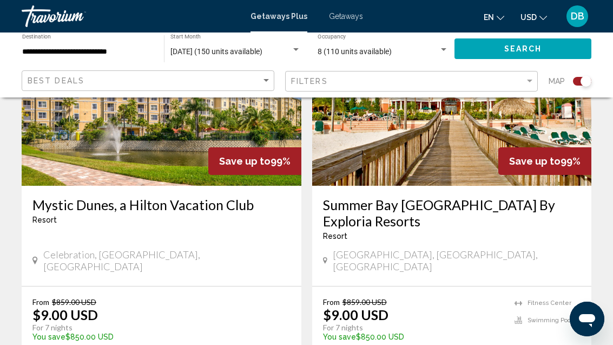
scroll to position [476, 0]
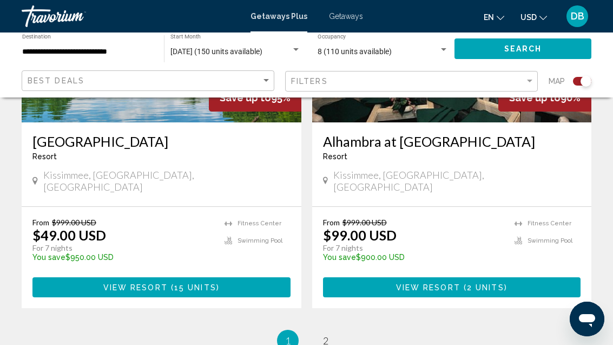
scroll to position [2479, 0]
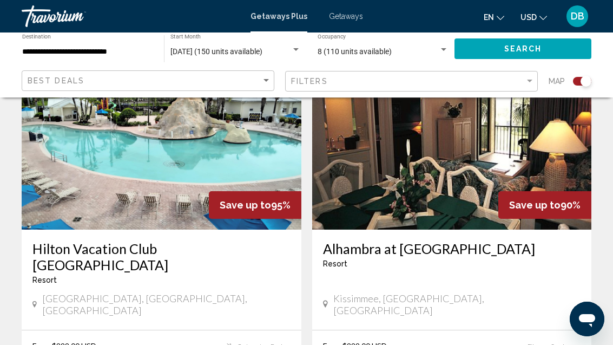
scroll to position [426, 0]
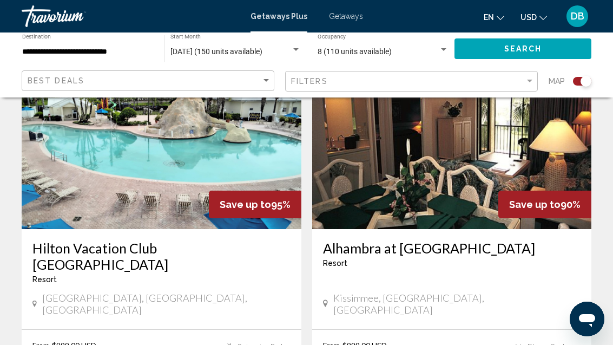
click at [172, 189] on img "Main content" at bounding box center [162, 142] width 280 height 173
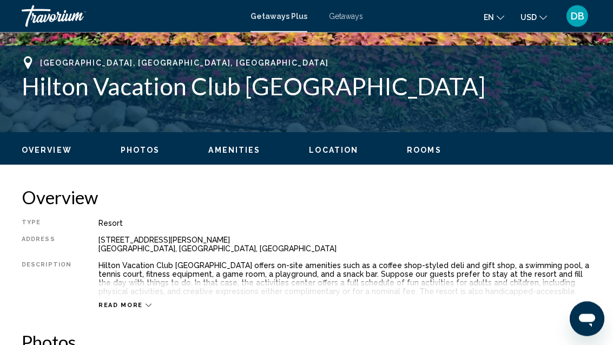
click at [134, 152] on span "Photos" at bounding box center [141, 150] width 40 height 9
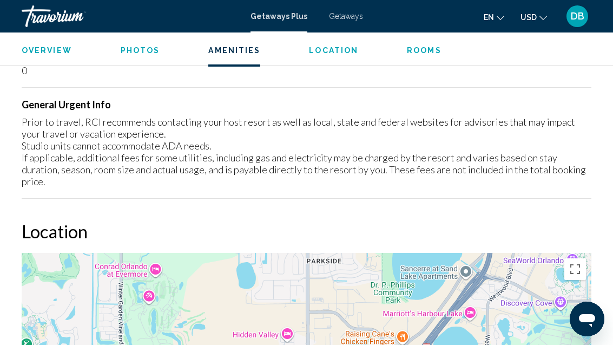
scroll to position [1544, 0]
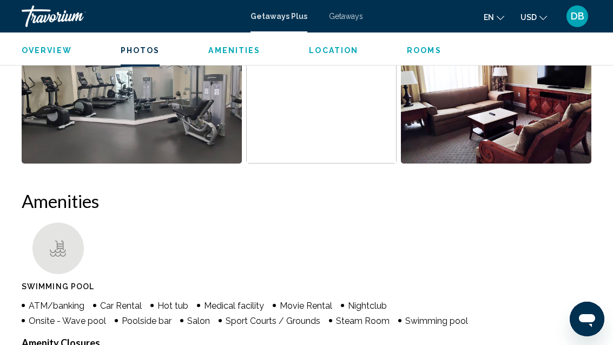
scroll to position [35, 0]
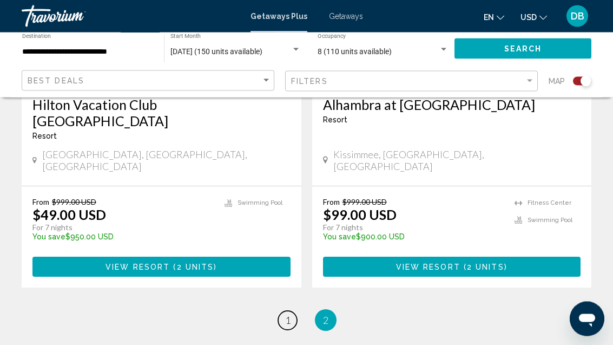
click at [282, 311] on link "page 1" at bounding box center [287, 320] width 19 height 19
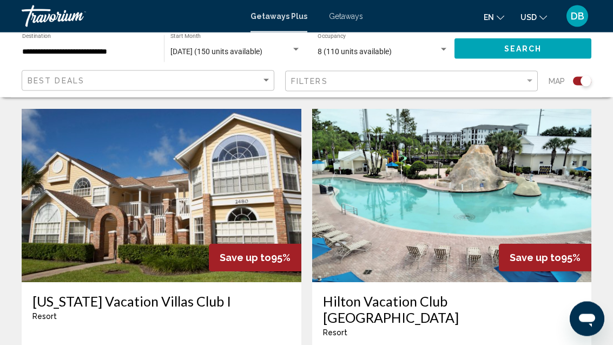
scroll to position [1961, 0]
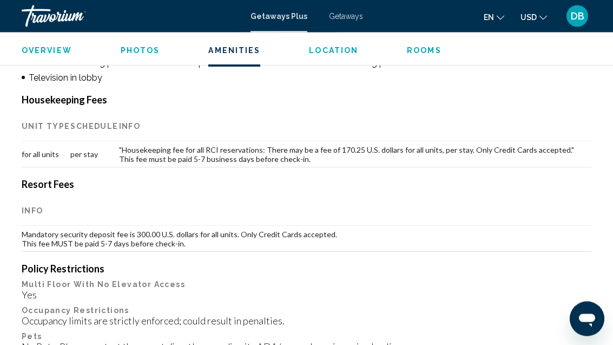
scroll to position [1168, 0]
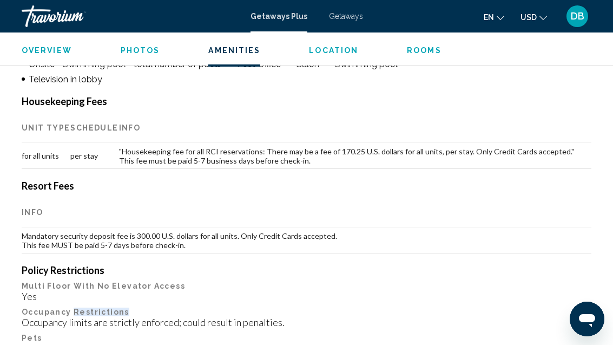
click at [313, 290] on div "Yes" at bounding box center [307, 296] width 570 height 12
click at [351, 264] on h4 "Policy Restrictions" at bounding box center [307, 270] width 570 height 12
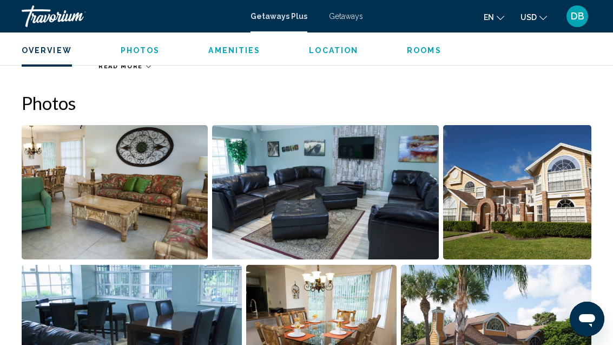
scroll to position [645, 0]
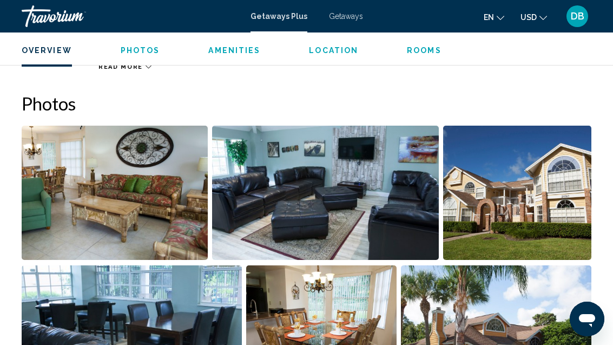
click at [254, 194] on img "Open full-screen image slider" at bounding box center [325, 193] width 227 height 134
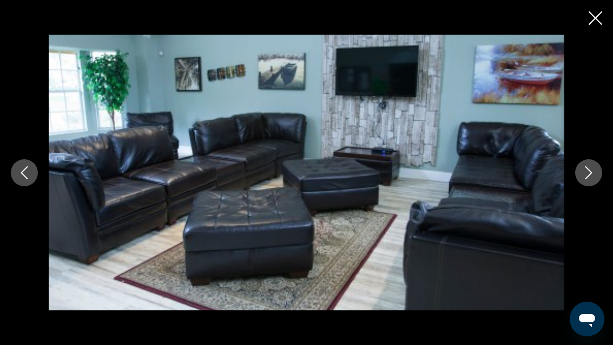
scroll to position [624, 0]
click at [25, 179] on icon "Previous image" at bounding box center [24, 172] width 13 height 13
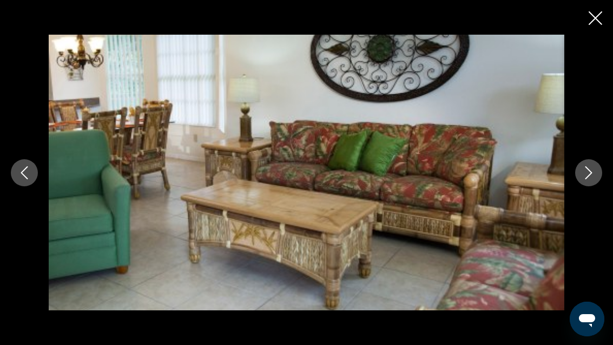
click at [34, 186] on button "Previous image" at bounding box center [24, 172] width 27 height 27
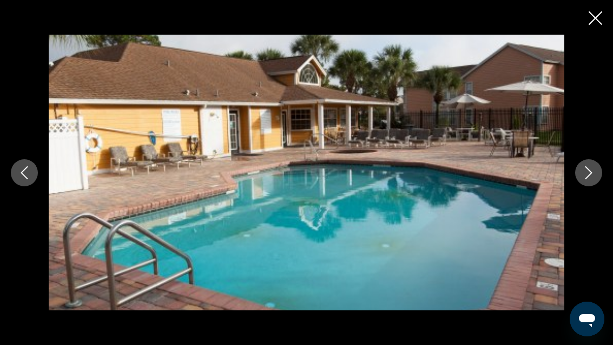
click at [581, 186] on button "Next image" at bounding box center [589, 172] width 27 height 27
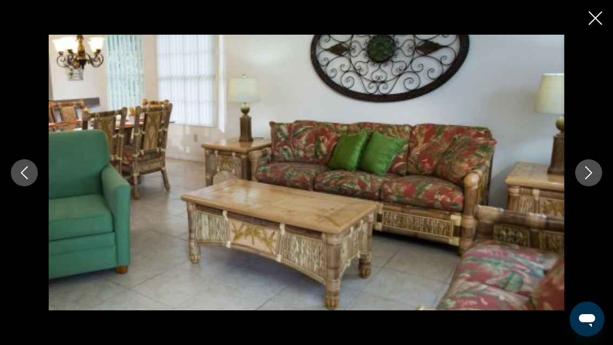
click at [600, 186] on button "Next image" at bounding box center [589, 172] width 27 height 27
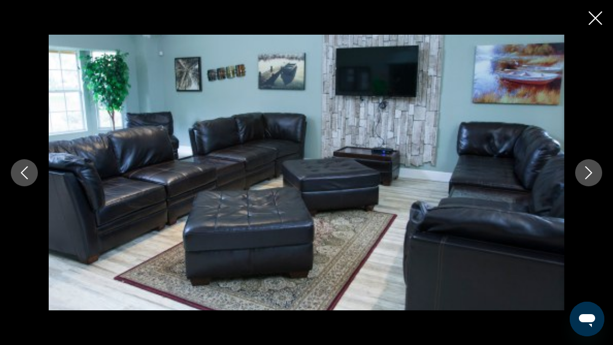
click at [598, 20] on icon "Close slideshow" at bounding box center [596, 18] width 14 height 14
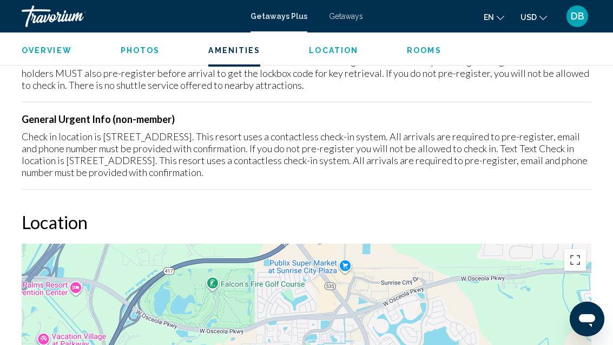
scroll to position [1817, 0]
